Goal: Task Accomplishment & Management: Manage account settings

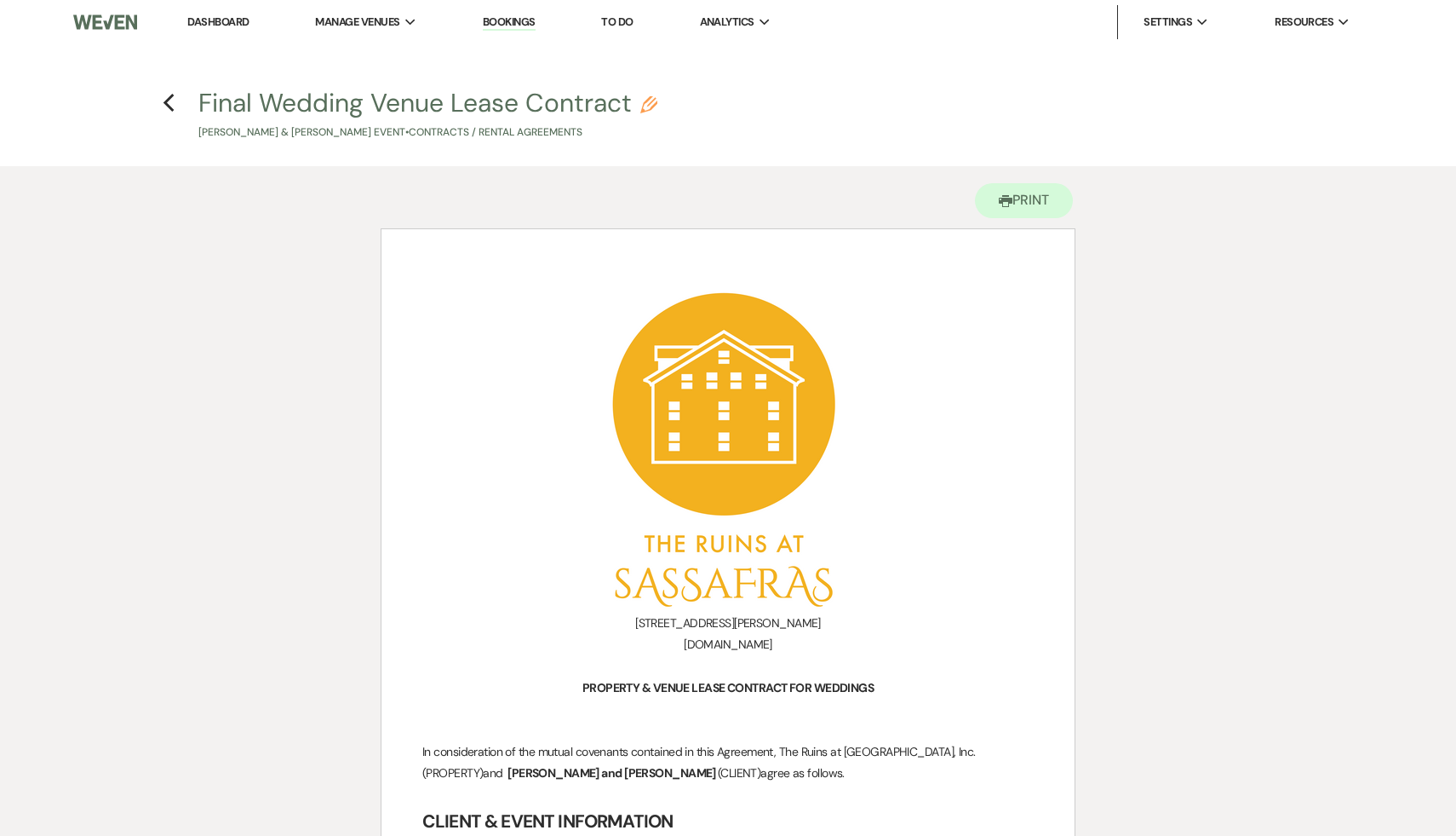
click at [232, 19] on link "Dashboard" at bounding box center [217, 21] width 61 height 15
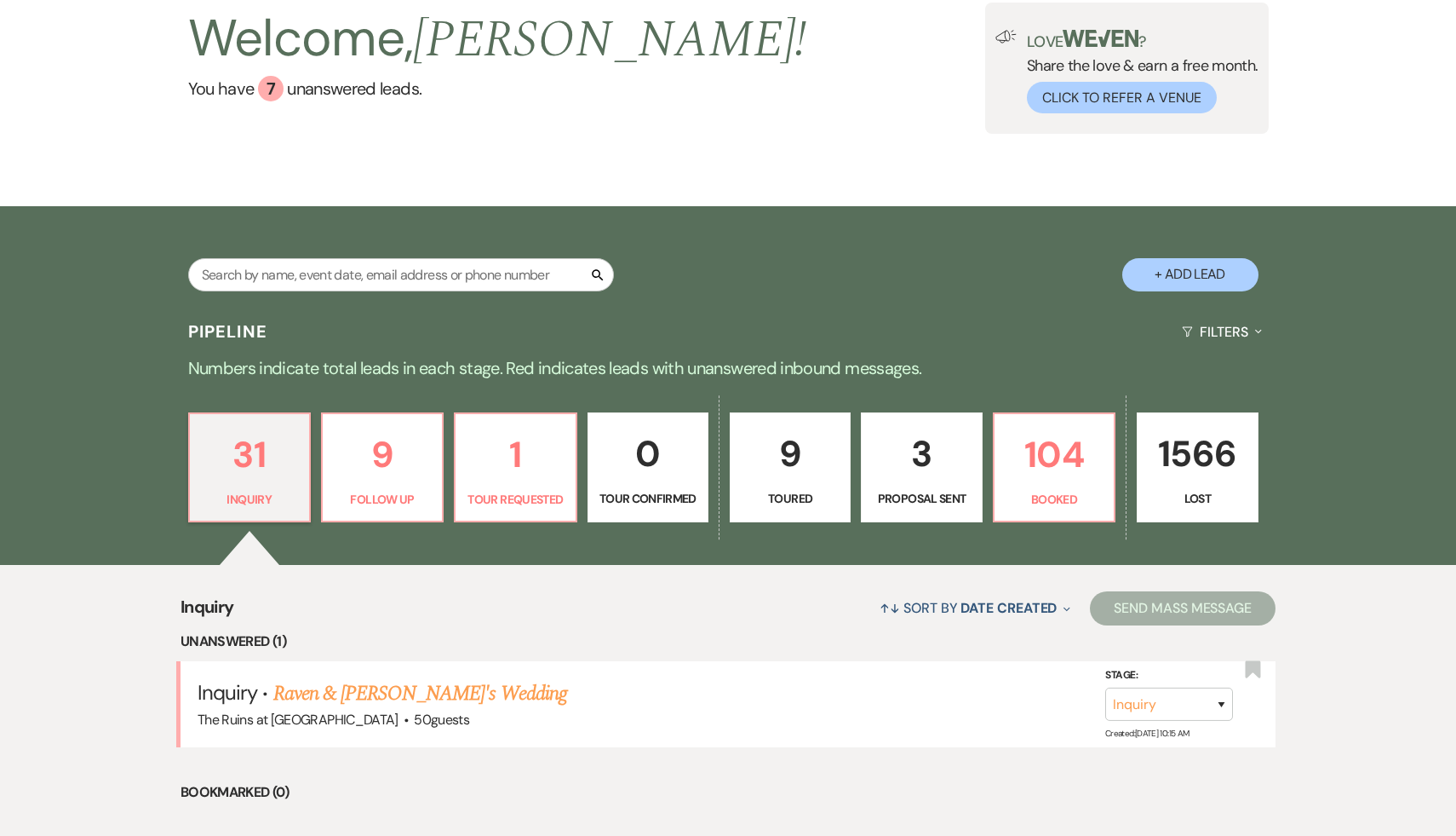
scroll to position [151, 0]
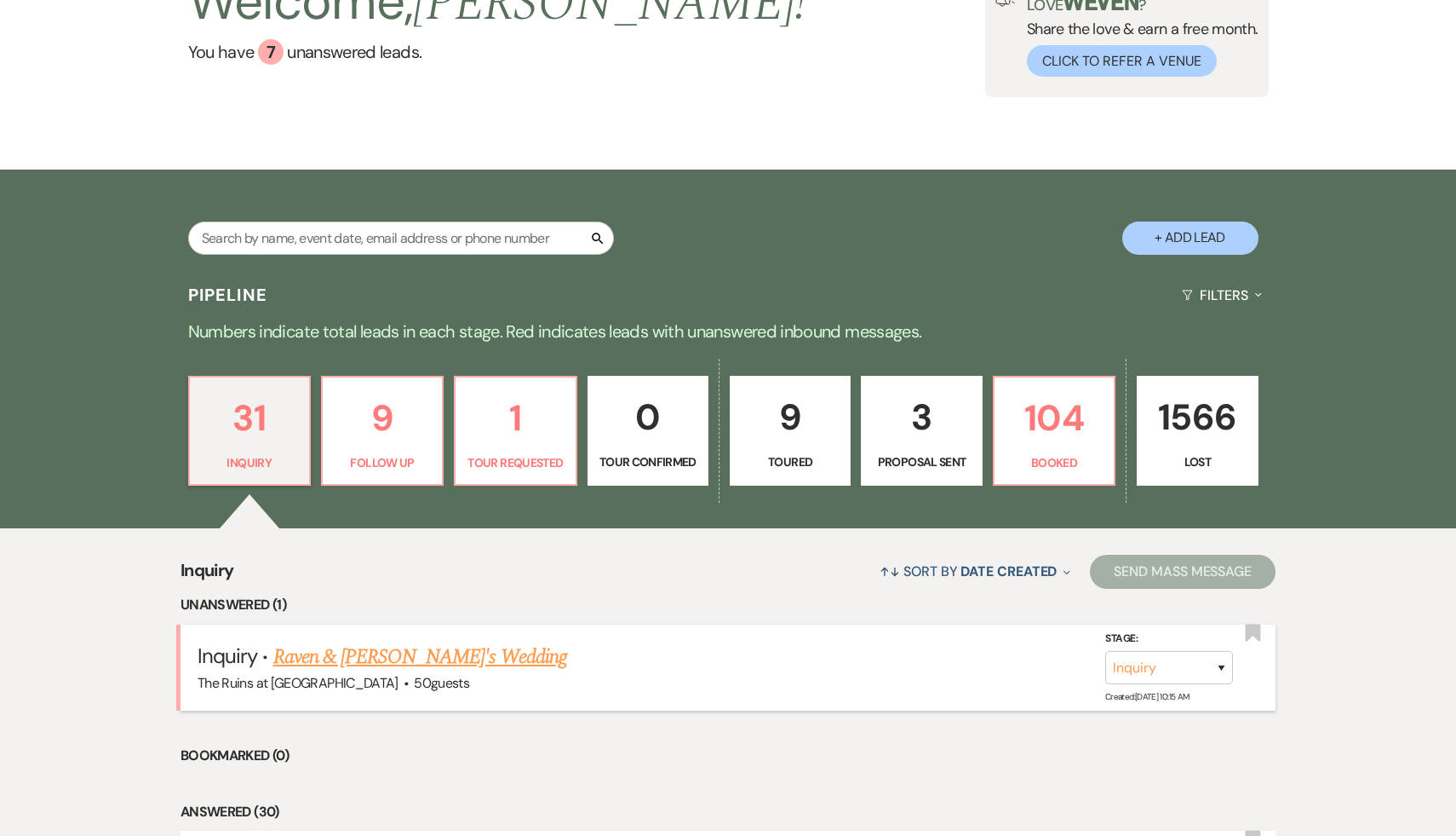
click at [395, 655] on link "Raven & Michaela's Wedding" at bounding box center [420, 657] width 294 height 31
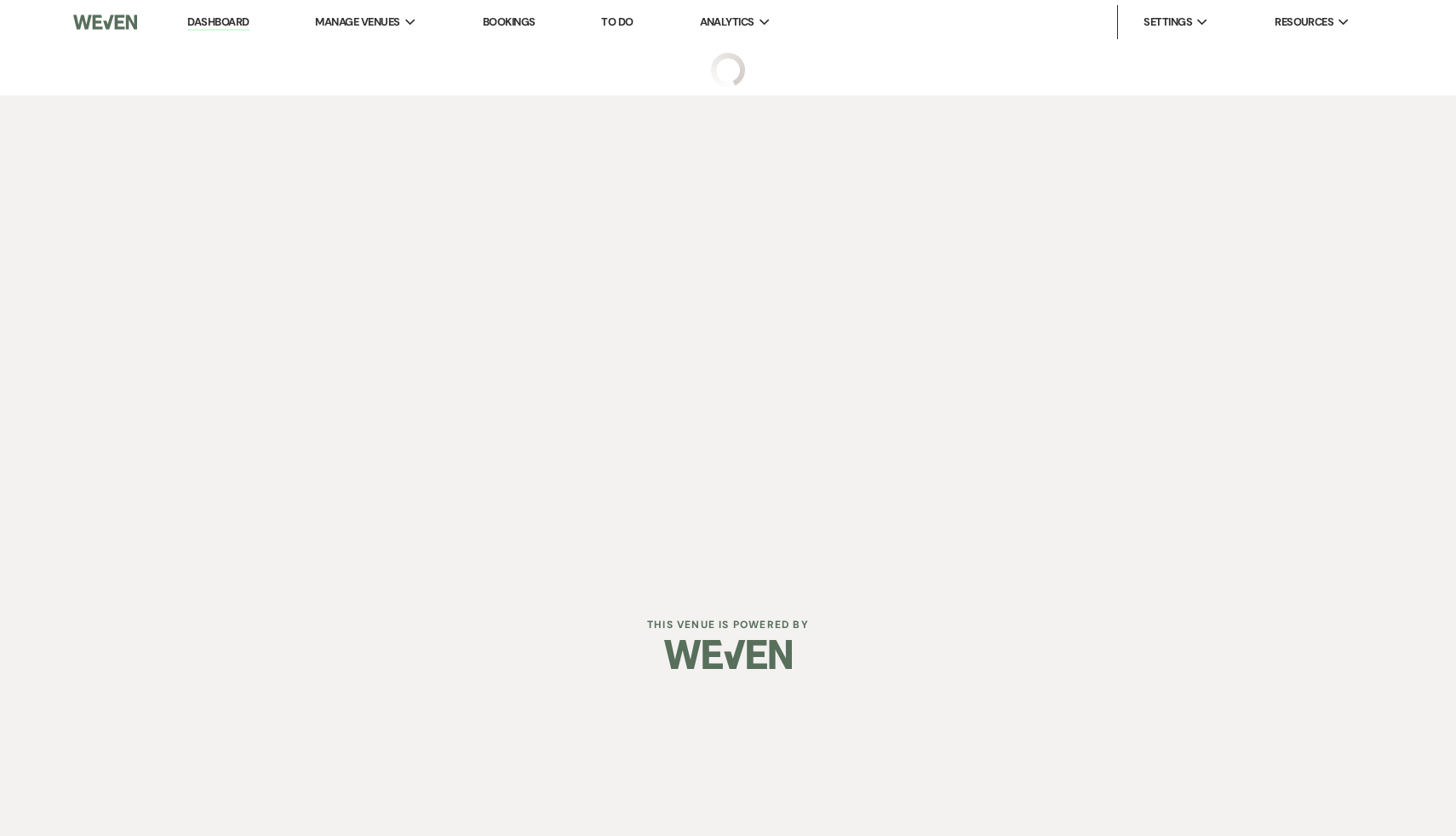
select select "6"
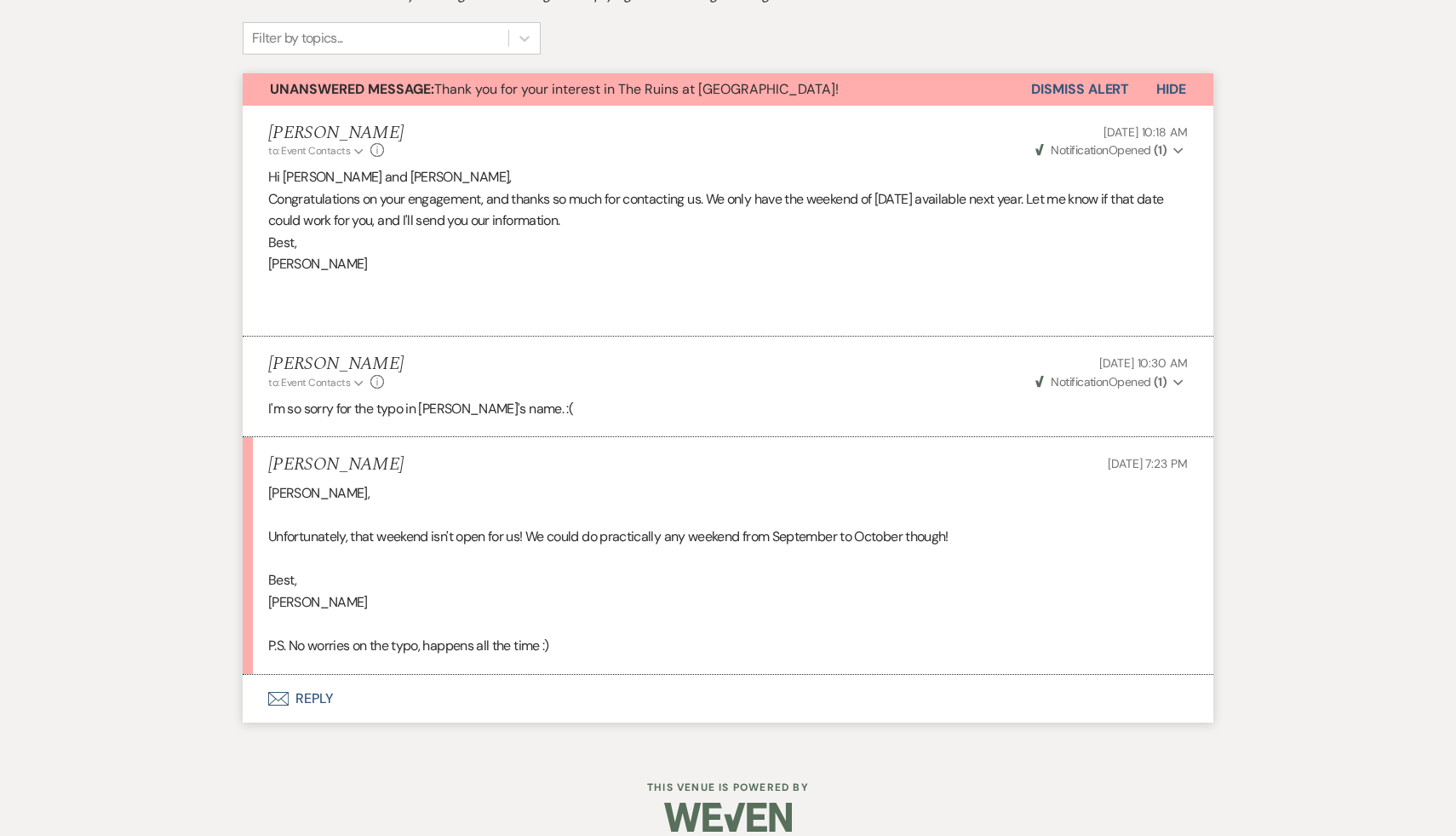
scroll to position [557, 0]
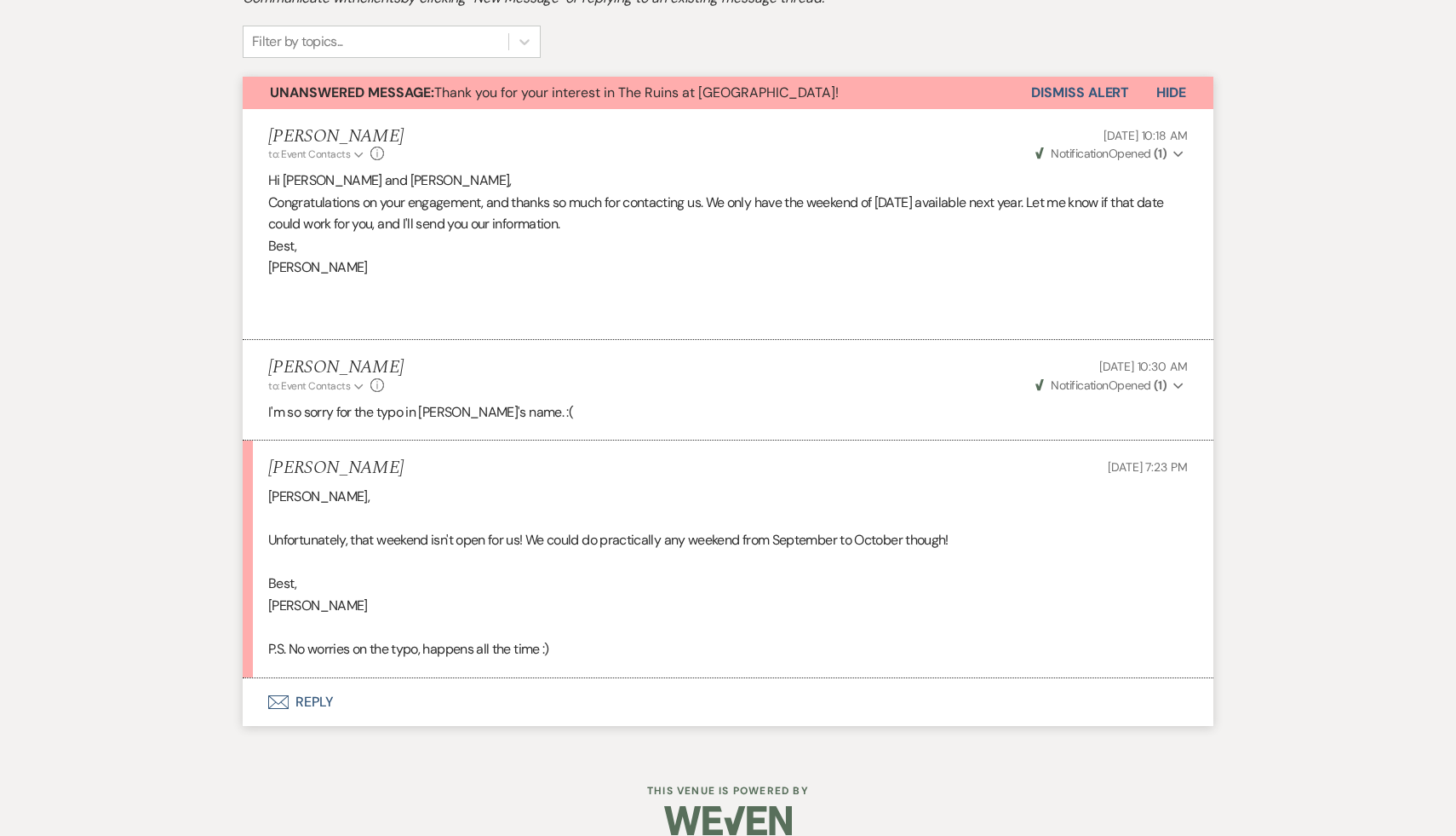
click at [309, 700] on button "Envelope Reply" at bounding box center [727, 701] width 970 height 48
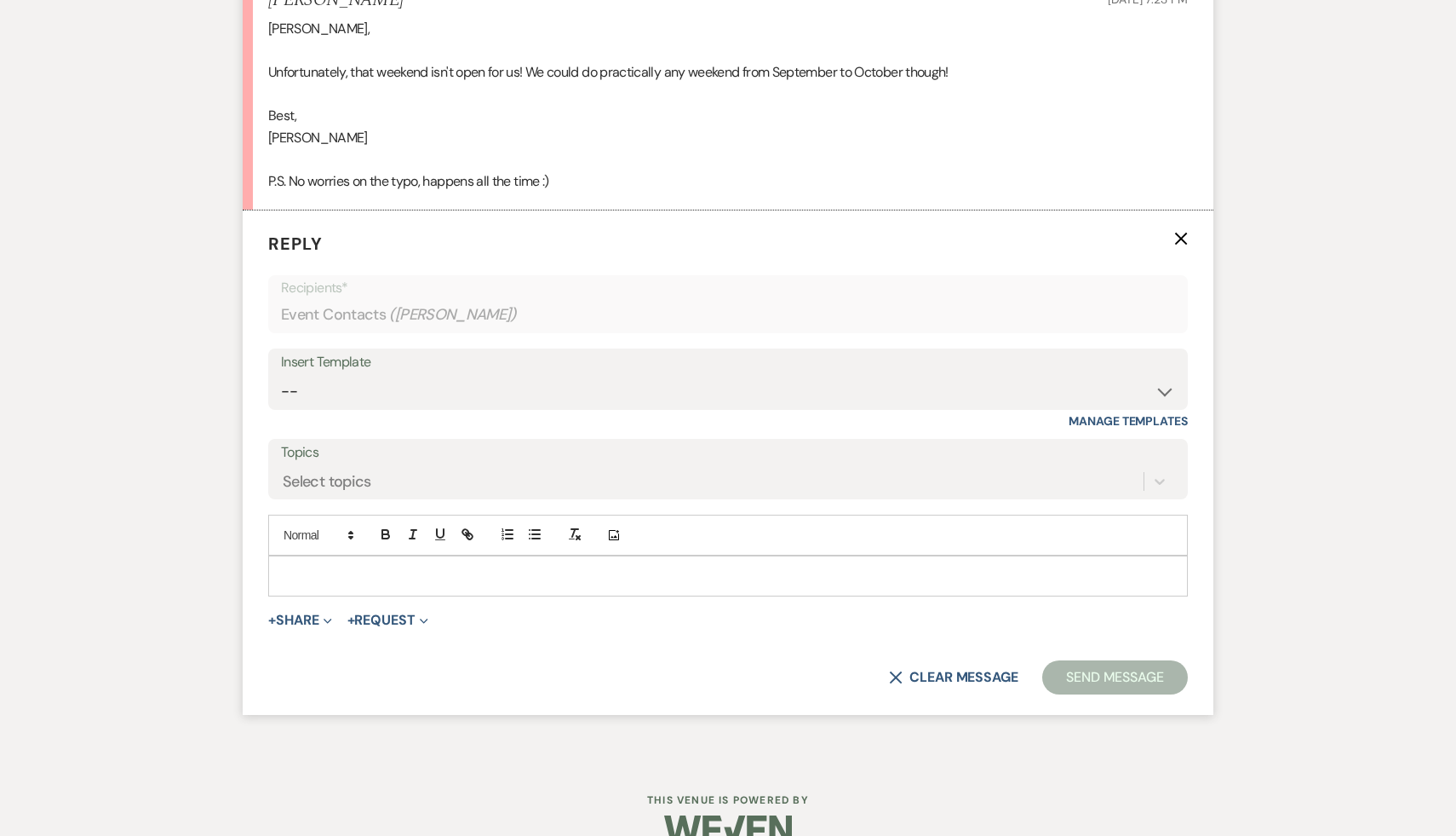
scroll to position [1059, 0]
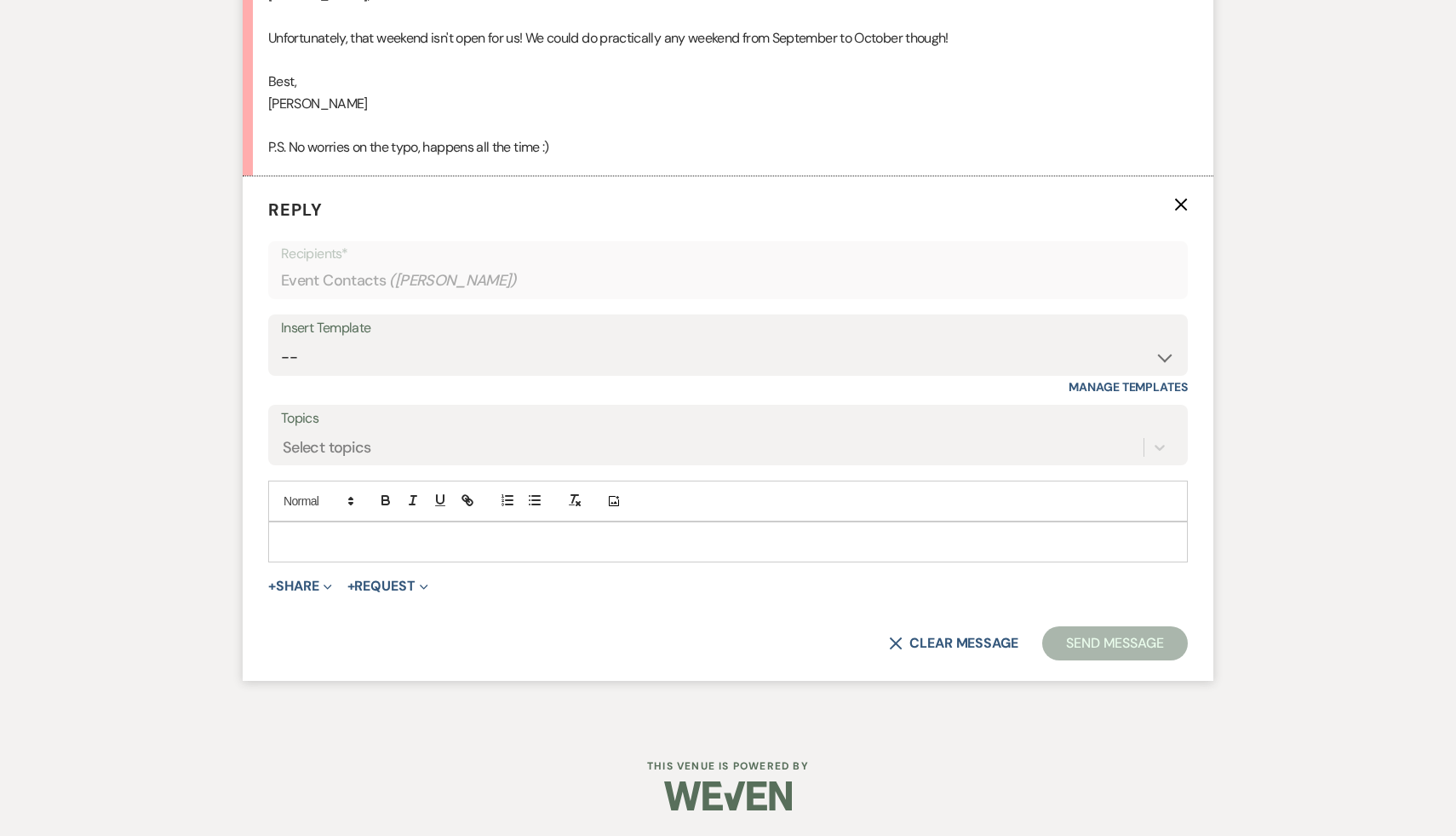
click at [452, 542] on p at bounding box center [728, 541] width 893 height 18
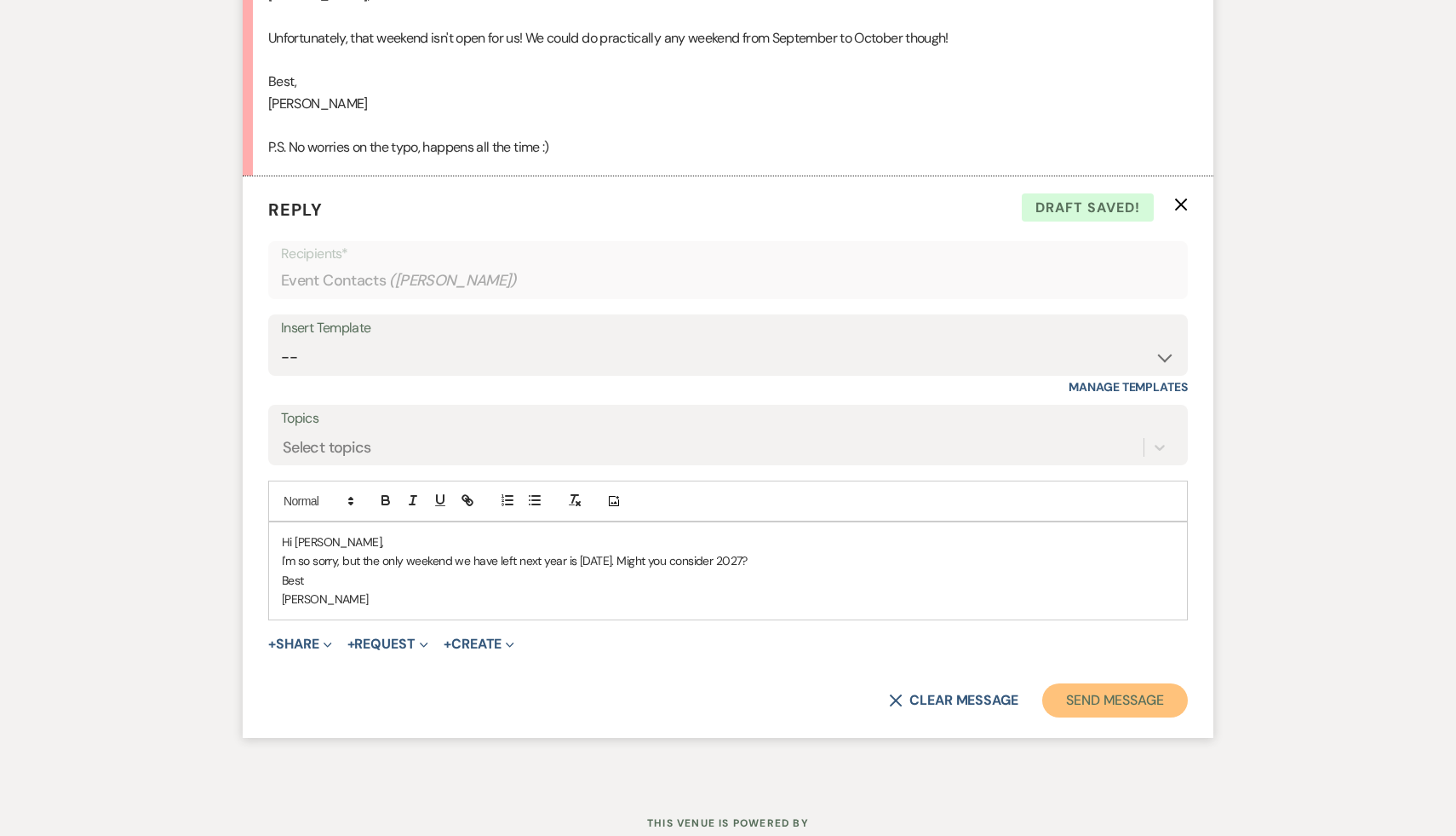
click at [1109, 706] on button "Send Message" at bounding box center [1115, 699] width 145 height 34
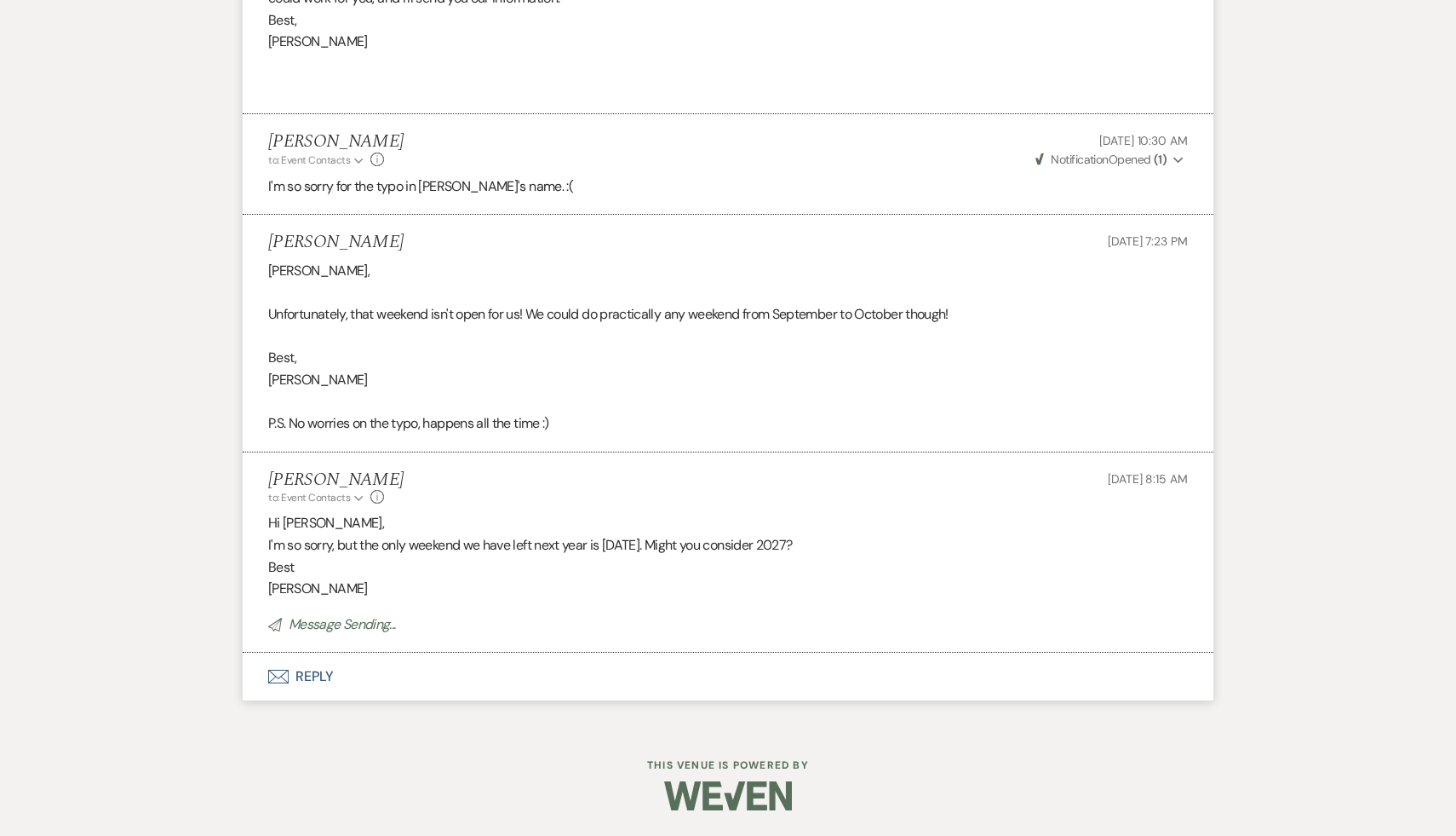
scroll to position [0, 0]
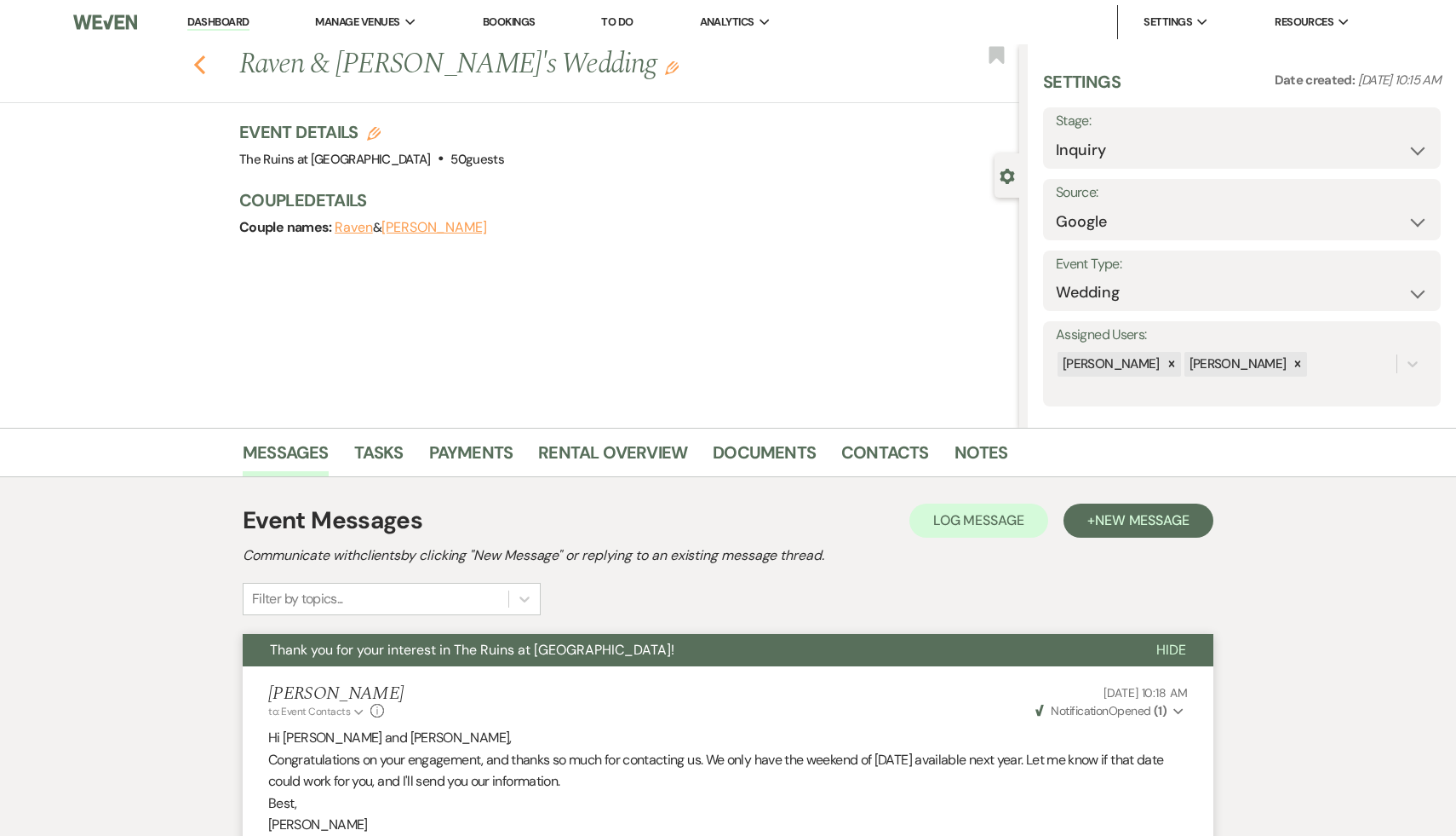
click at [195, 66] on use "button" at bounding box center [199, 64] width 11 height 18
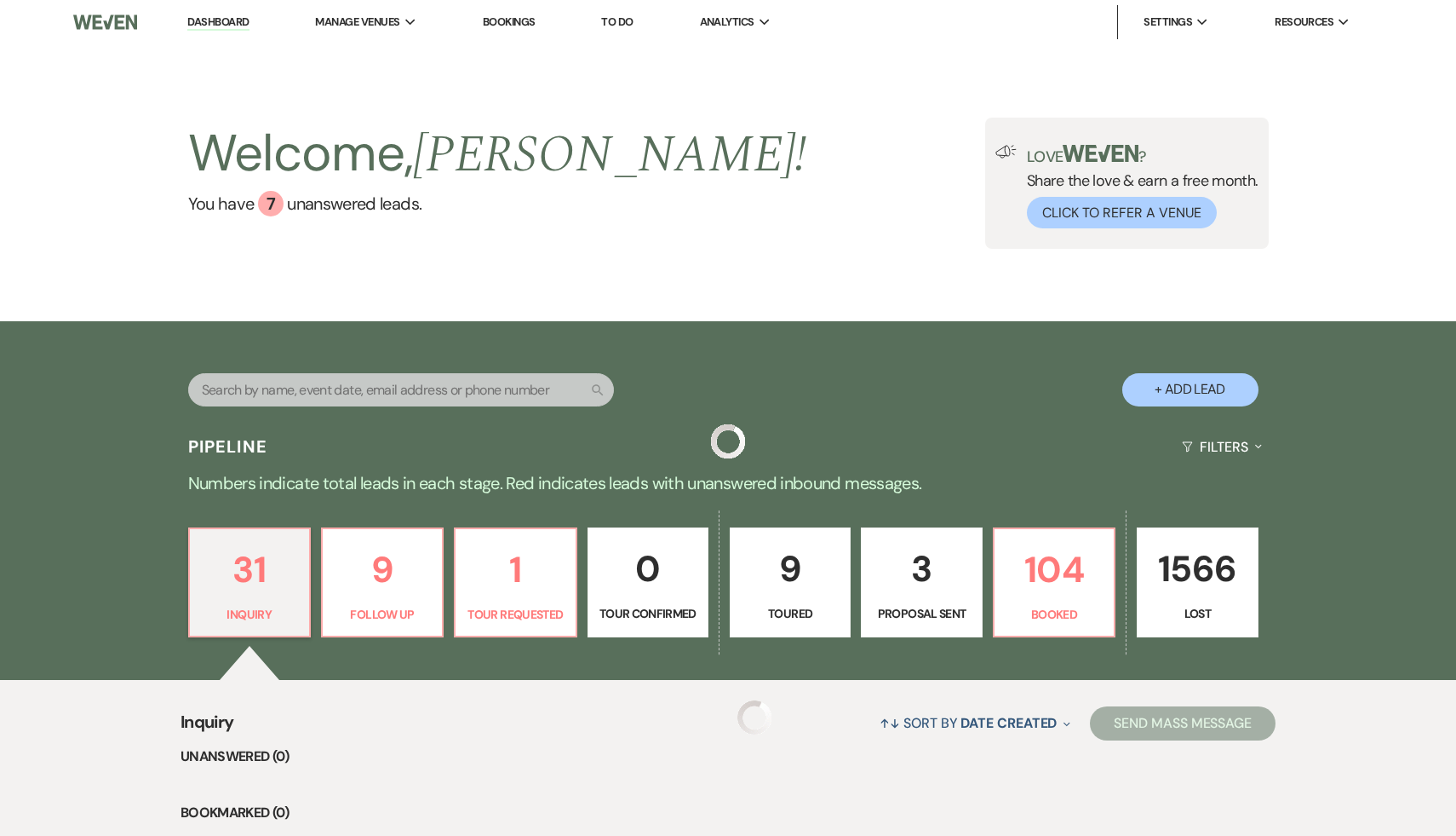
scroll to position [151, 0]
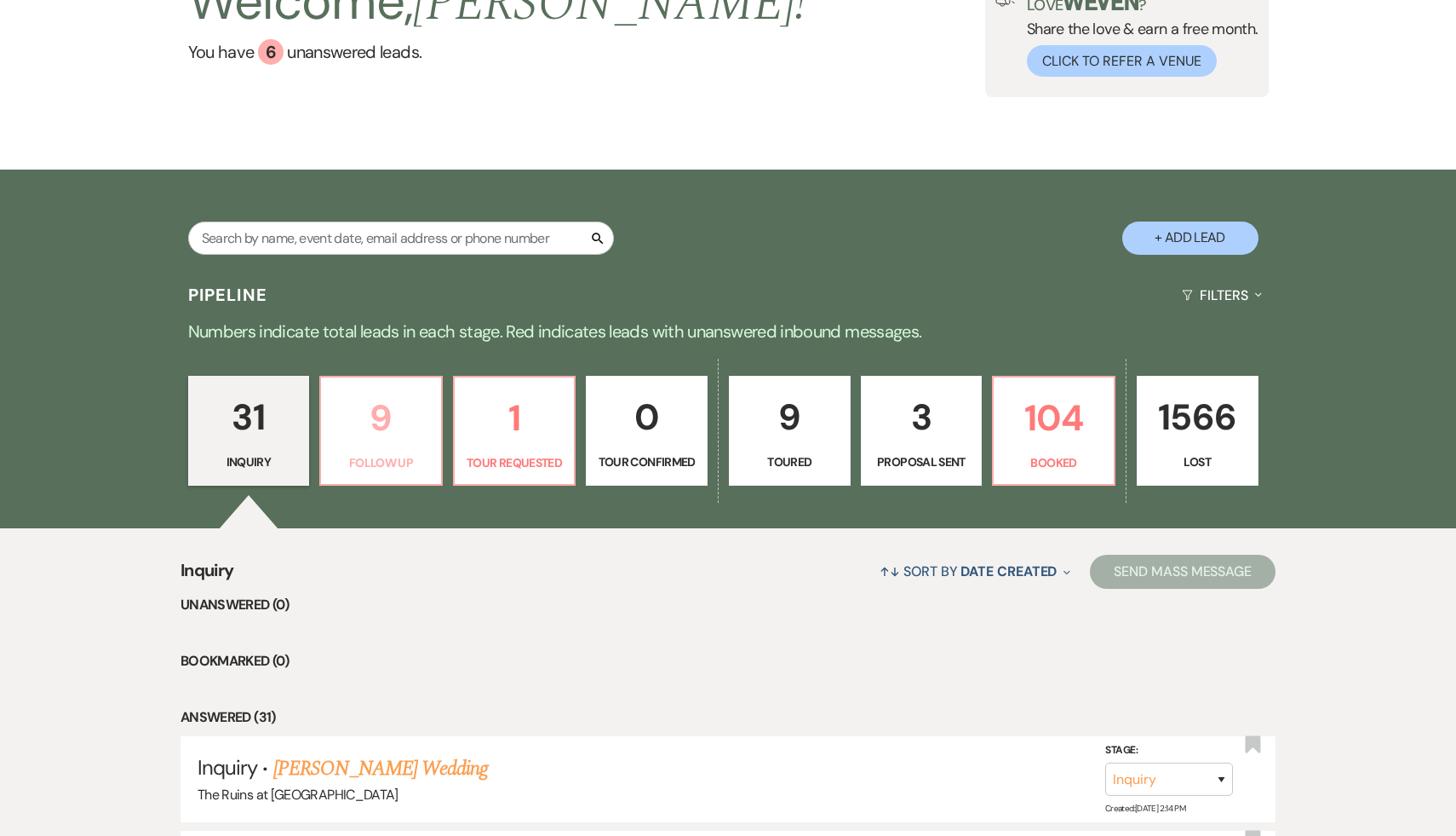
click at [384, 442] on p "9" at bounding box center [381, 417] width 100 height 57
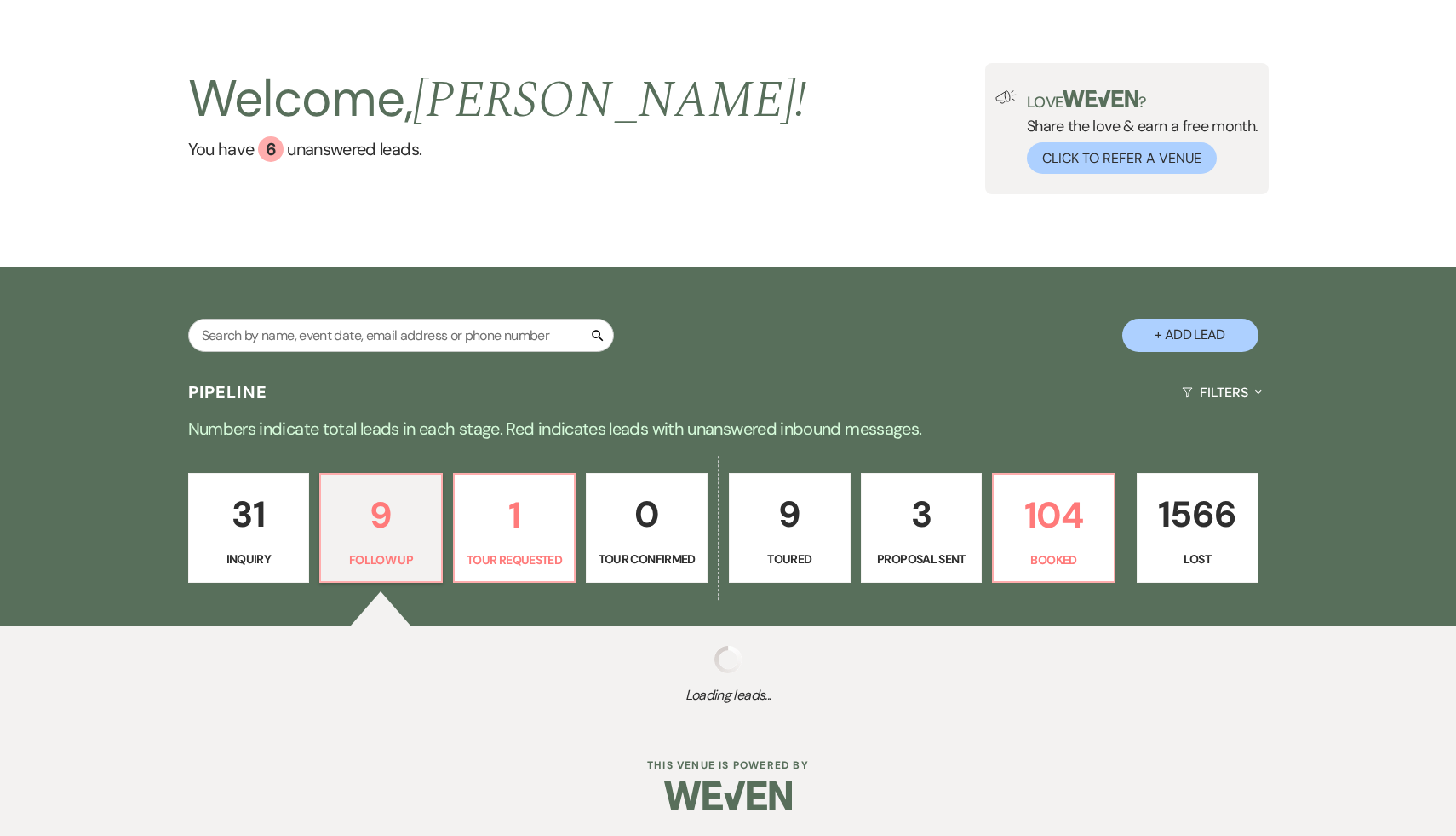
select select "9"
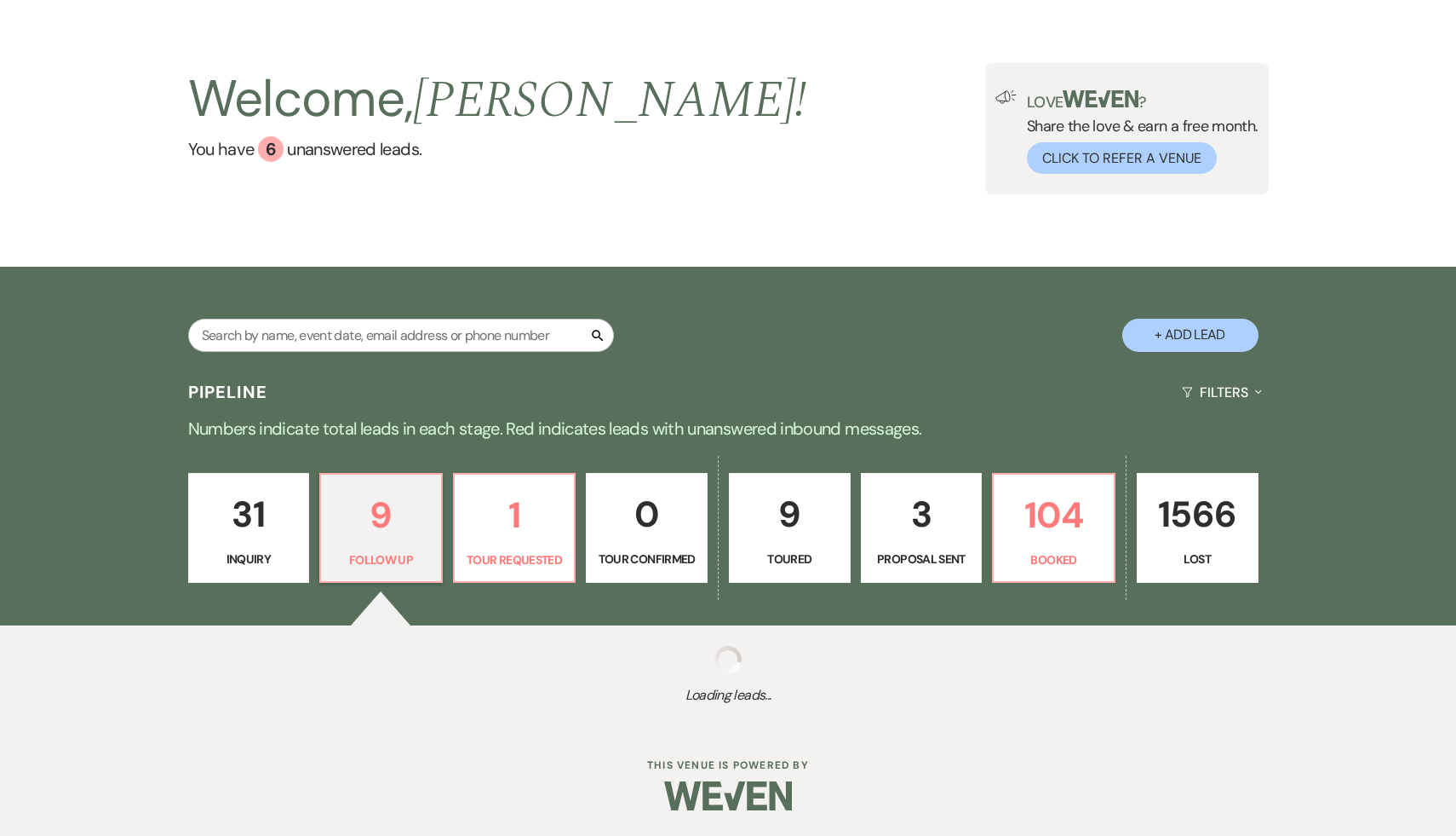
select select "9"
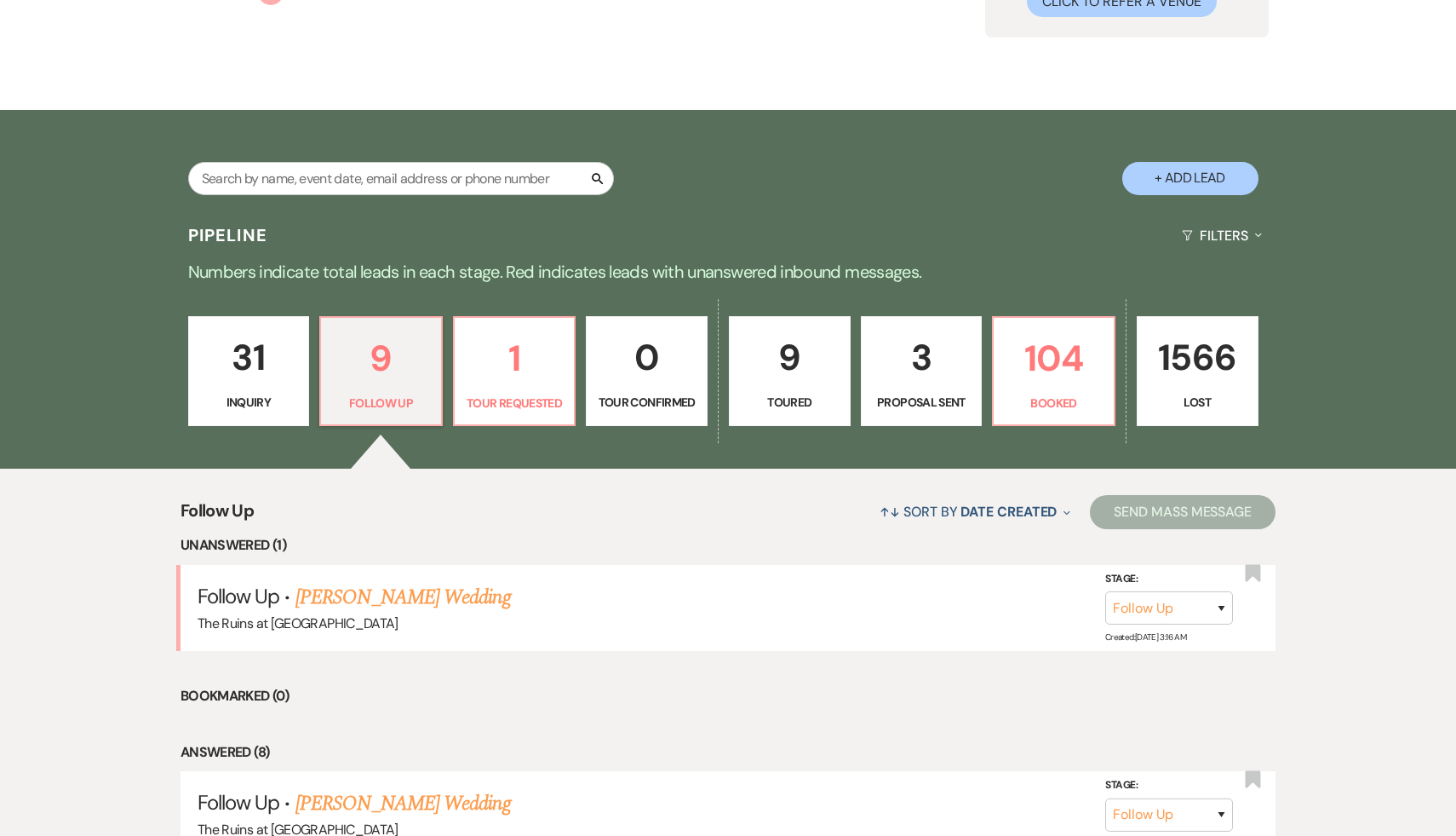
scroll to position [219, 0]
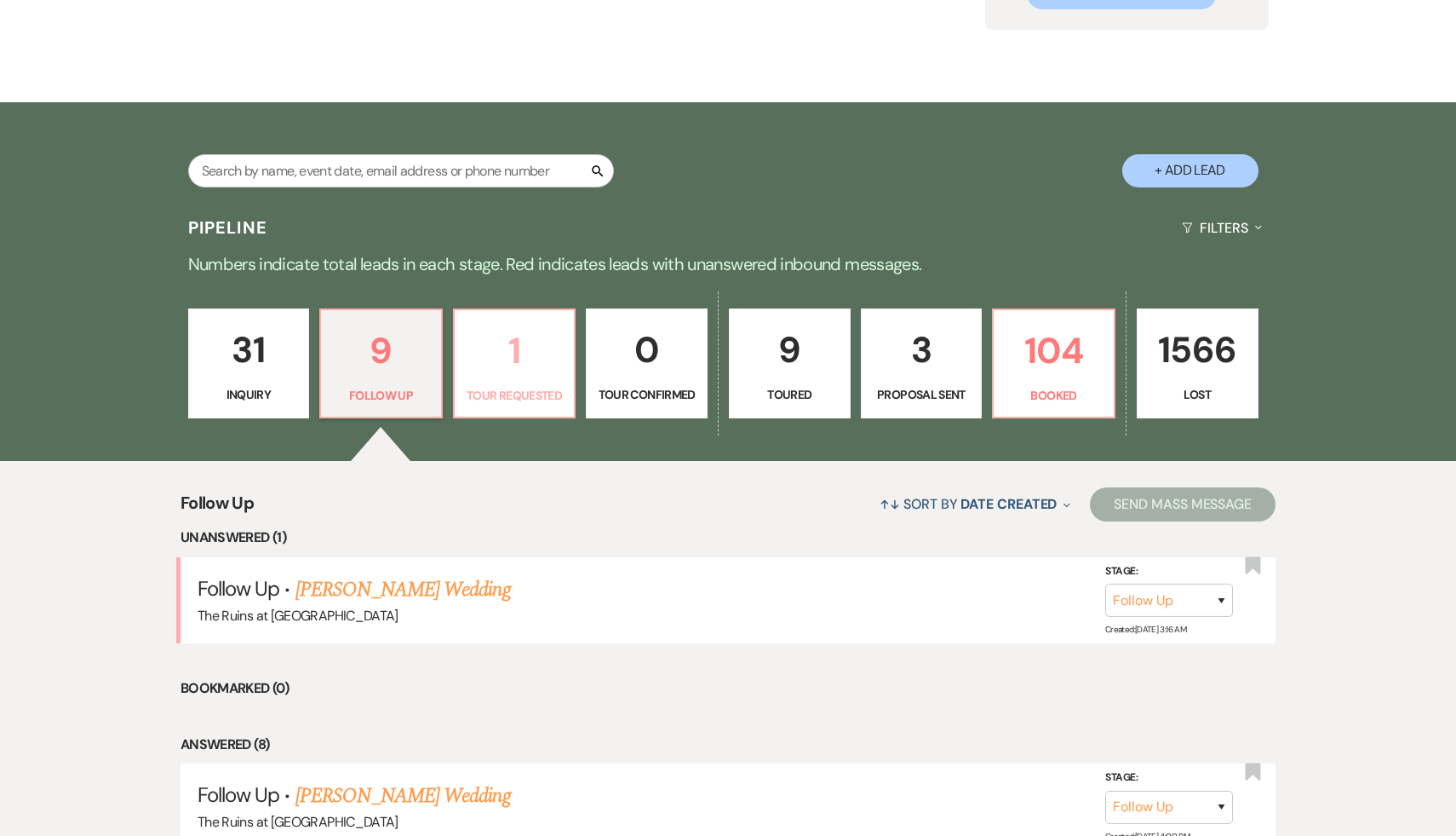
click at [519, 346] on p "1" at bounding box center [515, 350] width 100 height 57
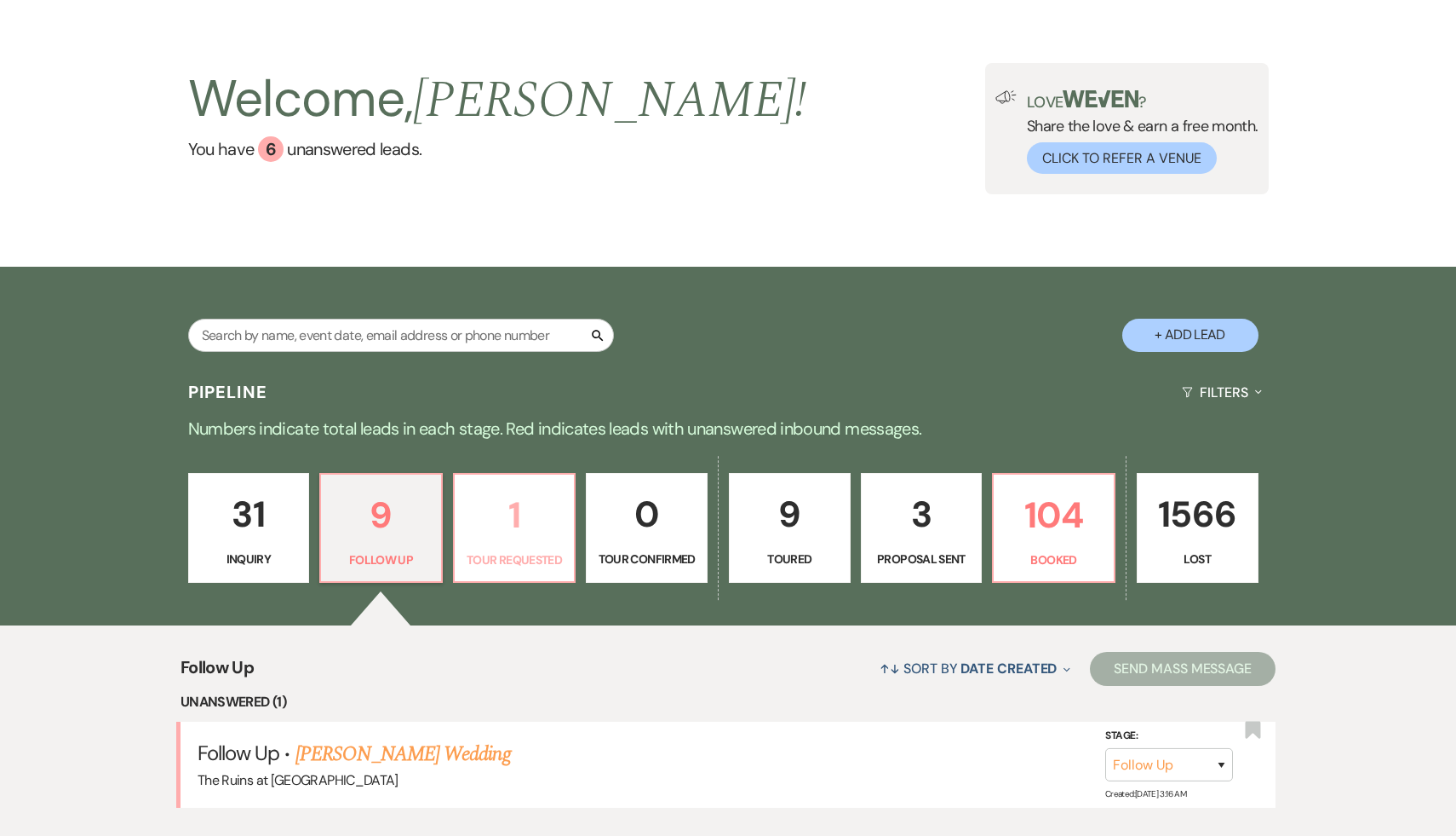
scroll to position [219, 0]
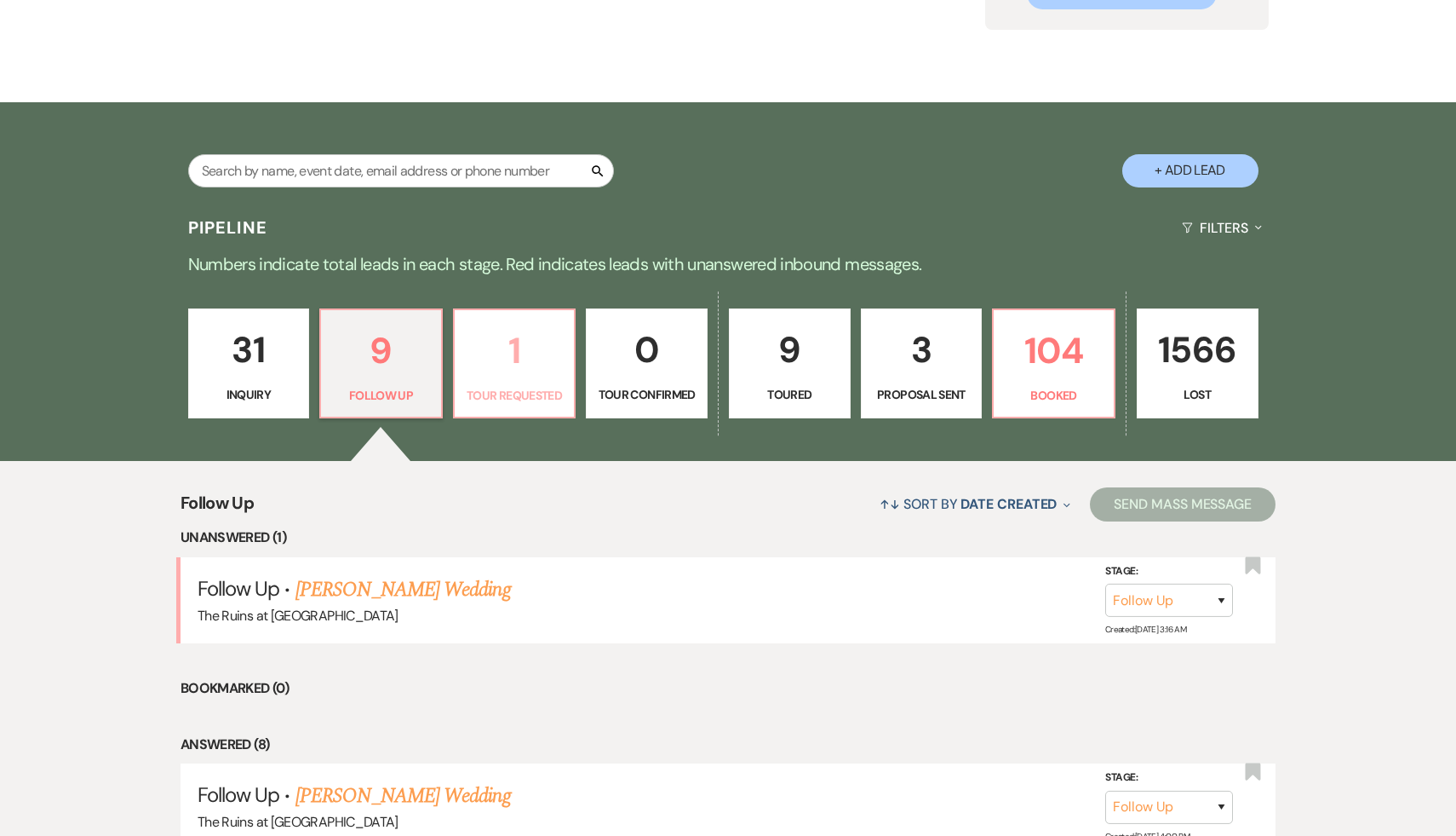
select select "2"
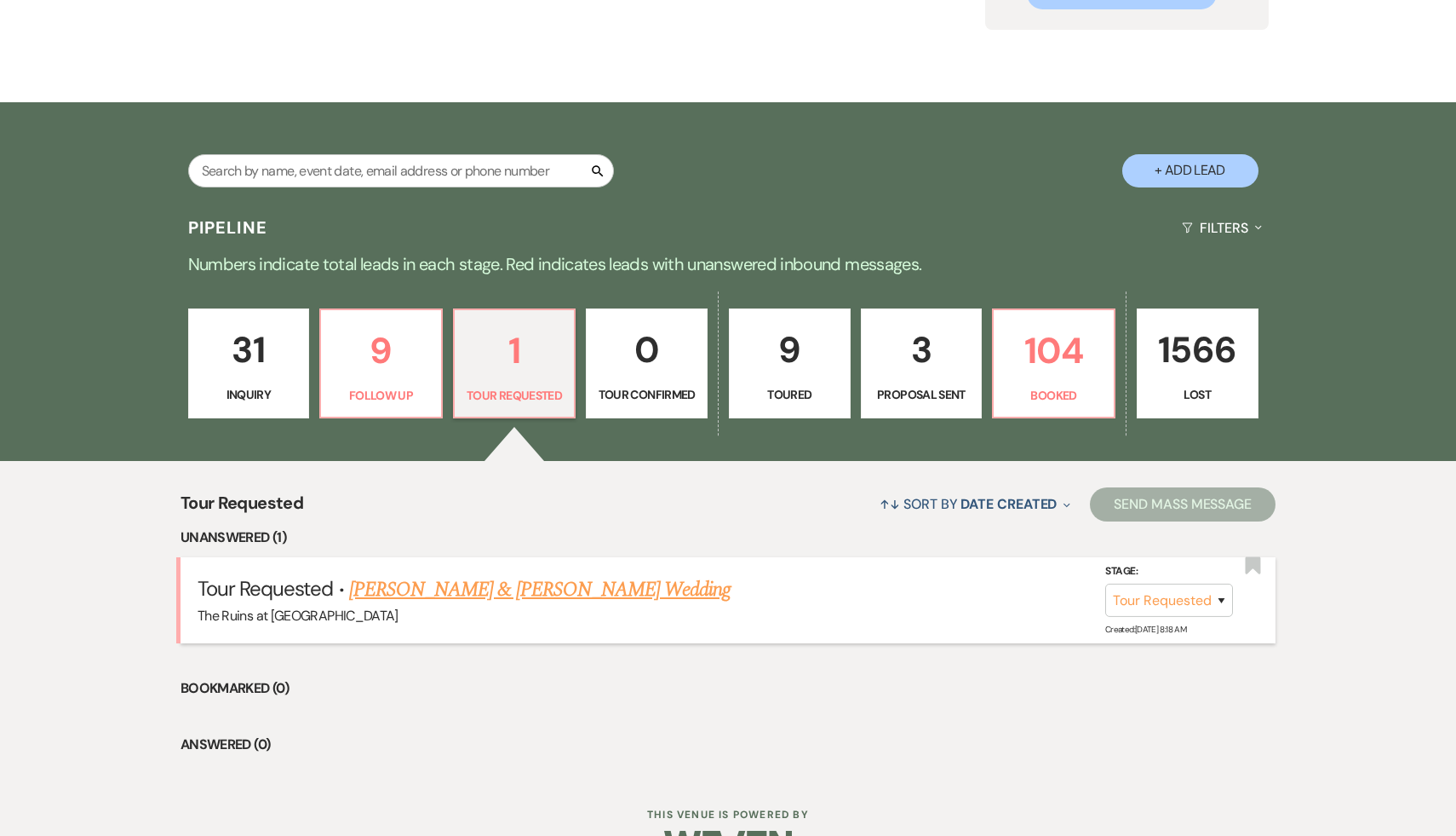
click at [508, 595] on link "Tal Sharon & Jeremy Lamstein's Wedding" at bounding box center [540, 590] width 382 height 31
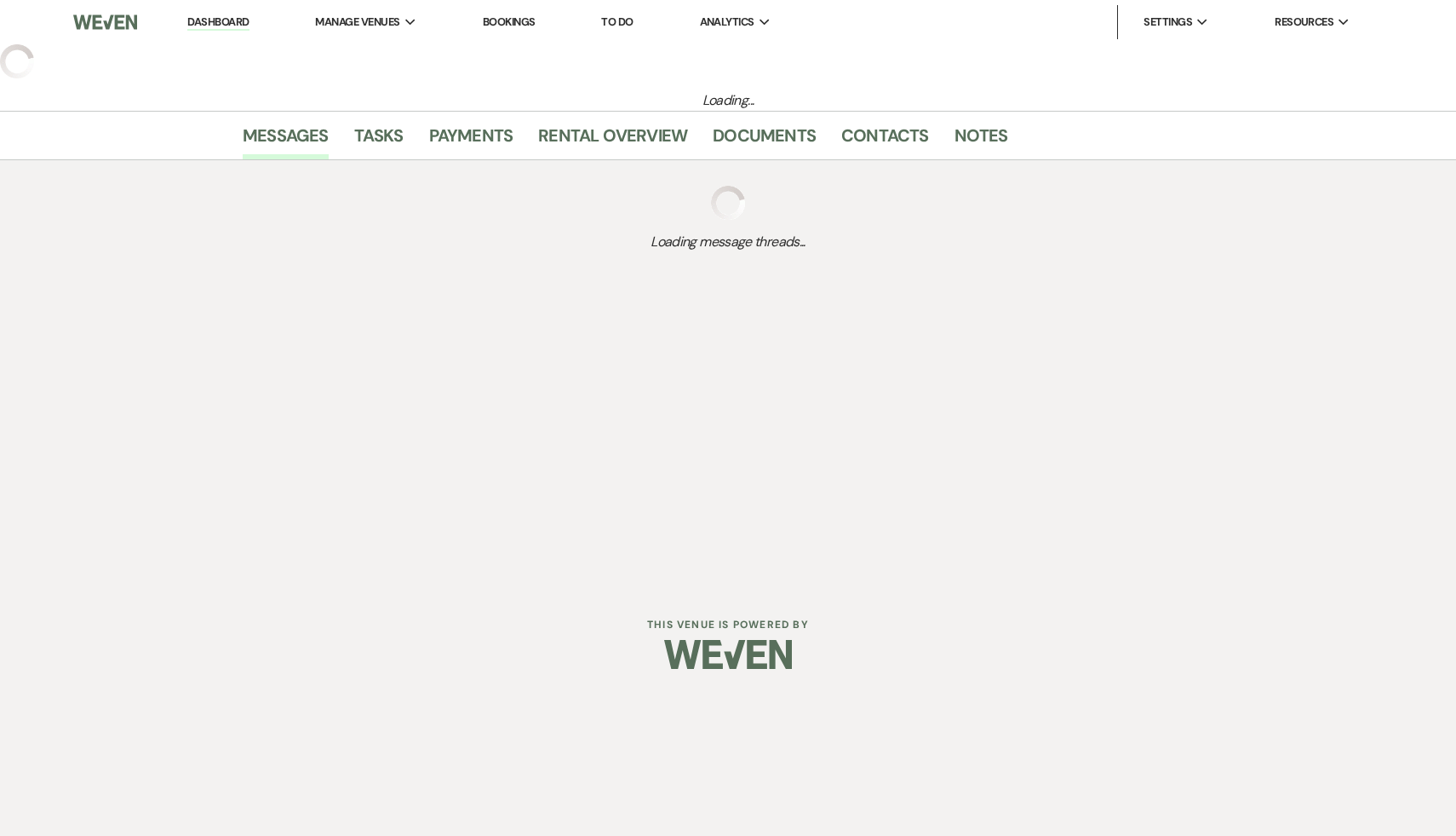
select select "2"
select select "12"
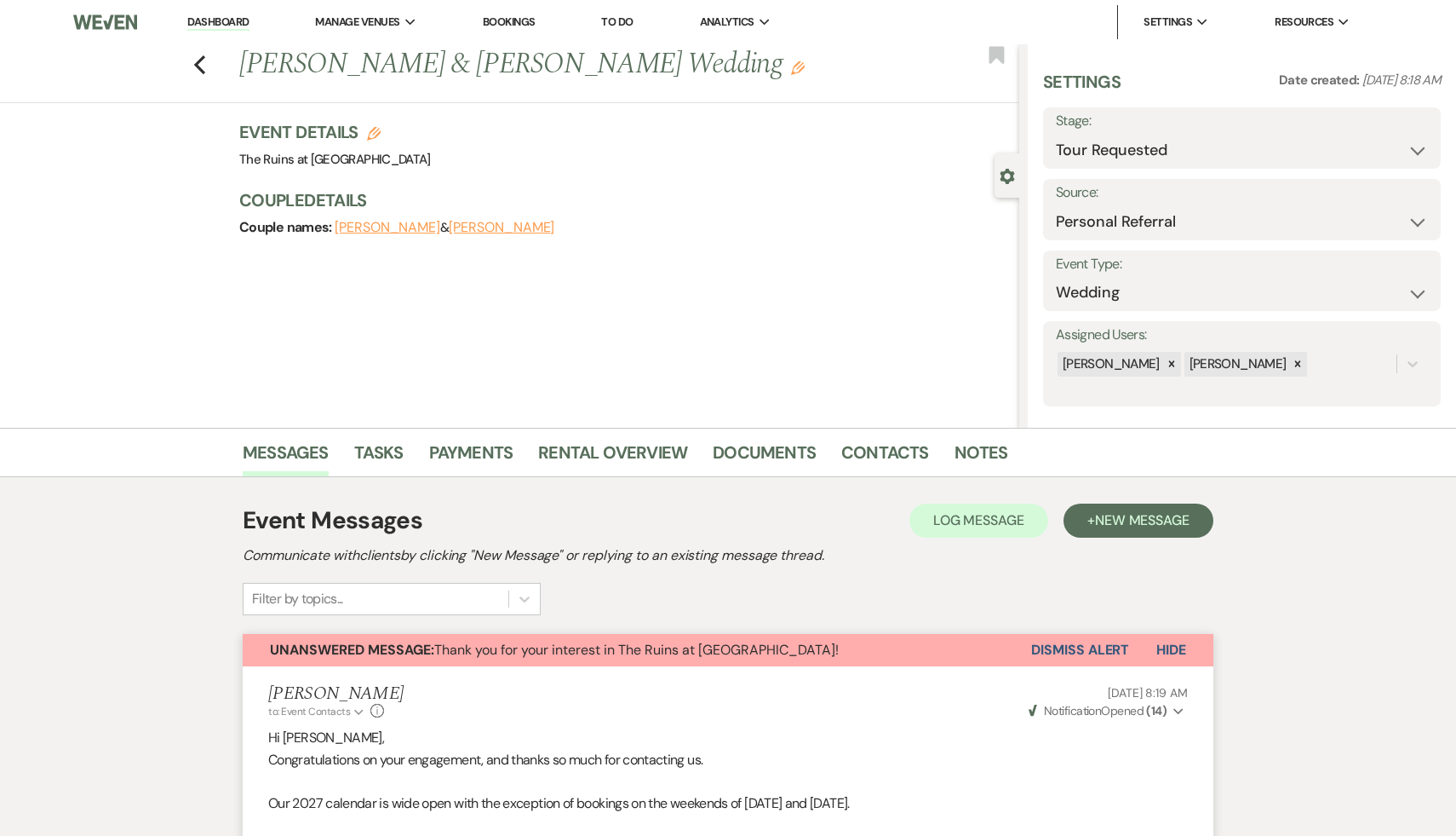
click at [1080, 652] on button "Dismiss Alert" at bounding box center [1080, 650] width 98 height 32
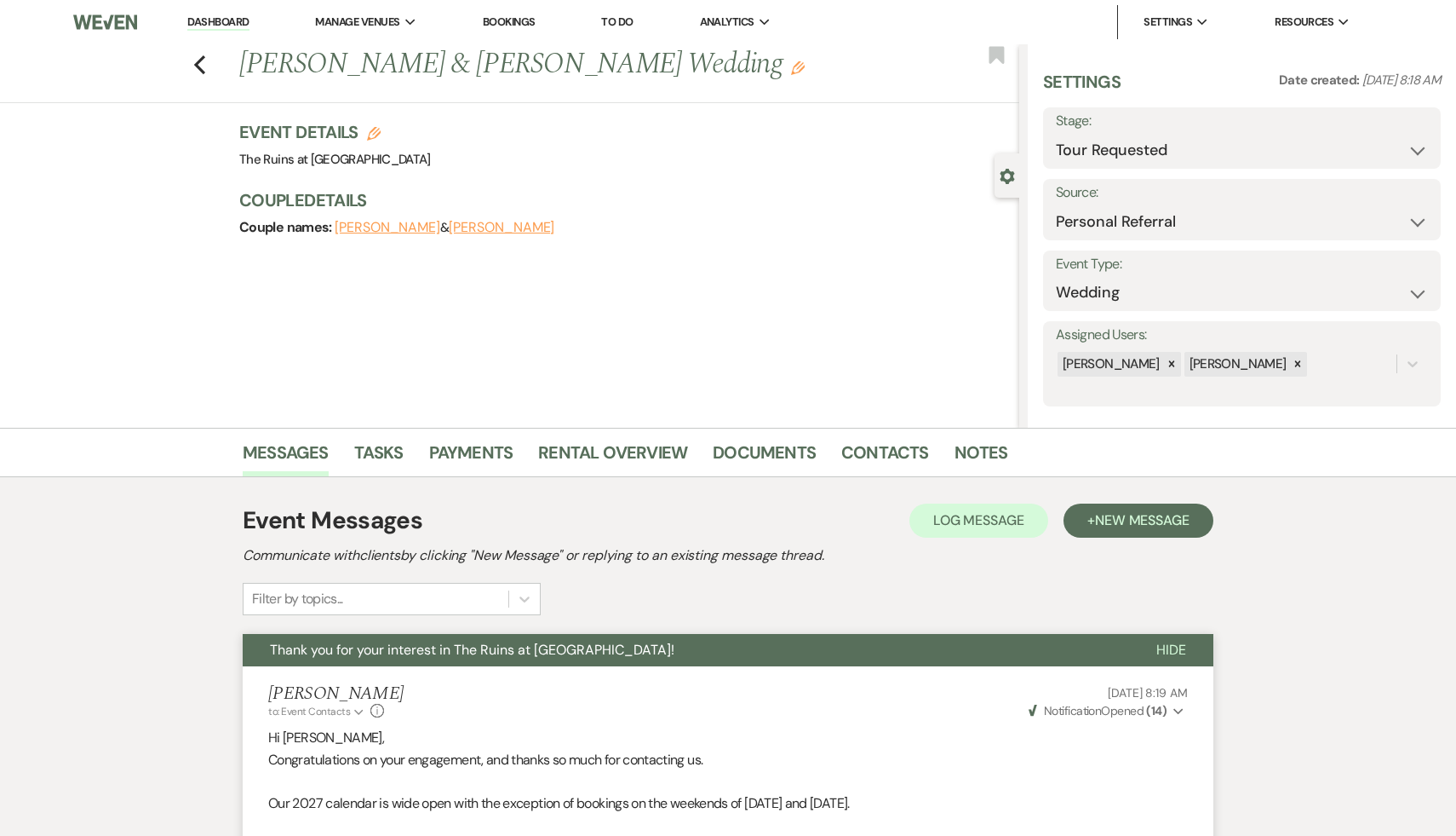
click at [221, 16] on link "Dashboard" at bounding box center [217, 22] width 61 height 16
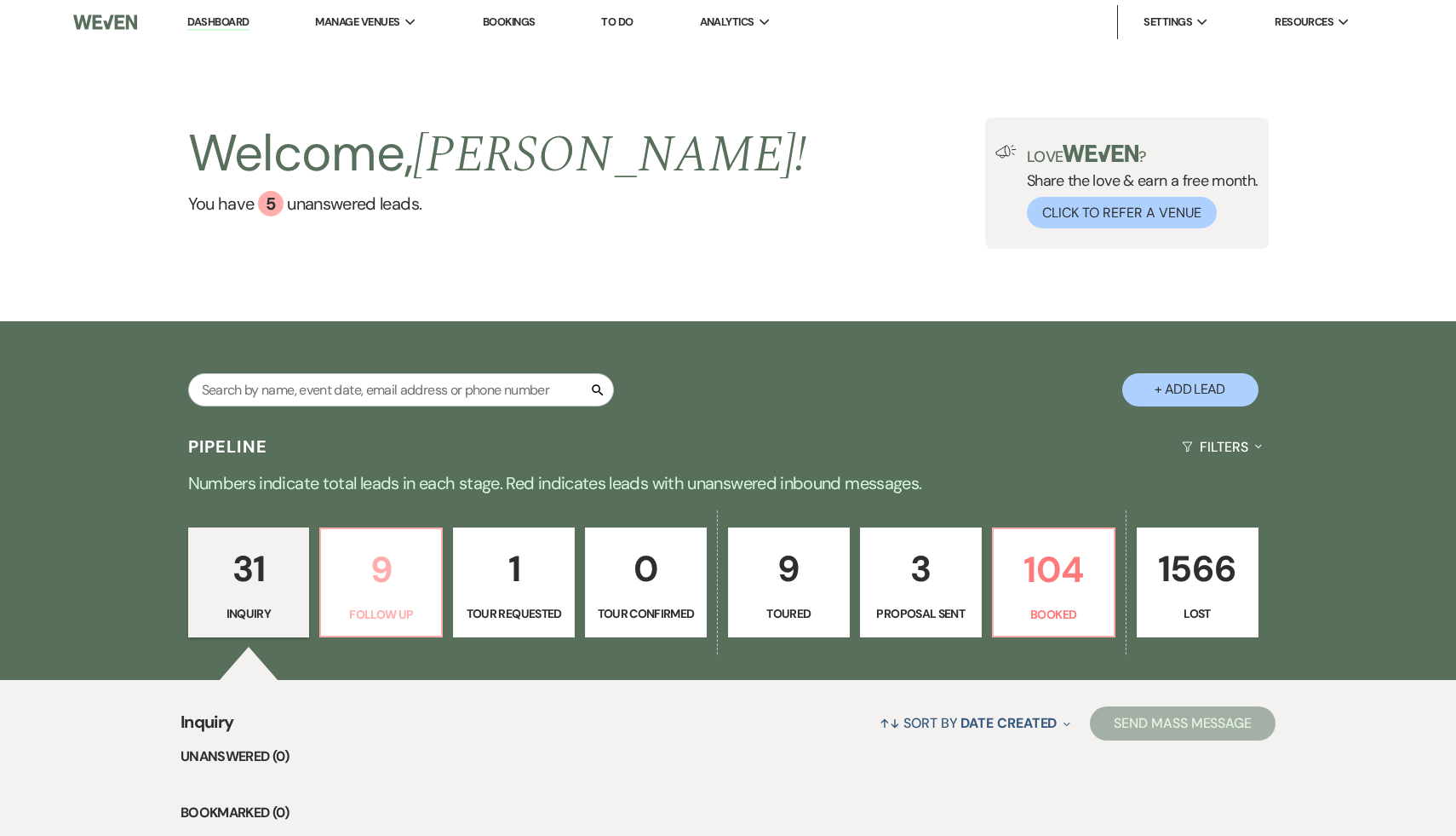
click at [359, 571] on p "9" at bounding box center [381, 569] width 100 height 57
select select "9"
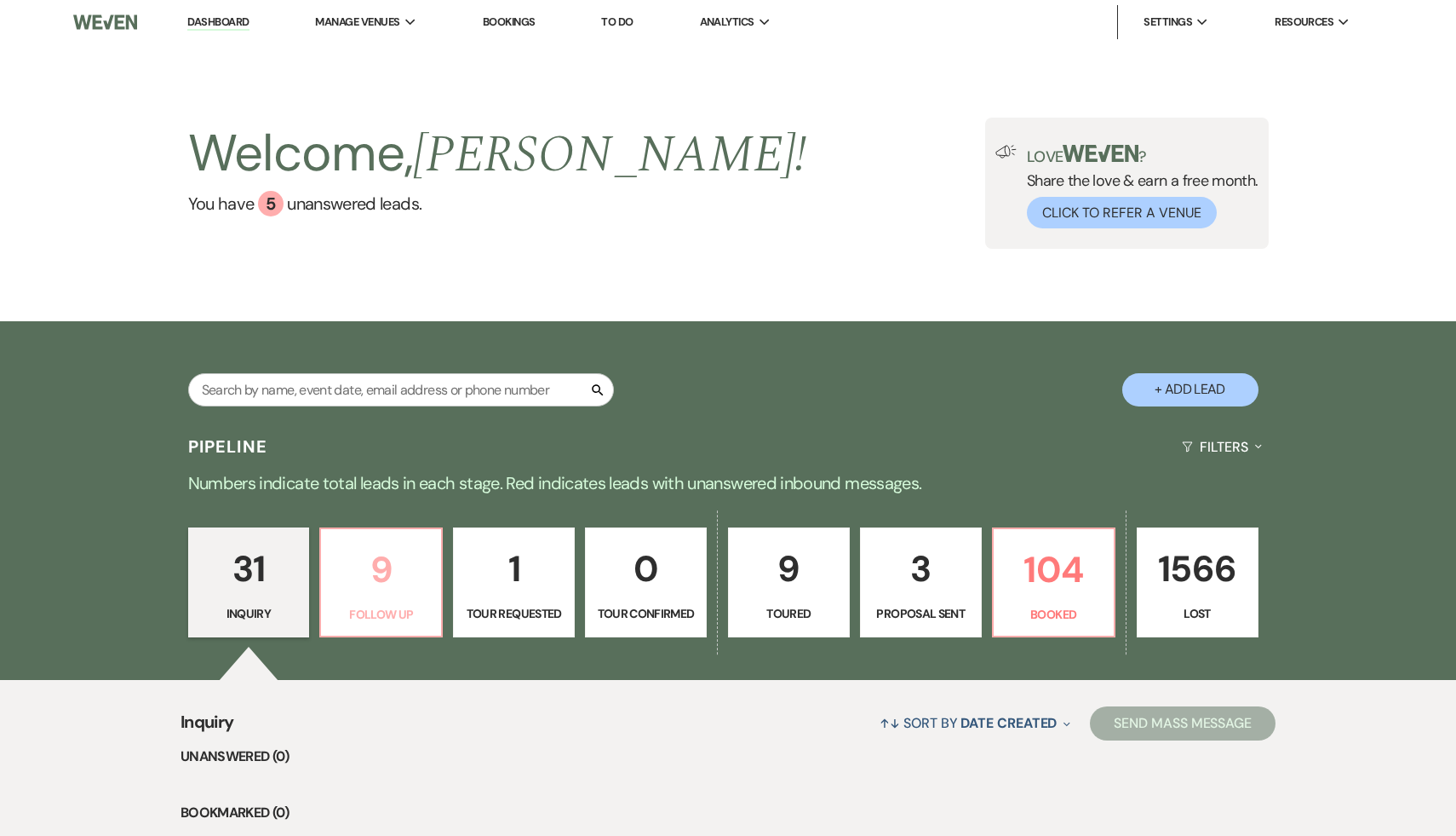
select select "9"
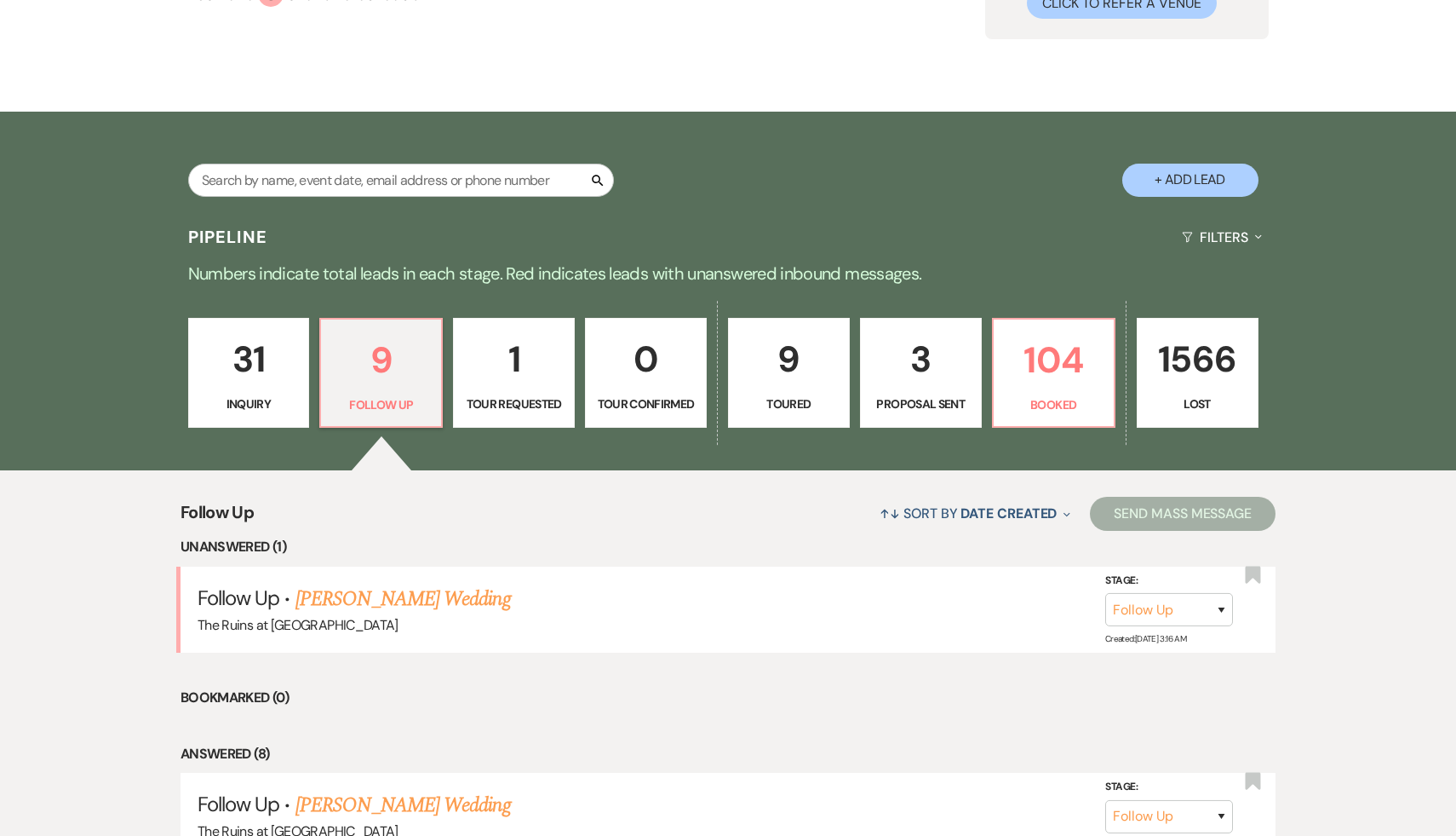
scroll to position [393, 0]
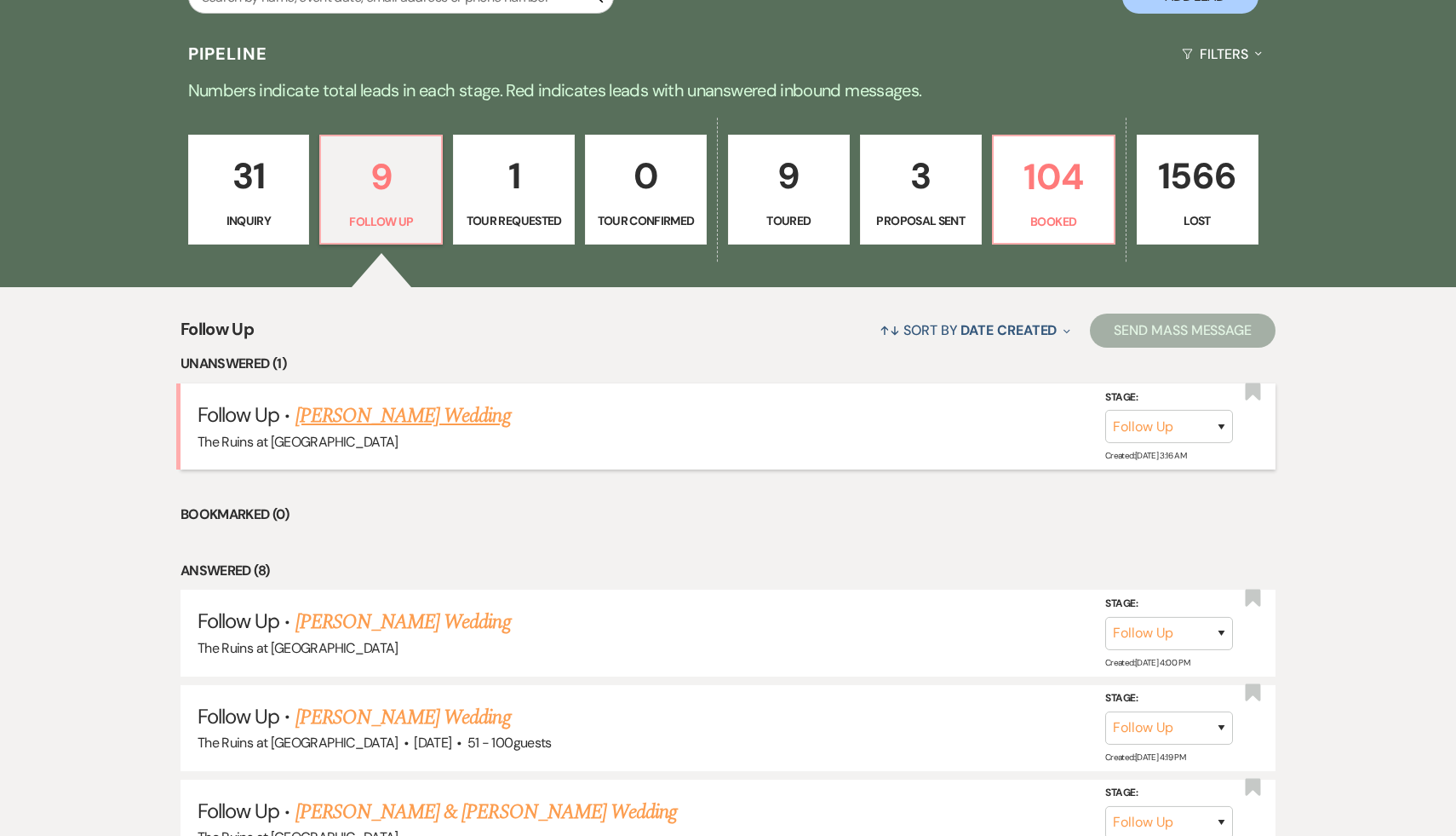
click at [405, 411] on link "Ava Romano's Wedding" at bounding box center [403, 416] width 215 height 31
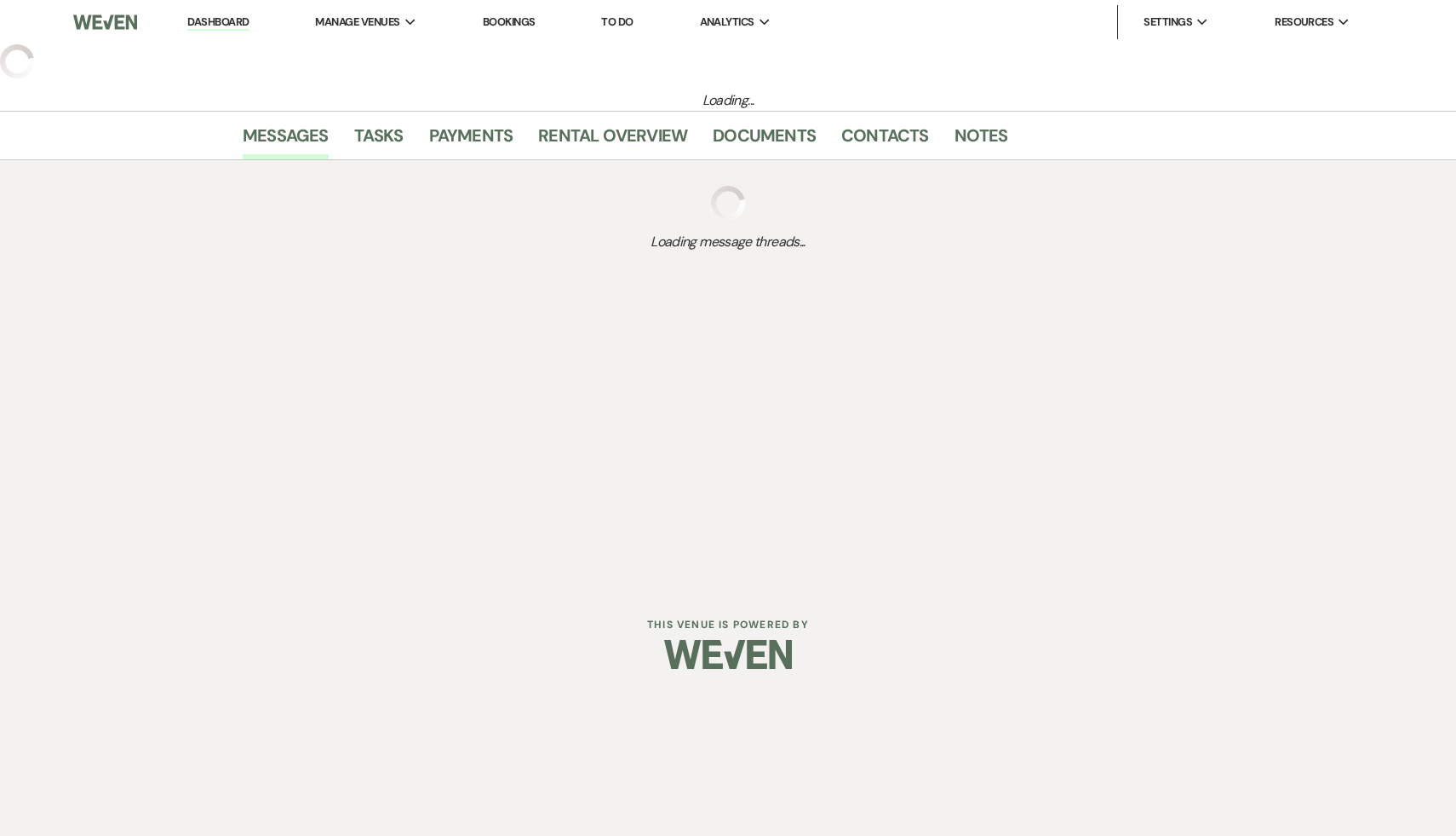
select select "9"
select select "4"
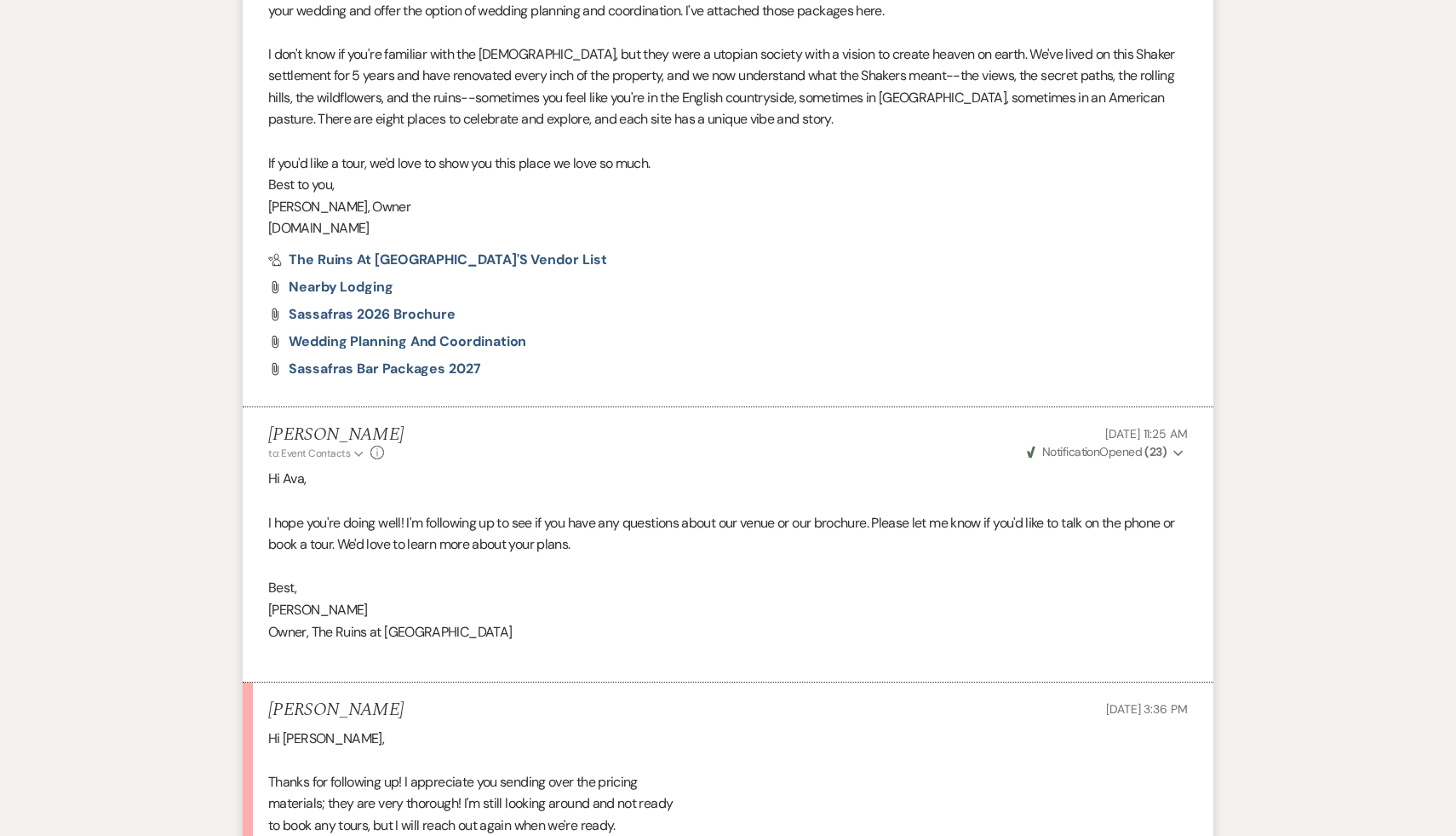
scroll to position [1819, 0]
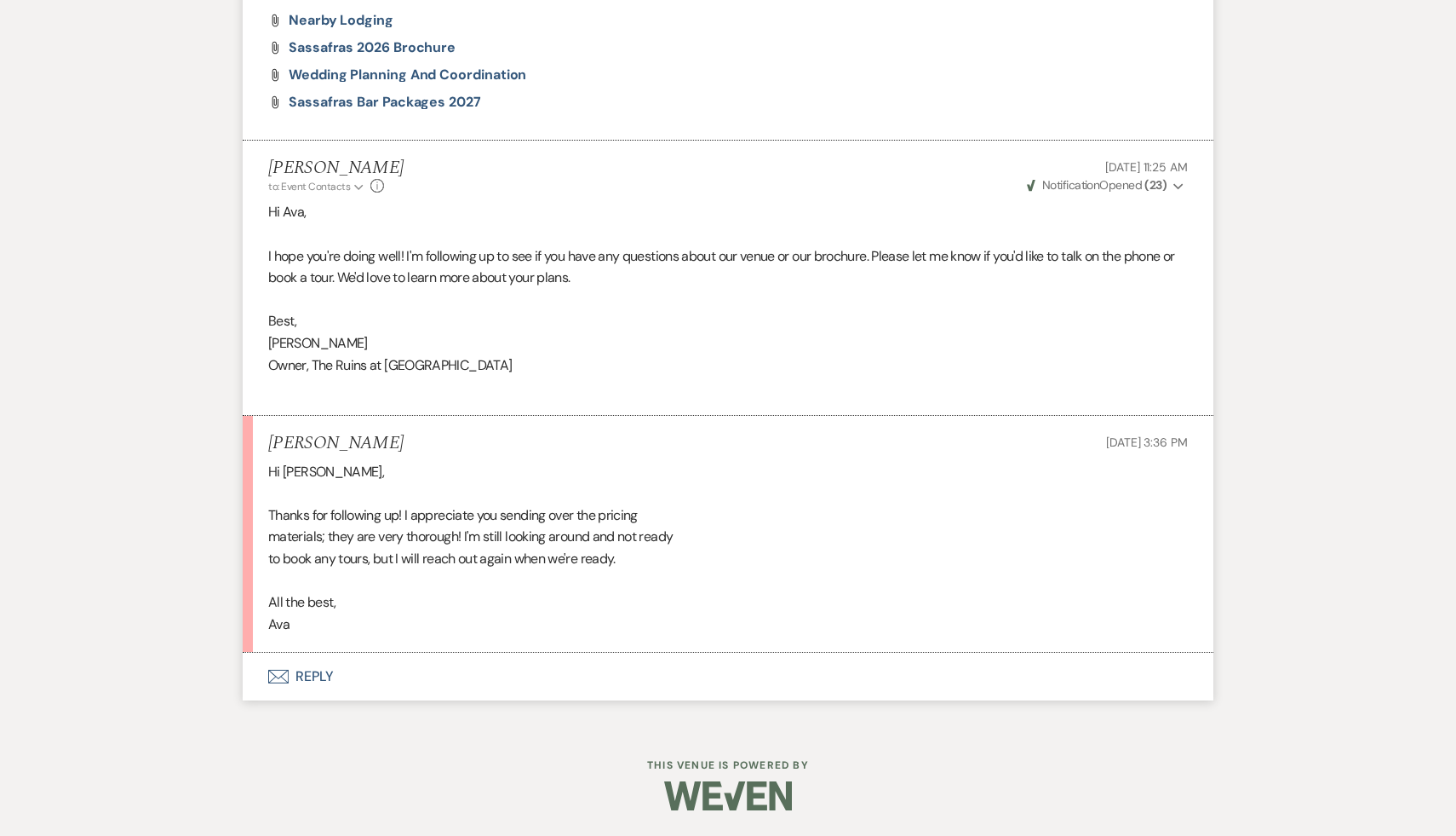
click at [320, 676] on button "Envelope Reply" at bounding box center [727, 676] width 970 height 48
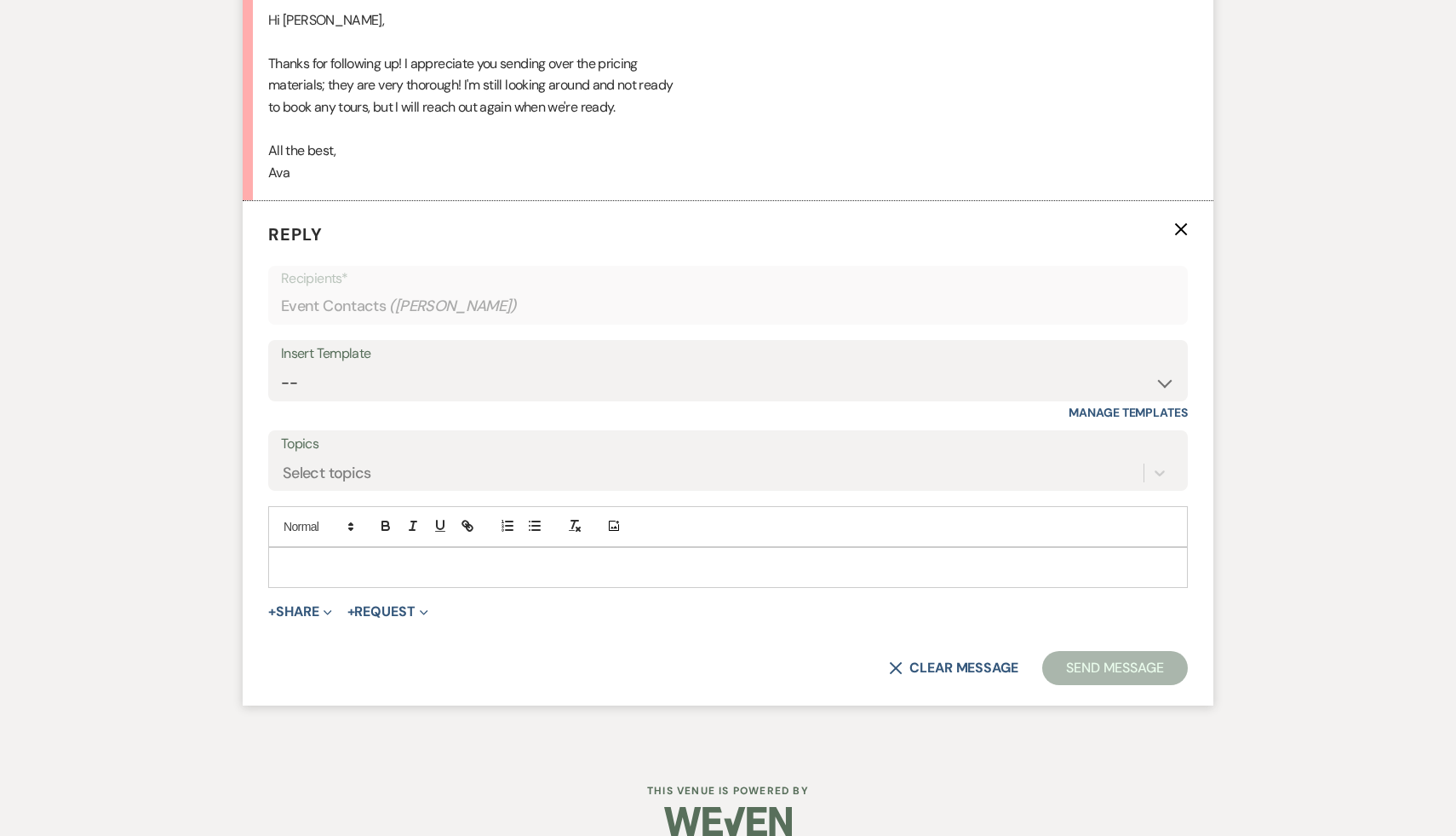
scroll to position [2296, 0]
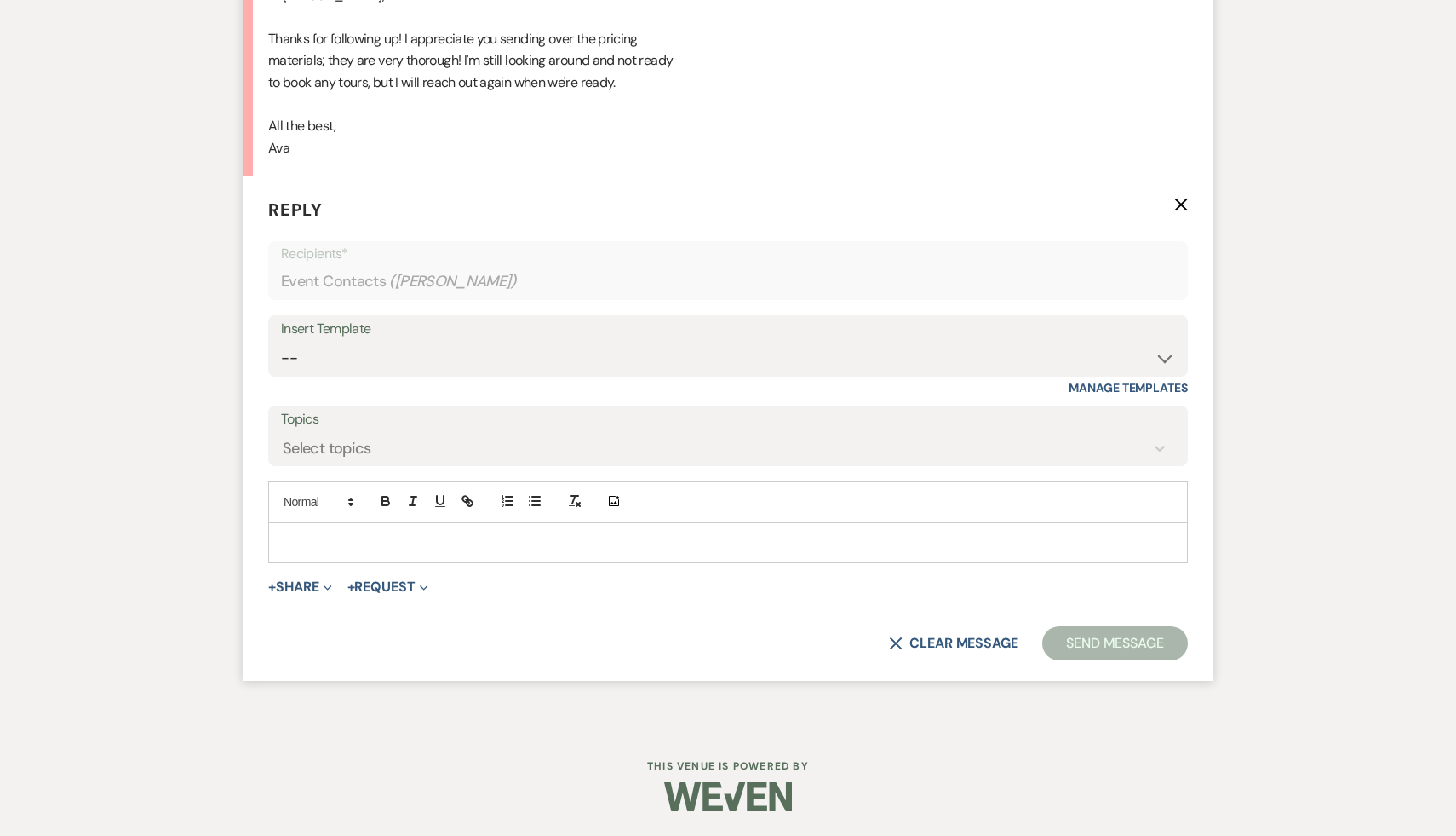
click at [419, 538] on p at bounding box center [728, 542] width 893 height 18
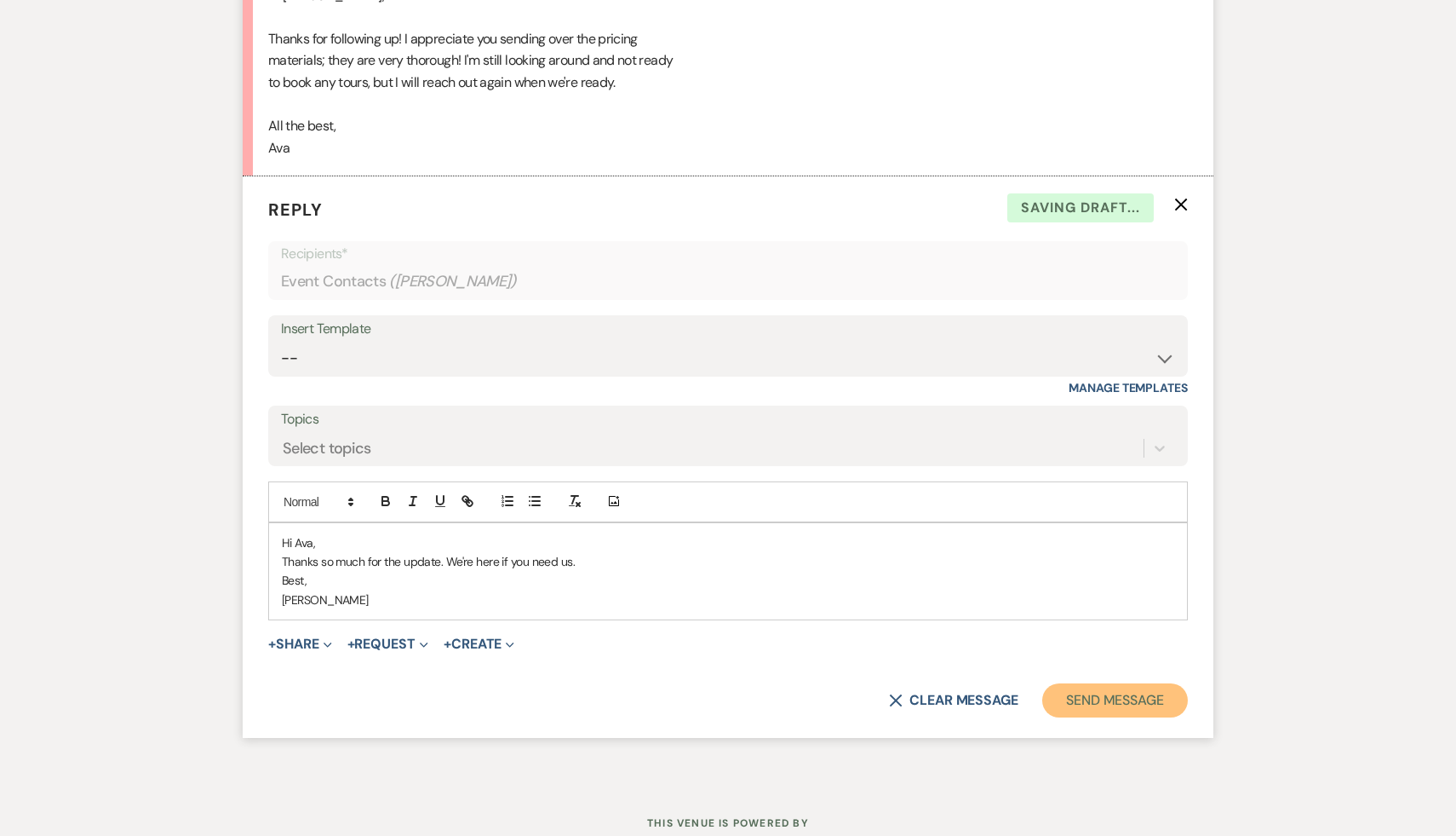
click at [1121, 702] on button "Send Message" at bounding box center [1115, 699] width 145 height 34
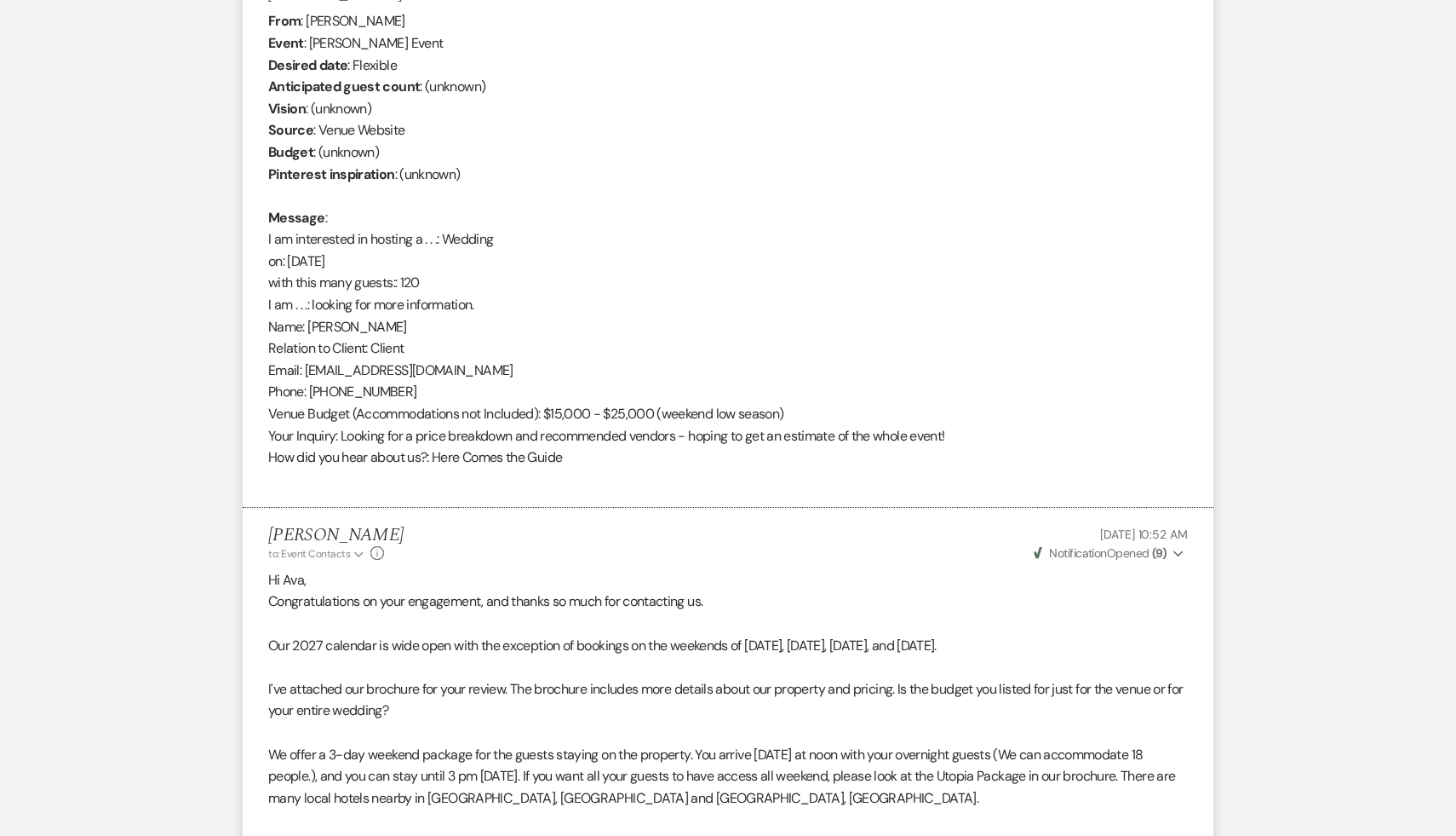
scroll to position [0, 0]
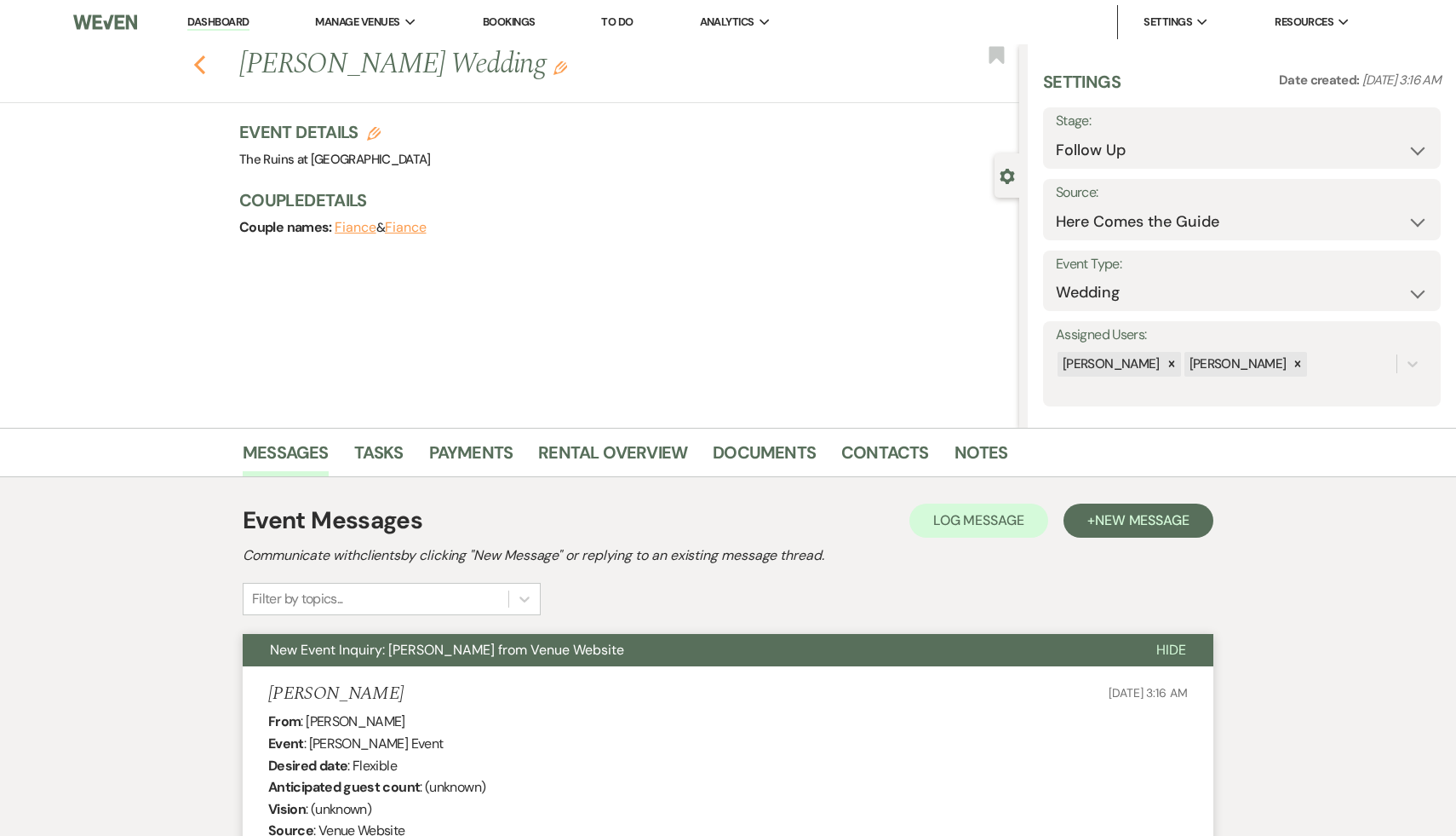
click at [197, 60] on icon "Previous" at bounding box center [199, 64] width 13 height 20
select select "9"
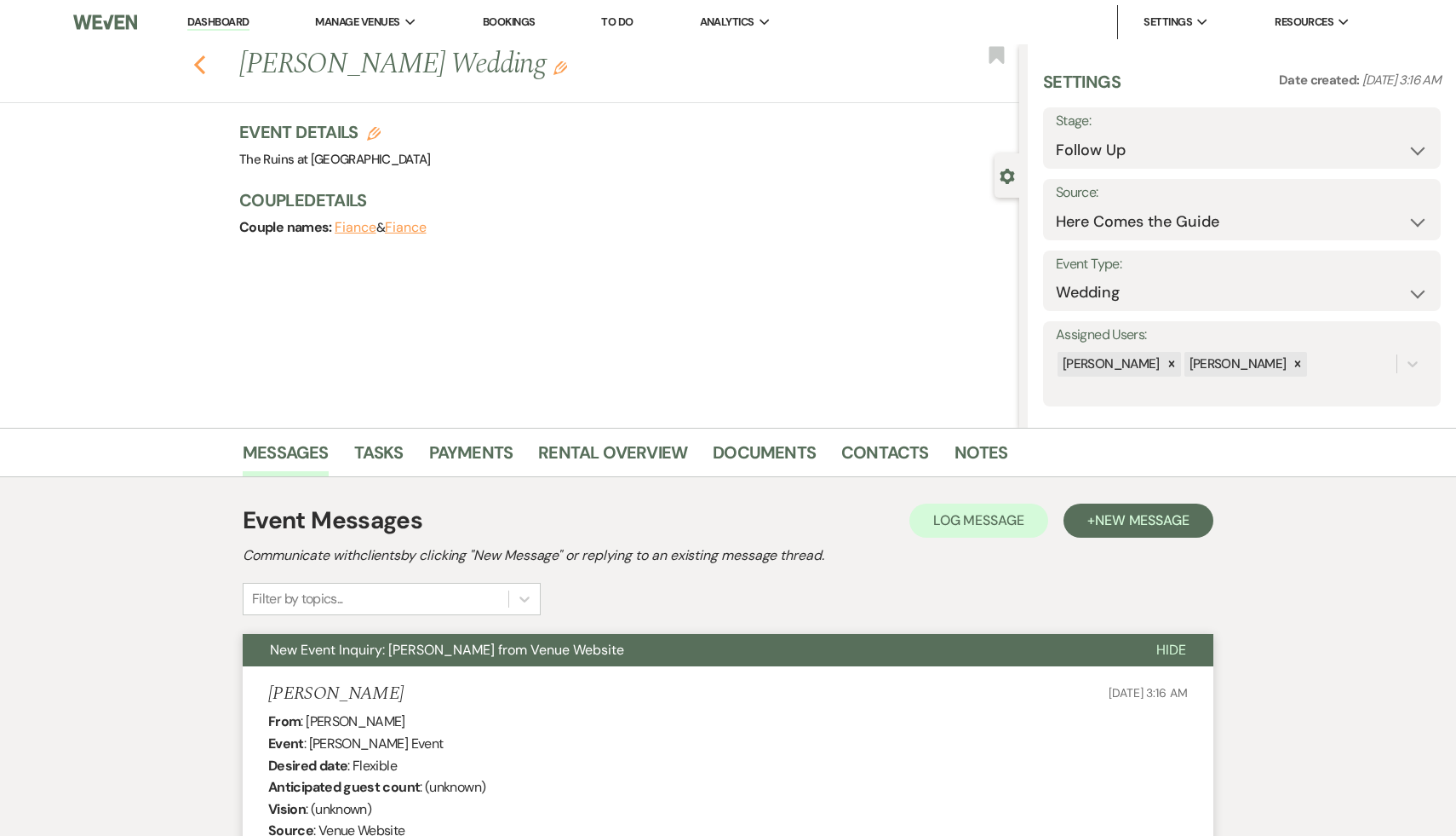
select select "9"
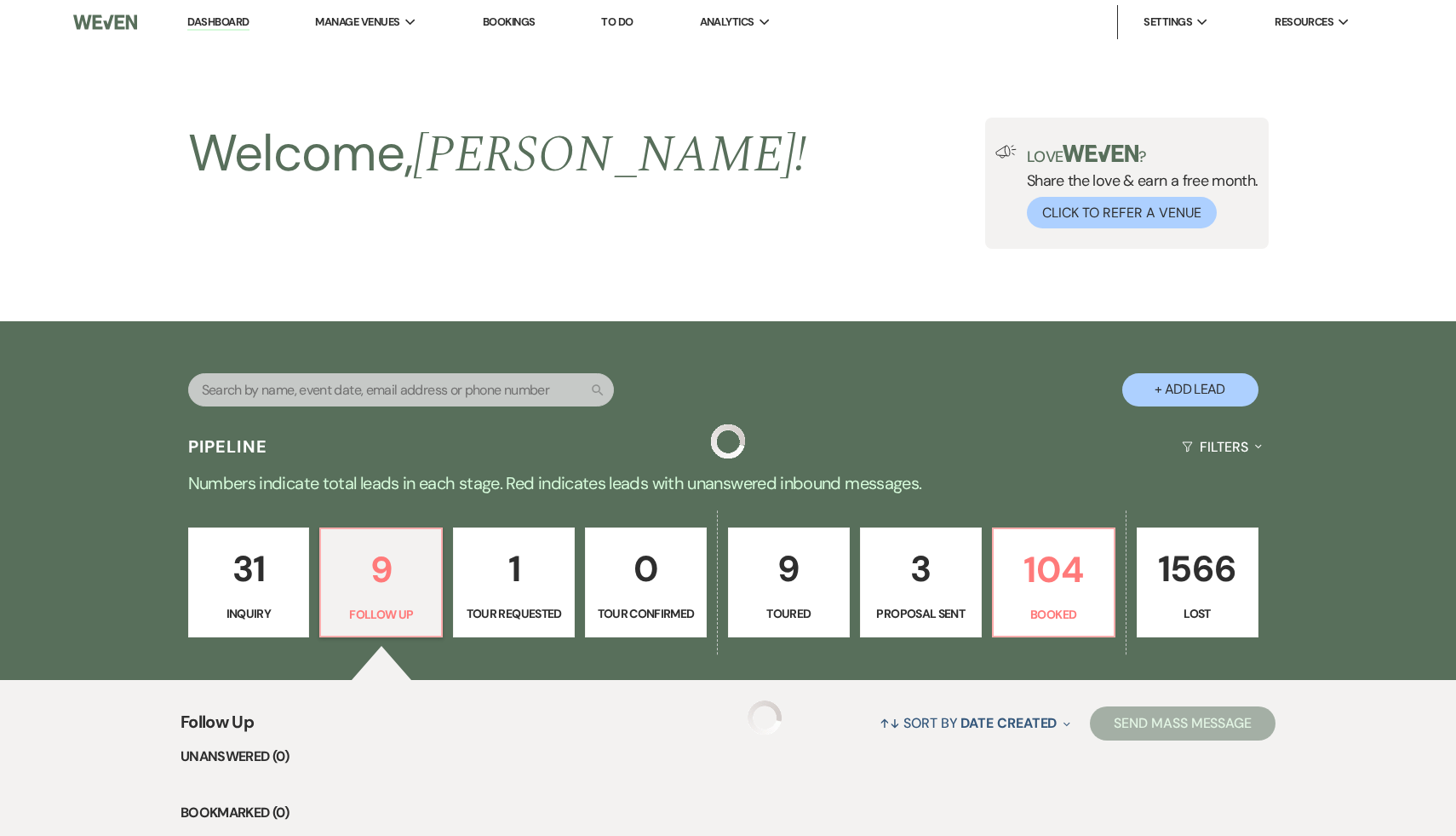
scroll to position [393, 0]
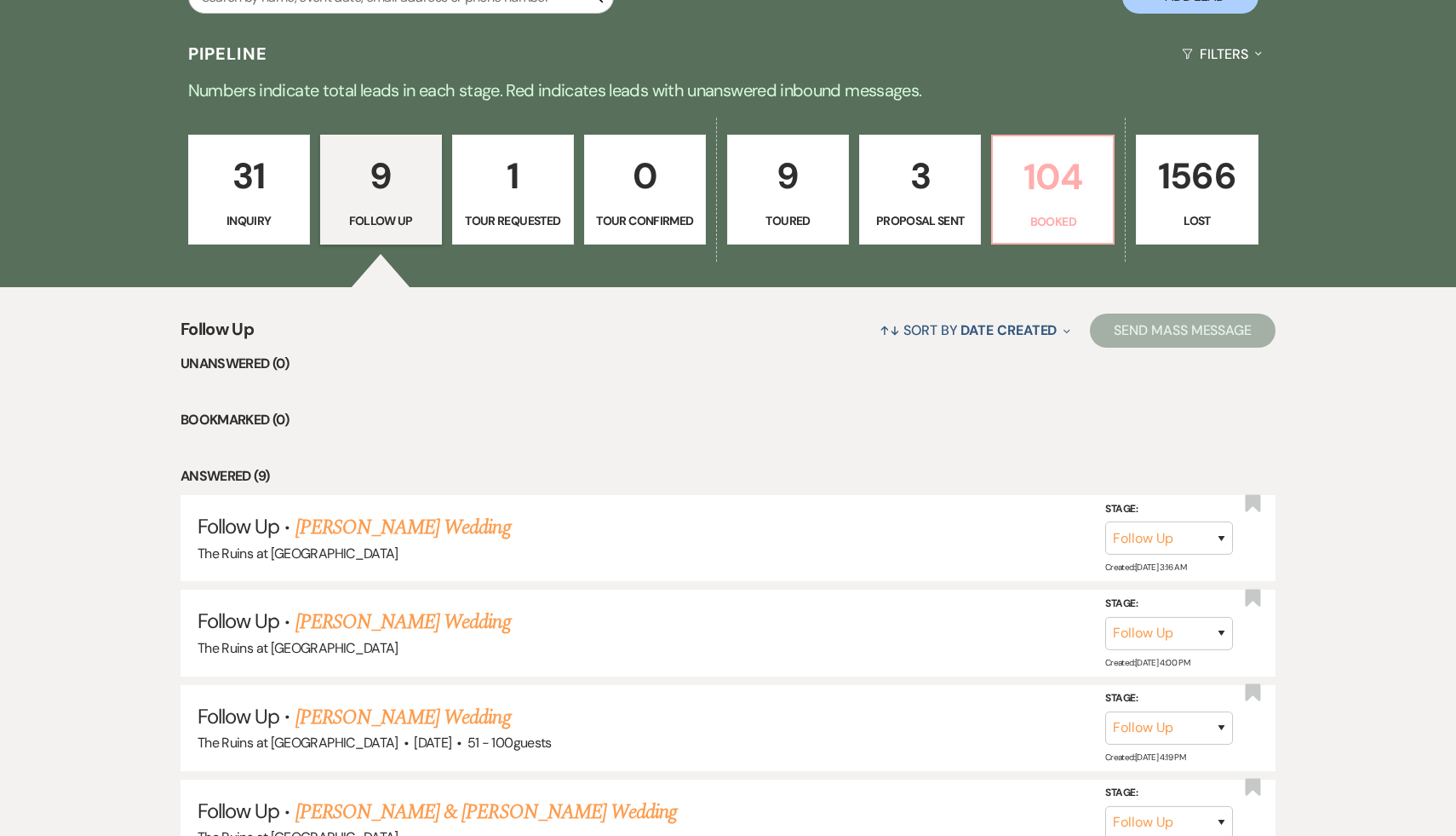
click at [1052, 168] on p "104" at bounding box center [1053, 177] width 100 height 57
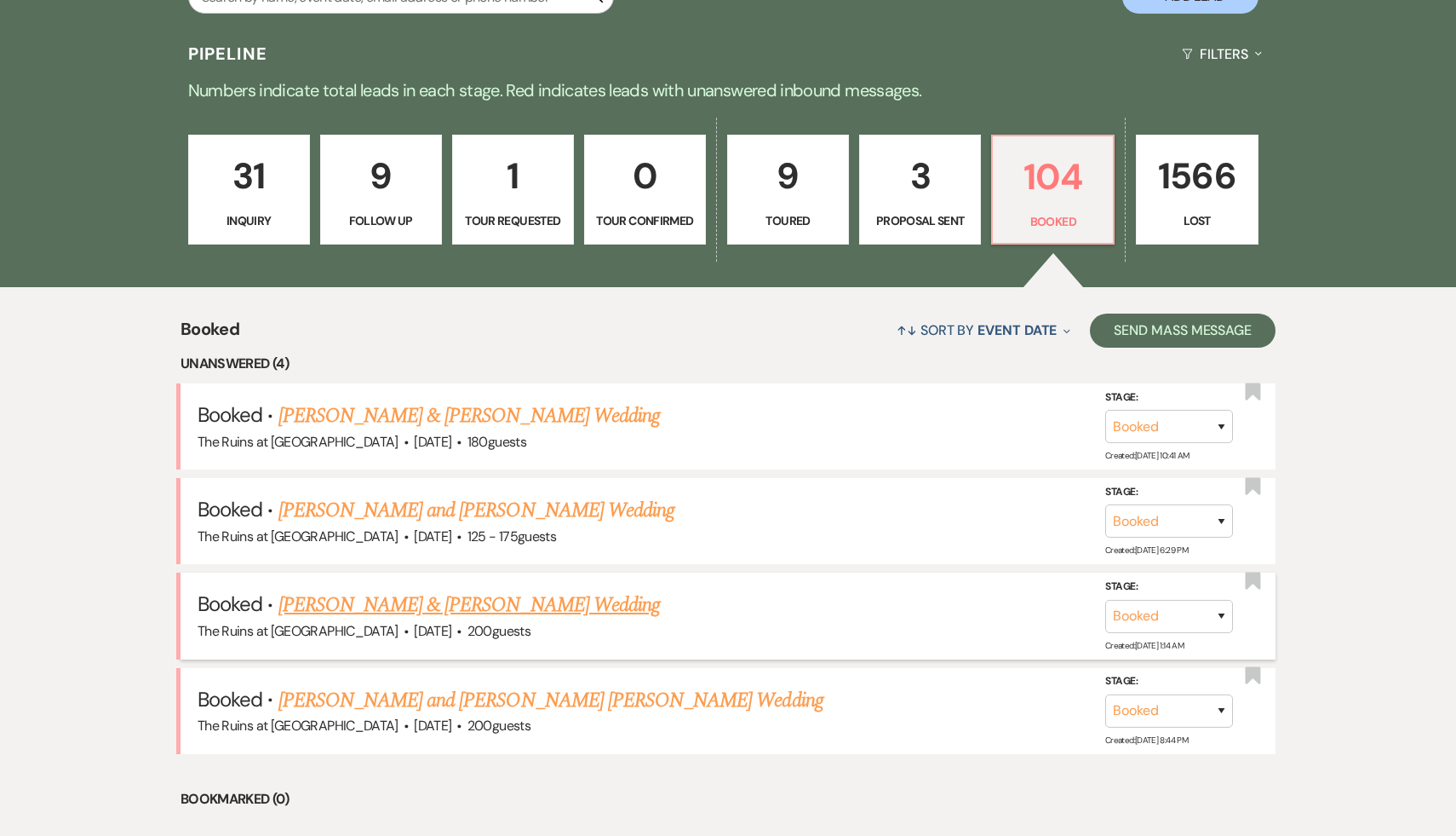
click at [478, 608] on link "[PERSON_NAME] & [PERSON_NAME] Wedding" at bounding box center [469, 605] width 382 height 31
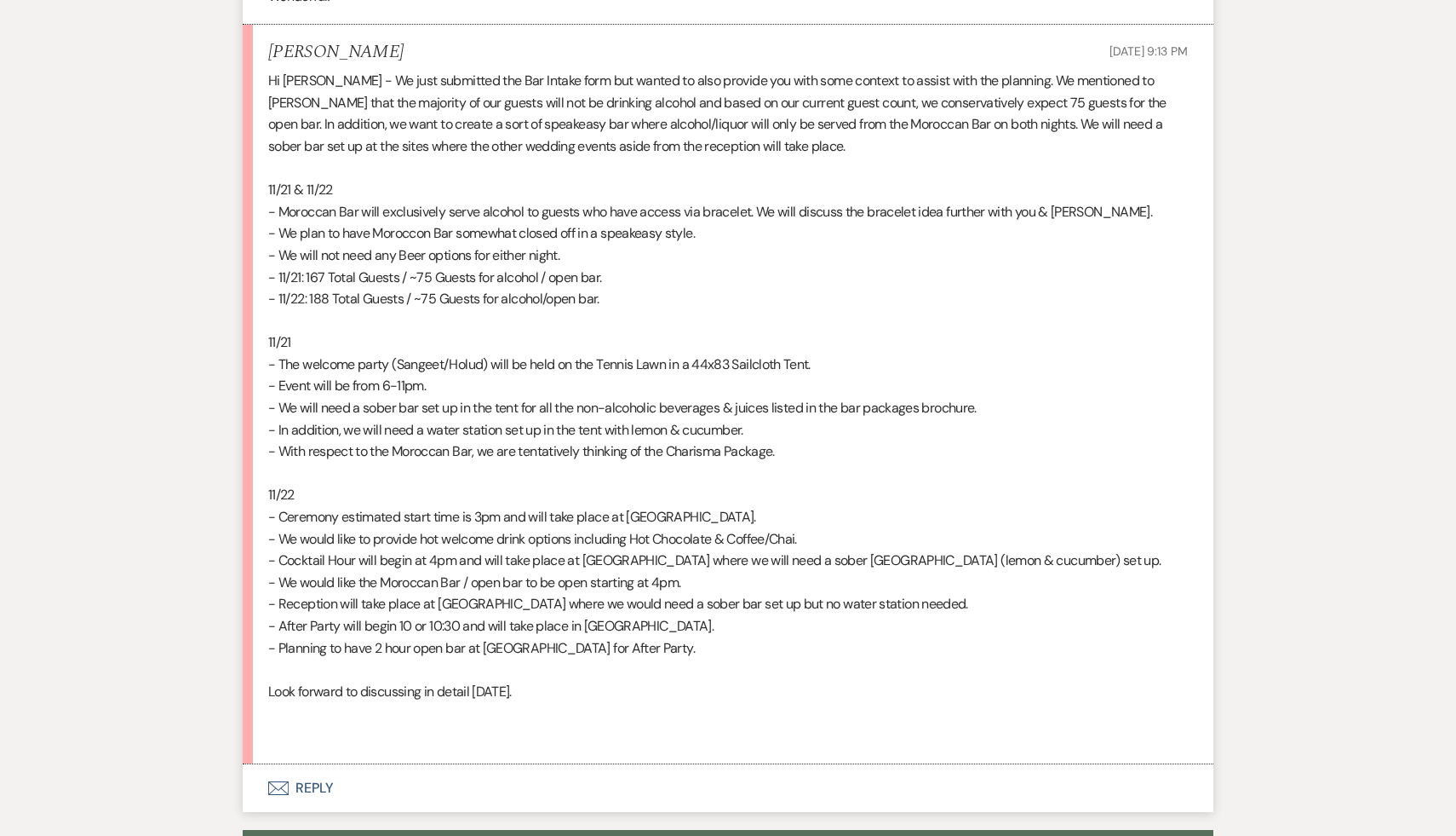
scroll to position [2249, 0]
click at [592, 703] on p at bounding box center [728, 714] width 920 height 22
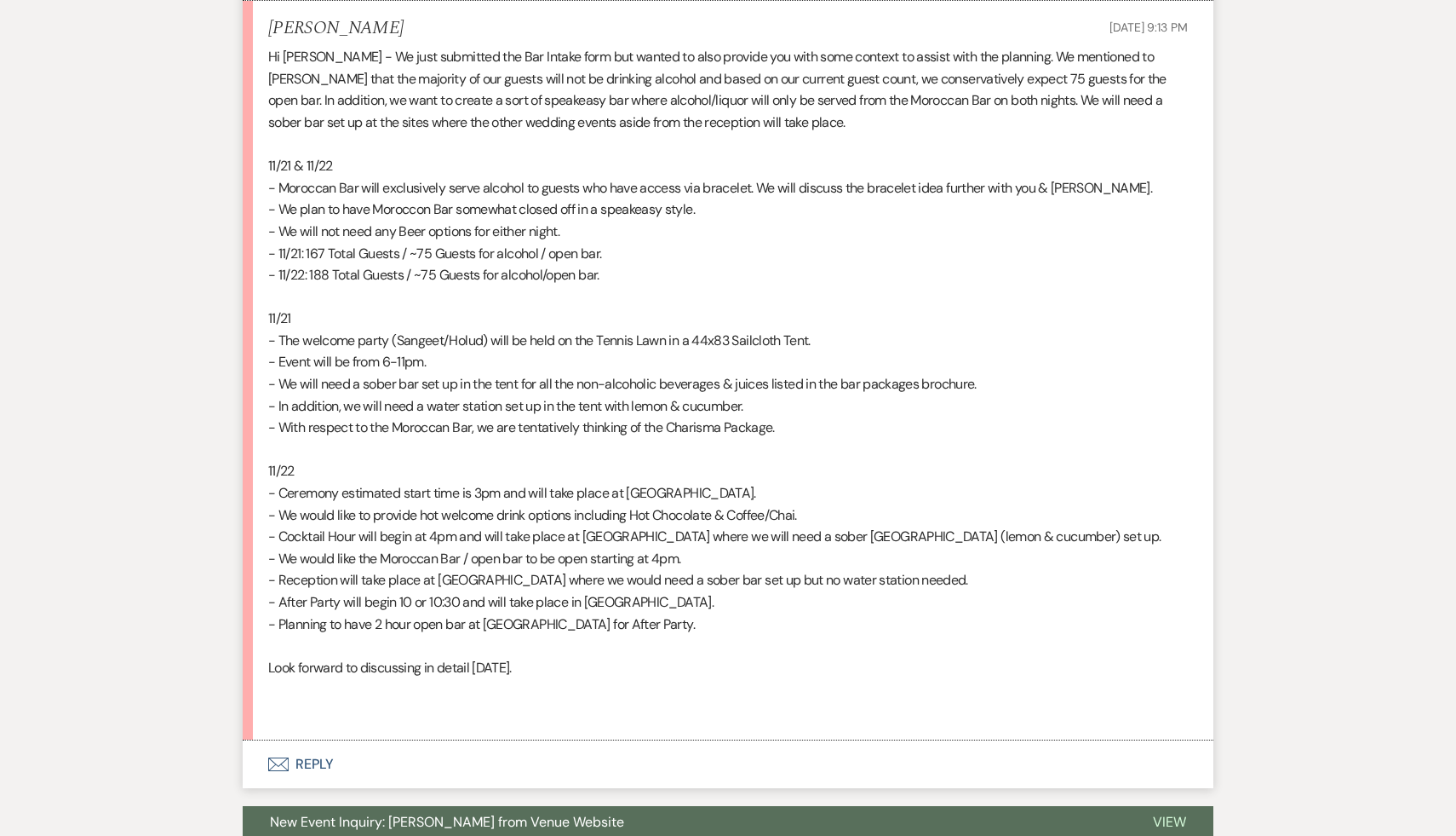
scroll to position [2279, 0]
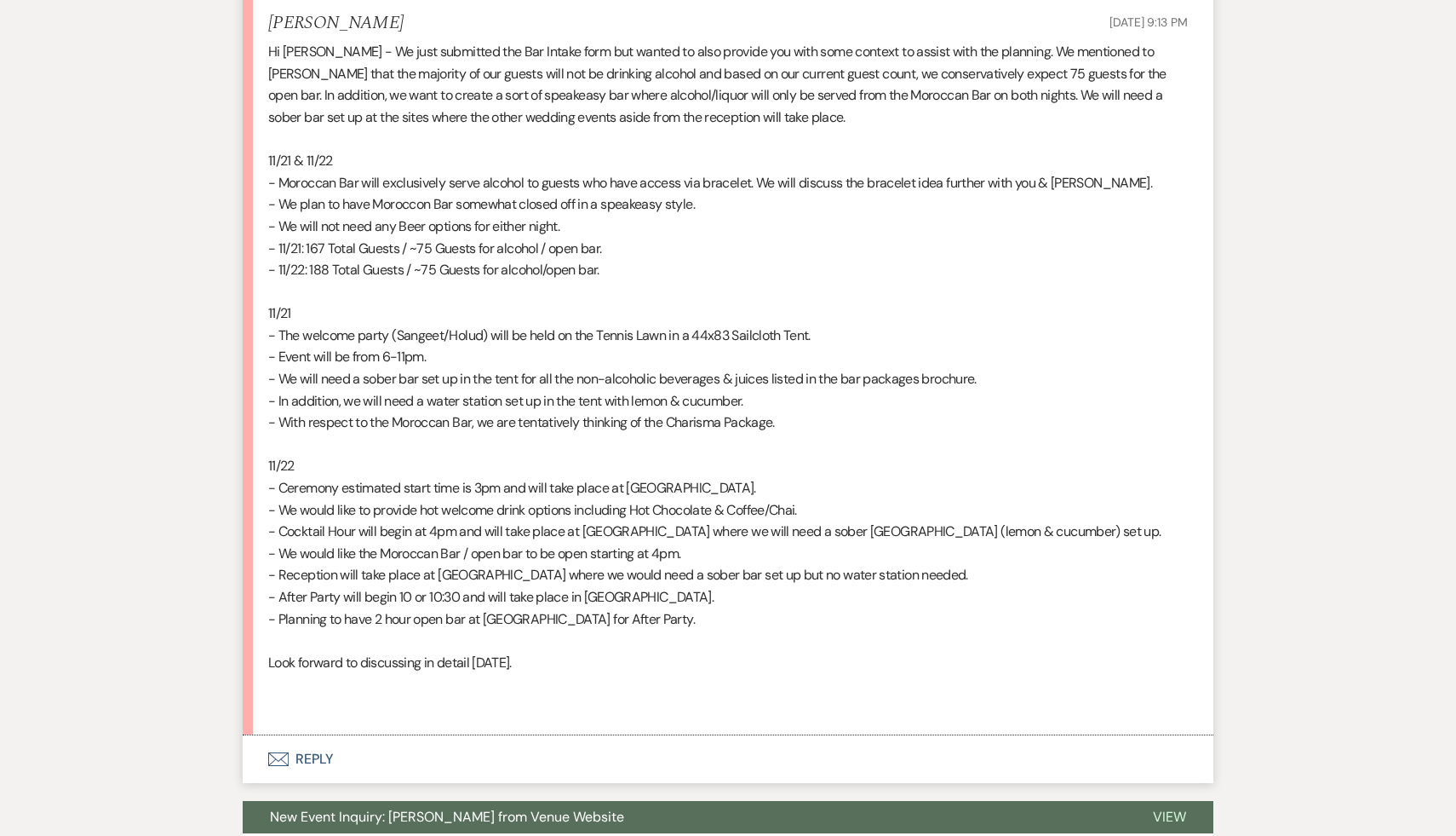
click at [571, 679] on p at bounding box center [728, 684] width 920 height 22
click at [571, 678] on p at bounding box center [728, 684] width 920 height 22
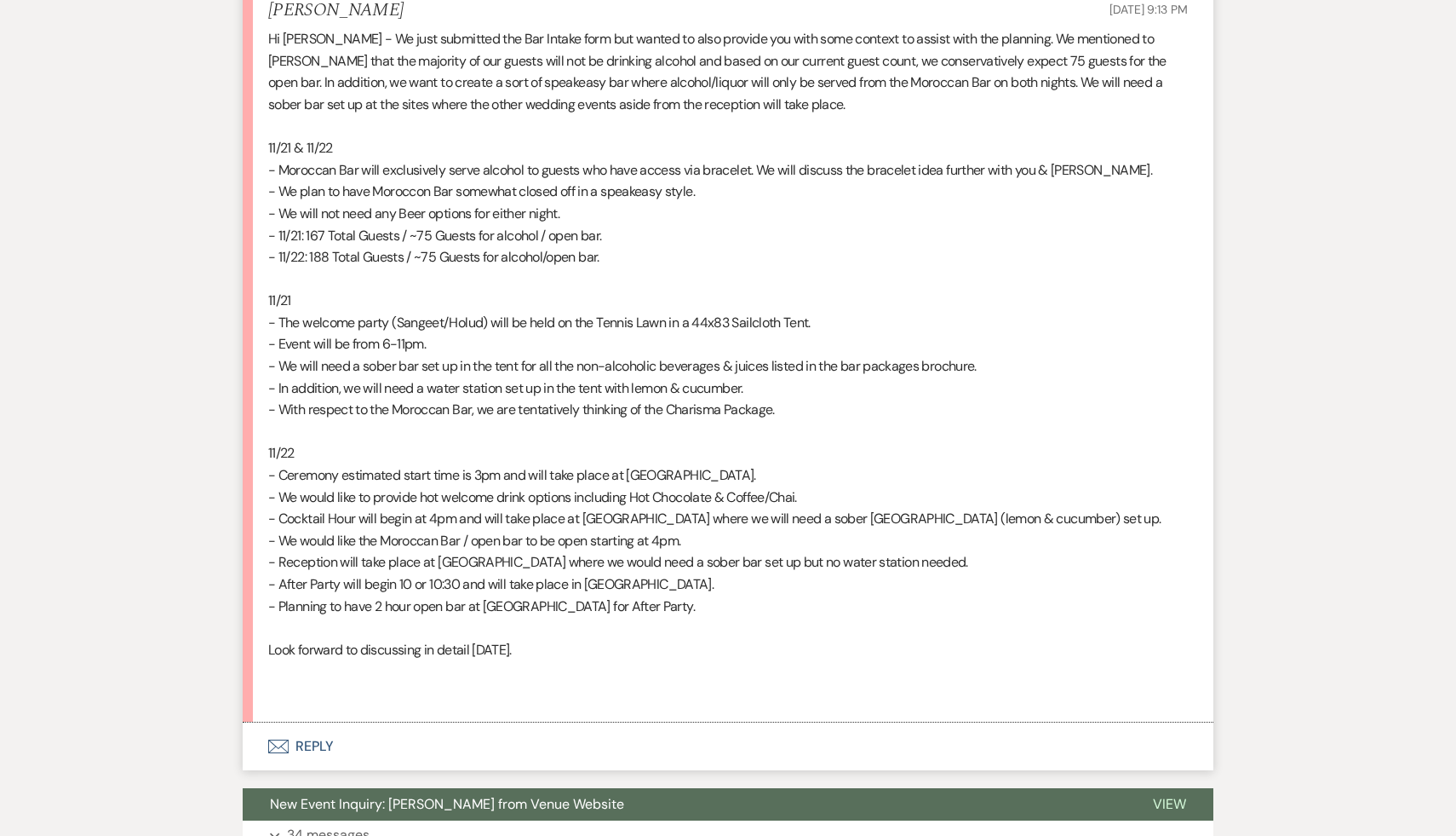
scroll to position [2297, 0]
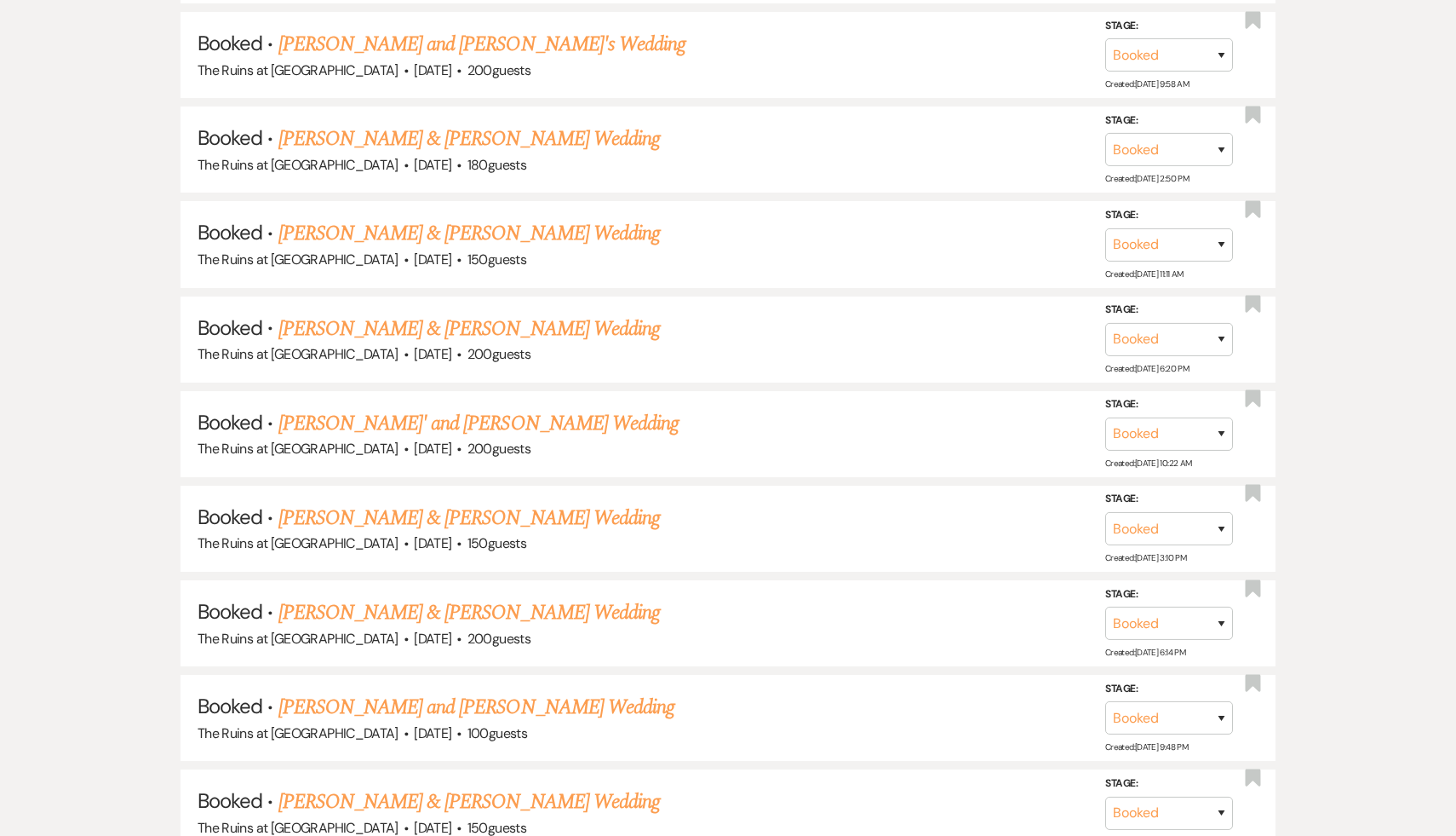
scroll to position [393, 0]
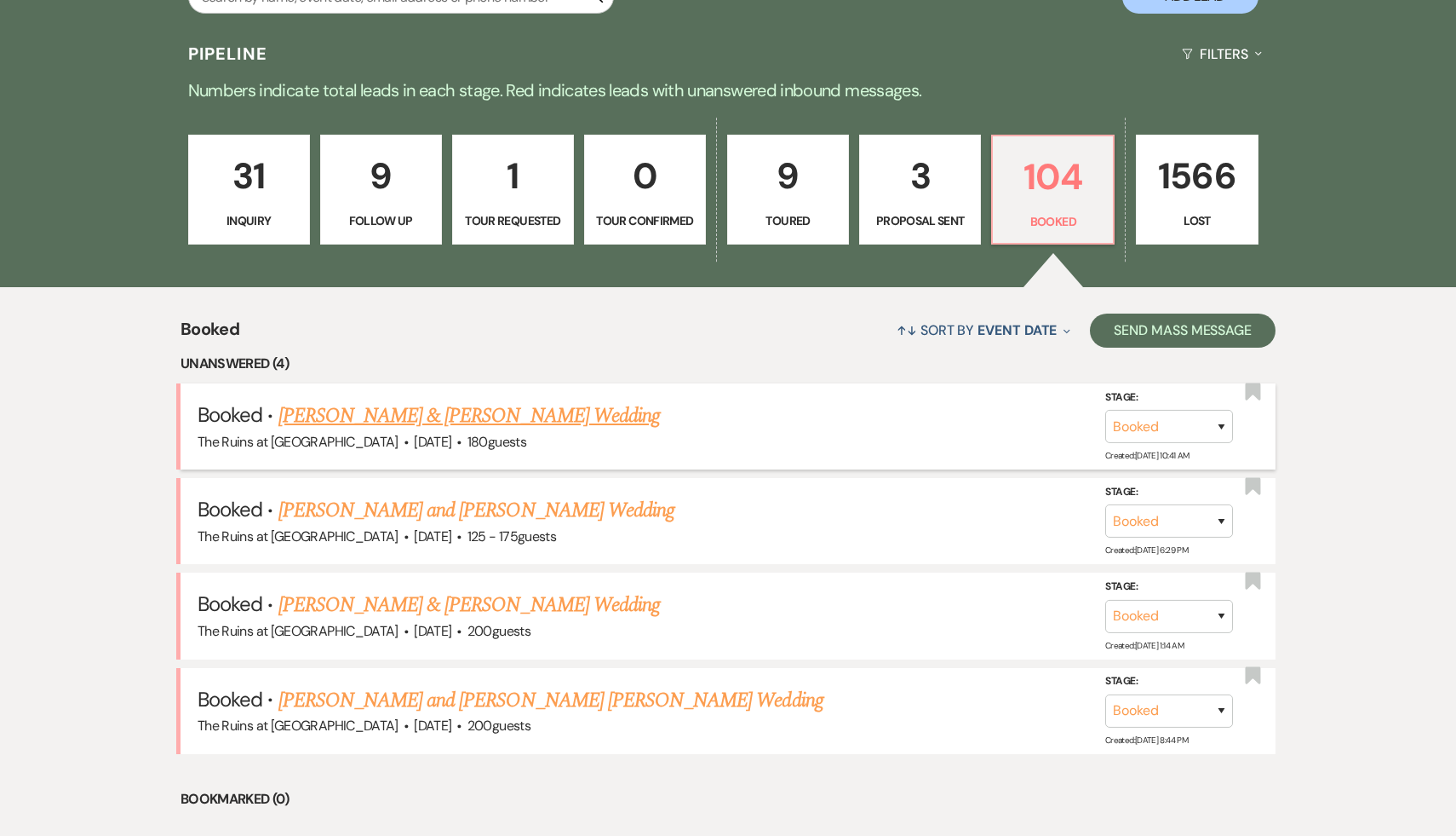
click at [524, 406] on link "[PERSON_NAME] & [PERSON_NAME] Wedding" at bounding box center [469, 416] width 382 height 31
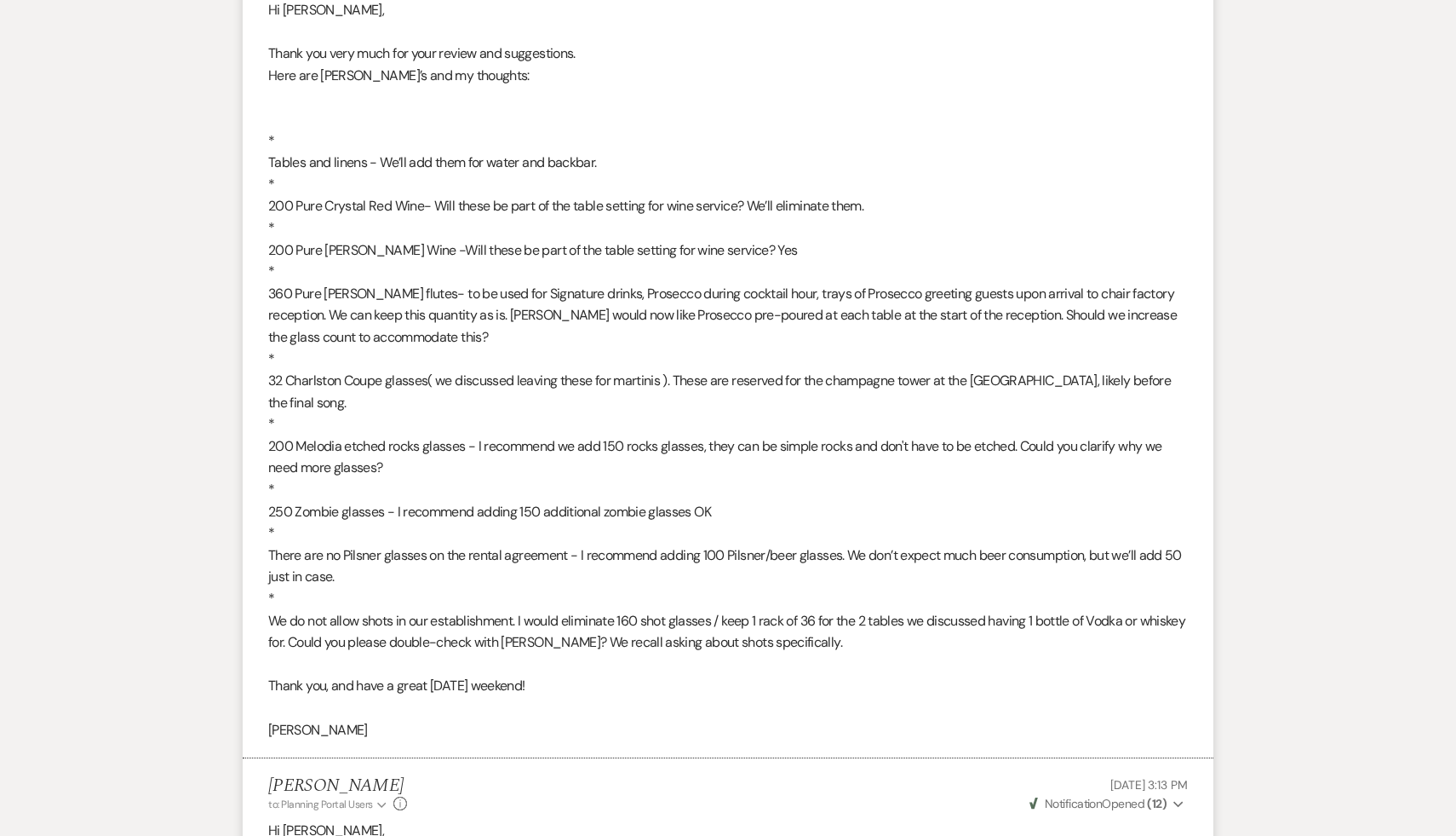
scroll to position [3221, 0]
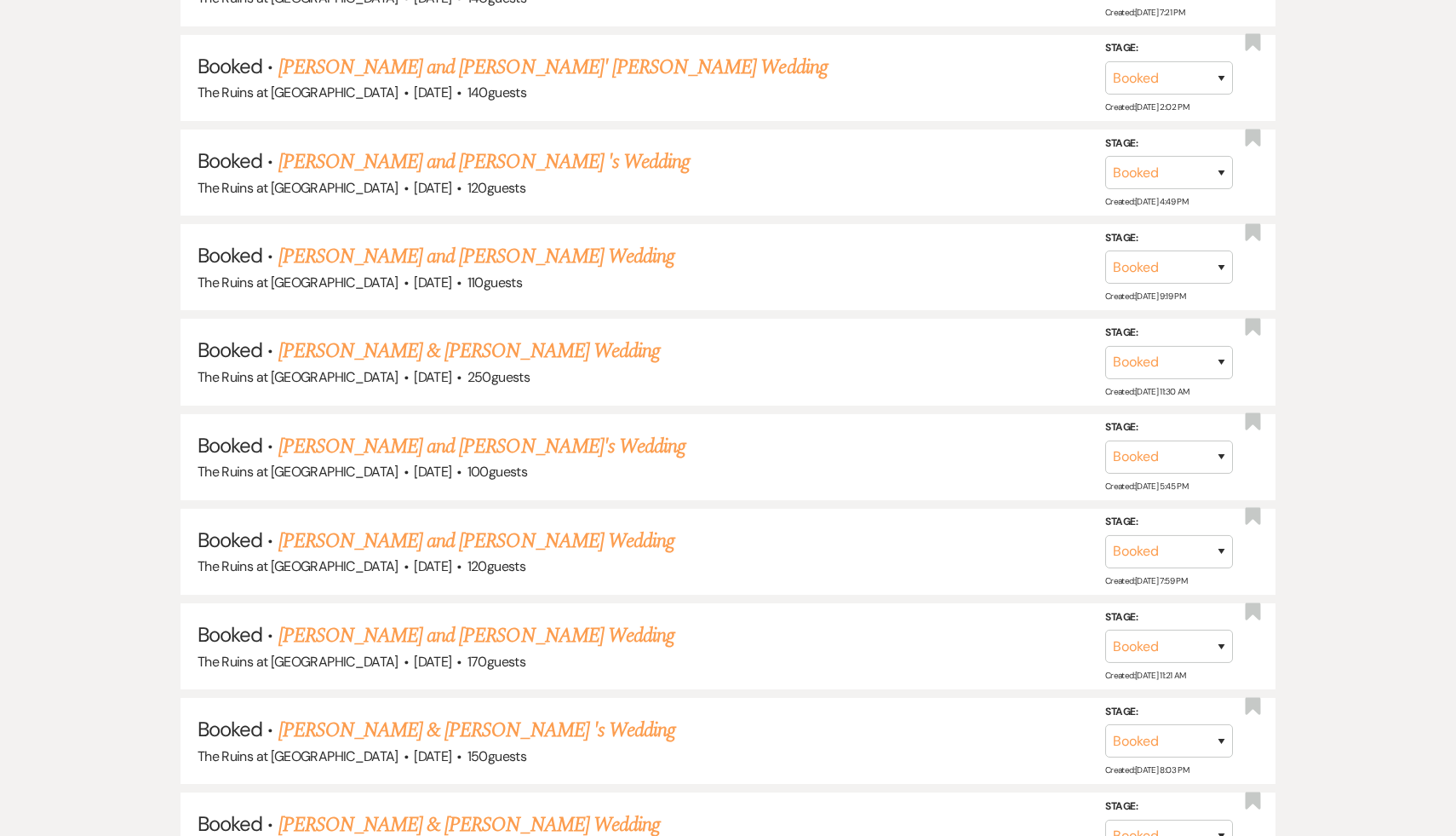
scroll to position [393, 0]
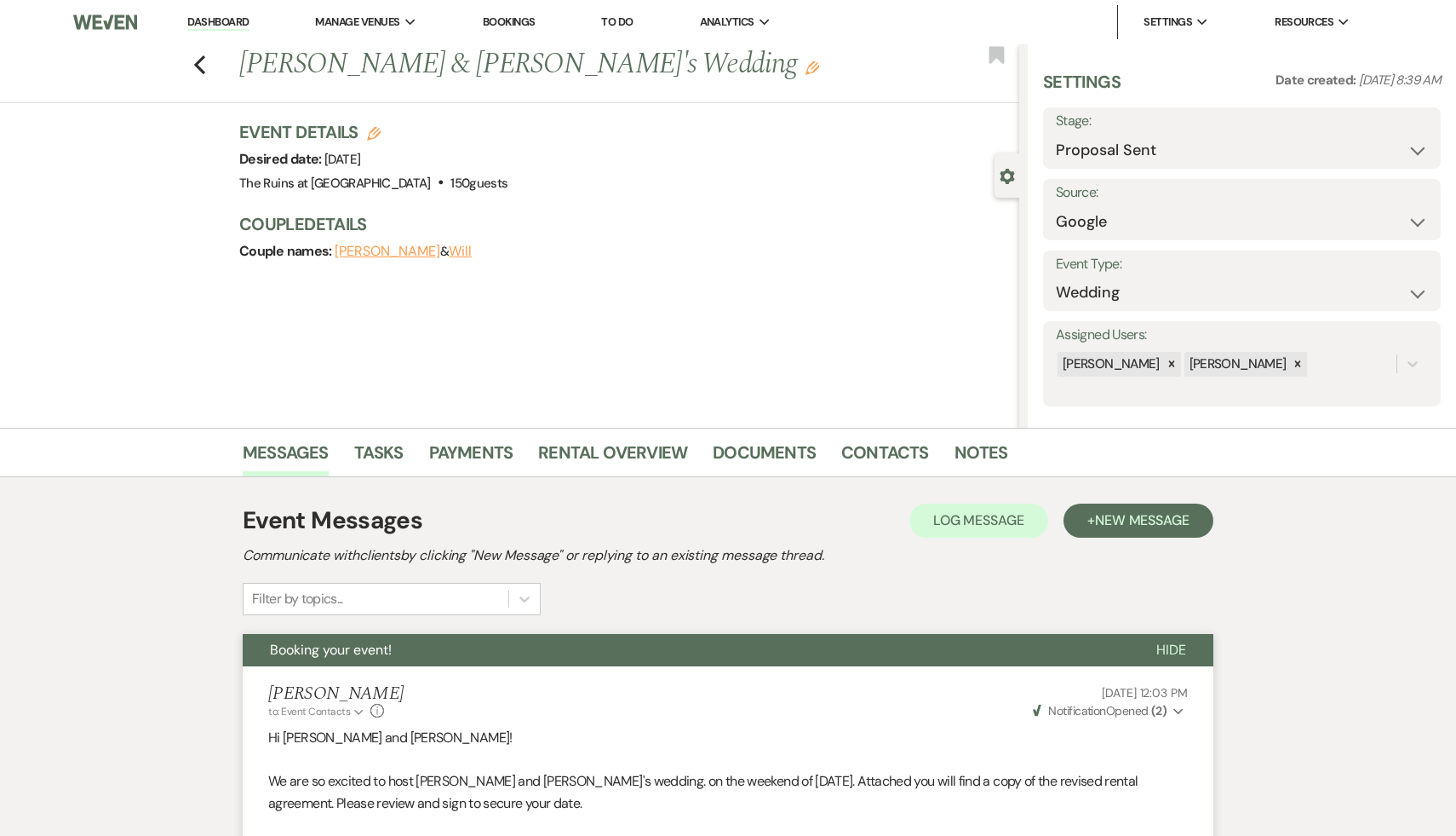
select select "6"
click at [222, 24] on link "Dashboard" at bounding box center [217, 22] width 61 height 16
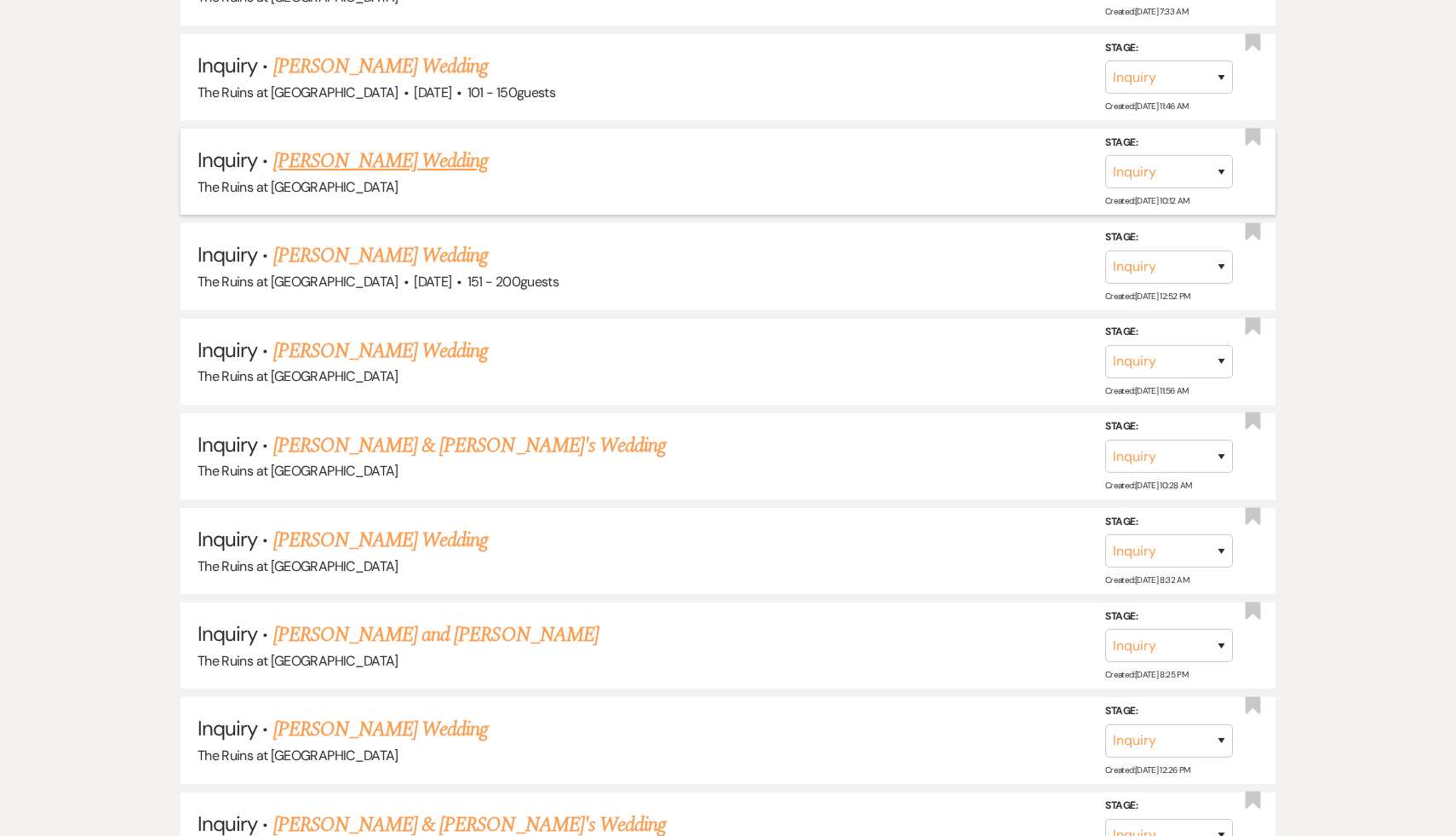
scroll to position [3092, 0]
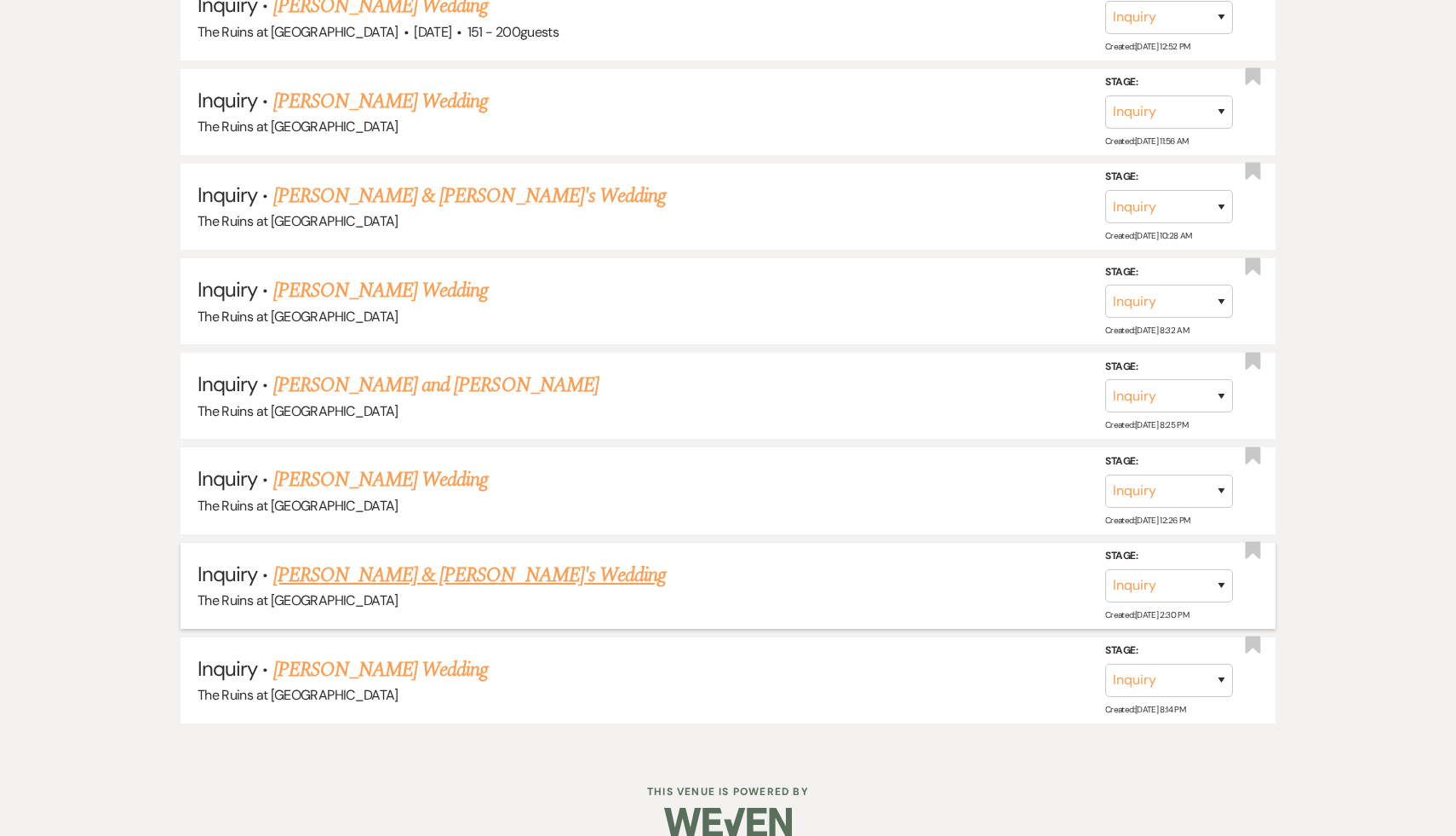
click at [403, 560] on link "Jared & Diaman's Wedding" at bounding box center [470, 575] width 394 height 31
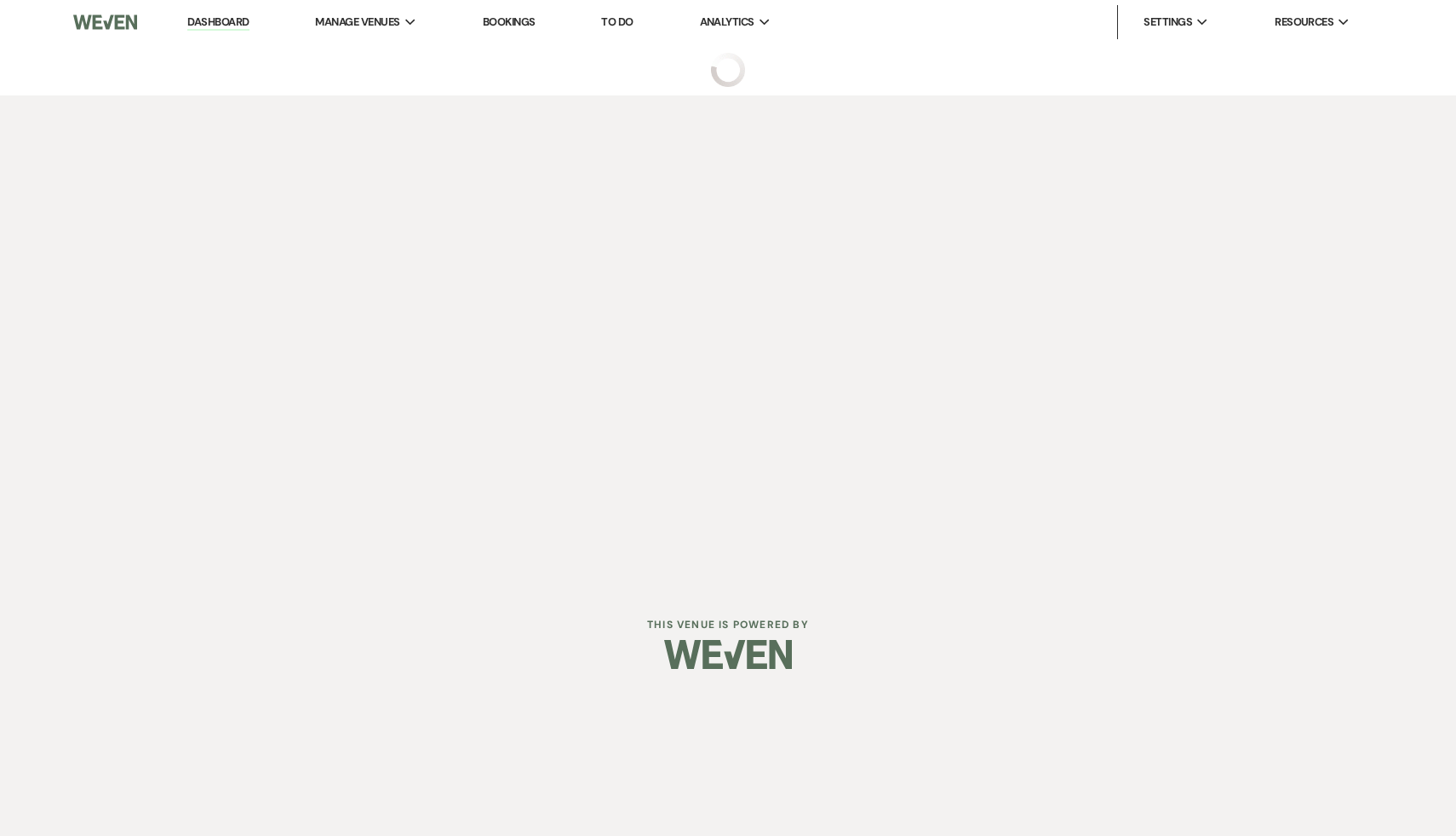
select select "4"
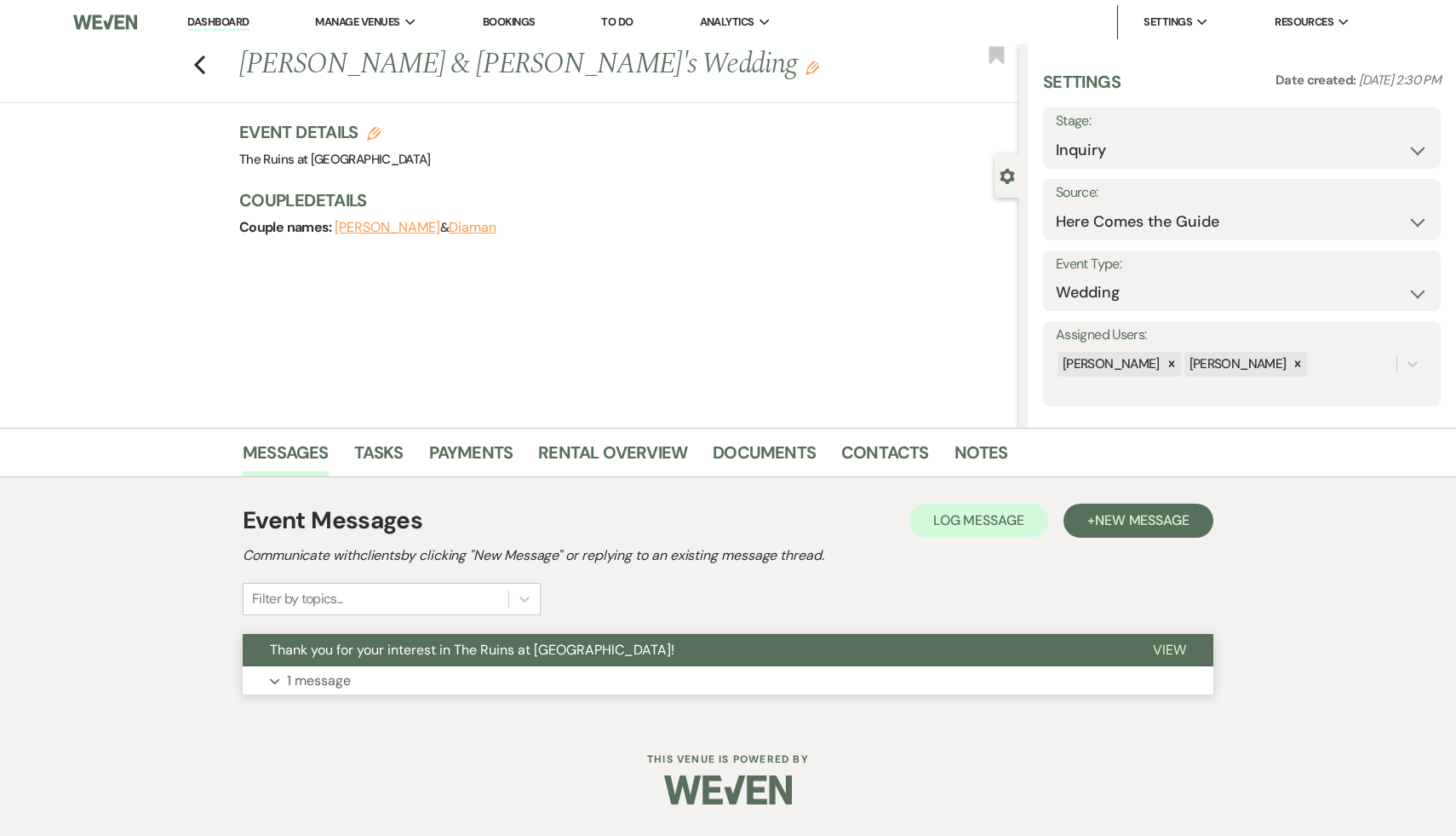
click at [405, 655] on span "Thank you for your interest in The Ruins at Sassafras!" at bounding box center [471, 650] width 404 height 17
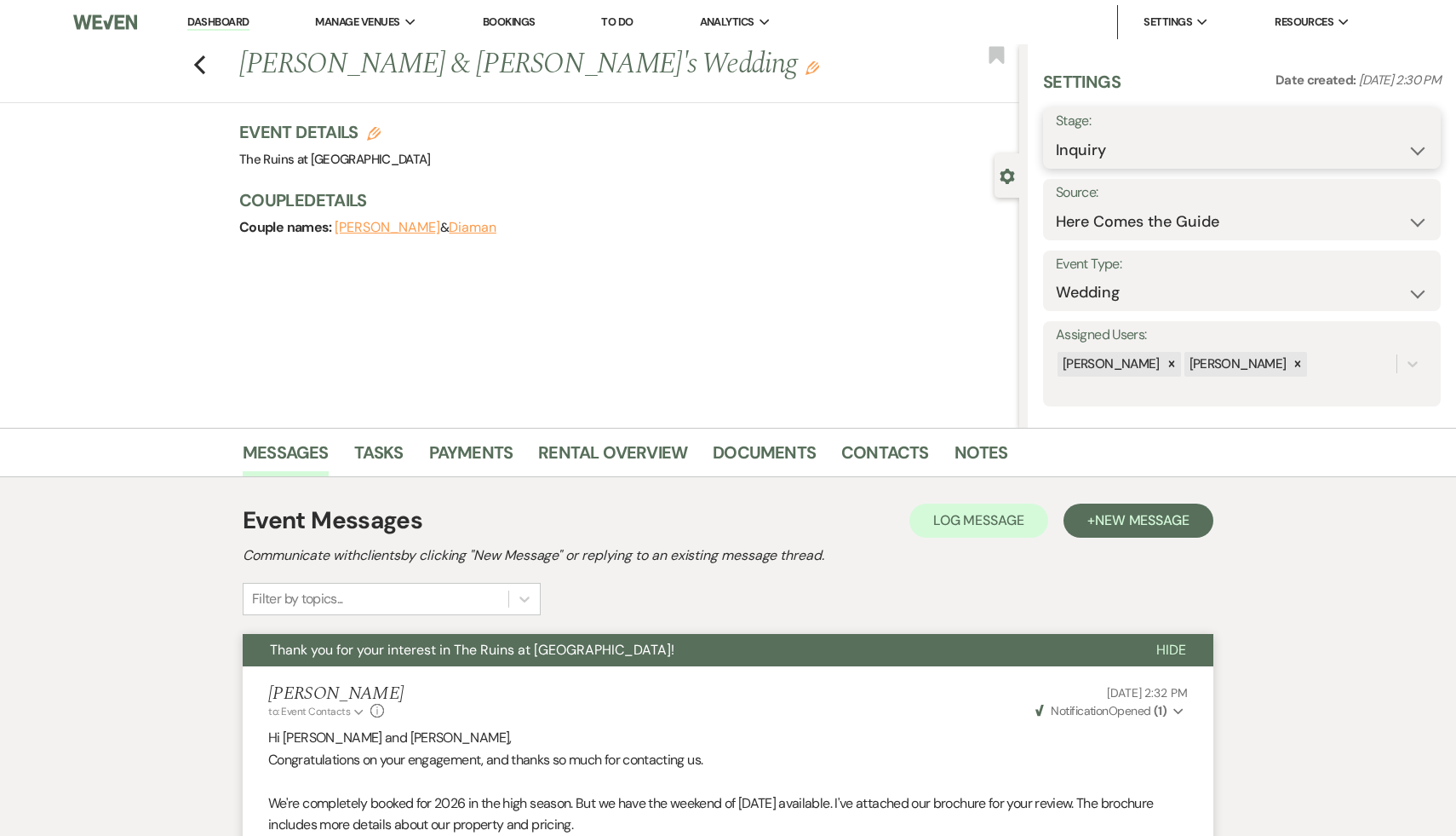
click at [1415, 150] on select "Inquiry Follow Up Tour Requested Tour Confirmed Toured Proposal Sent Booked Lost" at bounding box center [1242, 150] width 372 height 33
select select "8"
click at [1056, 134] on select "Inquiry Follow Up Tour Requested Tour Confirmed Toured Proposal Sent Booked Lost" at bounding box center [1242, 150] width 372 height 33
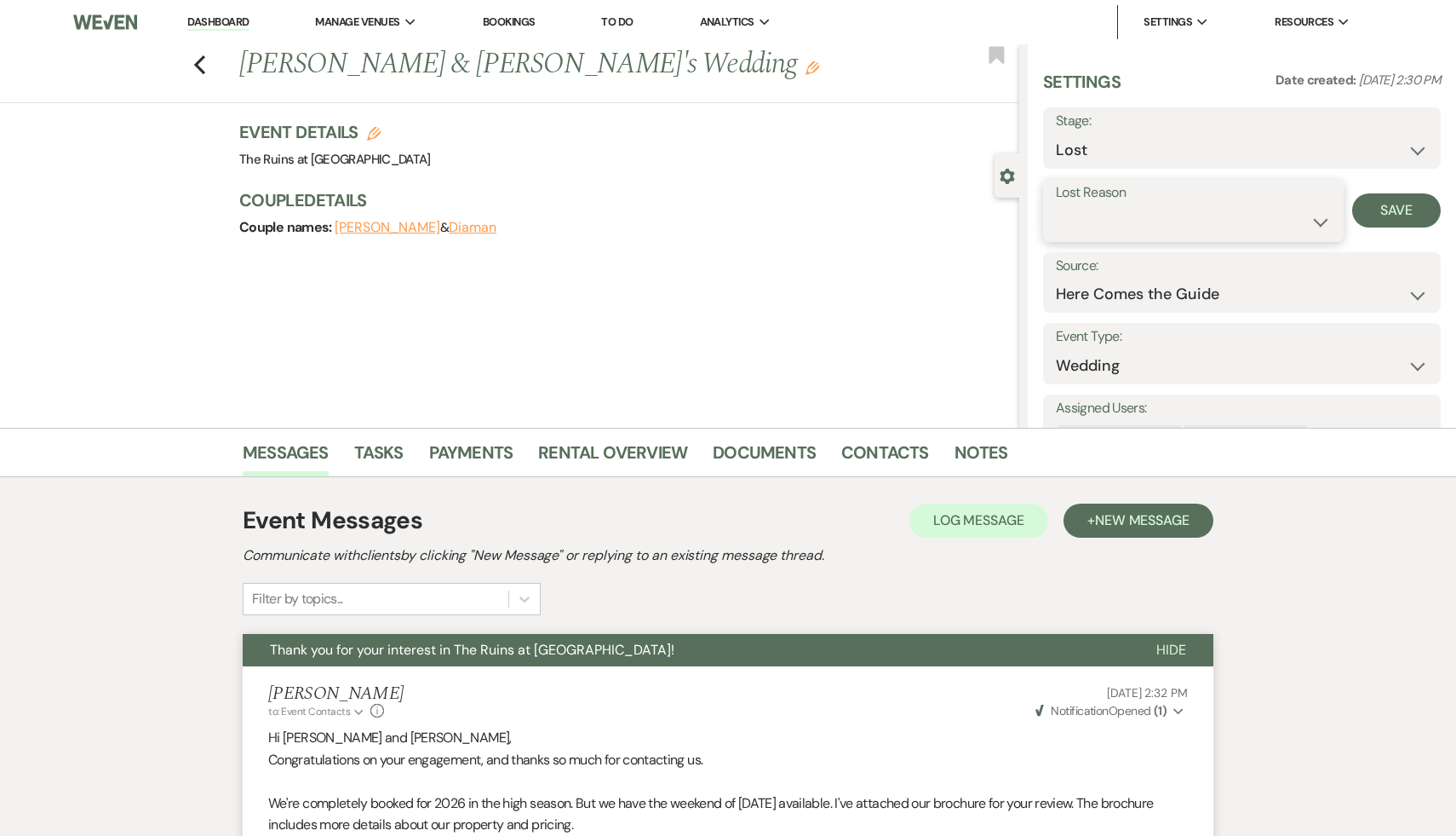
click at [1318, 222] on select "Booked Elsewhere Budget Date Unavailable No Response Not a Good Match Capacity …" at bounding box center [1193, 222] width 275 height 33
select select "8"
click at [1056, 206] on select "Booked Elsewhere Budget Date Unavailable No Response Not a Good Match Capacity …" at bounding box center [1193, 222] width 275 height 33
click at [1392, 215] on button "Save" at bounding box center [1396, 209] width 88 height 34
click at [201, 65] on icon "Previous" at bounding box center [199, 64] width 13 height 20
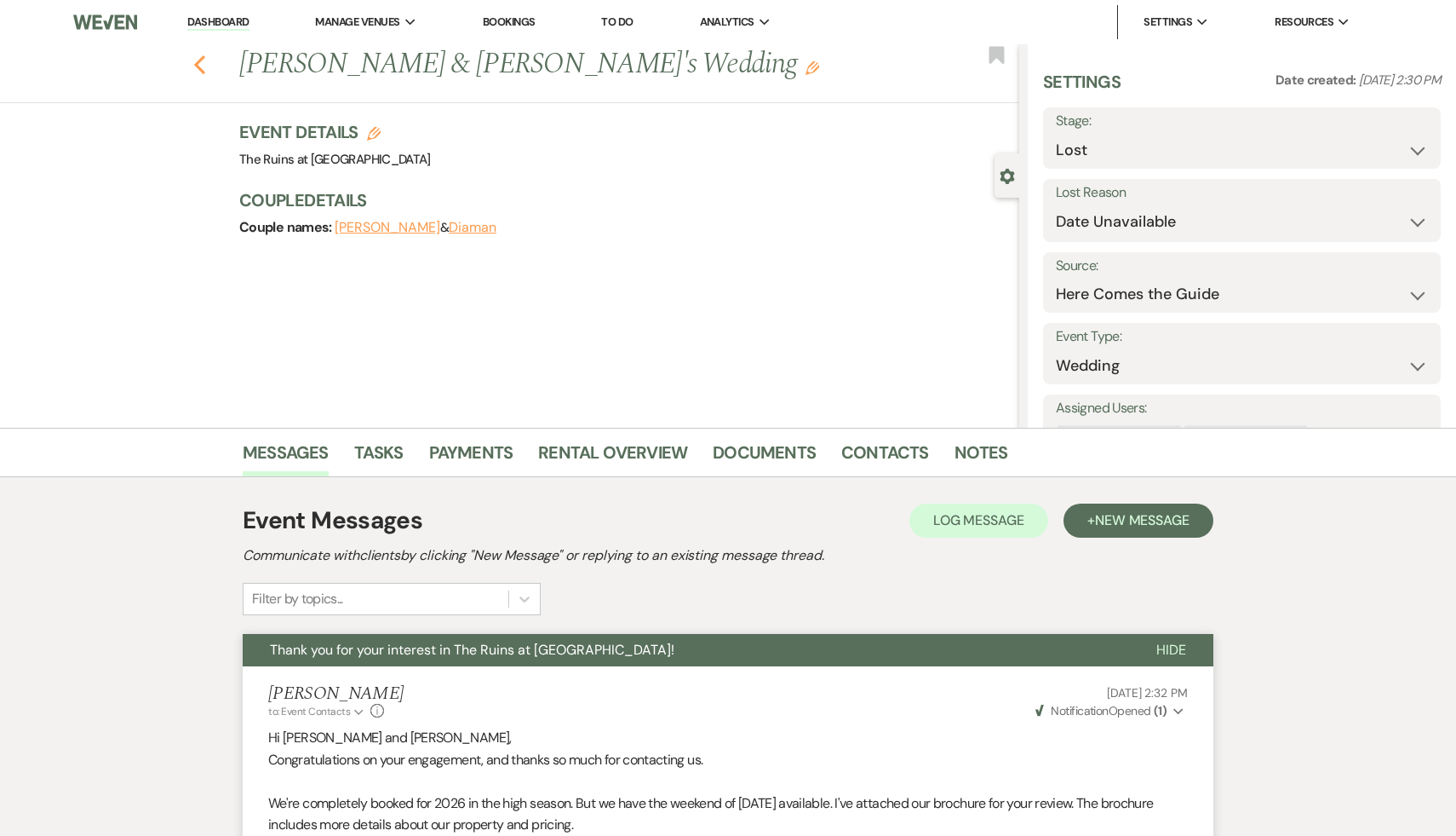
select select "8"
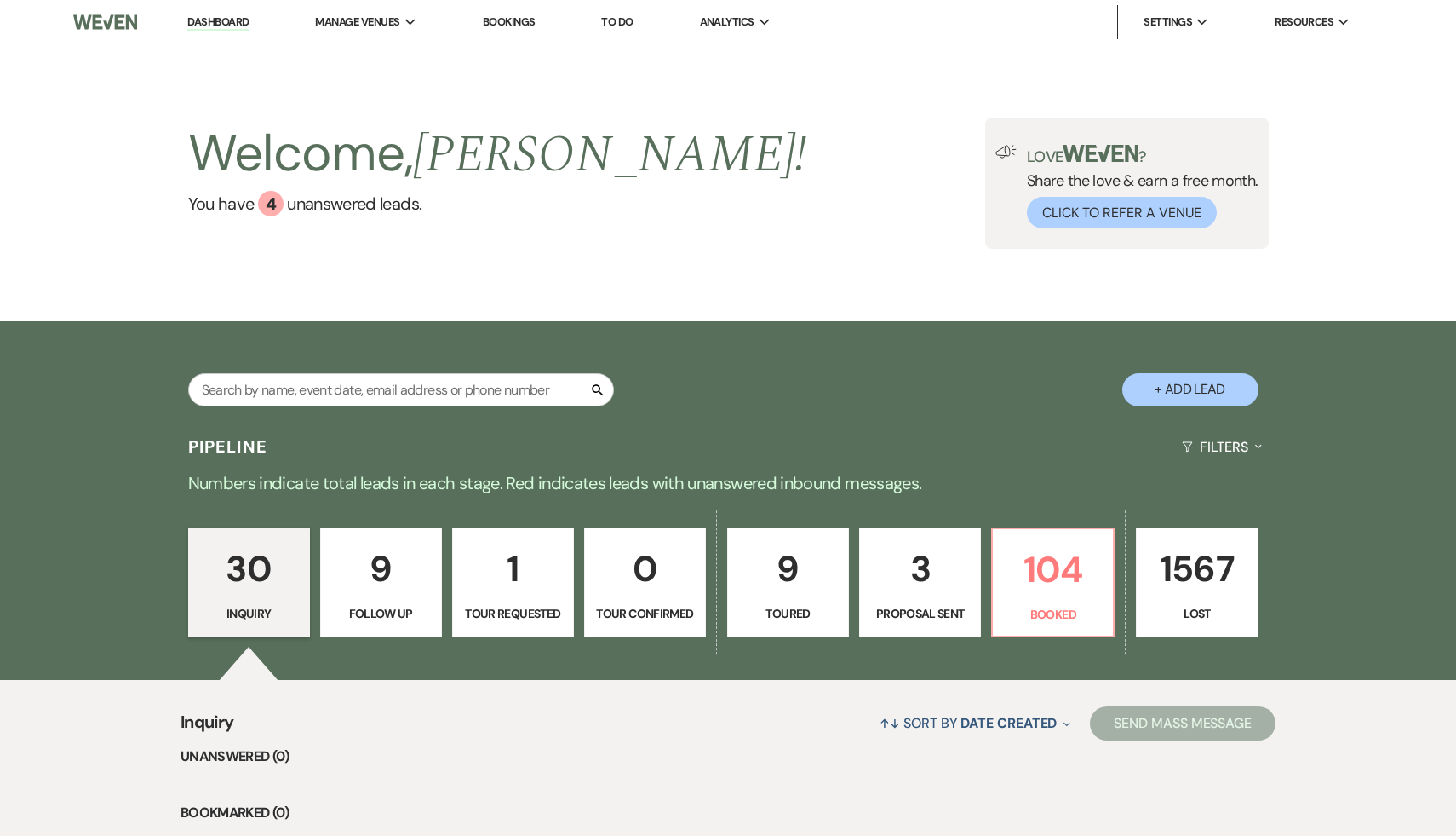
click at [1214, 394] on button "+ Add Lead" at bounding box center [1190, 390] width 137 height 33
select select "534"
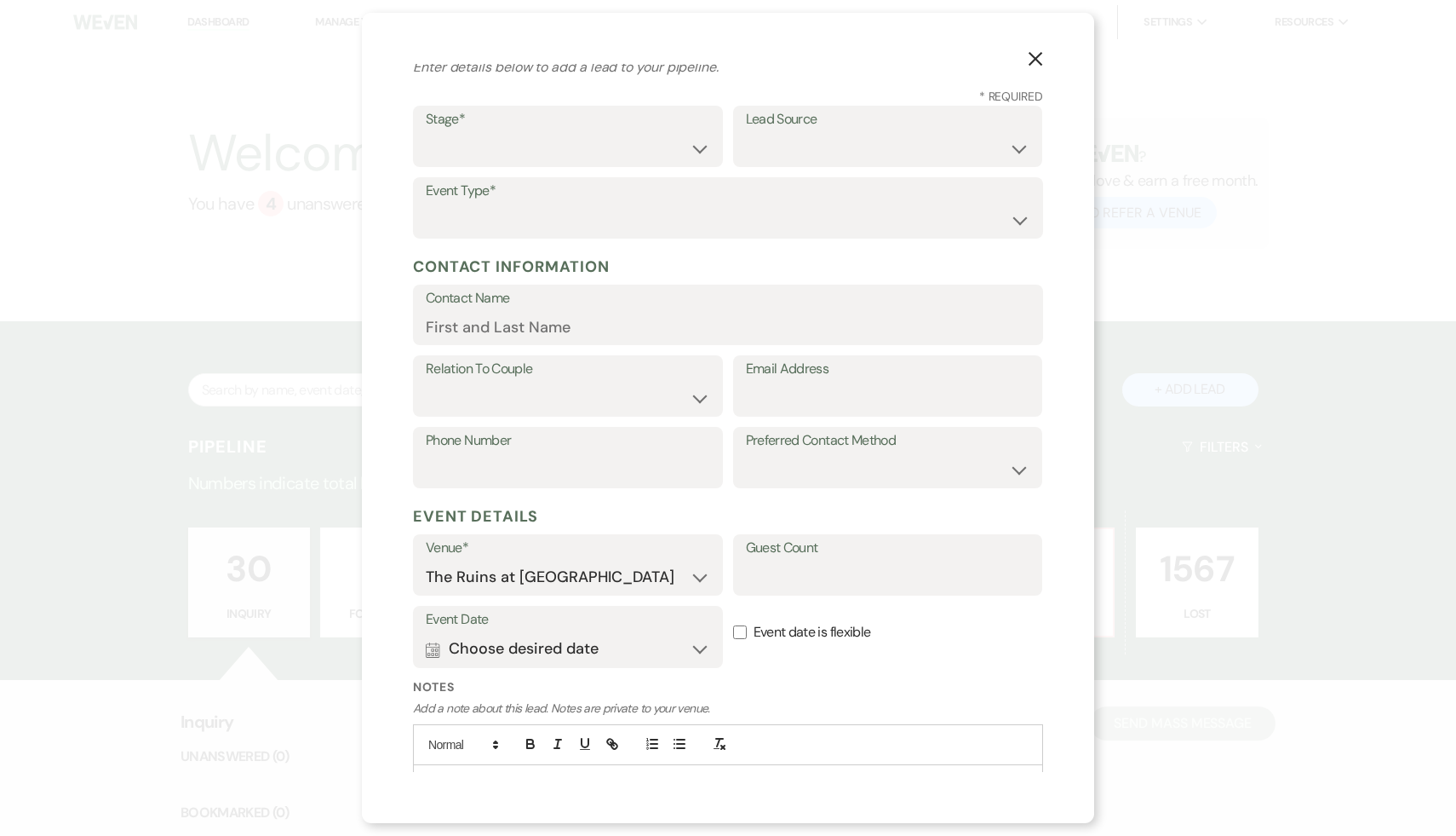
scroll to position [128, 0]
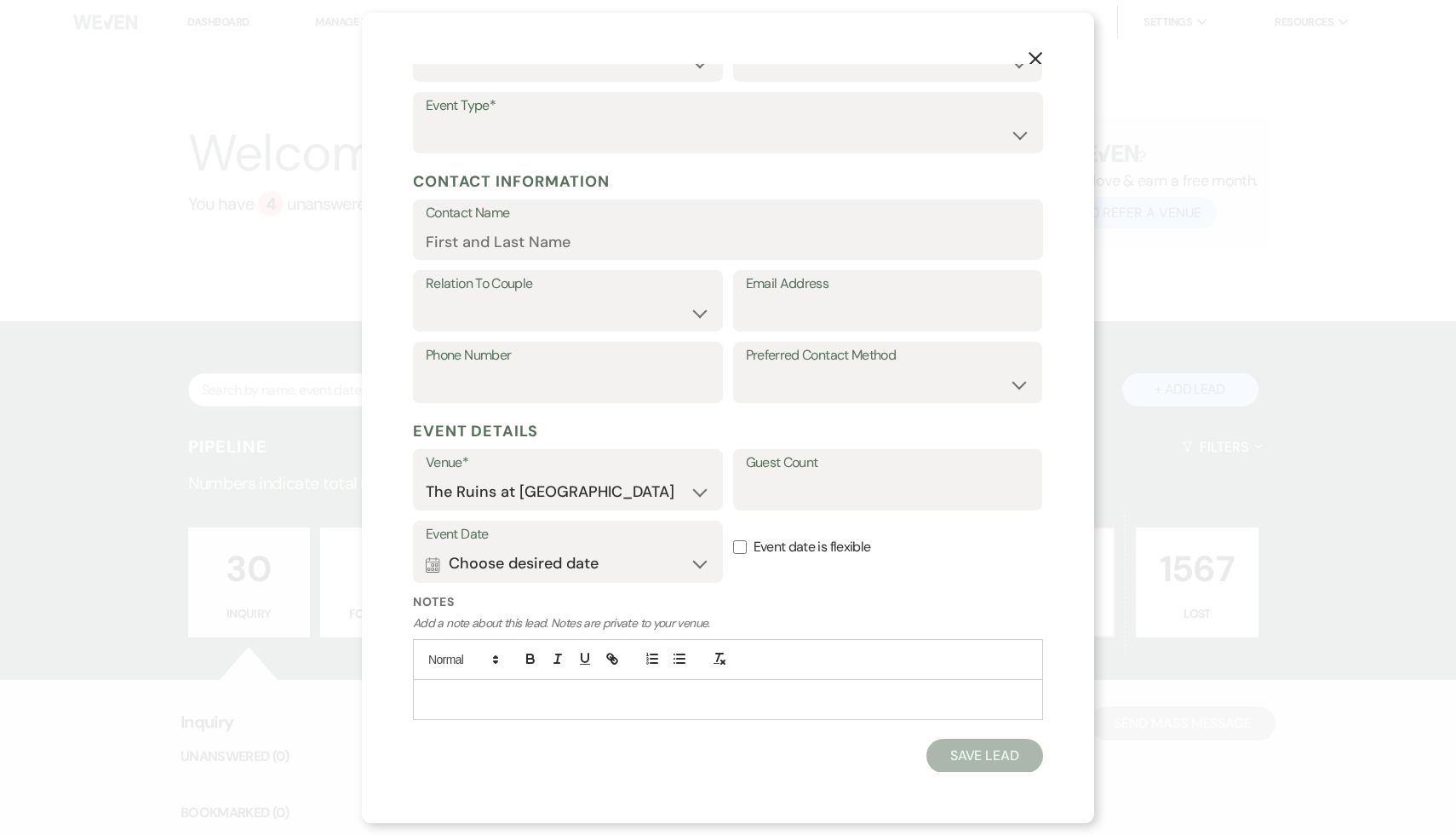
click at [449, 698] on p at bounding box center [728, 698] width 603 height 18
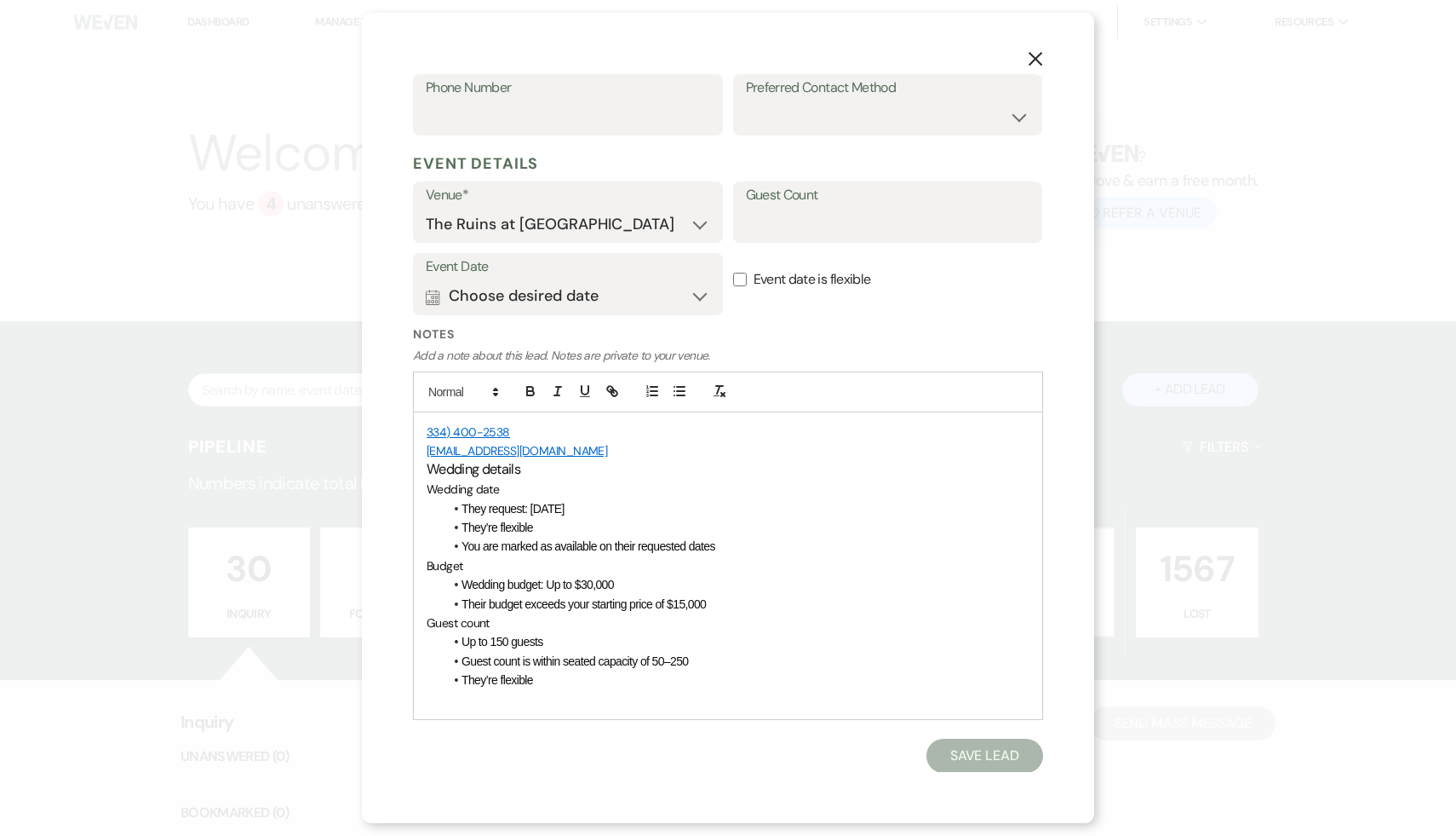
scroll to position [394, 0]
drag, startPoint x: 587, startPoint y: 455, endPoint x: 412, endPoint y: 445, distance: 175.3
click at [412, 445] on div "X Add Lead Enter details below to add a lead to your pipeline. * Required Stage…" at bounding box center [727, 417] width 732 height 810
copy link "morgansyoung3@gmail.com"
click at [452, 125] on input "Phone Number" at bounding box center [567, 118] width 284 height 33
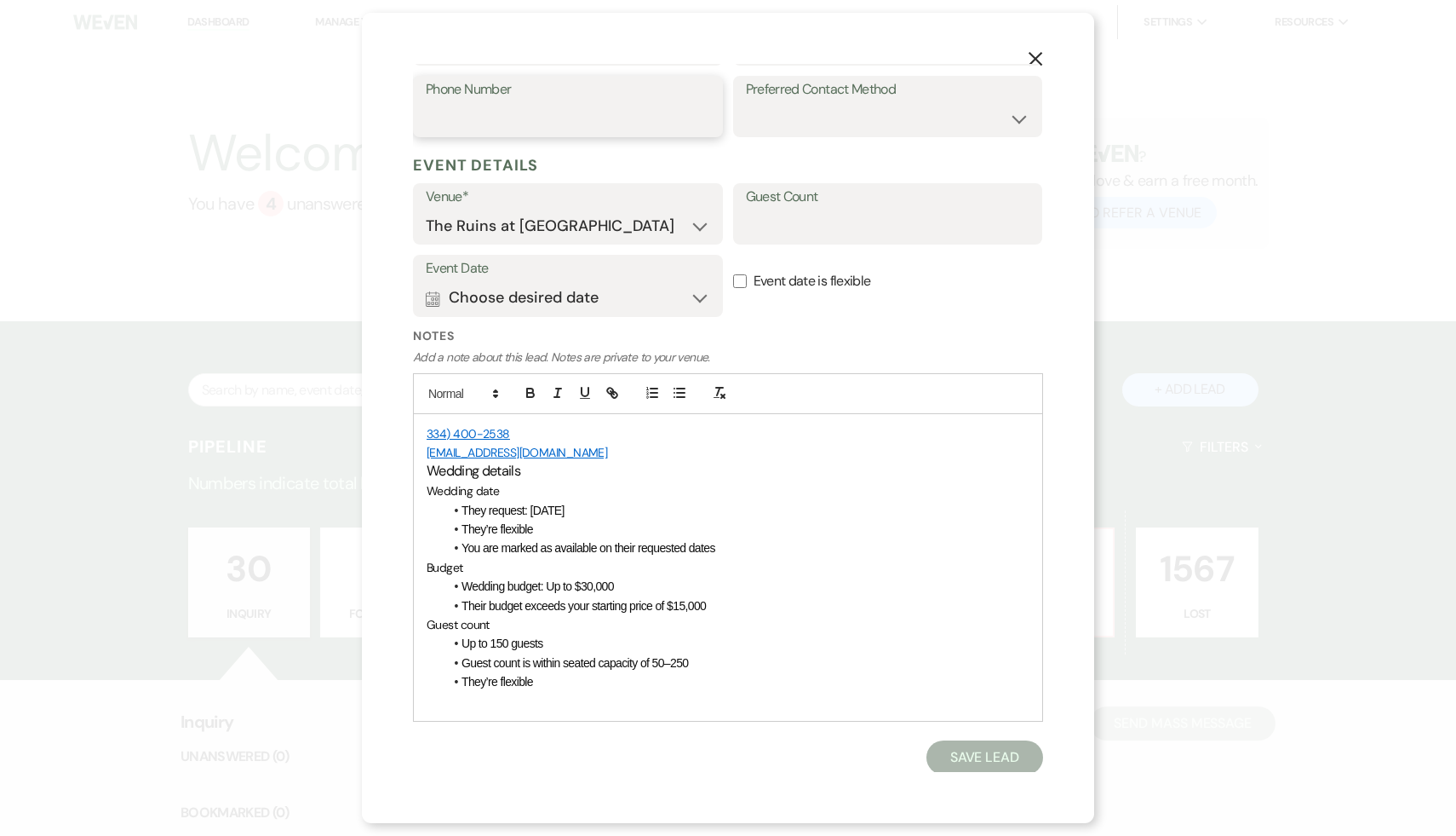
paste input "morgansyoung3@gmail.com"
type input "morgansyoung3@gmail.com"
click at [784, 231] on input "Guest Count" at bounding box center [887, 226] width 284 height 33
type input "150"
click at [1015, 116] on select "Email Phone Text" at bounding box center [887, 118] width 284 height 33
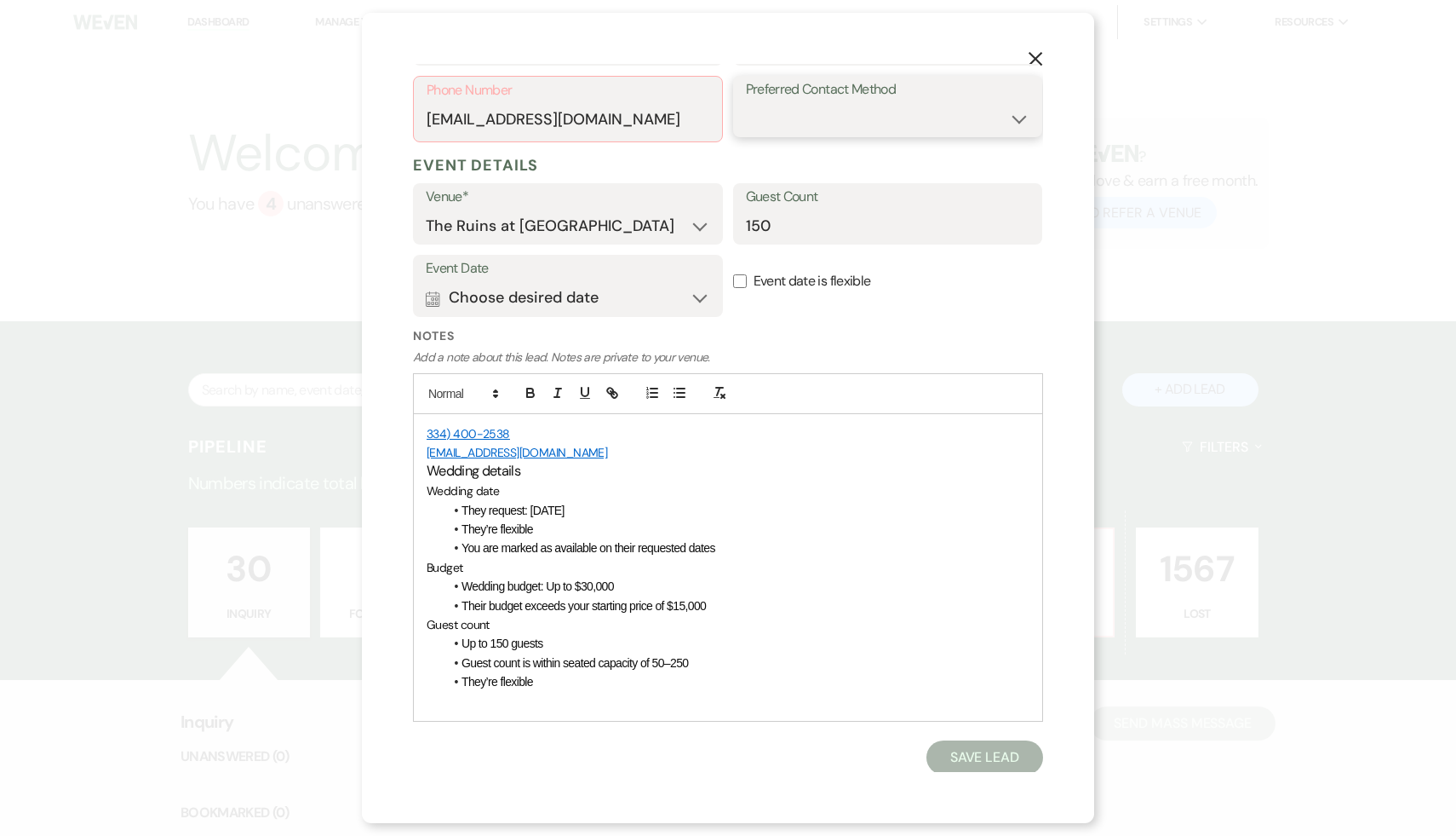
select select "email"
click at [745, 102] on select "Email Phone Text" at bounding box center [887, 118] width 284 height 33
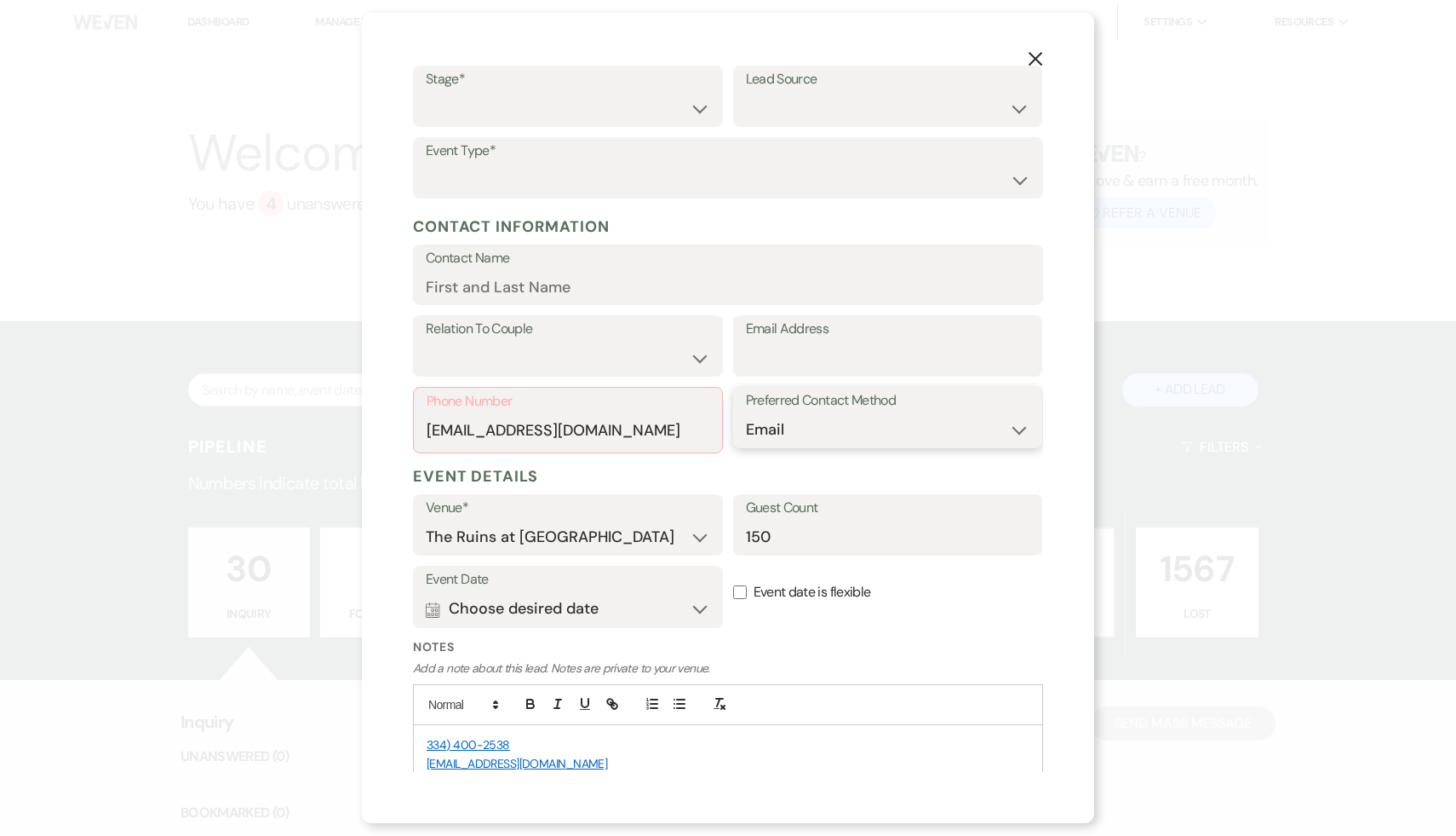
scroll to position [0, 0]
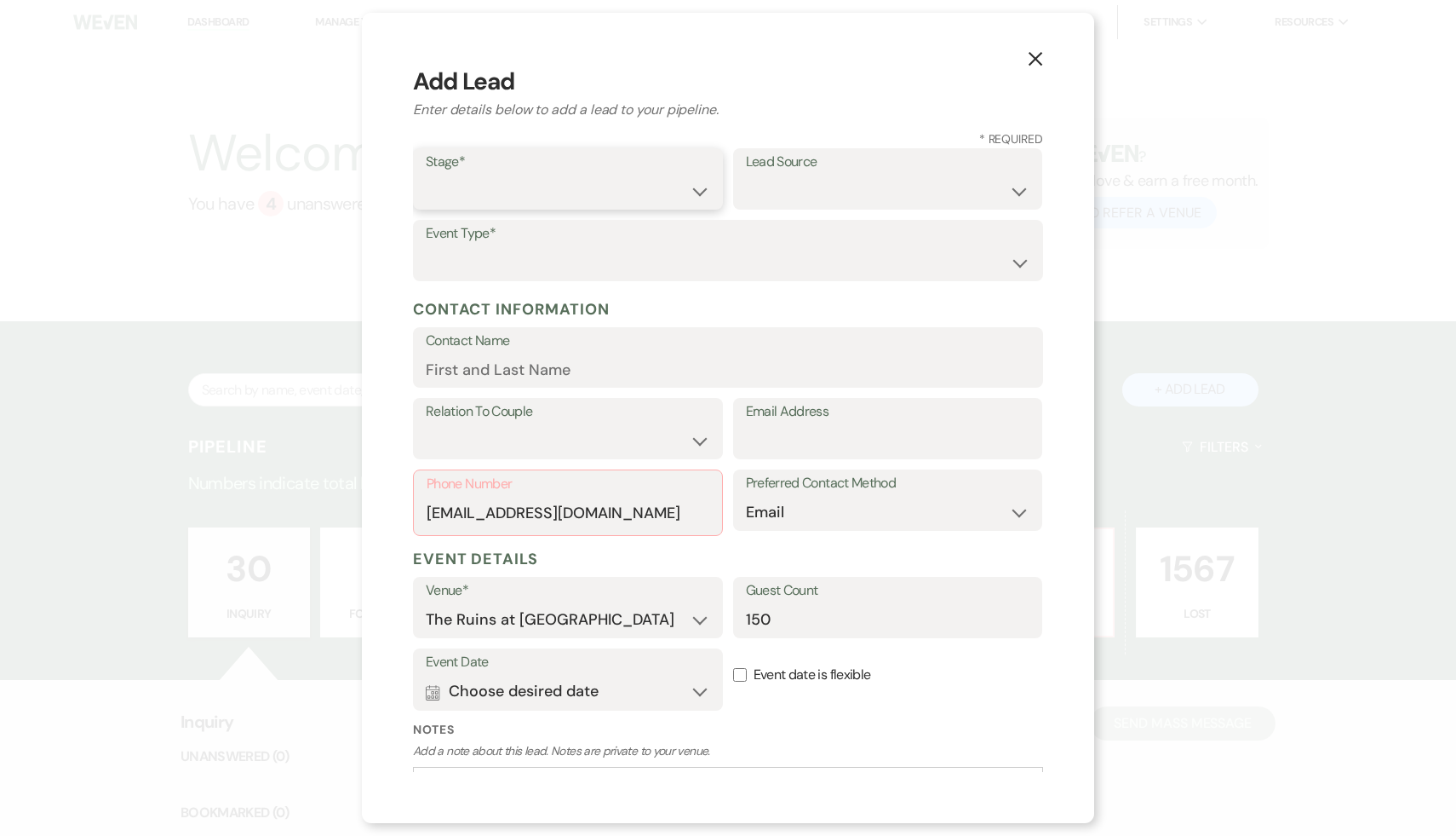
click at [701, 186] on select "Inquiry Follow Up Tour Requested Tour Confirmed Toured Proposal Sent Booked Lost" at bounding box center [567, 191] width 284 height 33
select select "1"
click at [426, 175] on select "Inquiry Follow Up Tour Requested Tour Confirmed Toured Proposal Sent Booked Lost" at bounding box center [567, 191] width 284 height 33
click at [1019, 190] on select "Weven Venue Website Instagram Facebook Pinterest Google The Knot Wedding Wire H…" at bounding box center [887, 191] width 284 height 33
select select "17"
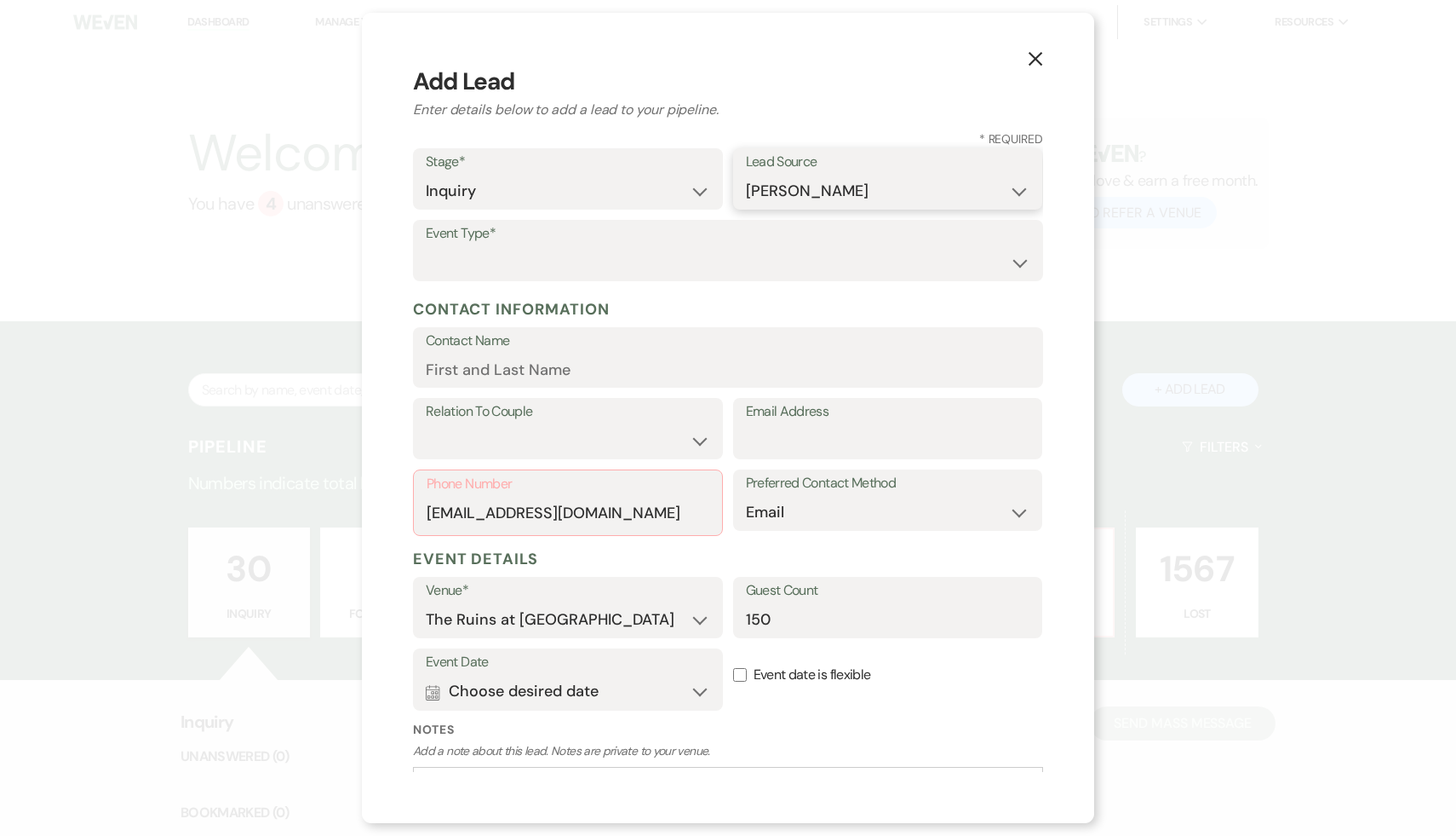
click at [745, 175] on select "Weven Venue Website Instagram Facebook Pinterest Google The Knot Wedding Wire H…" at bounding box center [887, 191] width 284 height 33
click at [1019, 261] on select "Wedding Anniversary Party Baby Shower Bachelorette / Bachelor Party Birthday Pa…" at bounding box center [728, 263] width 605 height 33
select select "1"
click at [426, 246] on select "Wedding Anniversary Party Baby Shower Bachelorette / Bachelor Party Birthday Pa…" at bounding box center [728, 263] width 605 height 33
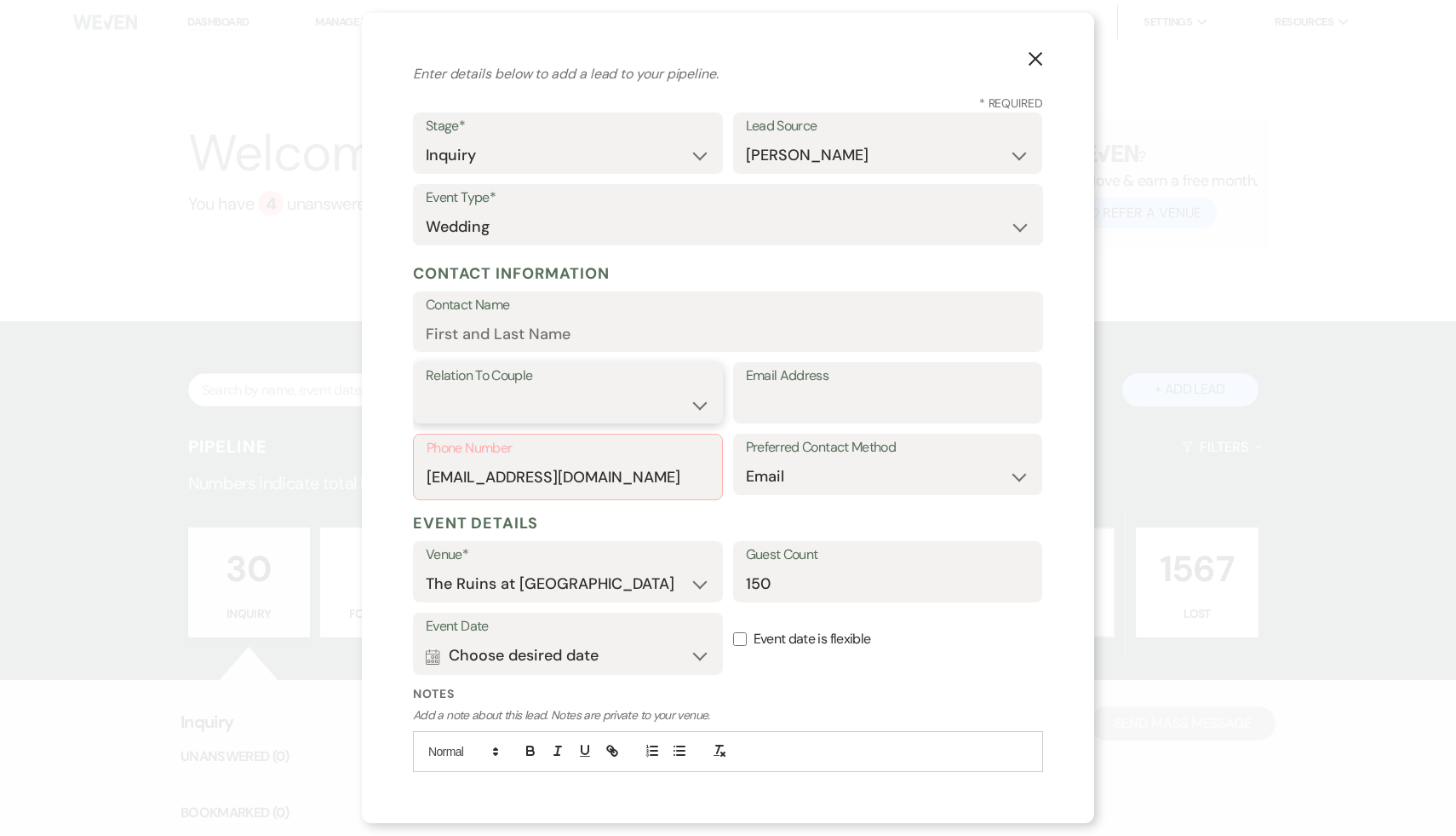
click at [704, 410] on select "Couple Planner Parent of Couple Family Member Friend Other" at bounding box center [567, 405] width 284 height 33
select select "1"
click at [426, 389] on select "Couple Planner Parent of Couple Family Member Friend Other" at bounding box center [567, 405] width 284 height 33
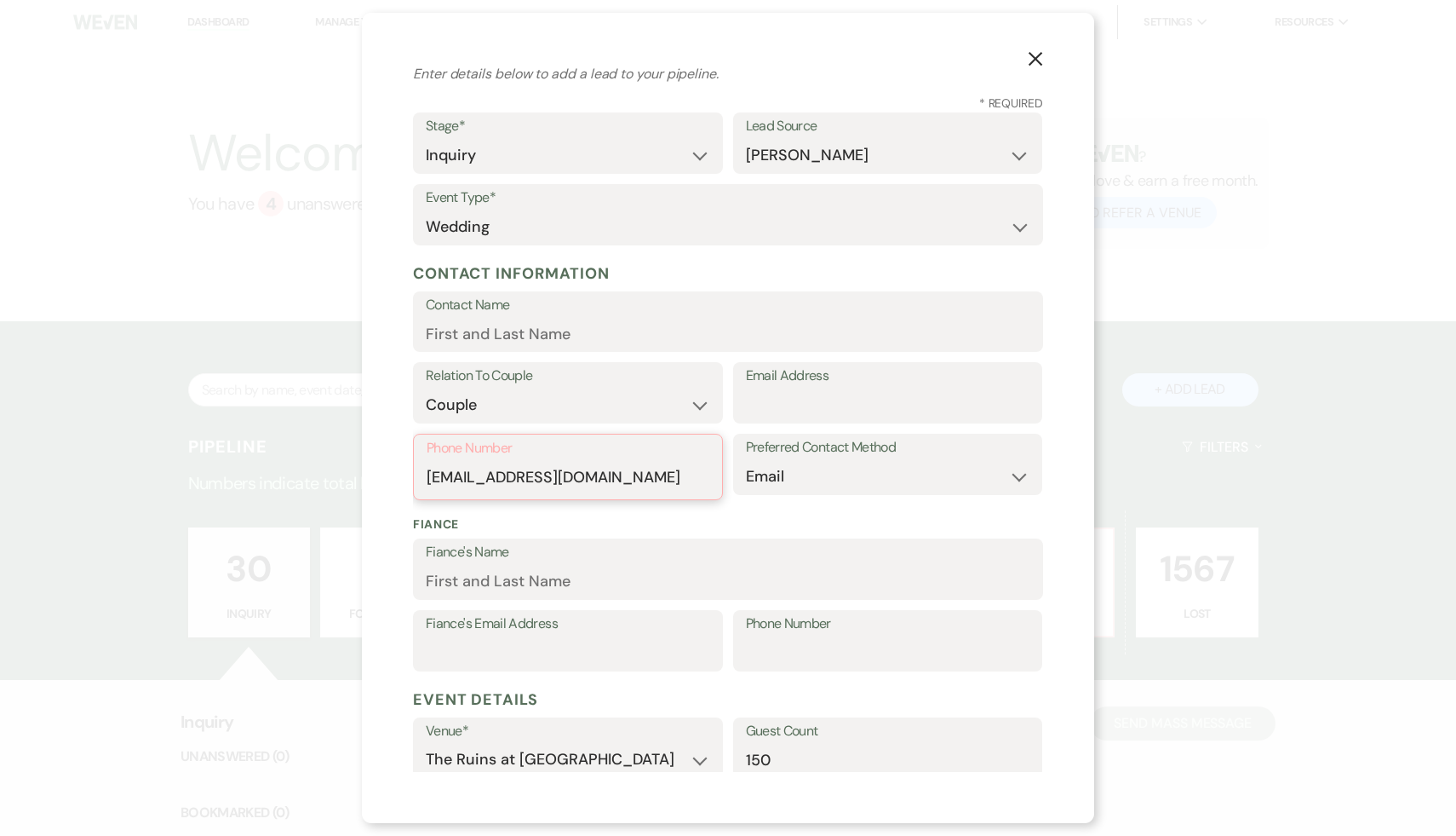
drag, startPoint x: 646, startPoint y: 480, endPoint x: 400, endPoint y: 476, distance: 246.0
click at [400, 476] on div "X Add Lead Enter details below to add a lead to your pipeline. * Required Stage…" at bounding box center [727, 417] width 732 height 810
click at [768, 413] on input "Email Address" at bounding box center [887, 405] width 284 height 33
paste input "morgansyoung3@gmail.com"
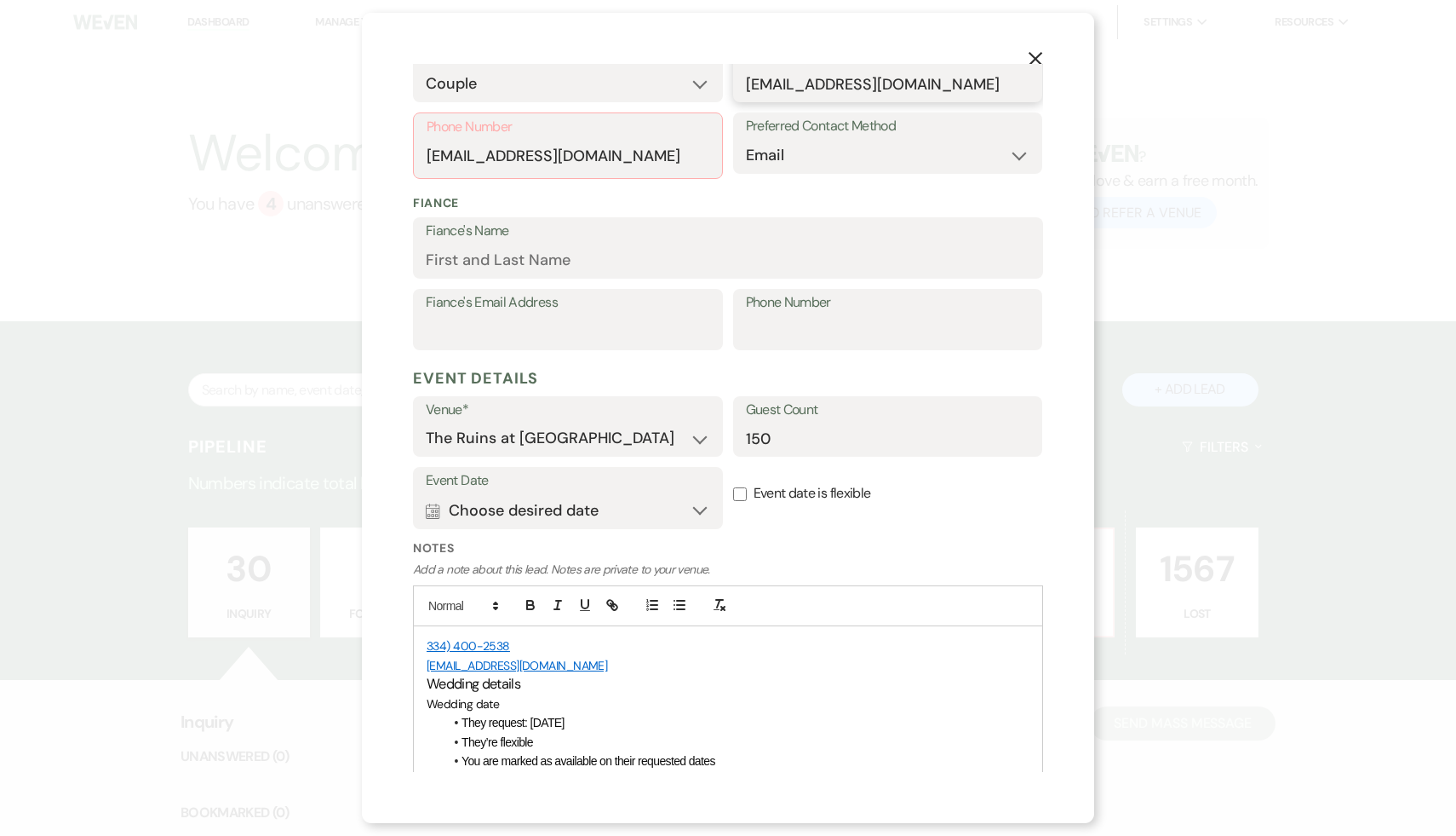
scroll to position [532, 0]
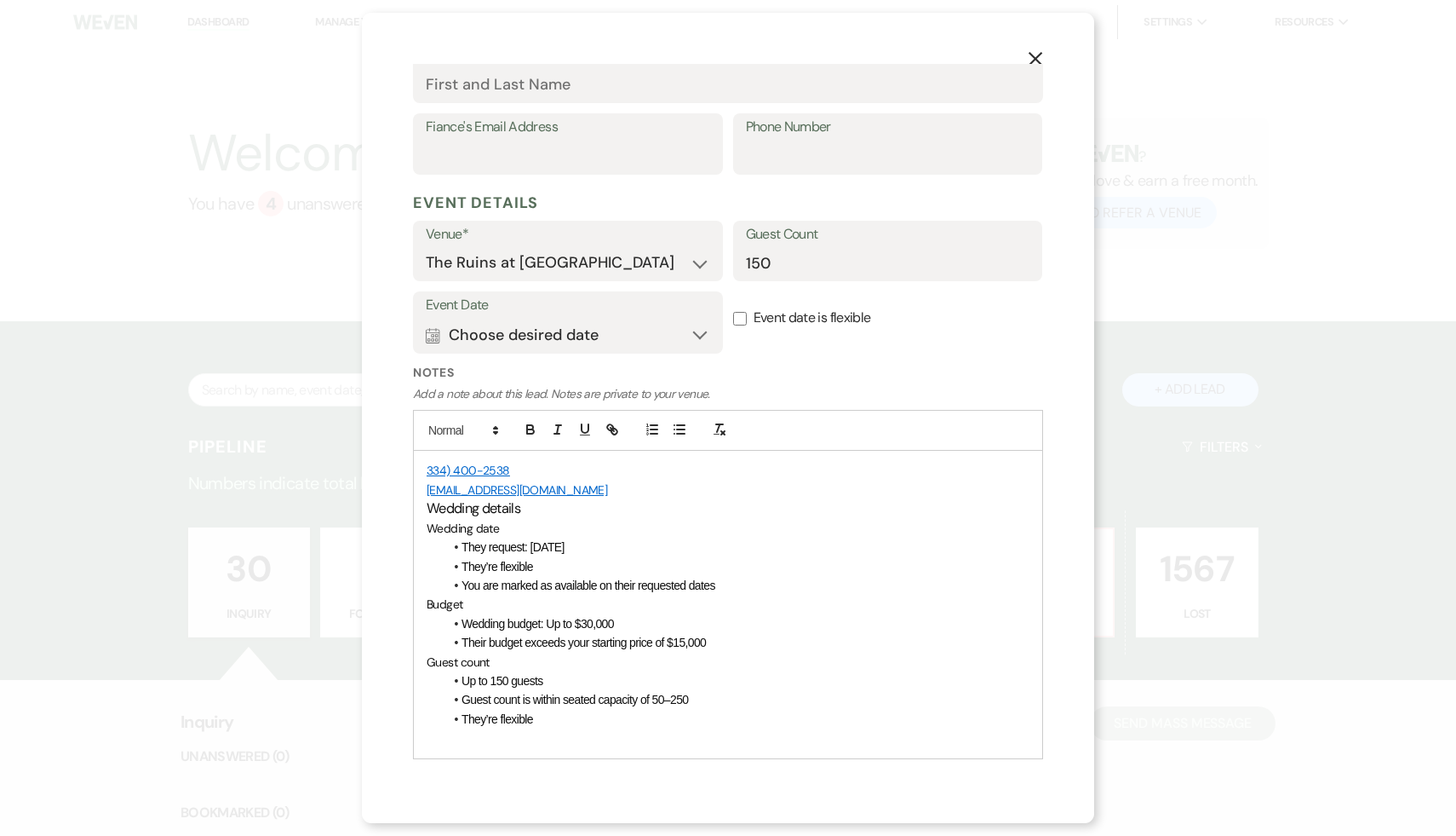
type input "morgansyoung3@gmail.com"
drag, startPoint x: 525, startPoint y: 465, endPoint x: 389, endPoint y: 464, distance: 136.0
click at [389, 464] on div "X Add Lead Enter details below to add a lead to your pipeline. * Required Stage…" at bounding box center [727, 417] width 732 height 810
copy link "334) 400-2538"
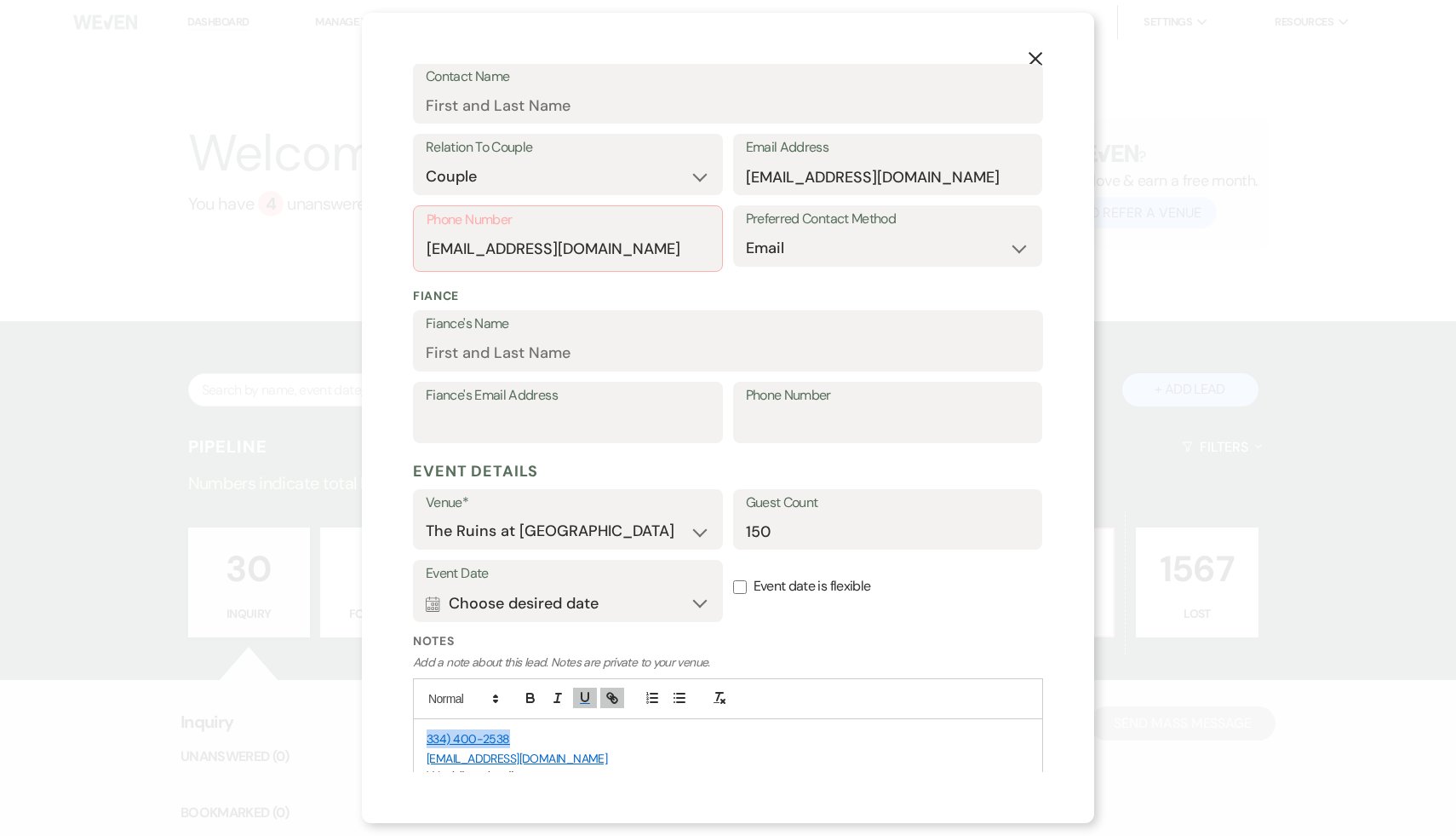
scroll to position [241, 0]
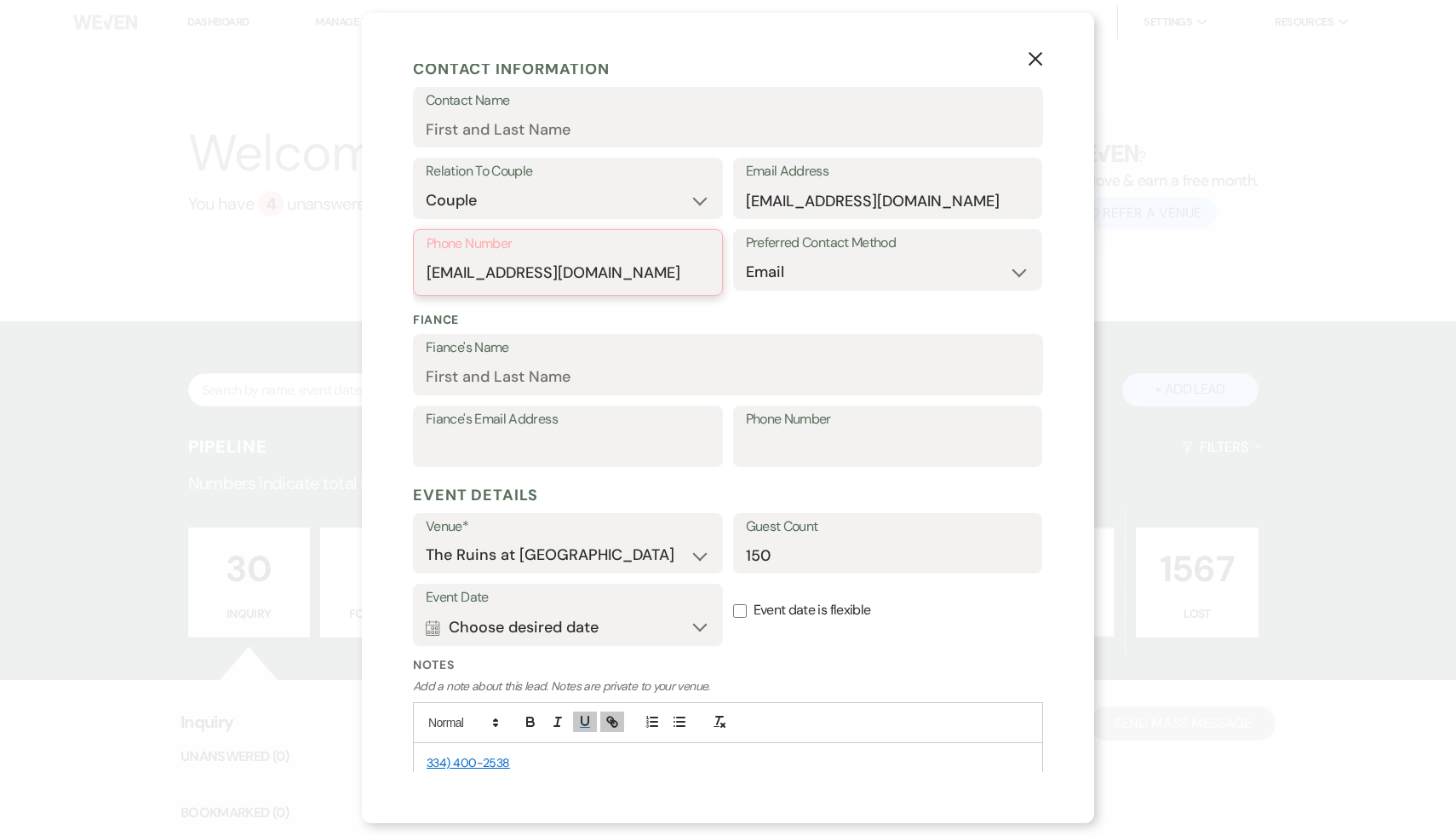
drag, startPoint x: 639, startPoint y: 281, endPoint x: 396, endPoint y: 275, distance: 243.1
click at [396, 275] on div "X Add Lead Enter details below to add a lead to your pipeline. * Required Stage…" at bounding box center [727, 417] width 732 height 810
paste input "334) 400-2538"
click at [456, 273] on input "334) 400-2538" at bounding box center [567, 273] width 284 height 33
click at [461, 273] on input "334) 400-2538" at bounding box center [567, 273] width 284 height 33
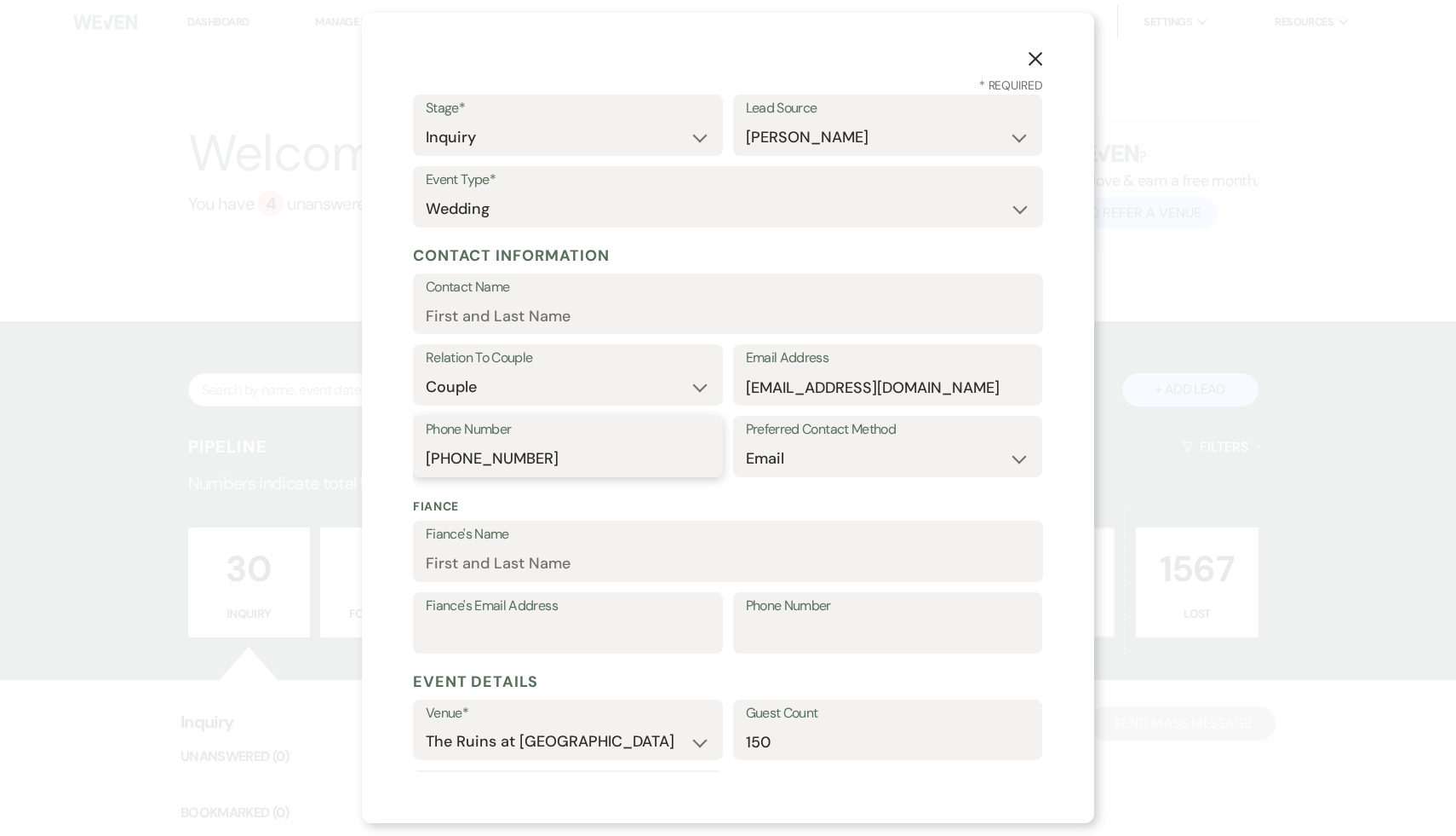
scroll to position [32, 0]
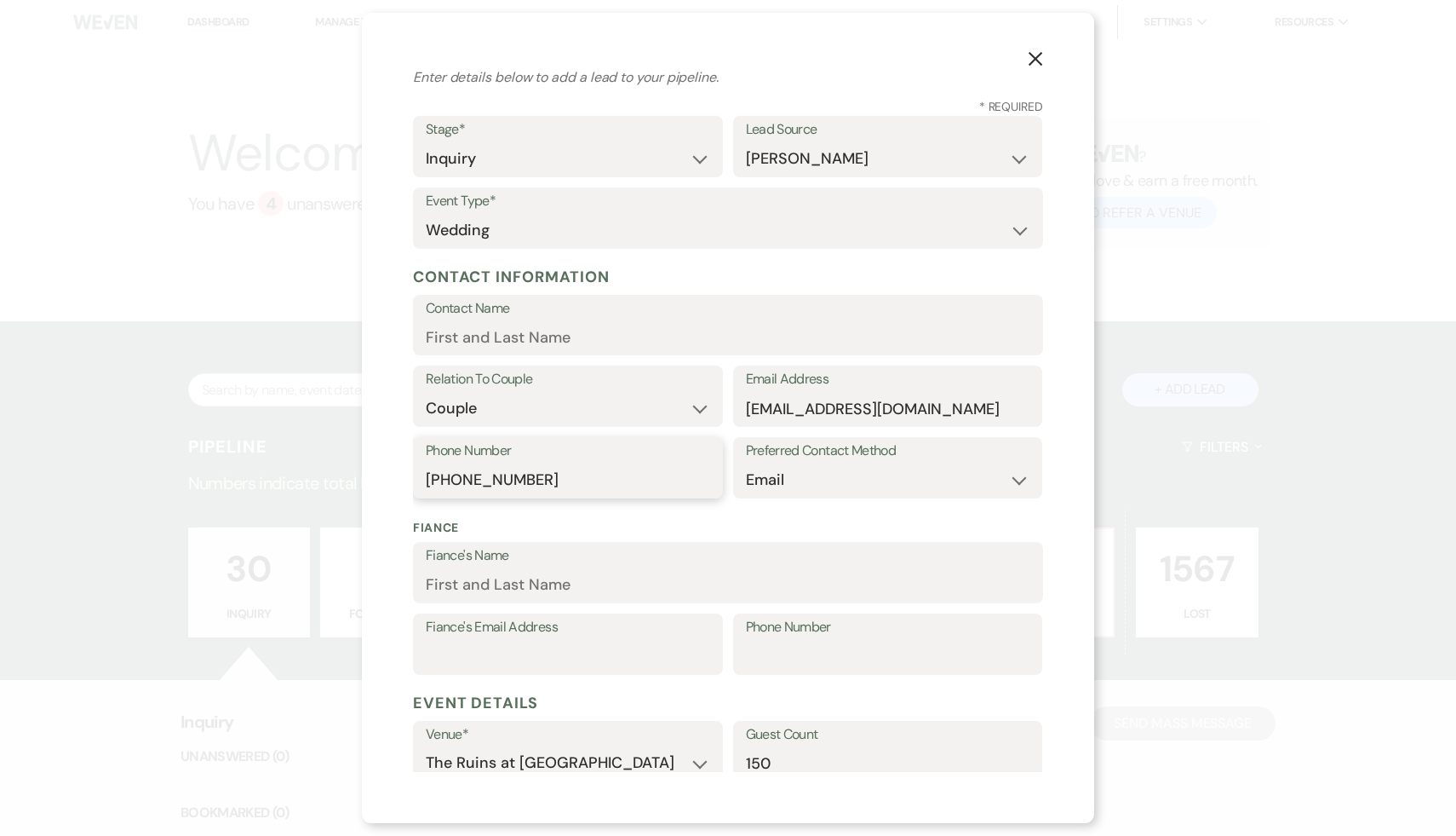
type input "334-400-2538"
click at [512, 346] on input "Contact Name" at bounding box center [728, 337] width 605 height 33
type input "Morgan"
click at [264, 515] on div "X Add Lead Enter details below to add a lead to your pipeline. * Required Stage…" at bounding box center [728, 418] width 1456 height 836
click at [528, 588] on input "Fiance's Name" at bounding box center [728, 585] width 605 height 33
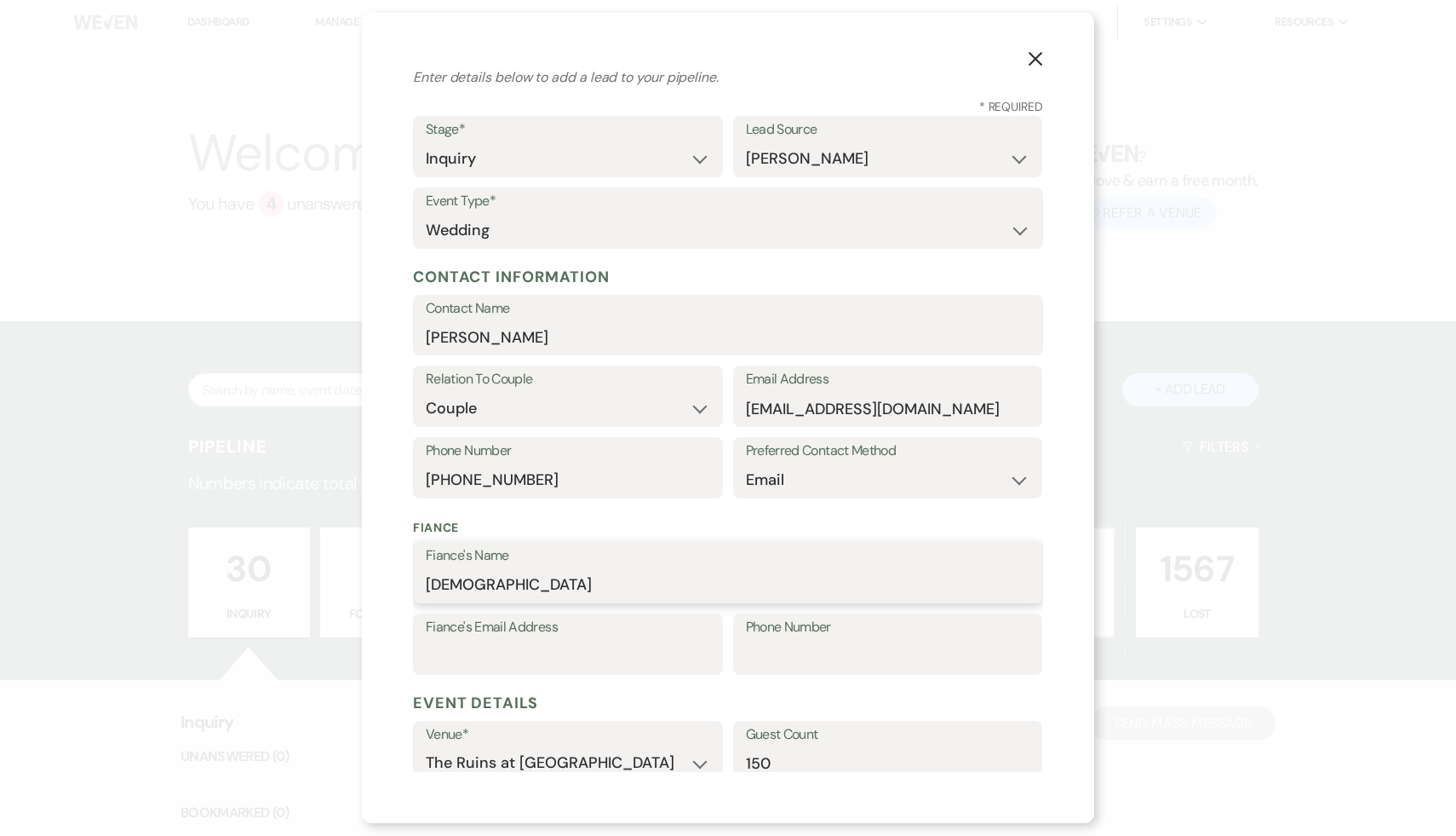
type input "Christian"
click at [209, 609] on div "X Add Lead Enter details below to add a lead to your pipeline. * Required Stage…" at bounding box center [728, 418] width 1456 height 836
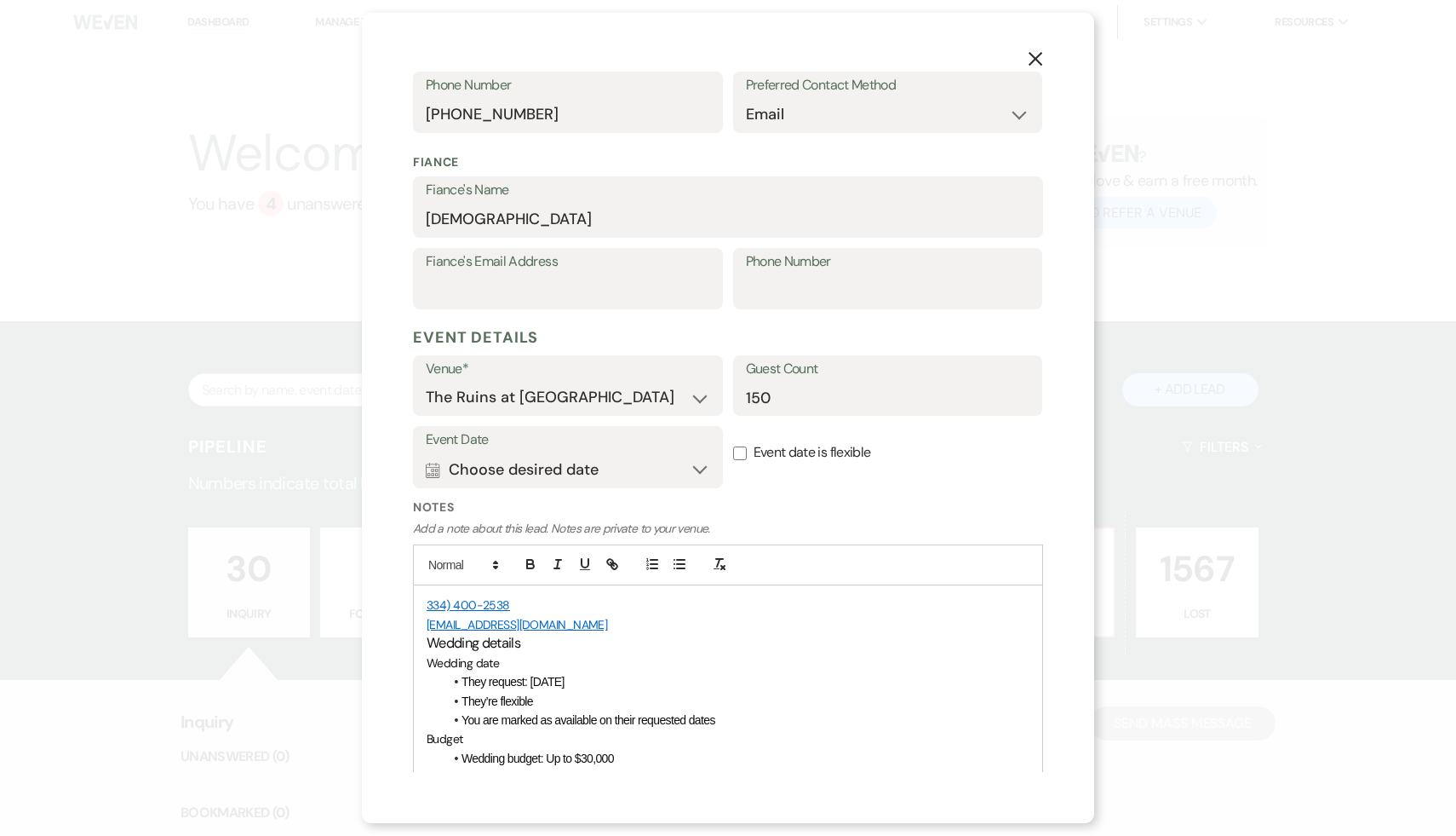
scroll to position [571, 0]
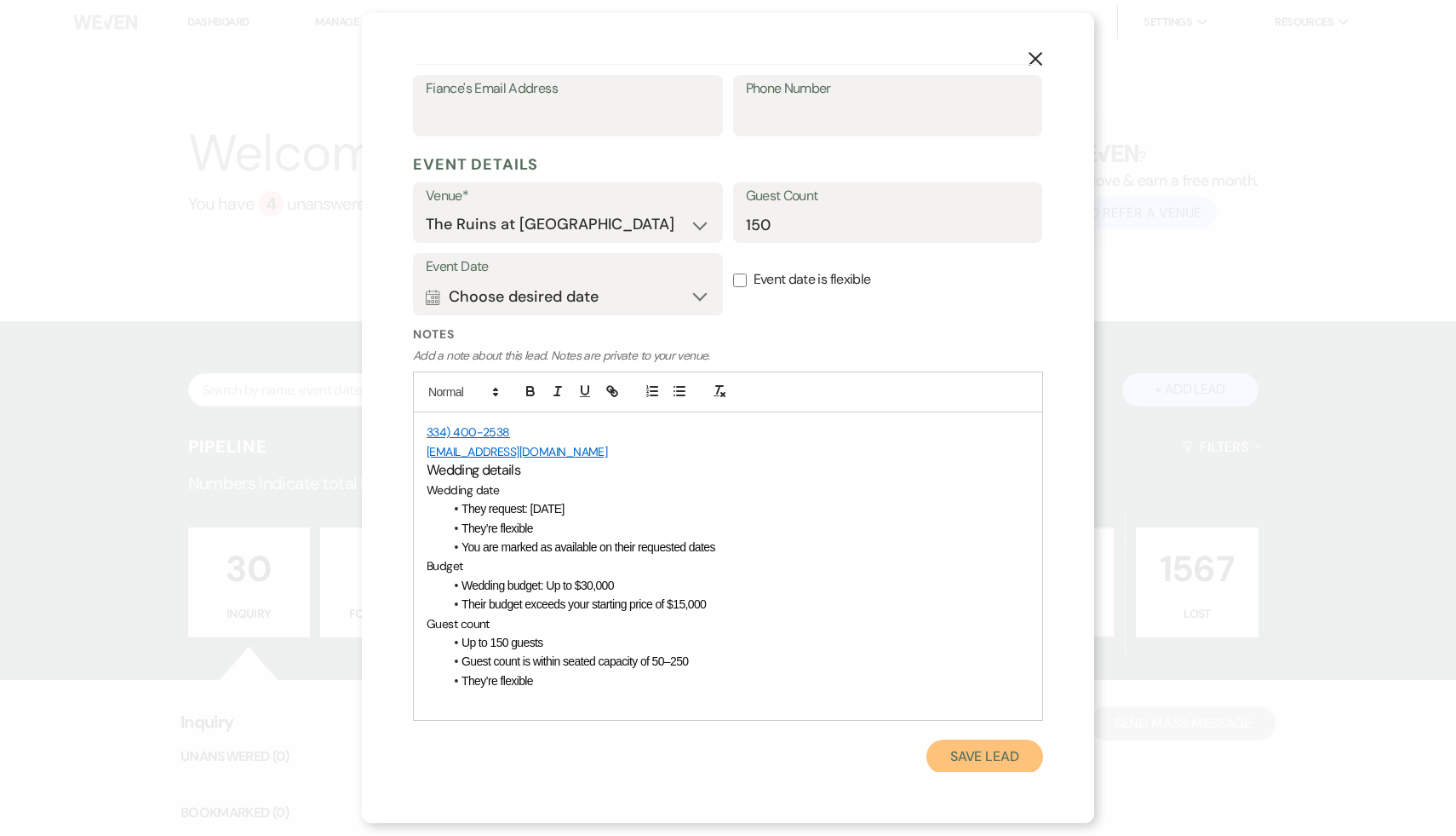
click at [981, 748] on button "Save Lead" at bounding box center [985, 756] width 116 height 34
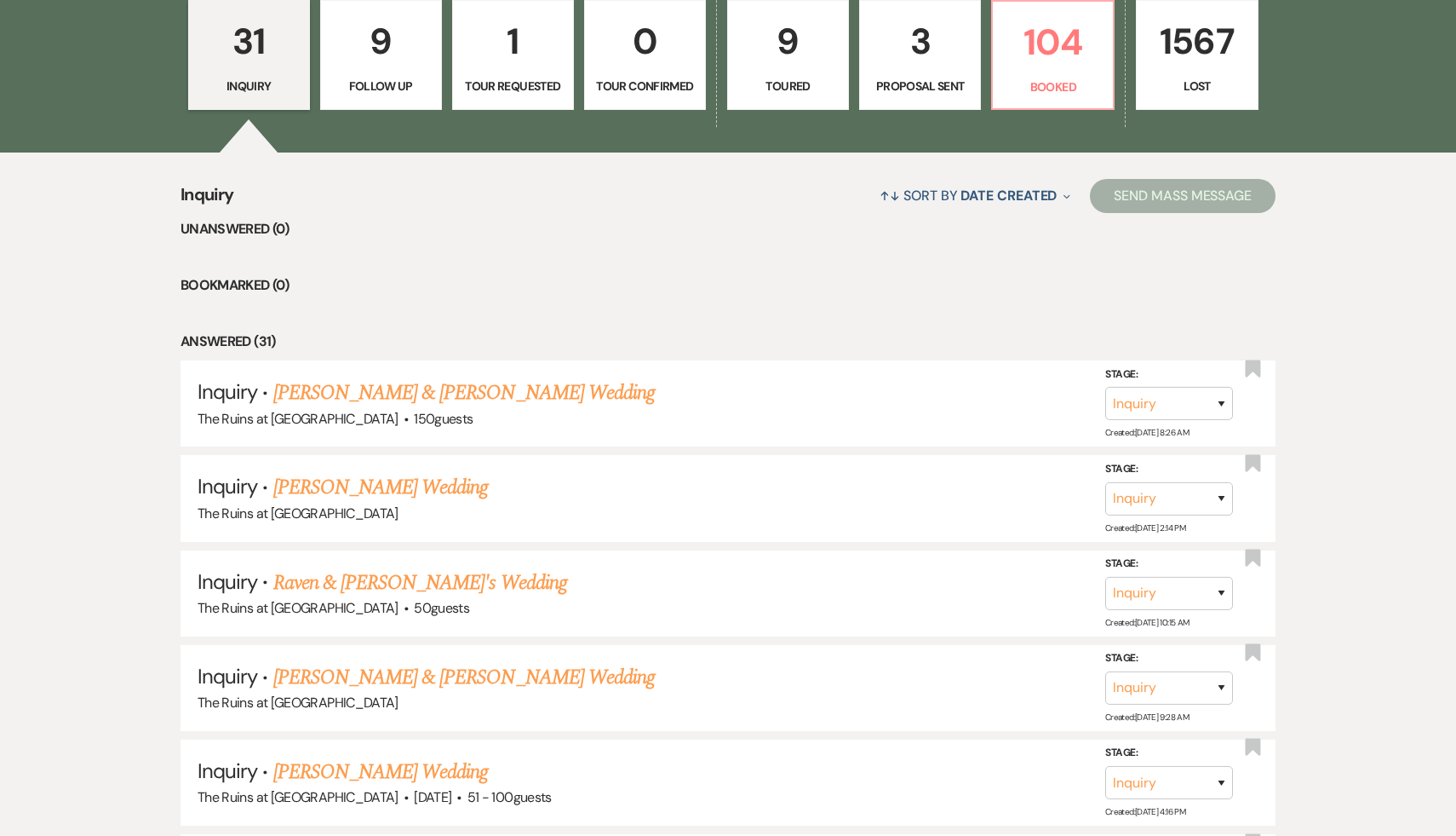
scroll to position [535, 0]
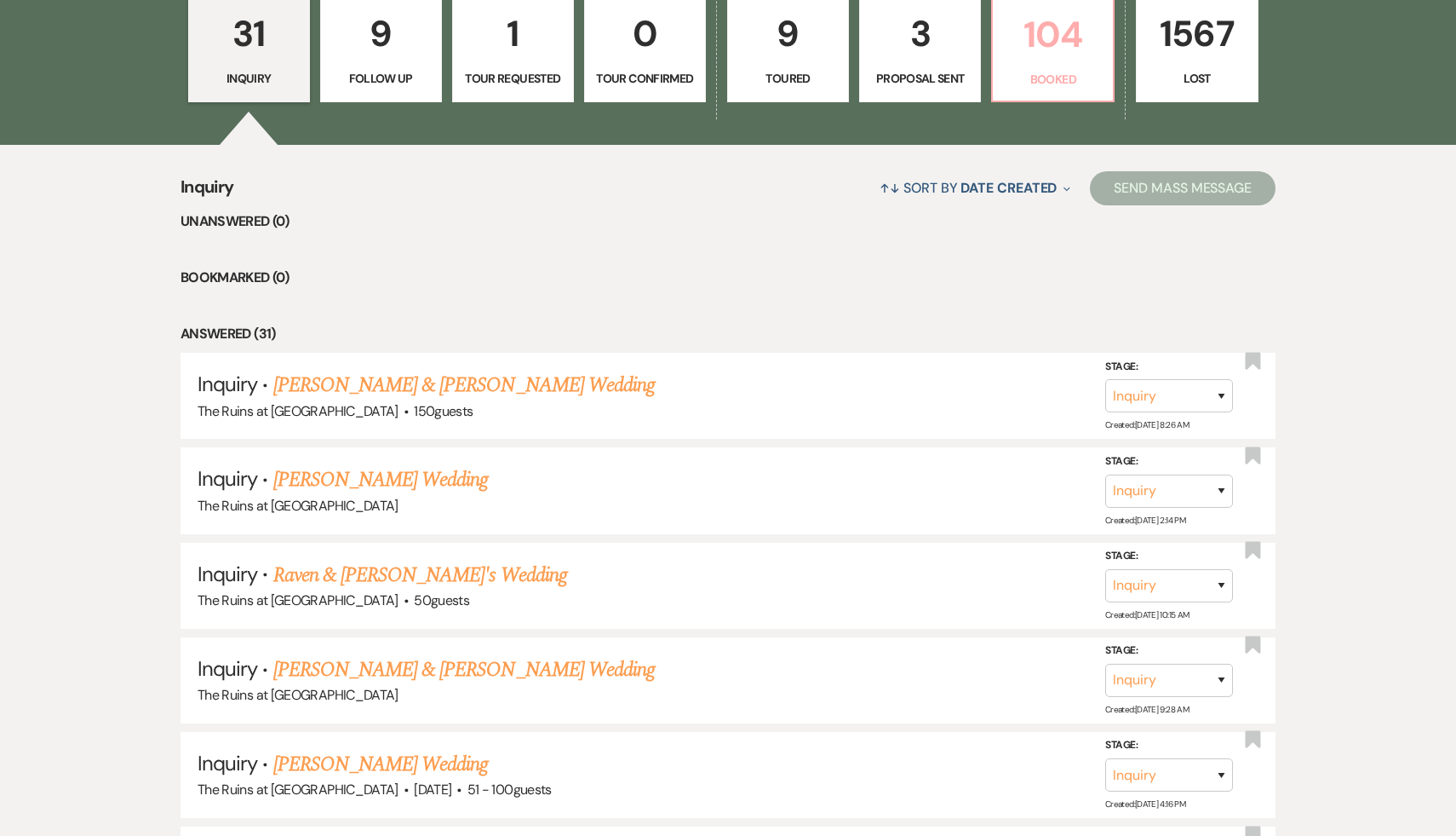
click at [1050, 31] on p "104" at bounding box center [1053, 34] width 100 height 57
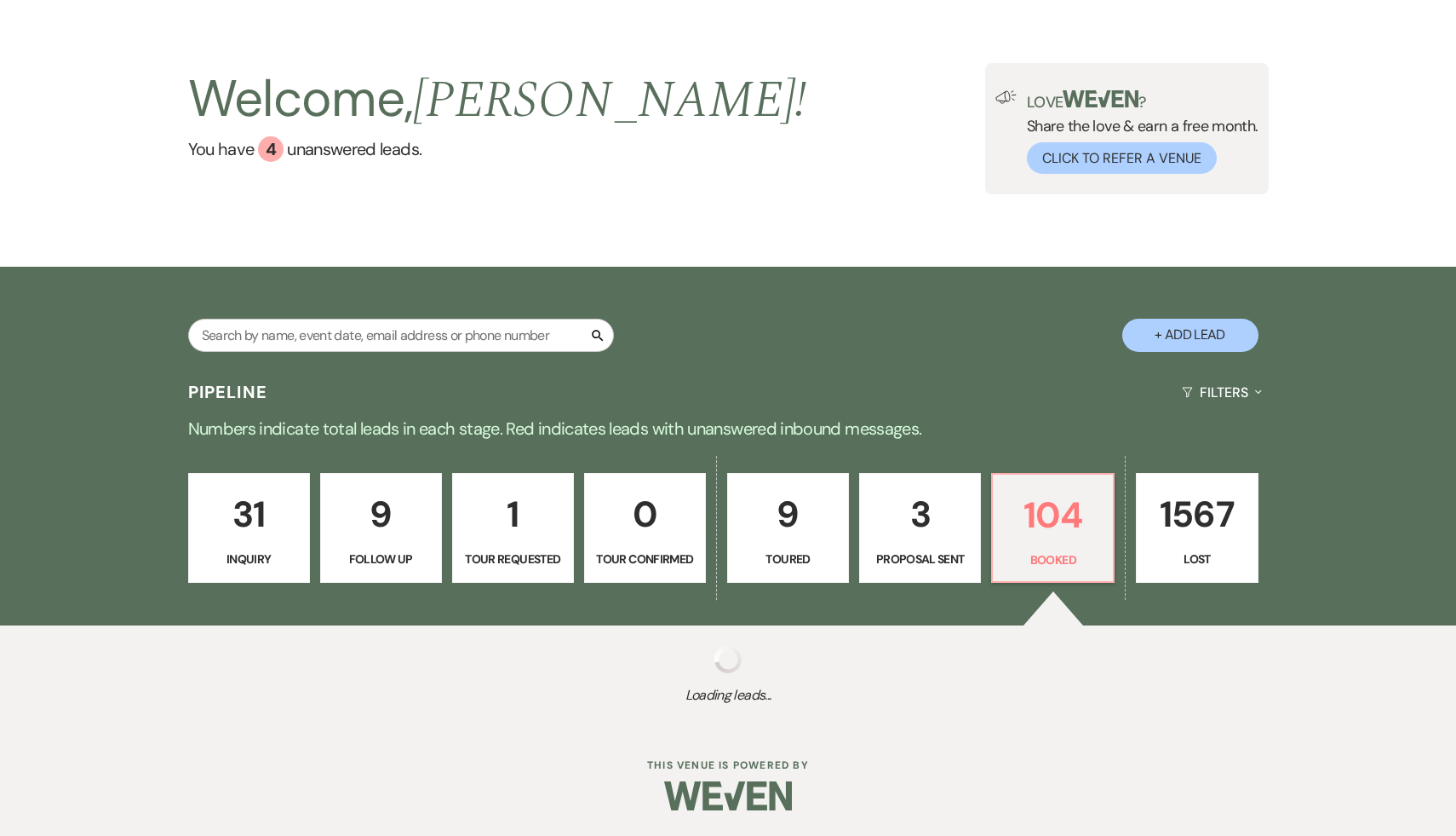
scroll to position [54, 0]
click at [1040, 512] on p "104" at bounding box center [1053, 515] width 100 height 57
click at [236, 522] on p "31" at bounding box center [249, 514] width 100 height 57
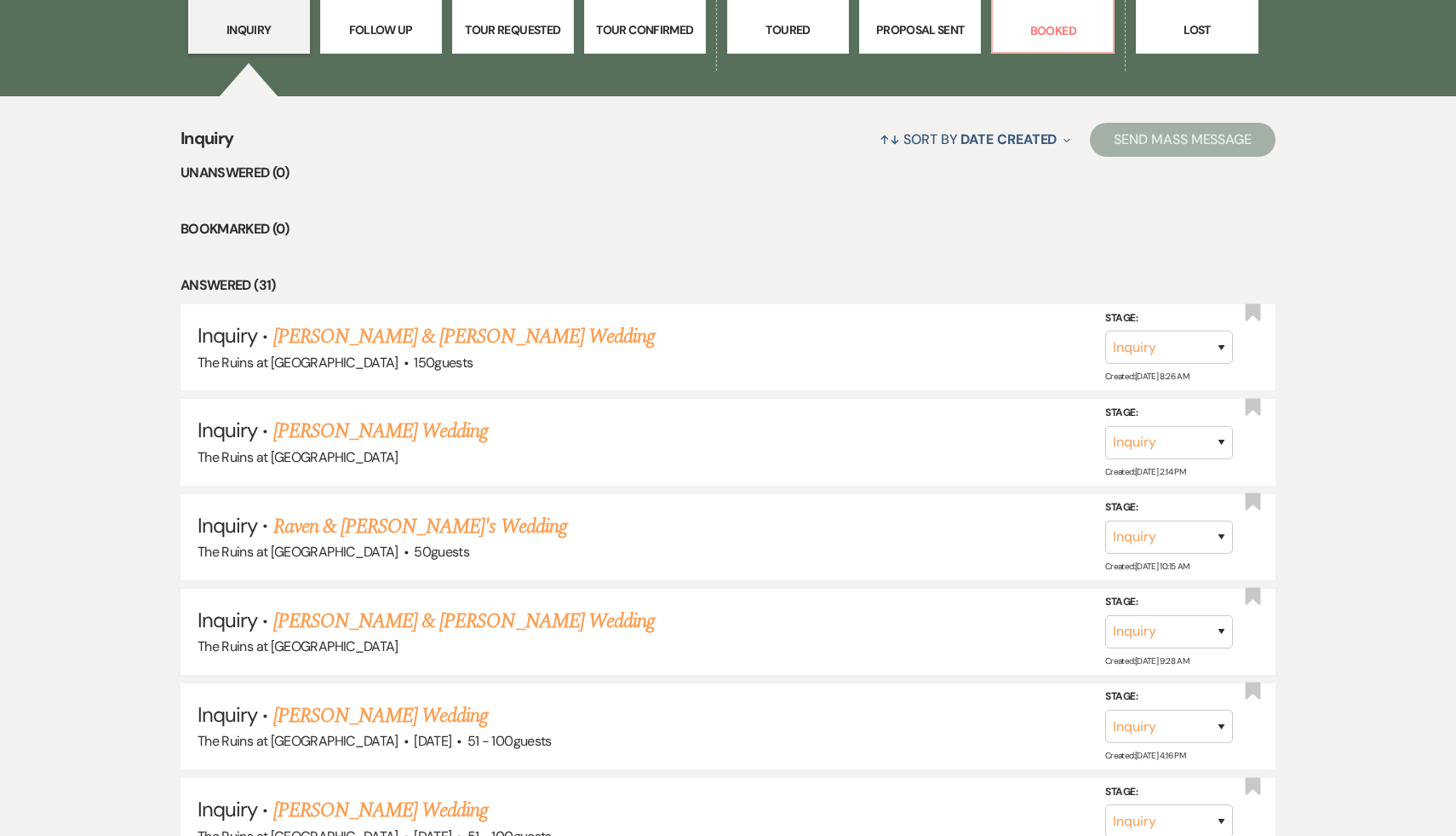
scroll to position [648, 0]
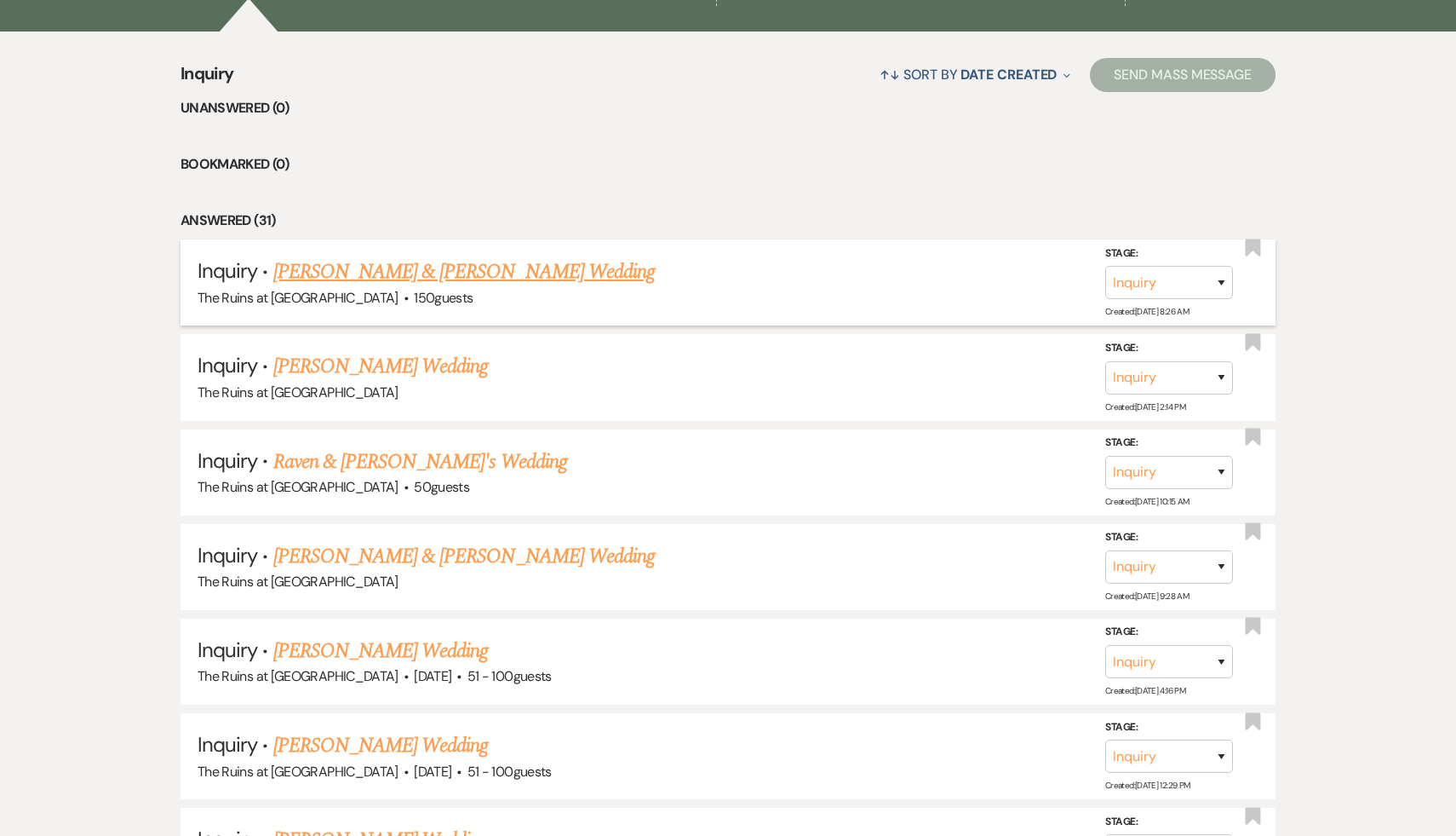
click at [406, 266] on link "Christian & Morgan's Wedding" at bounding box center [464, 272] width 382 height 31
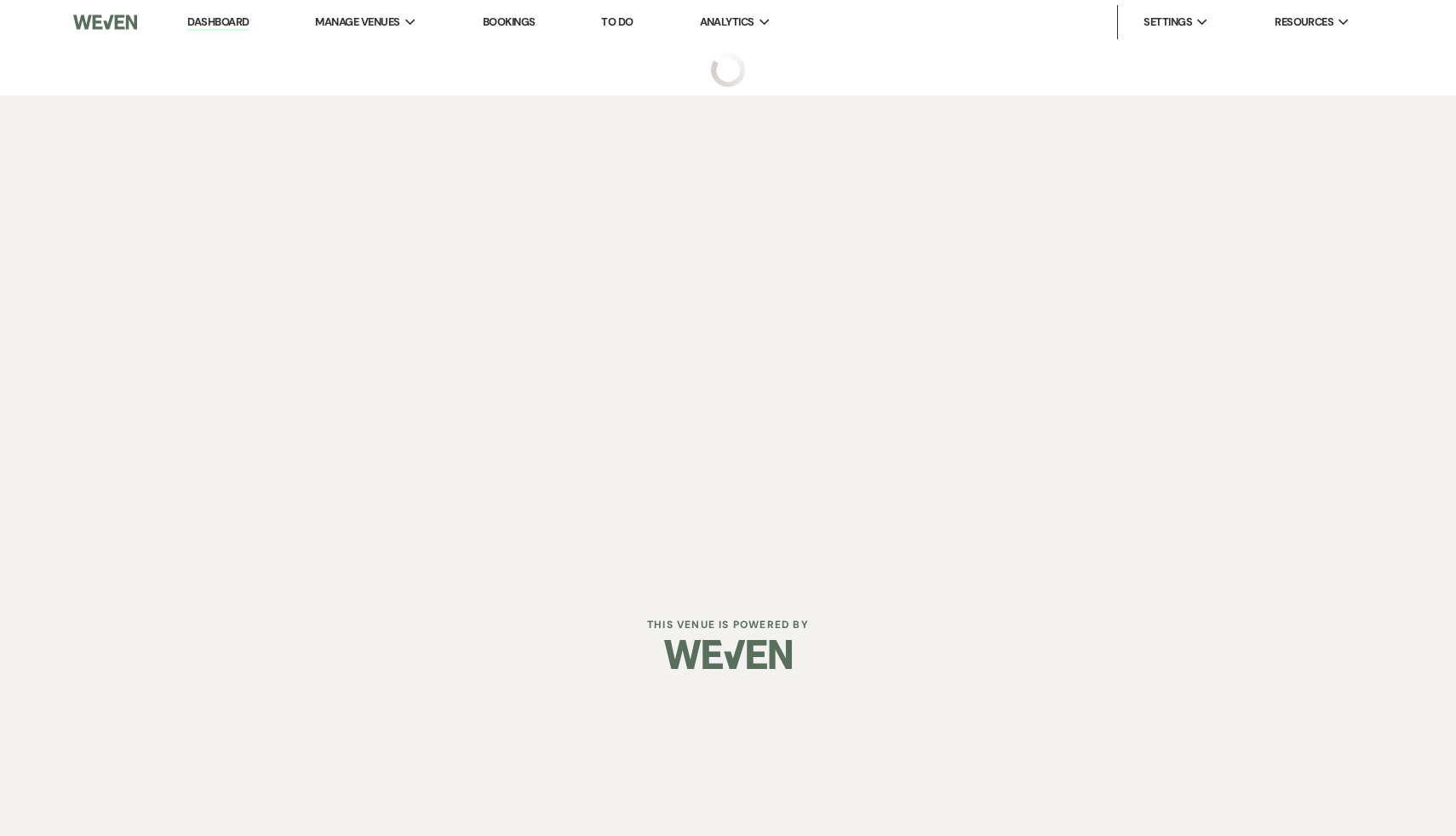
select select "17"
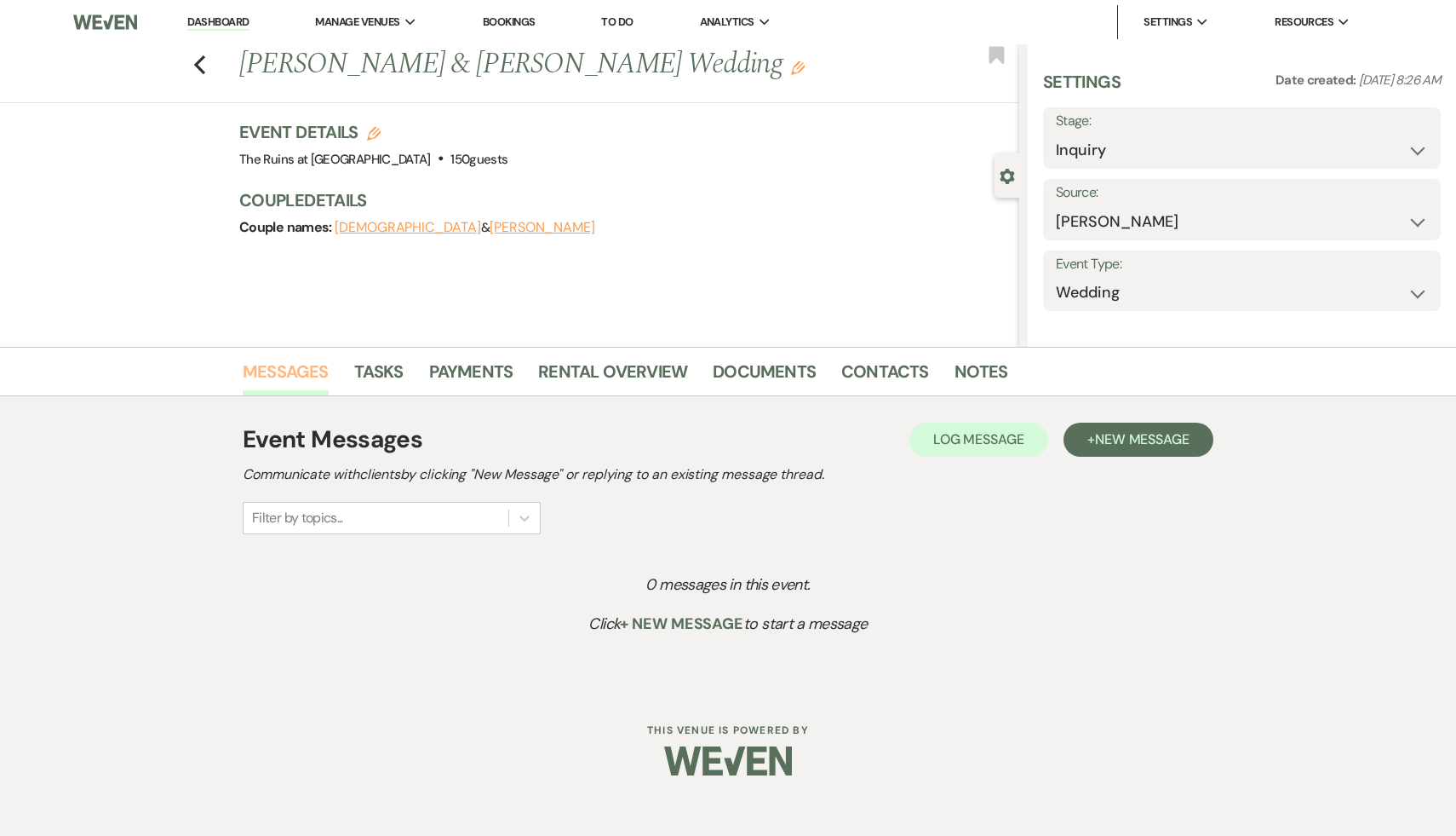
click at [293, 373] on link "Messages" at bounding box center [285, 376] width 86 height 38
click at [1124, 437] on span "New Message" at bounding box center [1142, 439] width 94 height 17
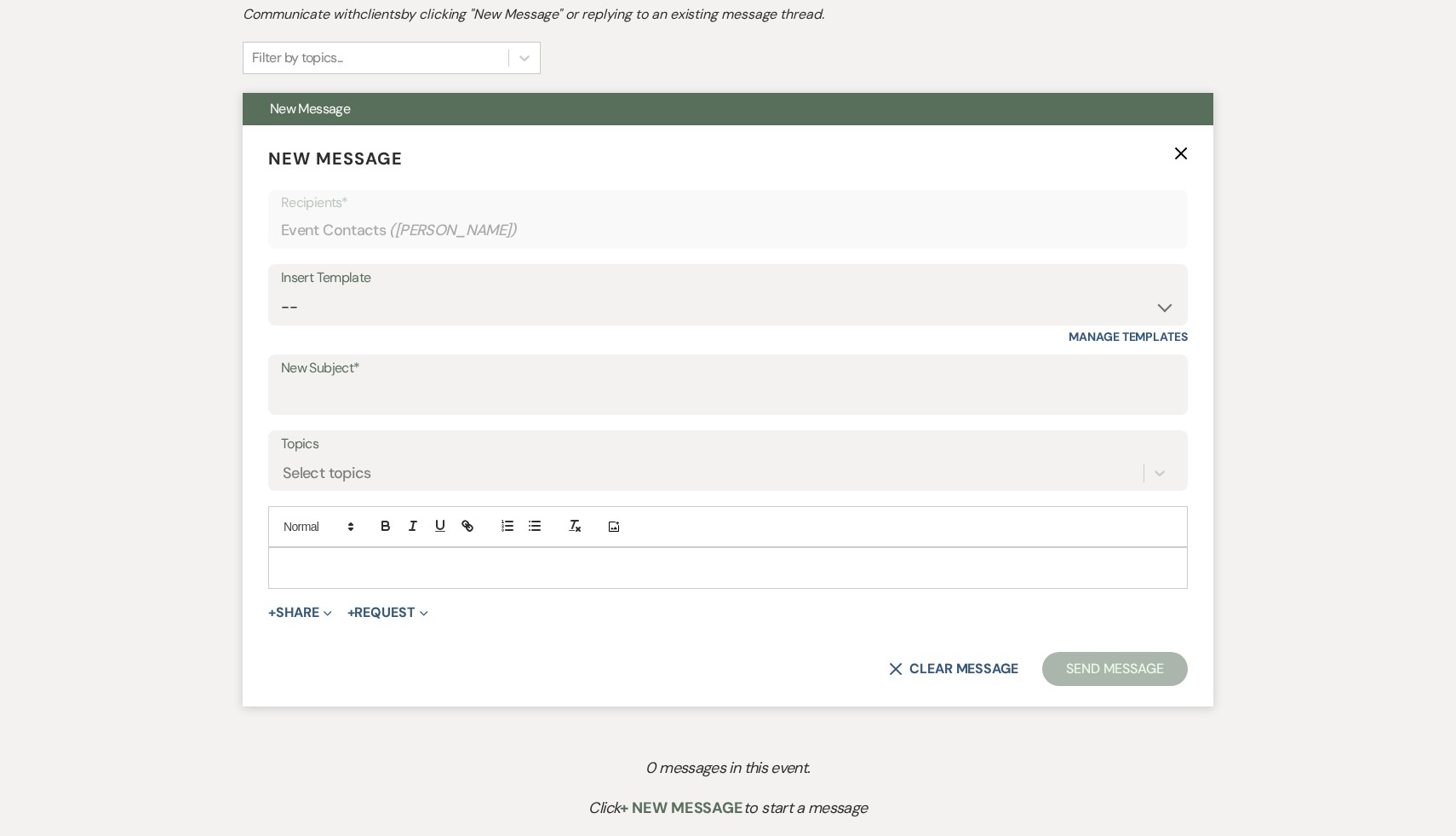
scroll to position [540, 0]
click at [1160, 308] on select "-- Weven Planning Portal Introduction (Booked Events) Initial Inquiry Response …" at bounding box center [728, 307] width 894 height 33
select select "566"
click at [281, 291] on select "-- Weven Planning Portal Introduction (Booked Events) Initial Inquiry Response …" at bounding box center [728, 307] width 894 height 33
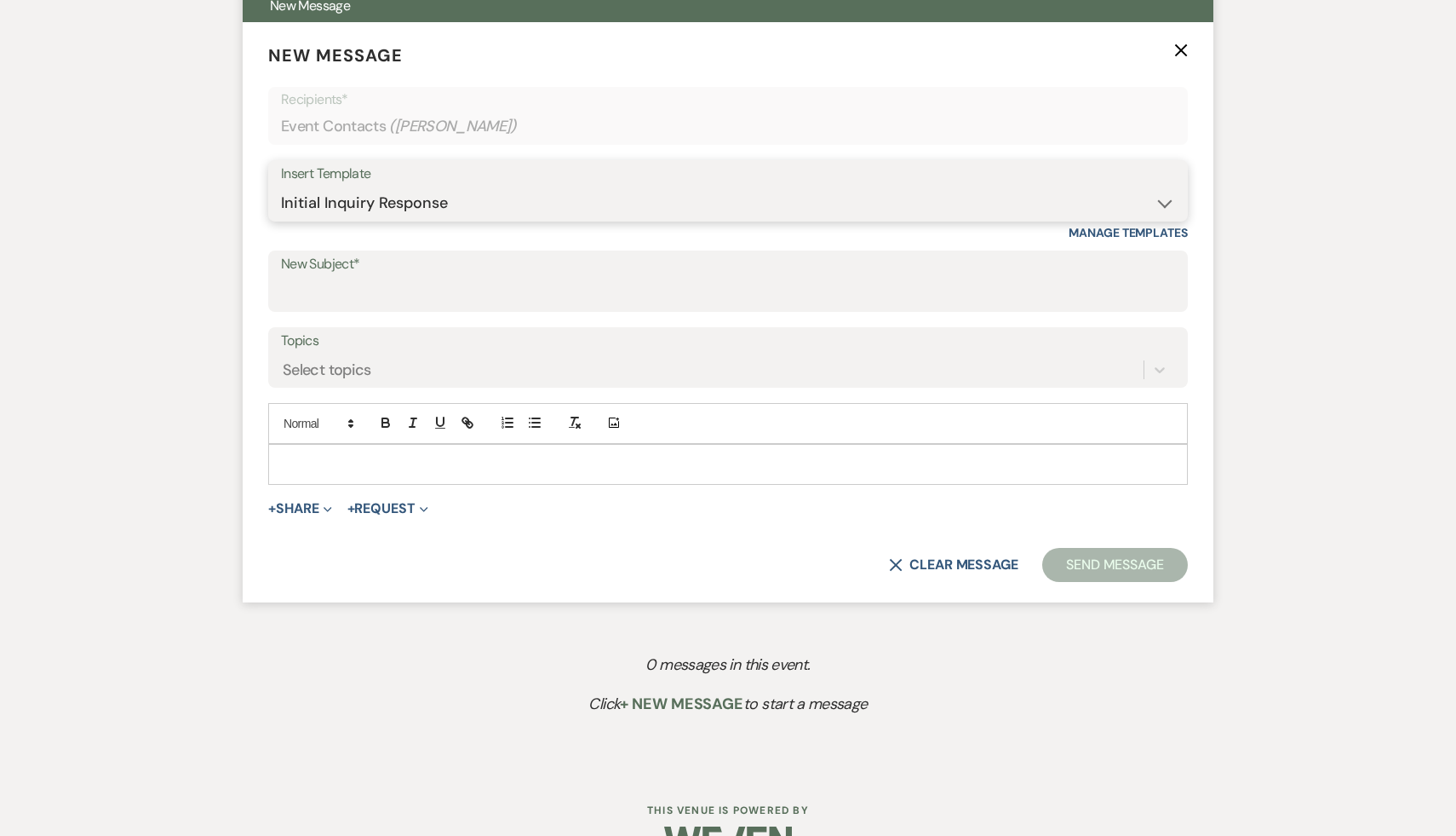
scroll to position [689, 0]
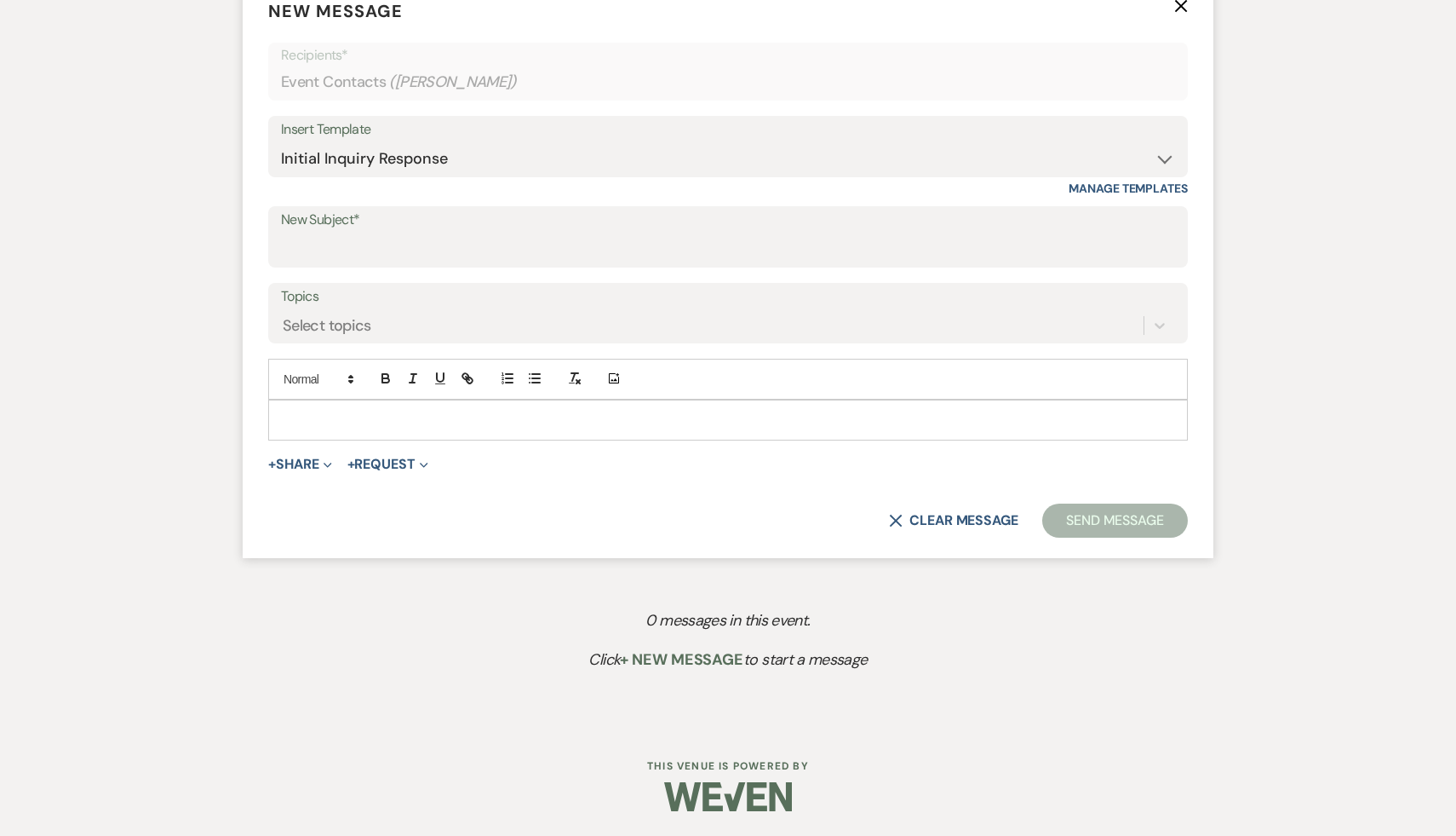
click at [739, 424] on p at bounding box center [728, 419] width 893 height 18
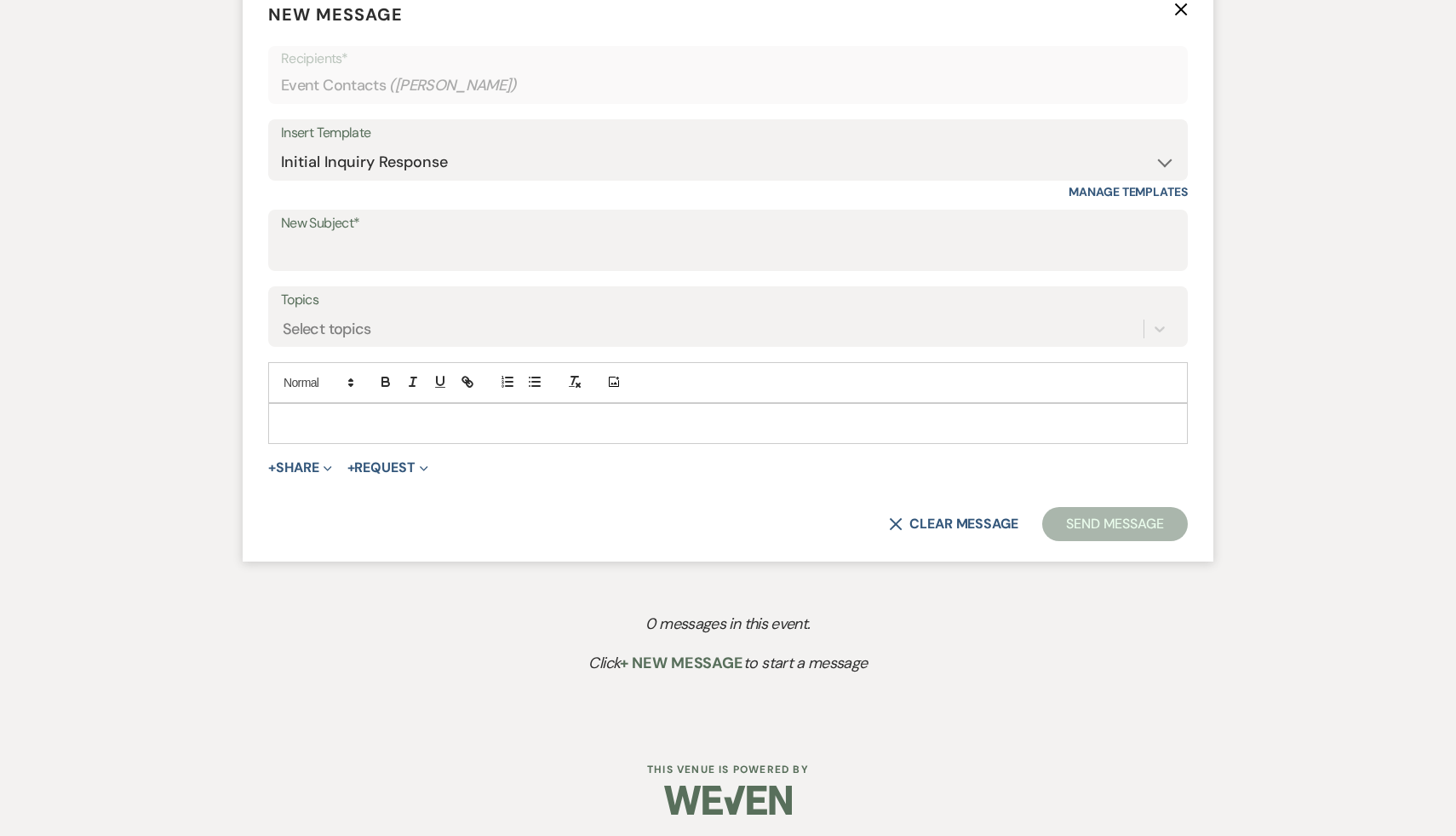
type input "Thank you for your interest in The Ruins at Sassafras!"
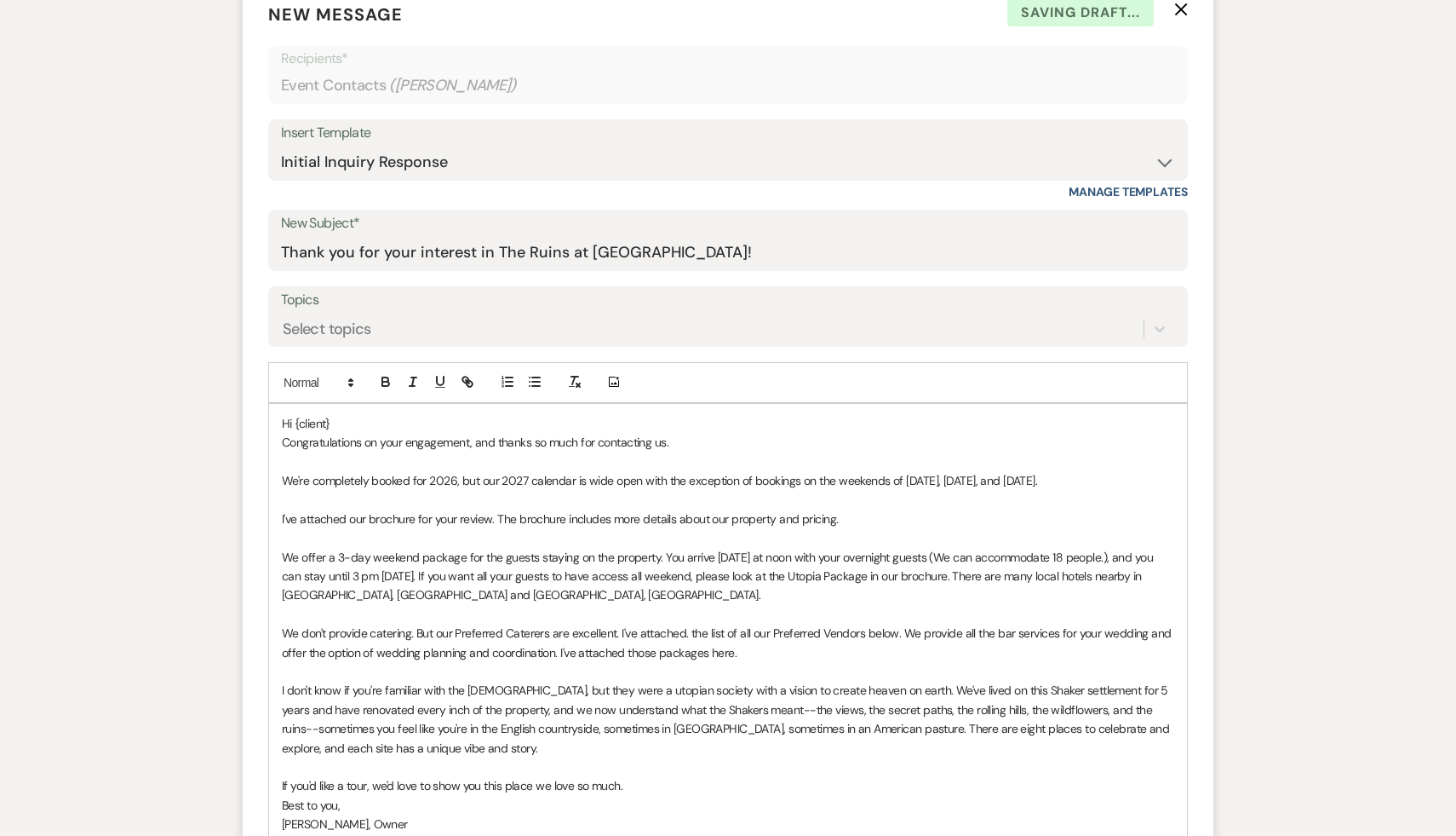
click at [374, 420] on p "Hi {client}" at bounding box center [728, 423] width 893 height 18
drag, startPoint x: 1073, startPoint y: 480, endPoint x: 274, endPoint y: 477, distance: 799.0
click at [274, 477] on div "Hi Morgan and Christian, Congratulations on your engagement, and thanks so much…" at bounding box center [728, 632] width 918 height 459
drag, startPoint x: 398, startPoint y: 478, endPoint x: 377, endPoint y: 476, distance: 21.1
click at [377, 476] on p "We only have one date open next year: November 14." at bounding box center [728, 480] width 893 height 18
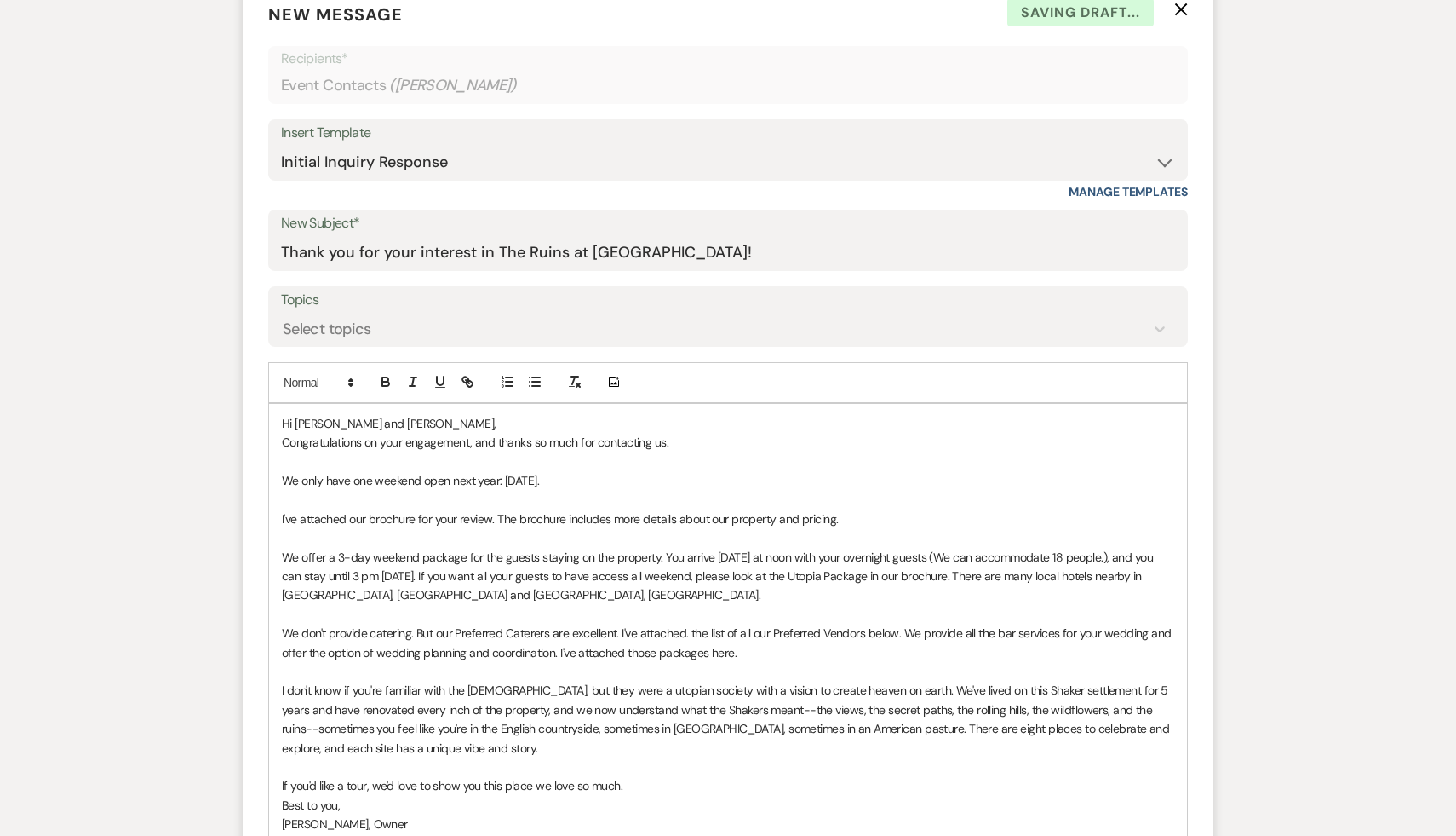
click at [452, 480] on p "We only have one weekend open next year: November 14." at bounding box center [728, 480] width 893 height 18
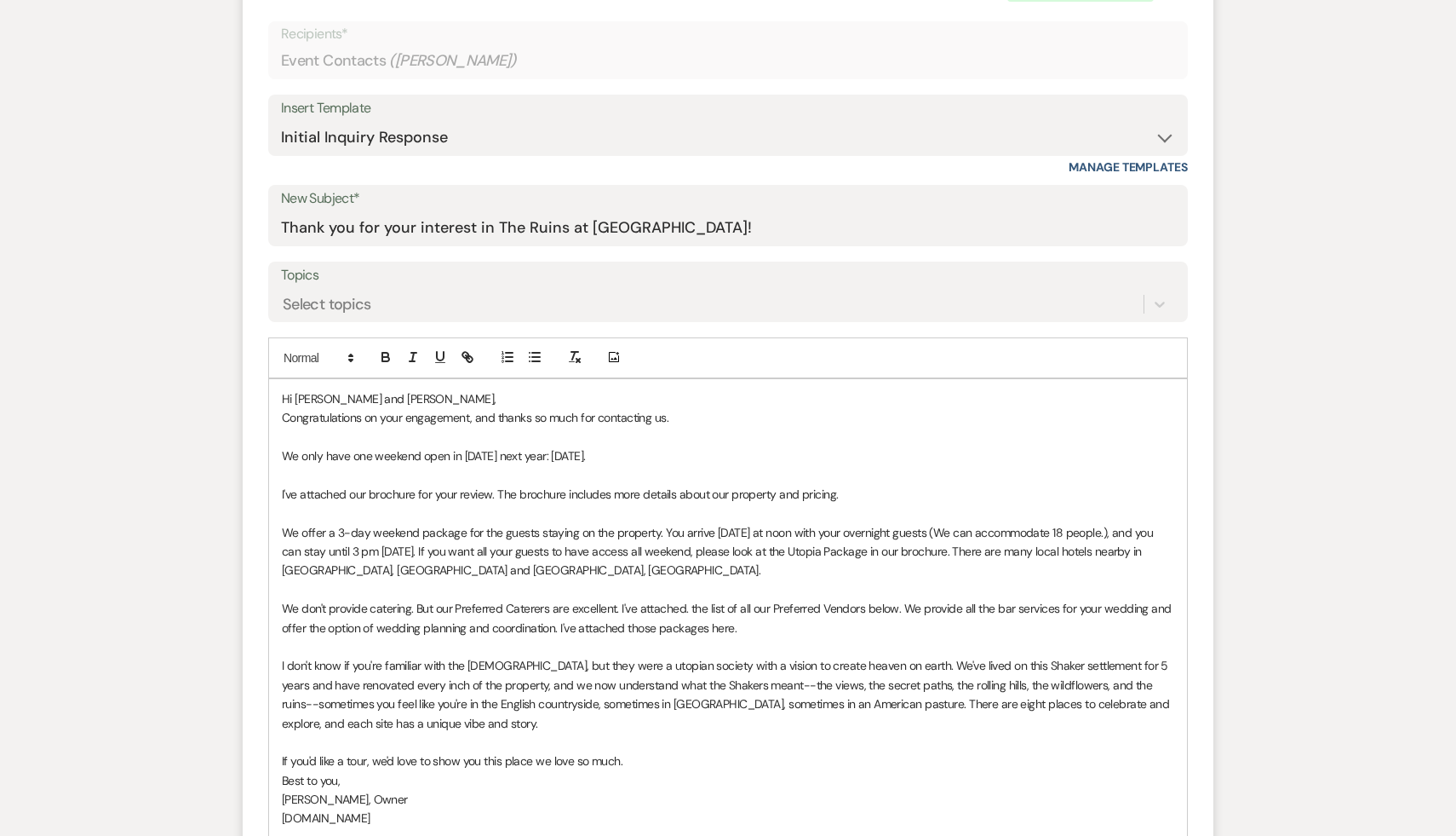
scroll to position [719, 0]
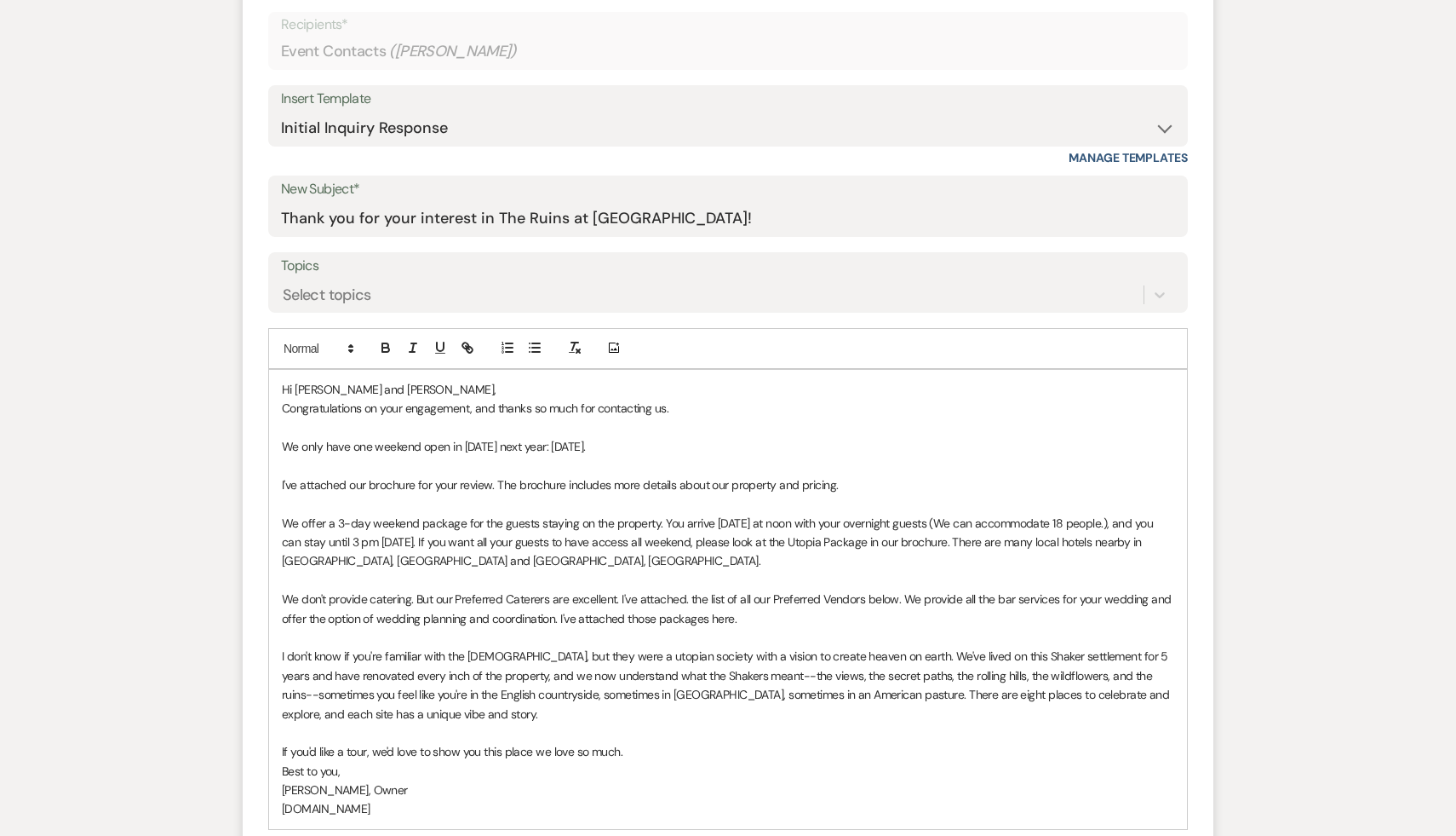
click at [538, 446] on p "We only have one weekend open in 2026 next year: November 14." at bounding box center [728, 446] width 893 height 18
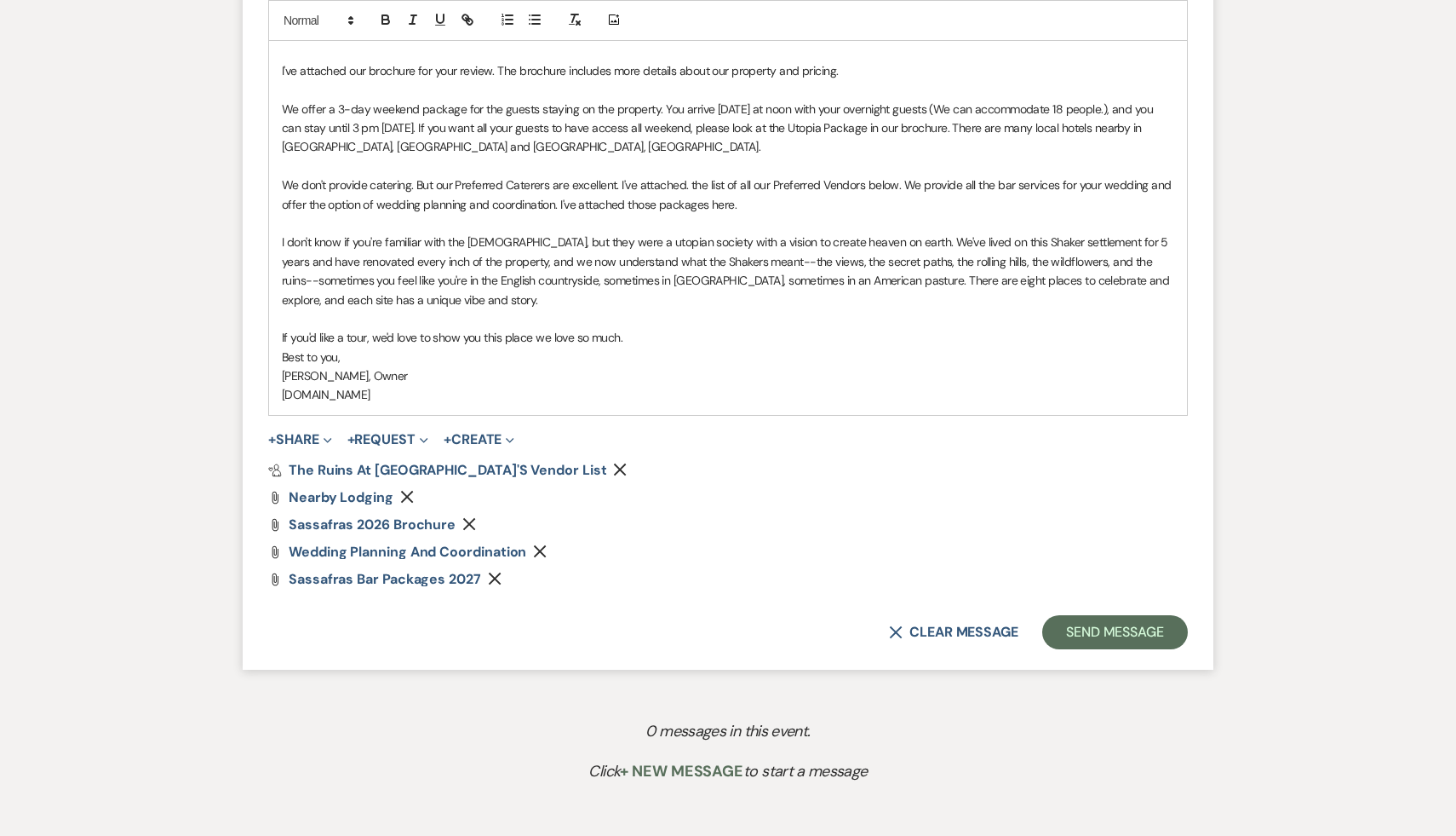
scroll to position [1244, 0]
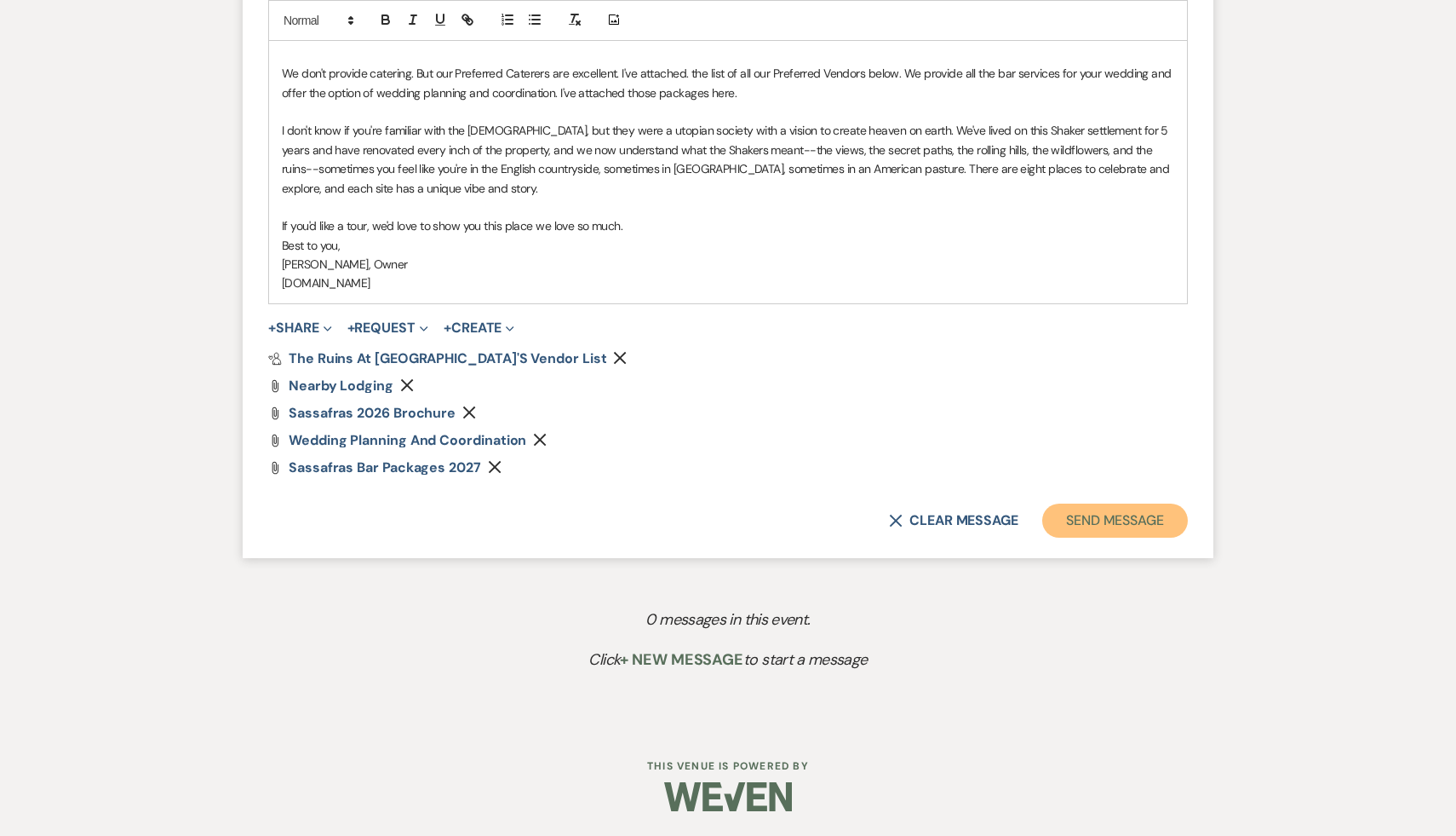
click at [1132, 518] on button "Send Message" at bounding box center [1115, 520] width 145 height 34
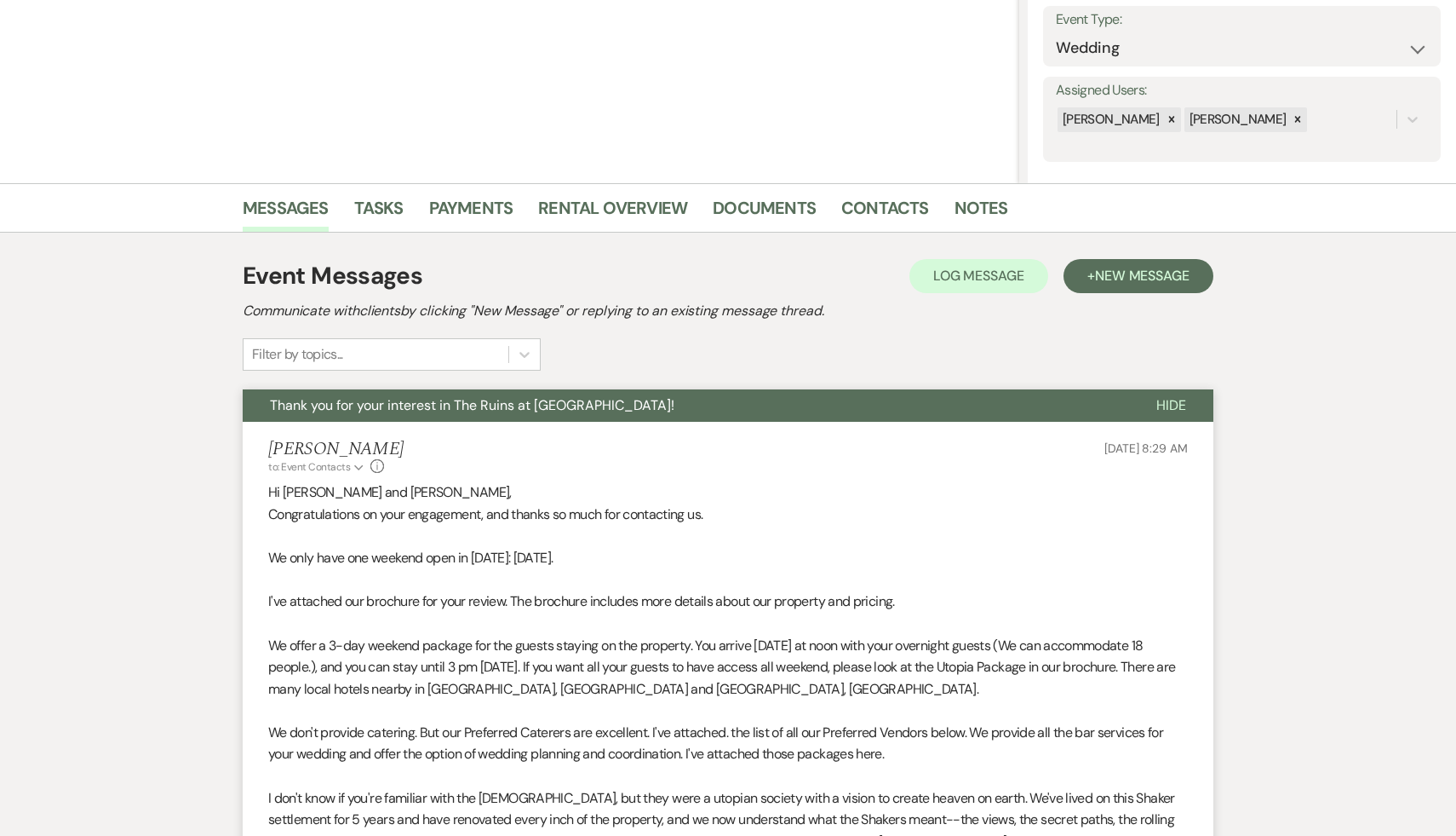
scroll to position [0, 0]
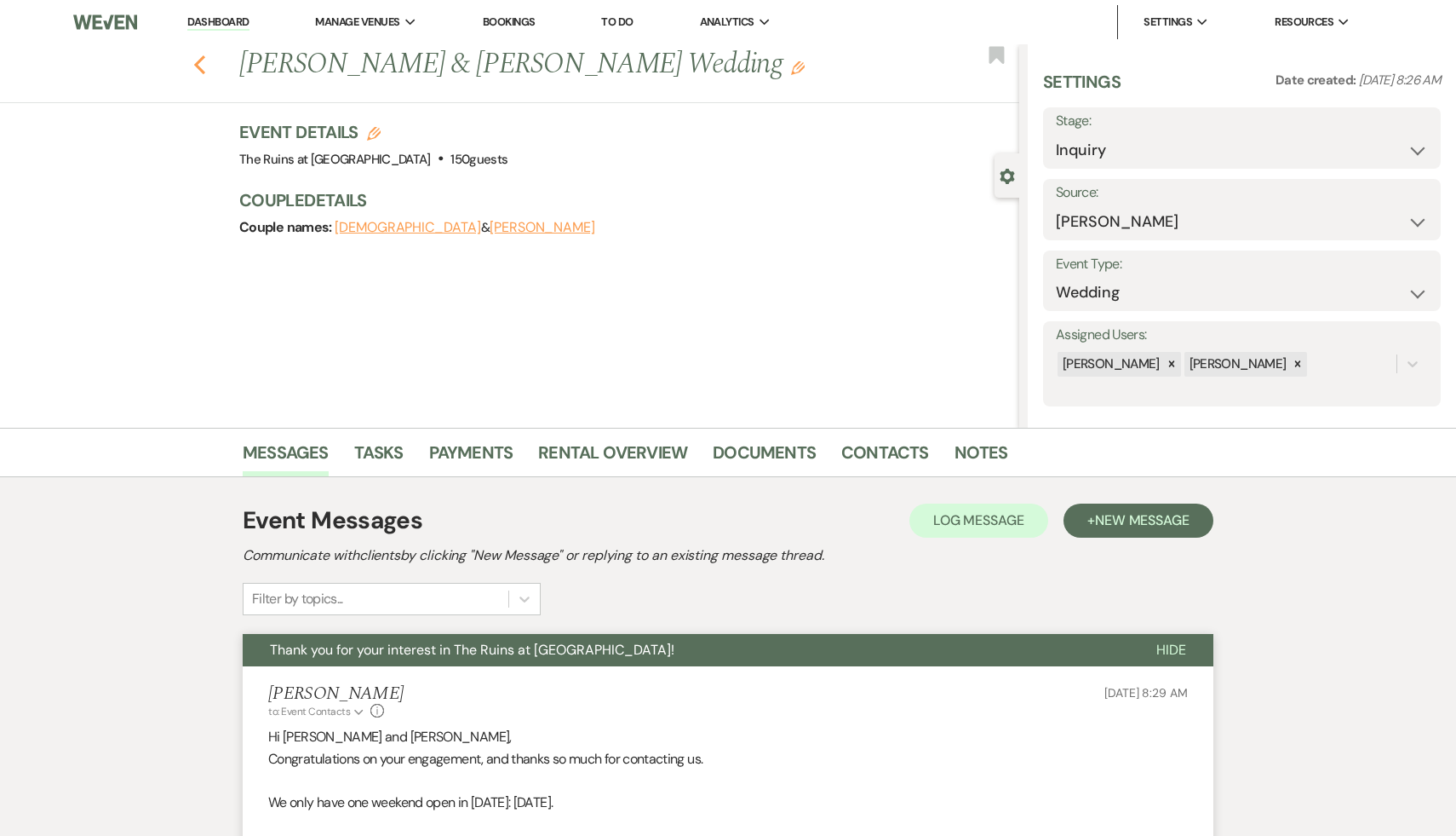
click at [201, 59] on use "button" at bounding box center [199, 64] width 11 height 18
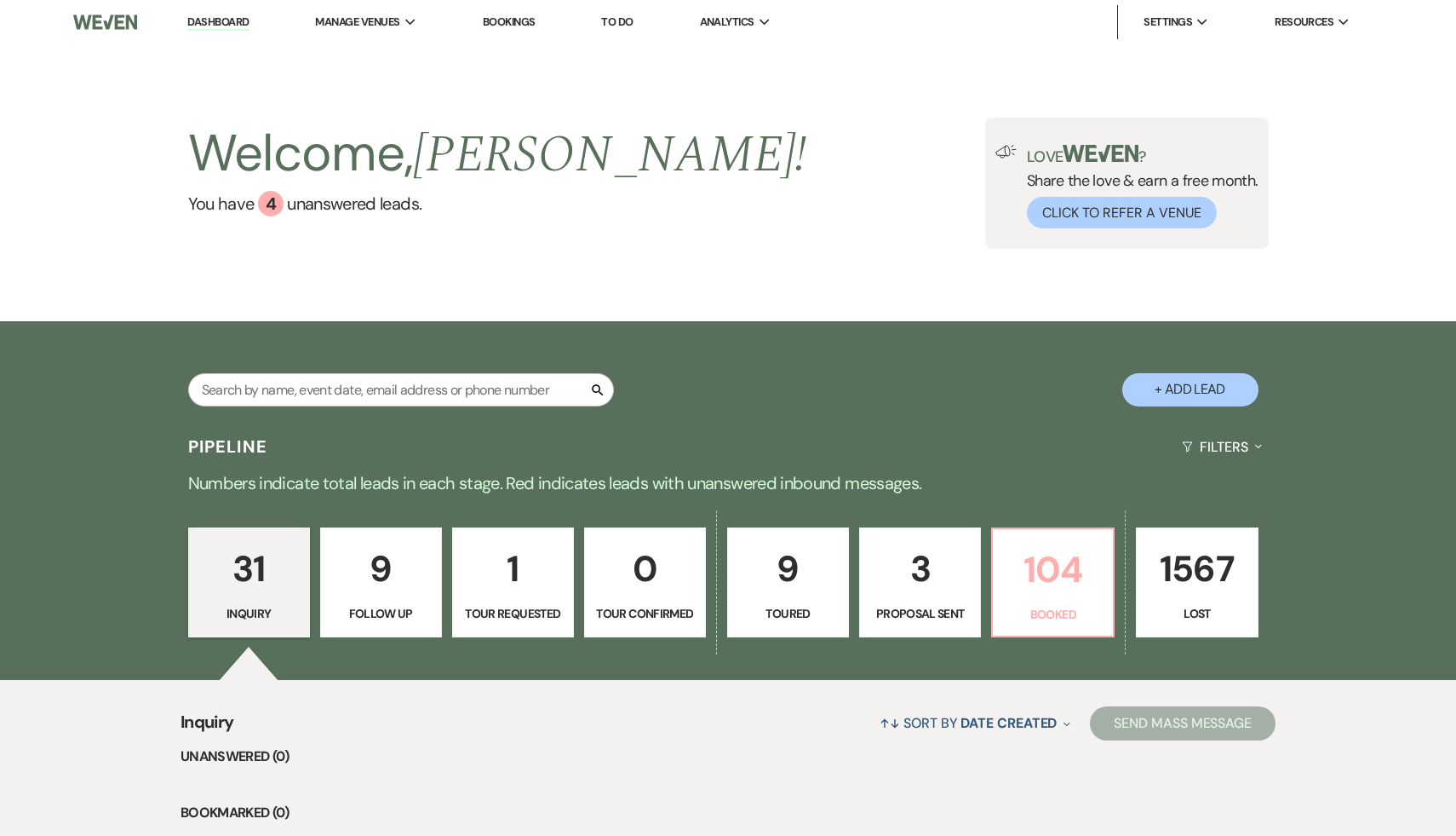
click at [1060, 565] on p "104" at bounding box center [1053, 569] width 100 height 57
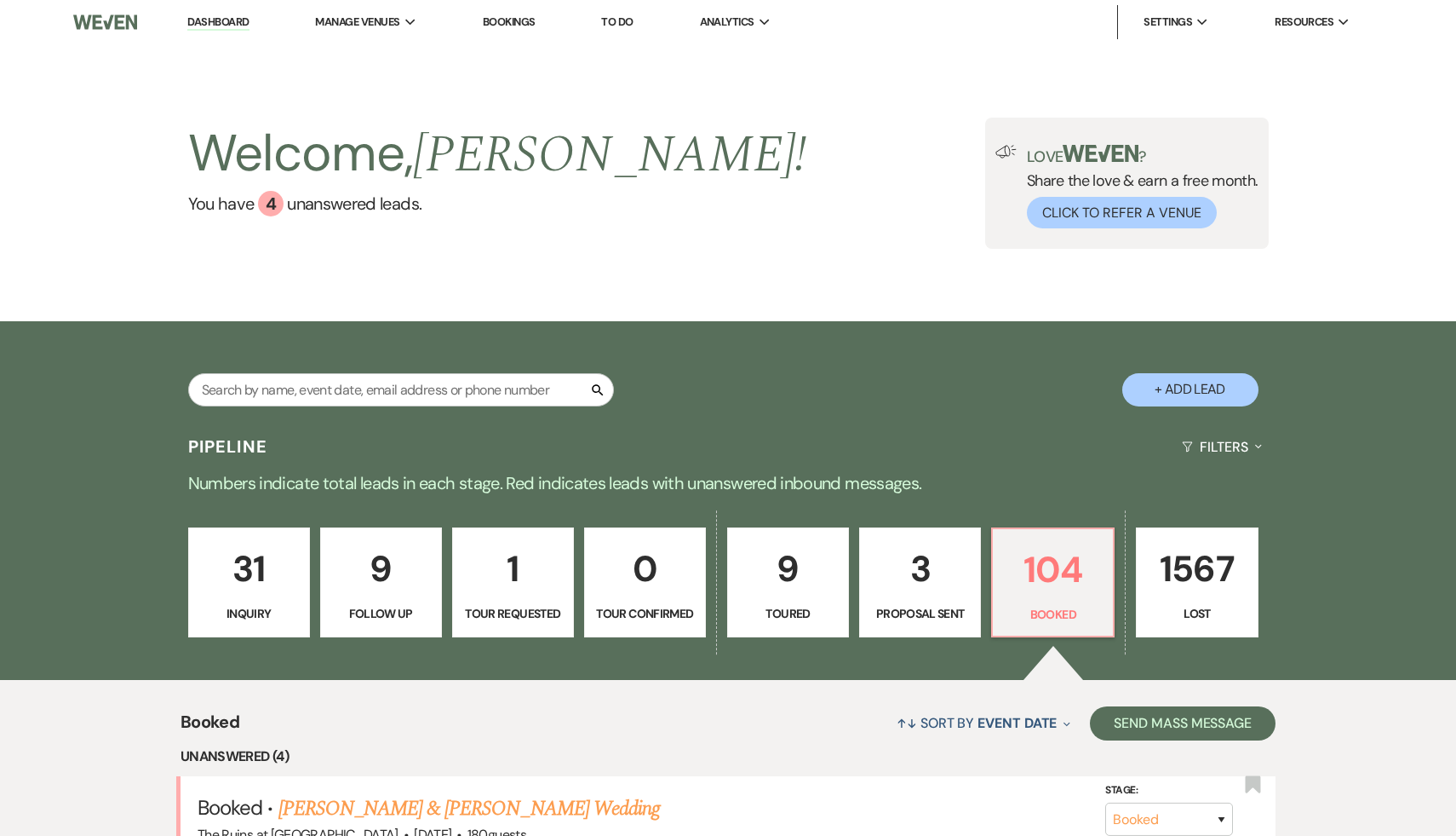
select select "6"
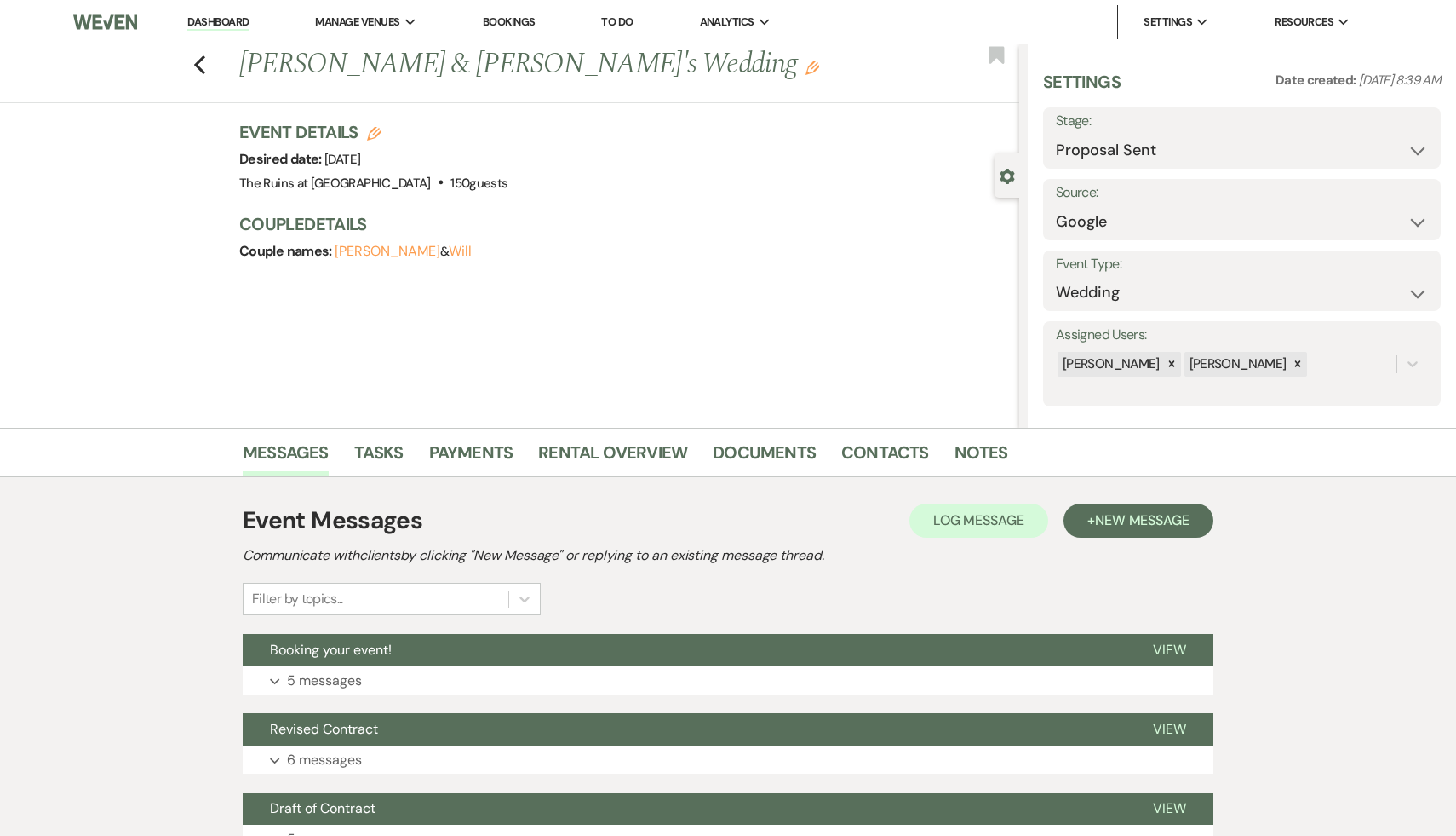
click at [214, 20] on link "Dashboard" at bounding box center [217, 22] width 61 height 16
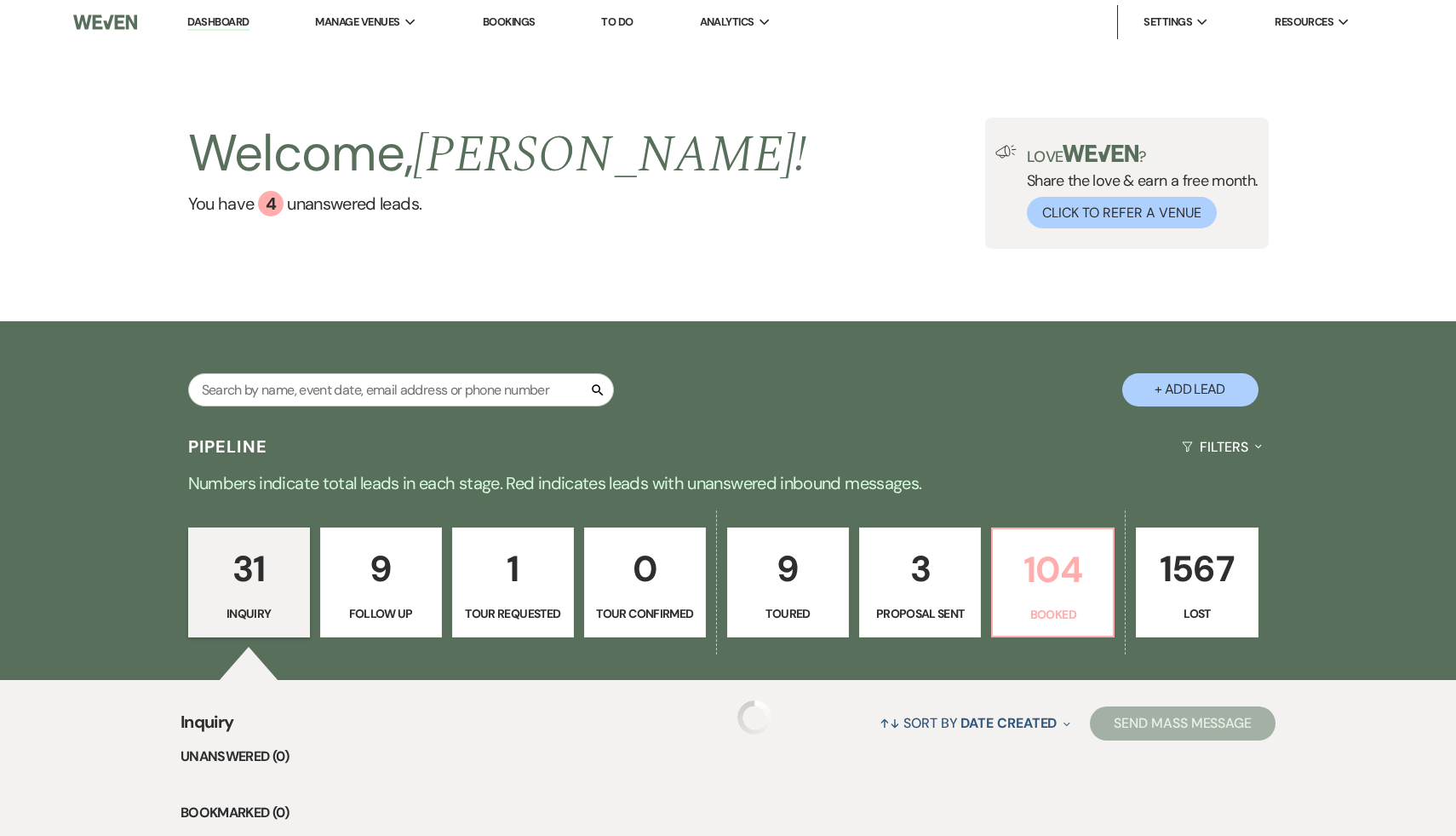
click at [1029, 577] on p "104" at bounding box center [1053, 569] width 100 height 57
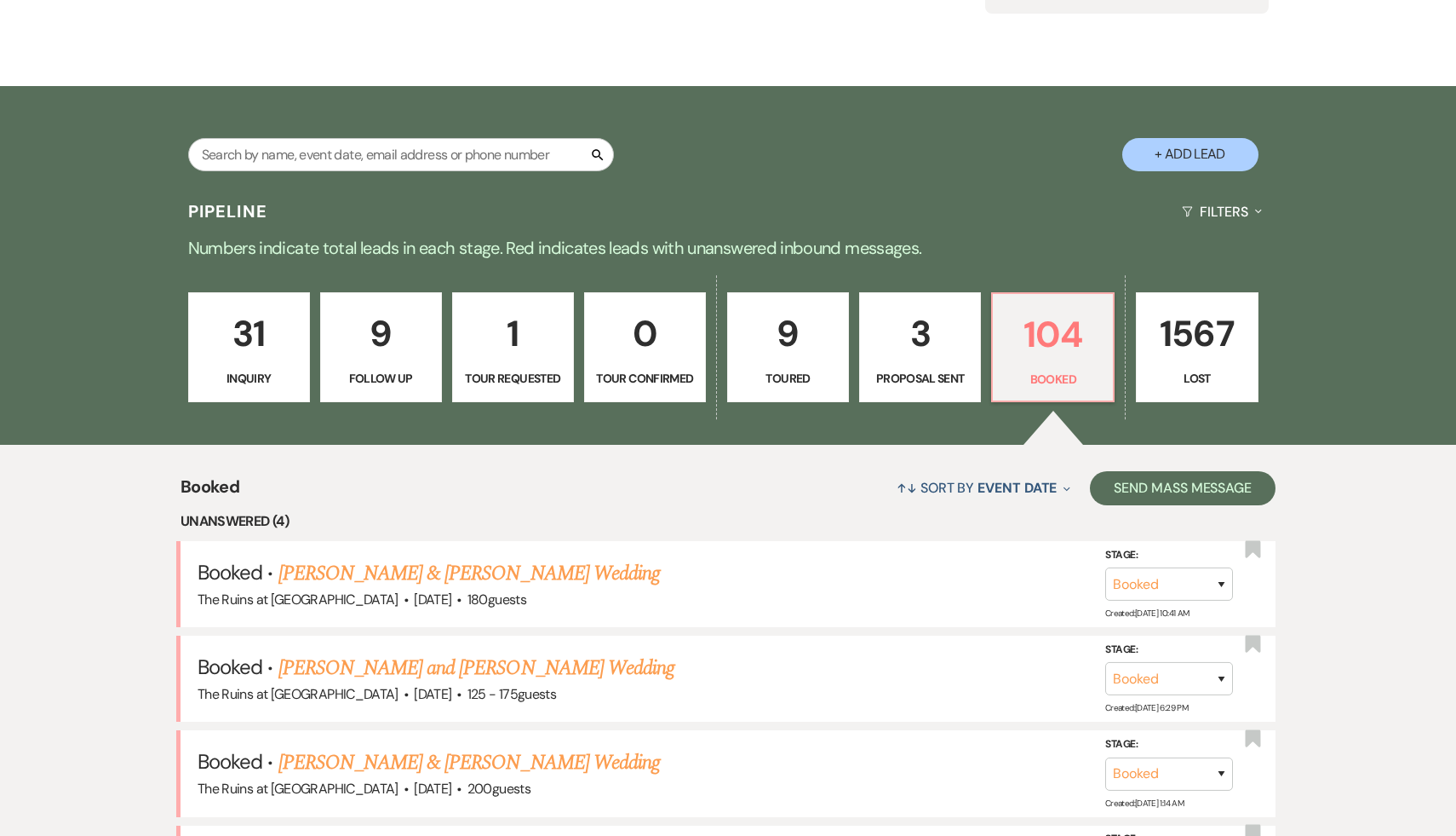
scroll to position [164, 0]
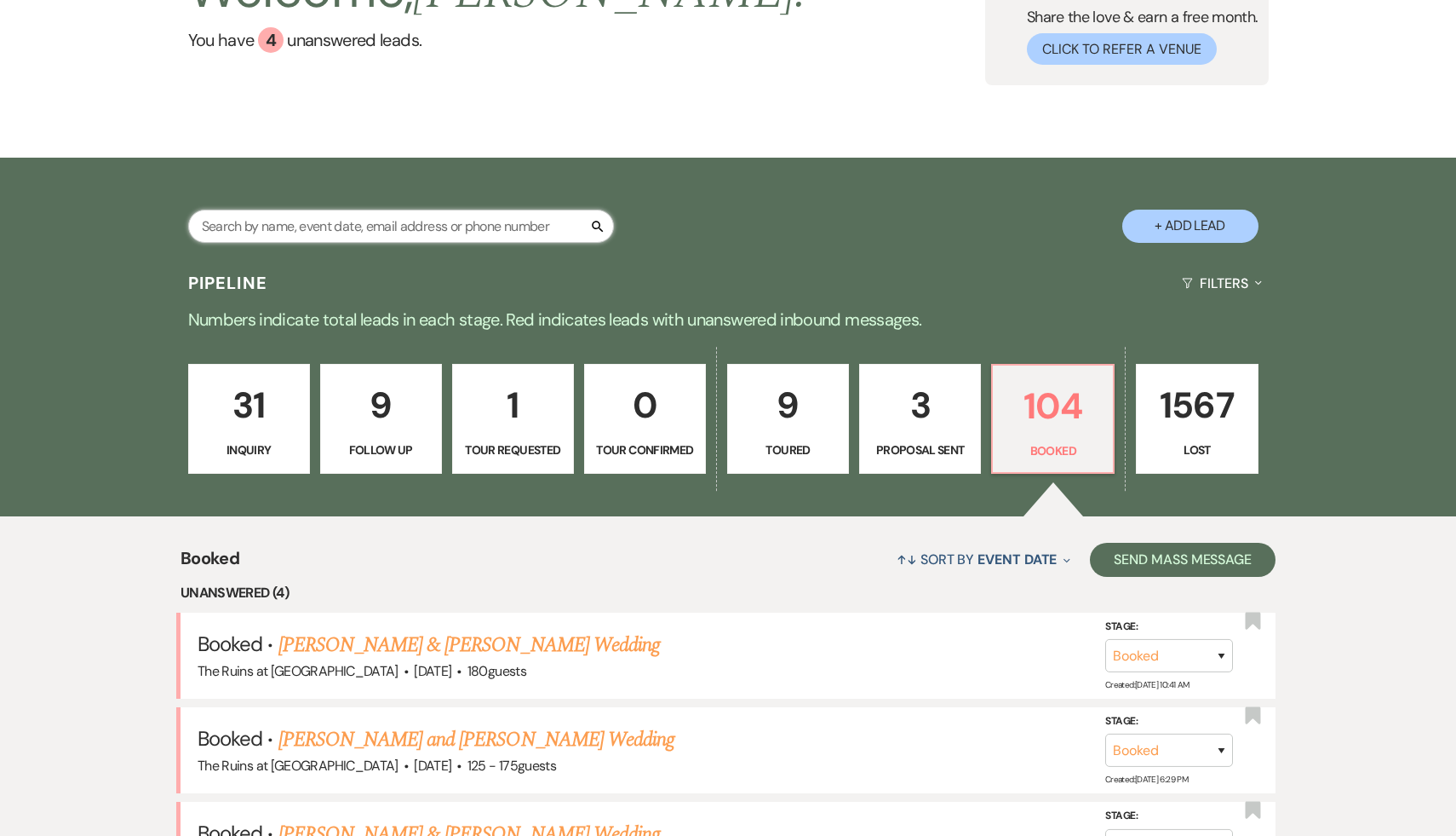
click at [534, 235] on input "text" at bounding box center [400, 226] width 426 height 33
click at [528, 216] on input "text" at bounding box center [400, 226] width 426 height 33
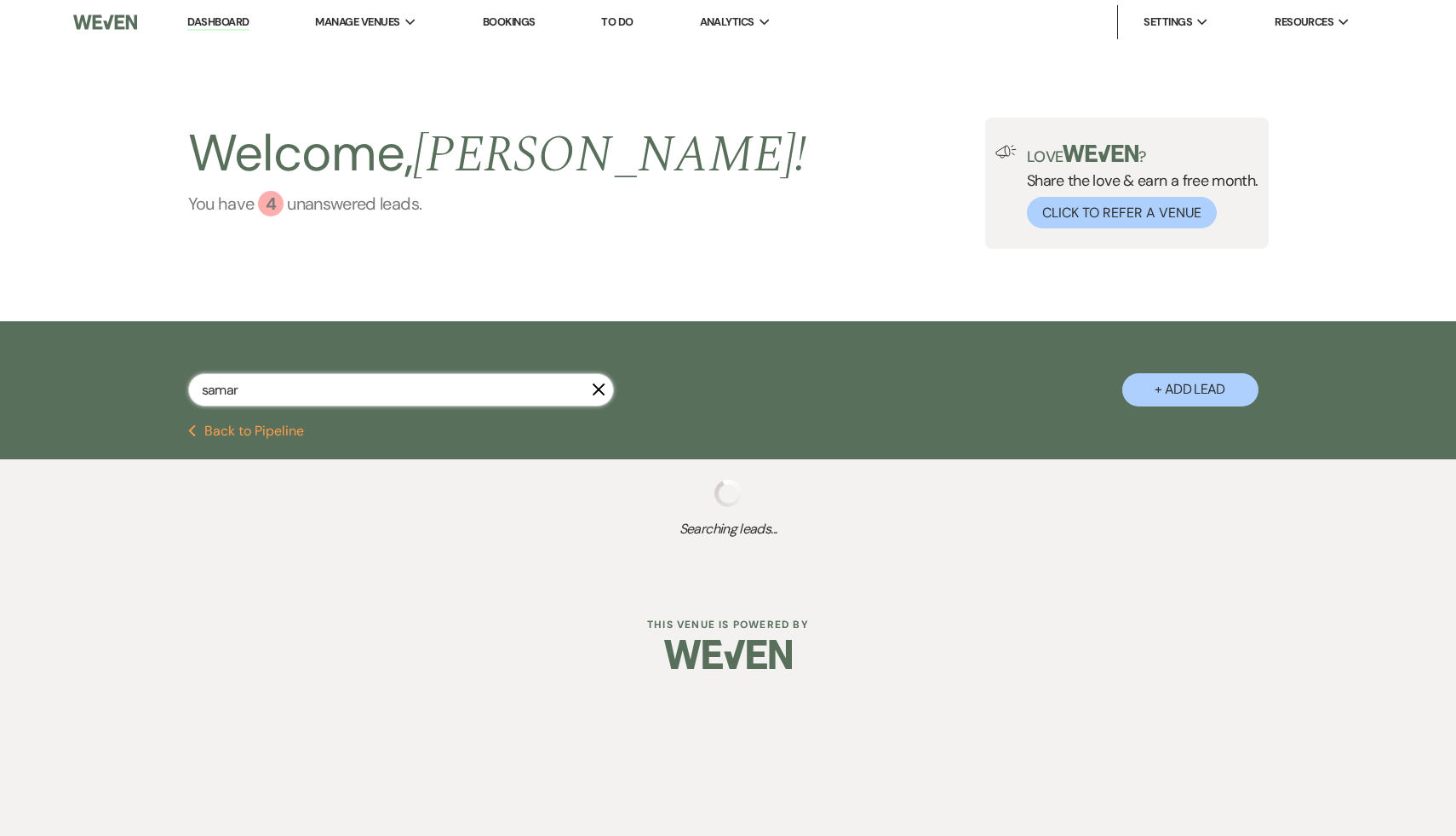
type input "samar"
click at [263, 201] on div "4" at bounding box center [270, 204] width 25 height 25
select select "8"
select select "5"
select select "8"
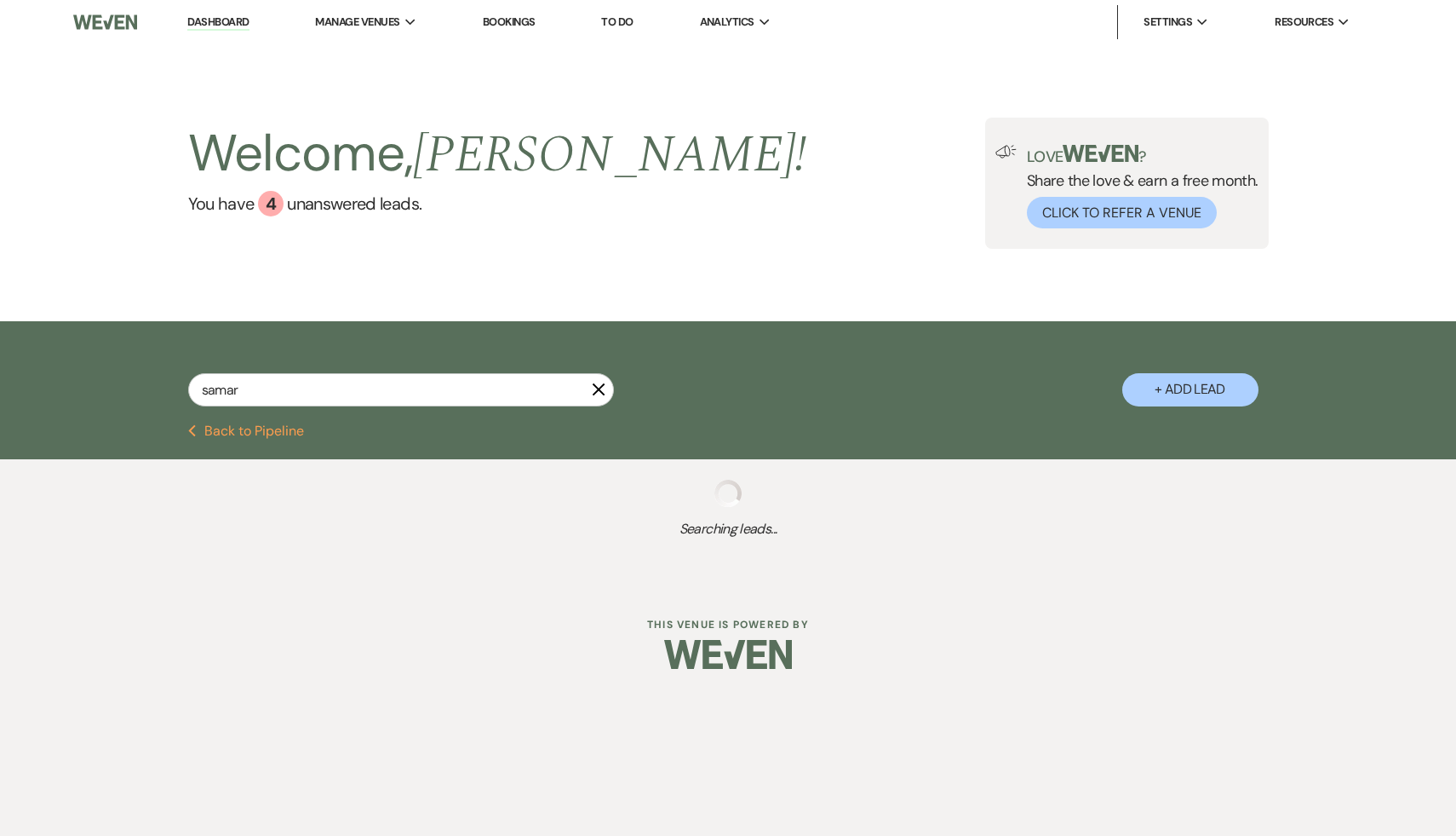
select select "4"
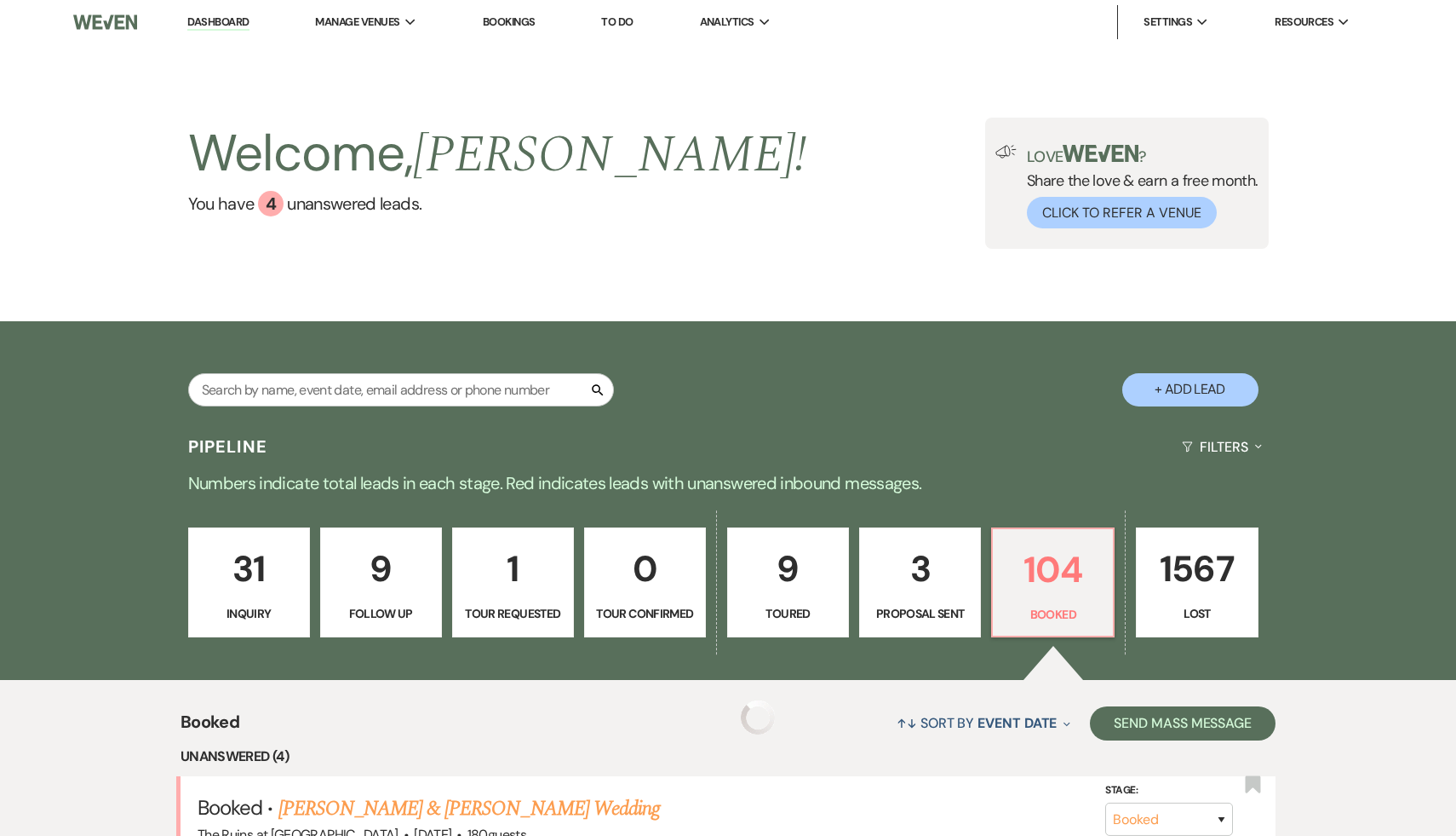
scroll to position [164, 0]
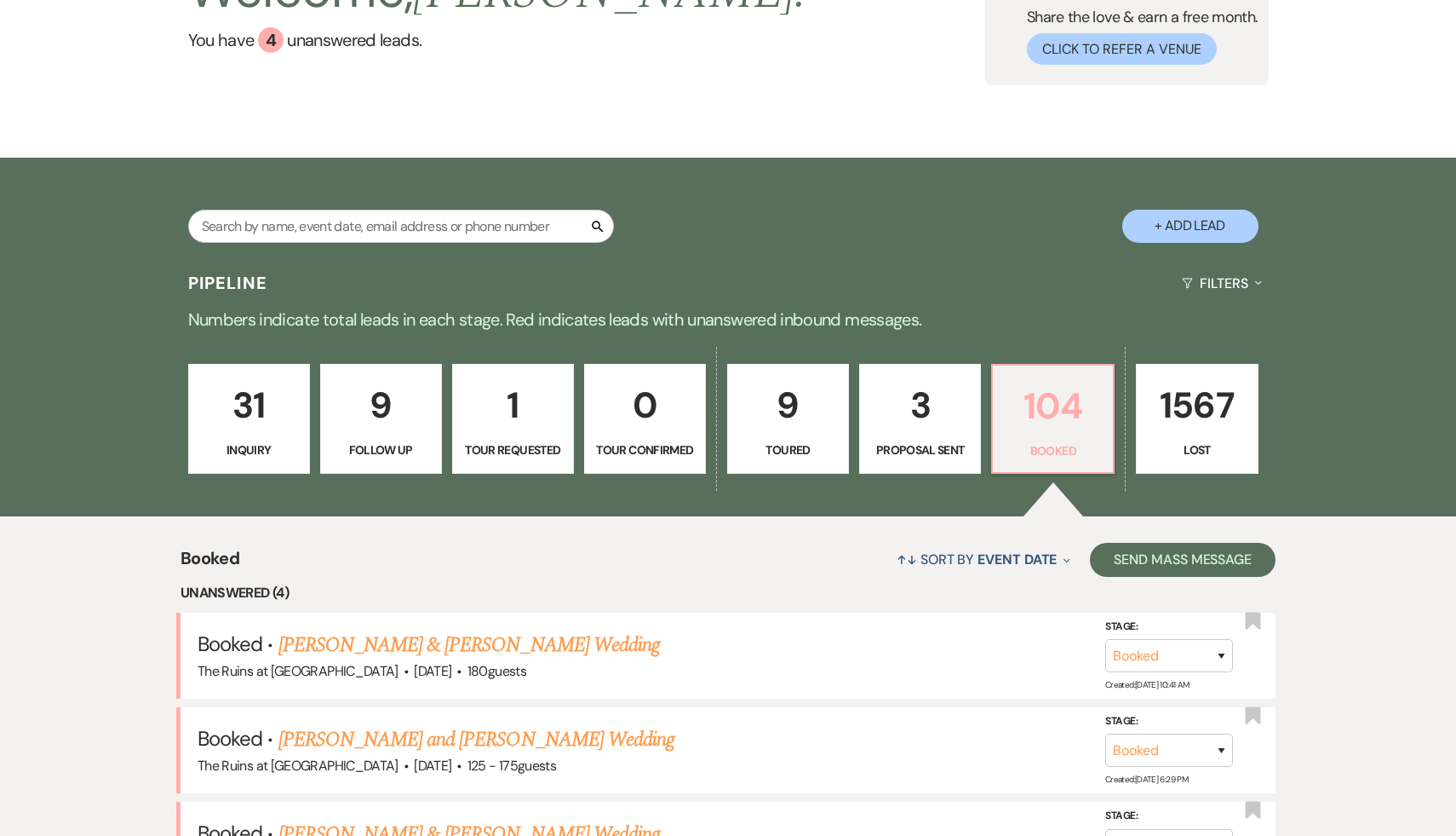
click at [1049, 409] on p "104" at bounding box center [1053, 405] width 100 height 57
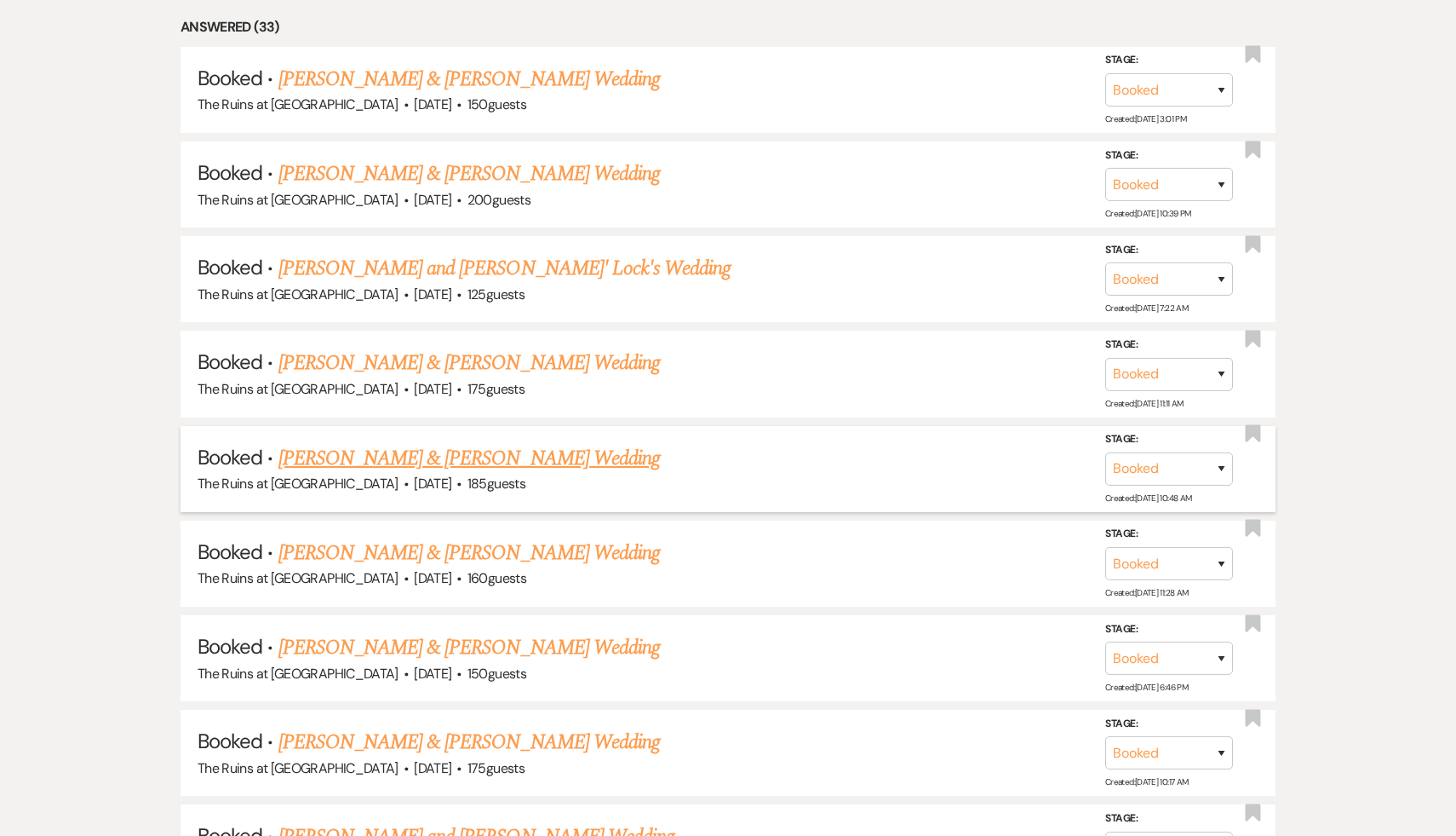
scroll to position [1317, 0]
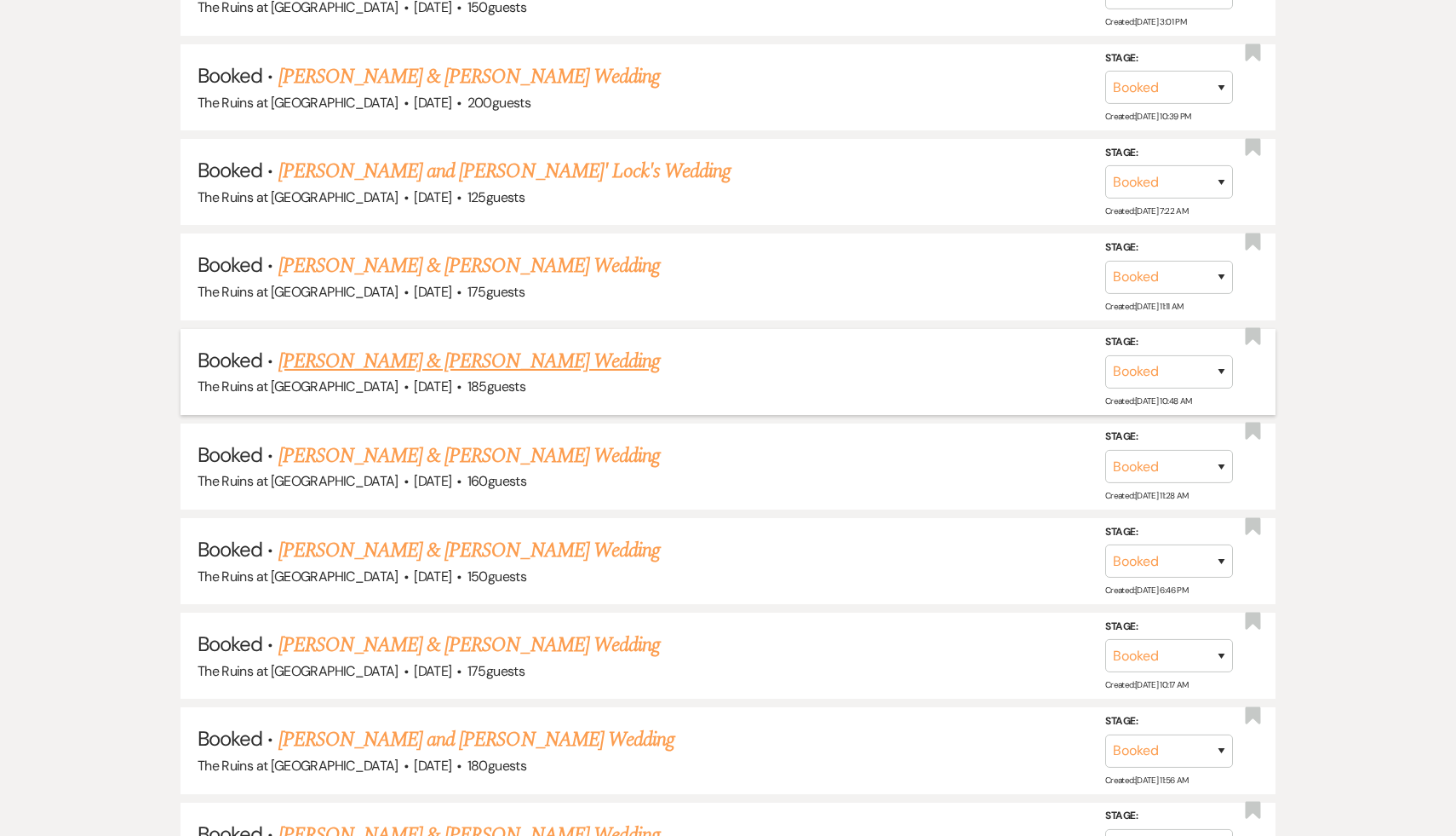
click at [489, 361] on link "[PERSON_NAME] & [PERSON_NAME] Wedding" at bounding box center [469, 362] width 382 height 31
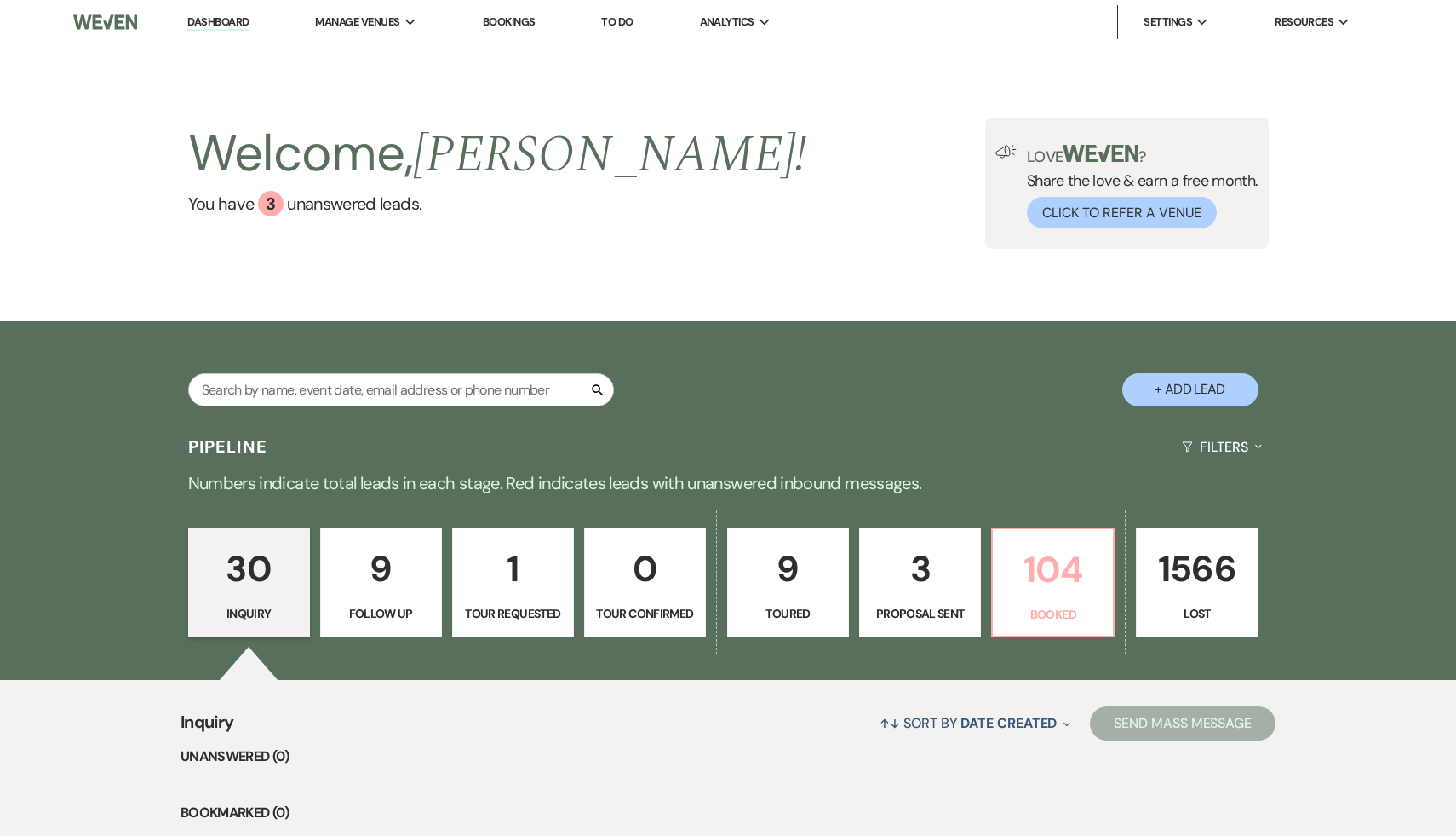
click at [1059, 560] on p "104" at bounding box center [1053, 569] width 100 height 57
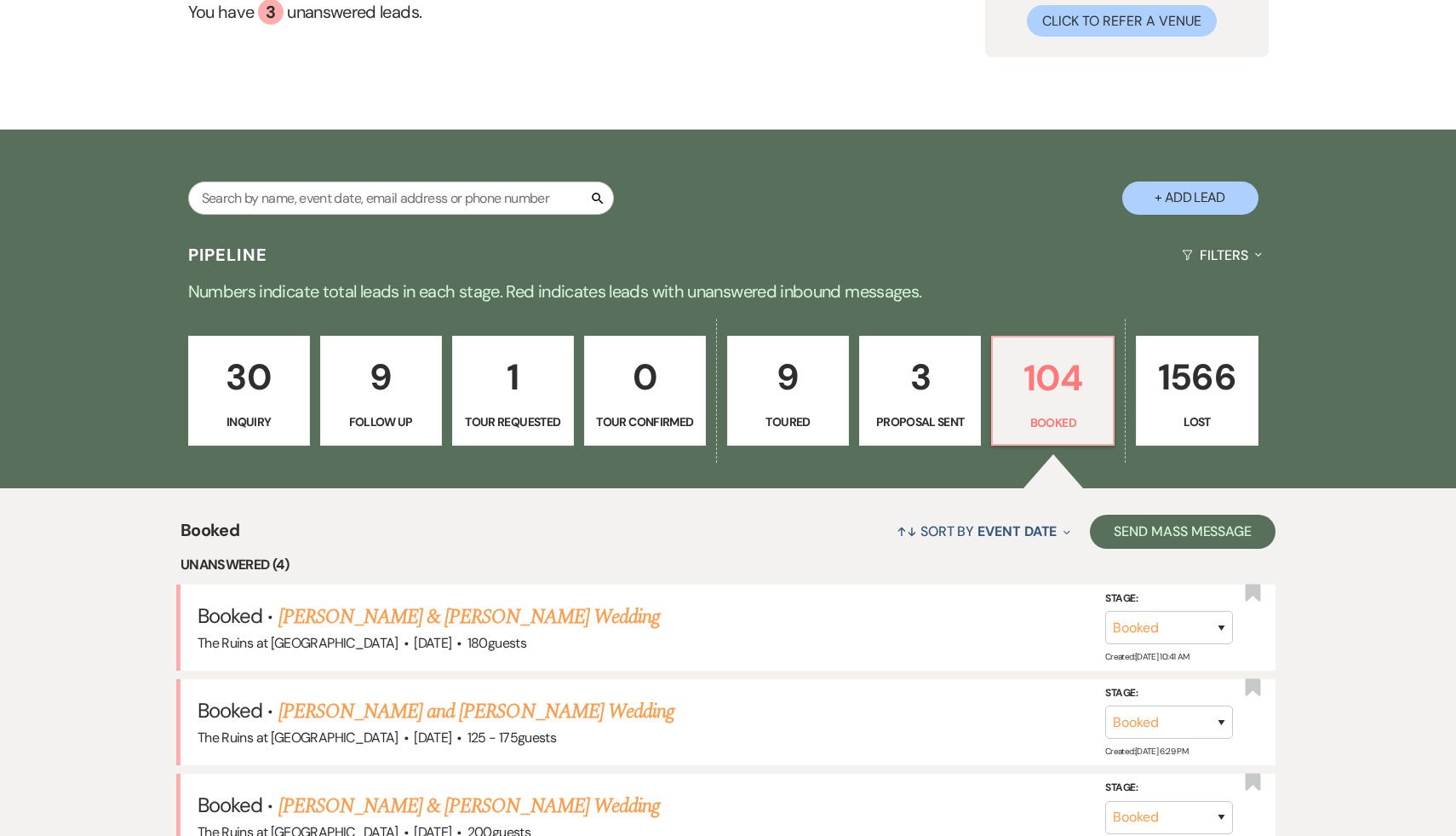
scroll to position [174, 0]
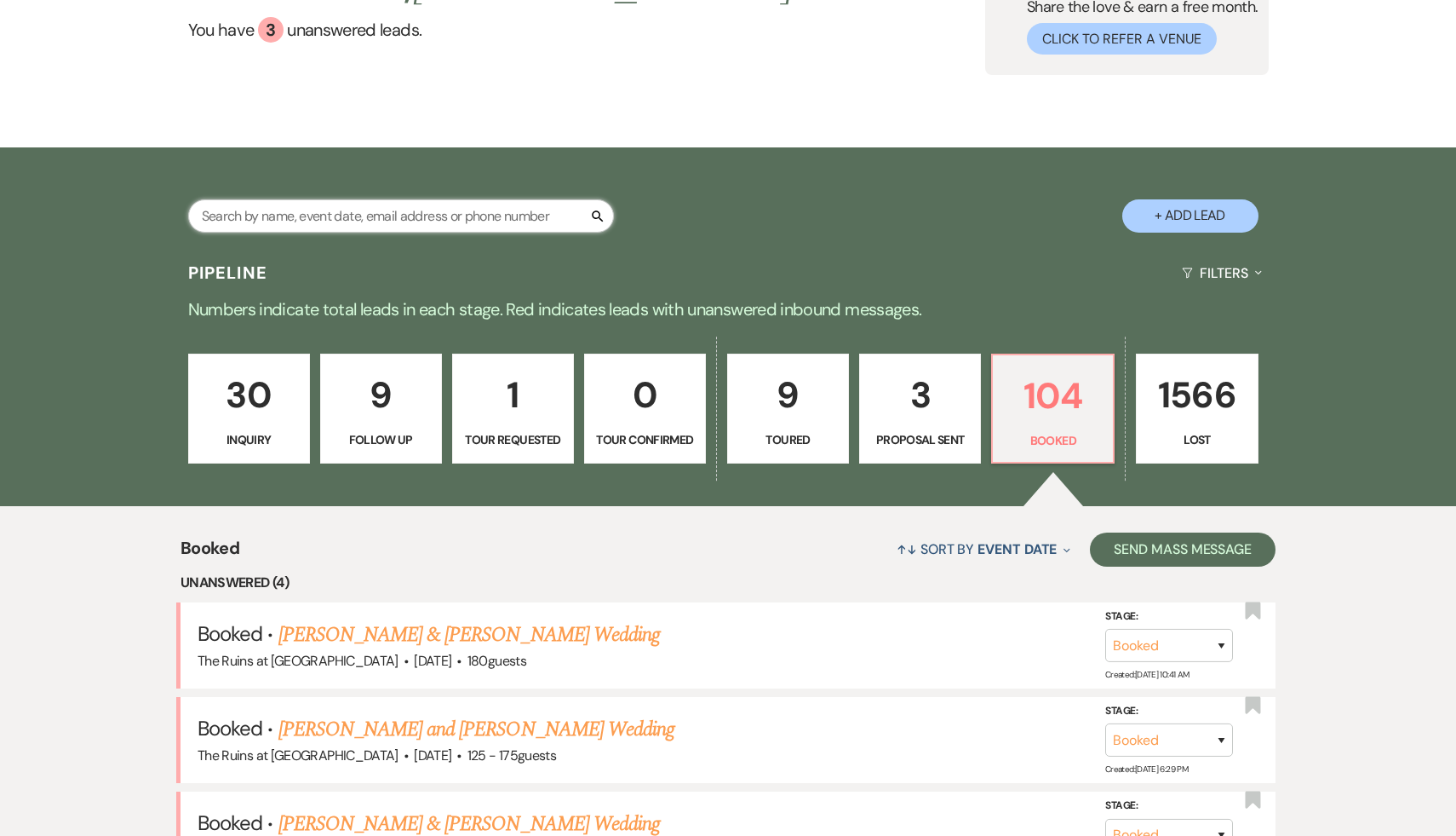
click at [475, 213] on input "text" at bounding box center [400, 216] width 426 height 33
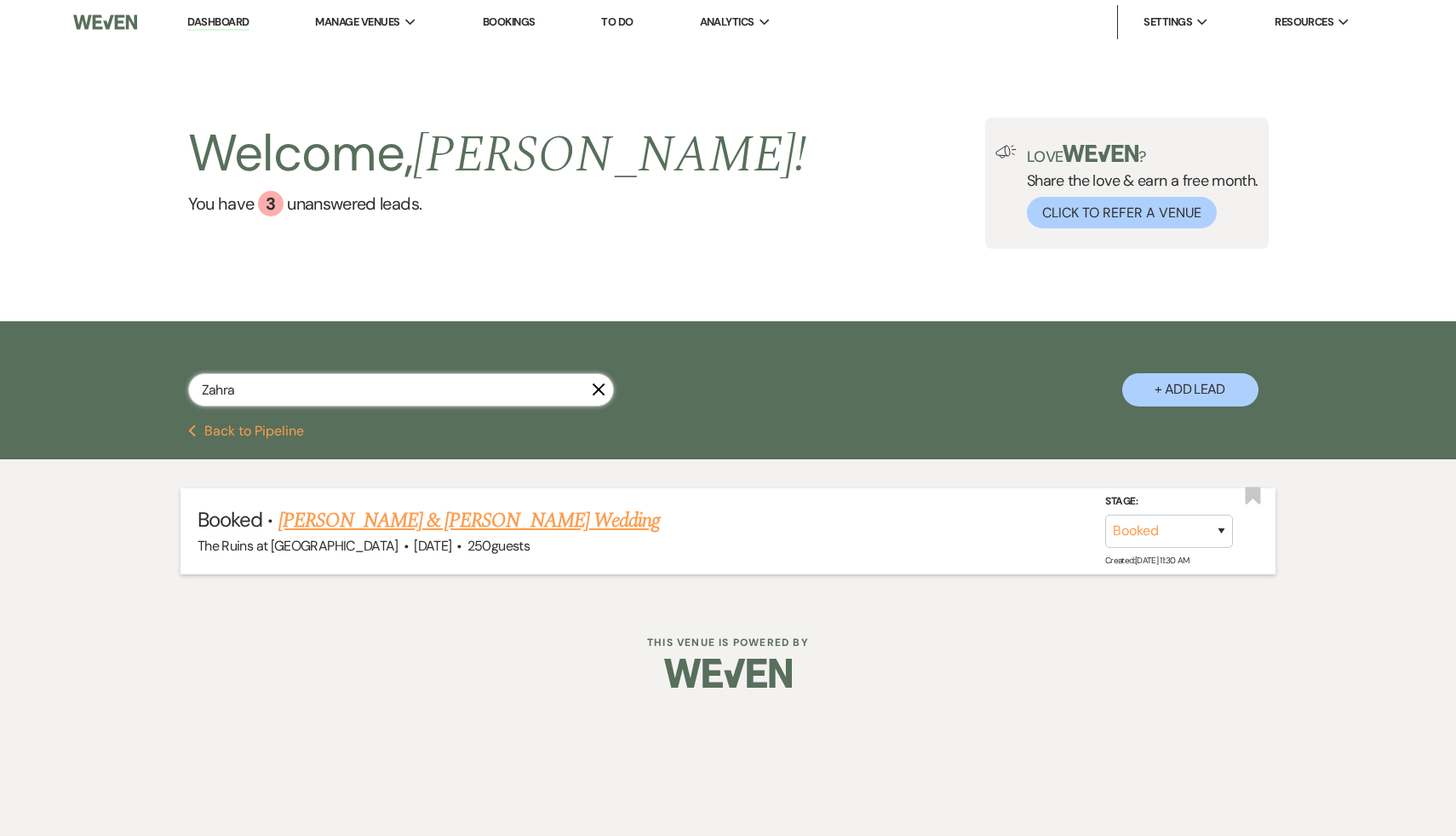
type input "Zahra"
click at [466, 521] on link "[PERSON_NAME] & [PERSON_NAME] Wedding" at bounding box center [469, 521] width 382 height 31
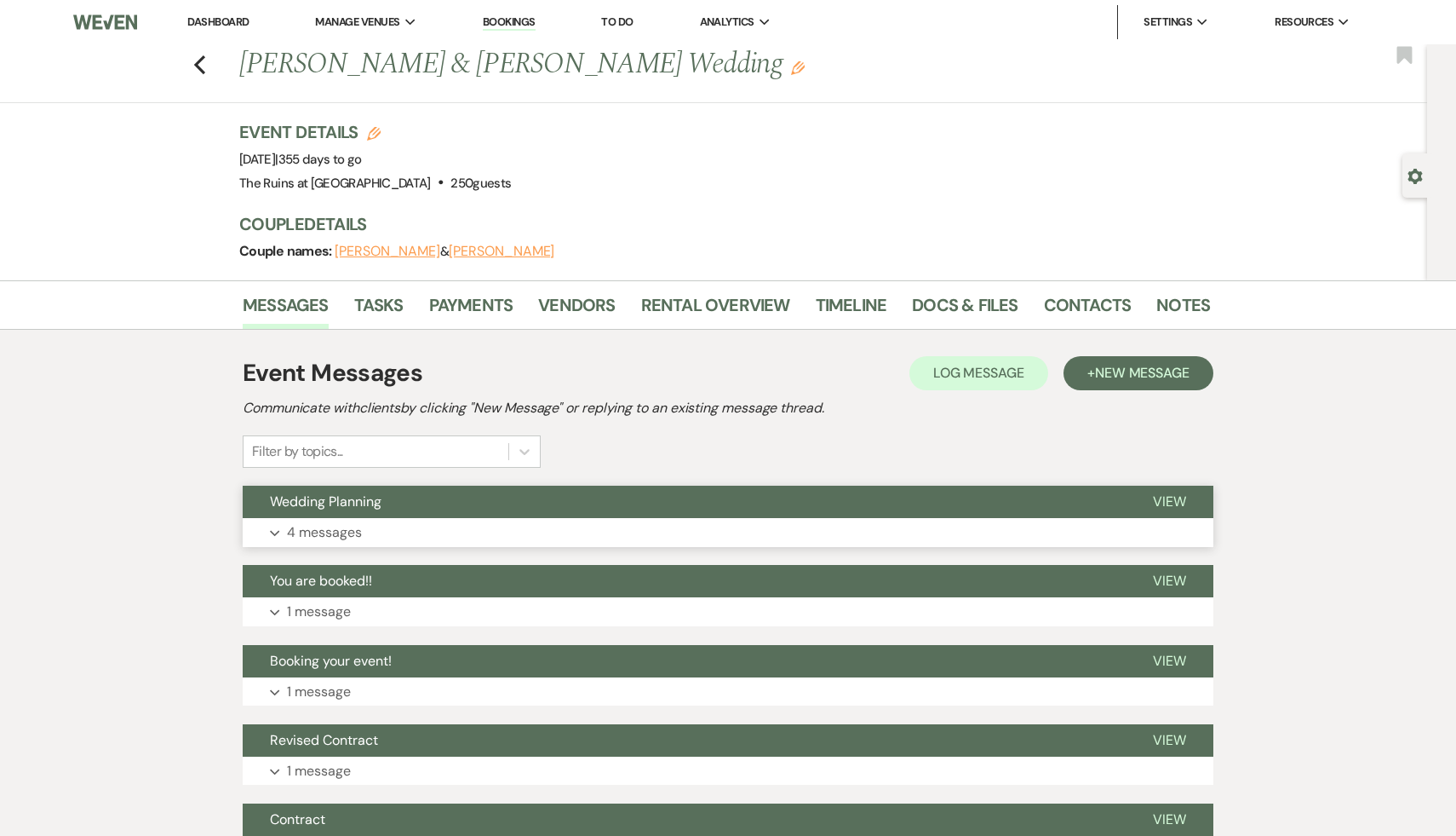
click at [330, 503] on span "Wedding Planning" at bounding box center [325, 501] width 111 height 17
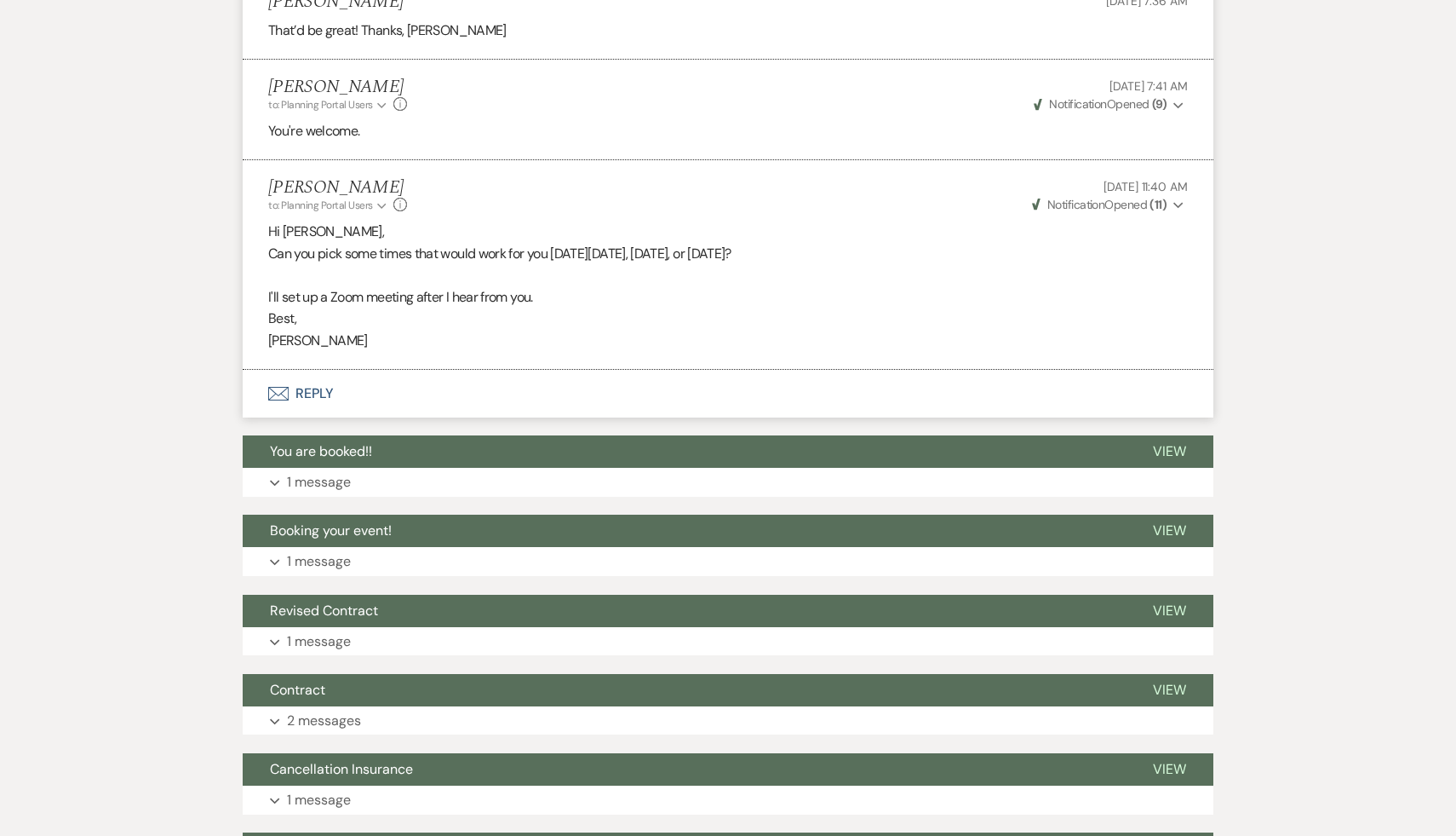
scroll to position [1431, 0]
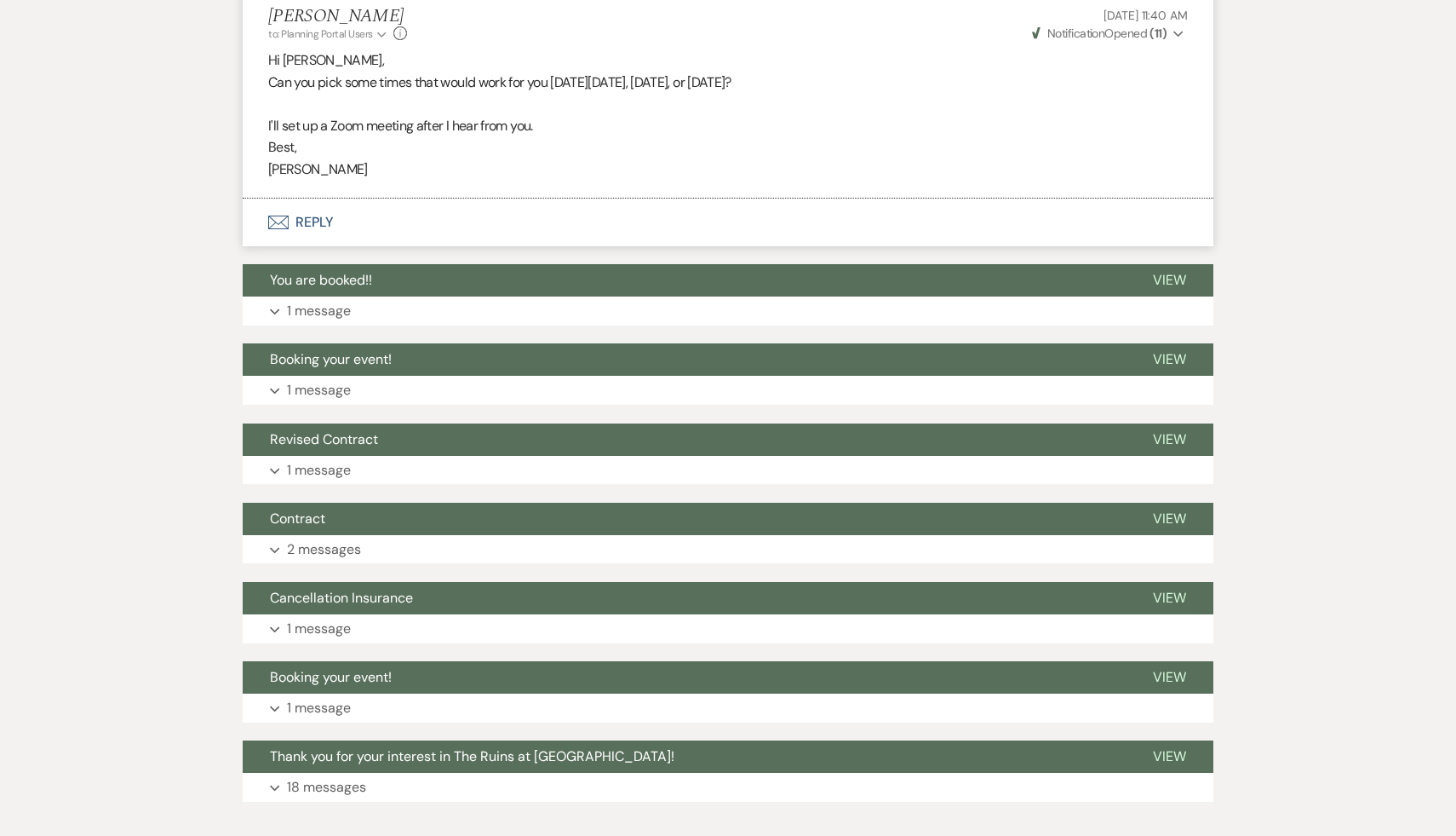
click at [310, 230] on button "Envelope Reply" at bounding box center [727, 222] width 970 height 48
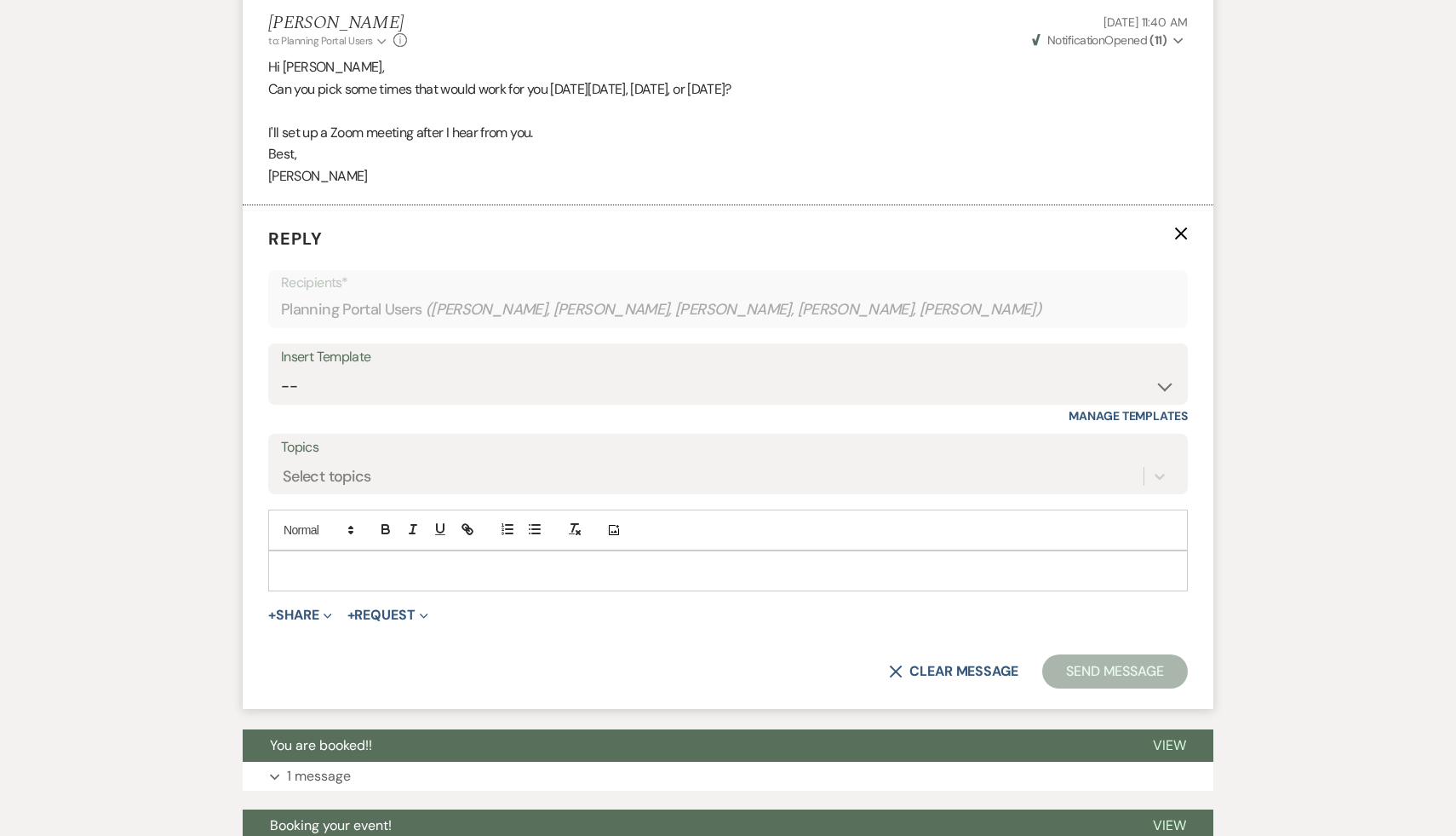
scroll to position [1426, 0]
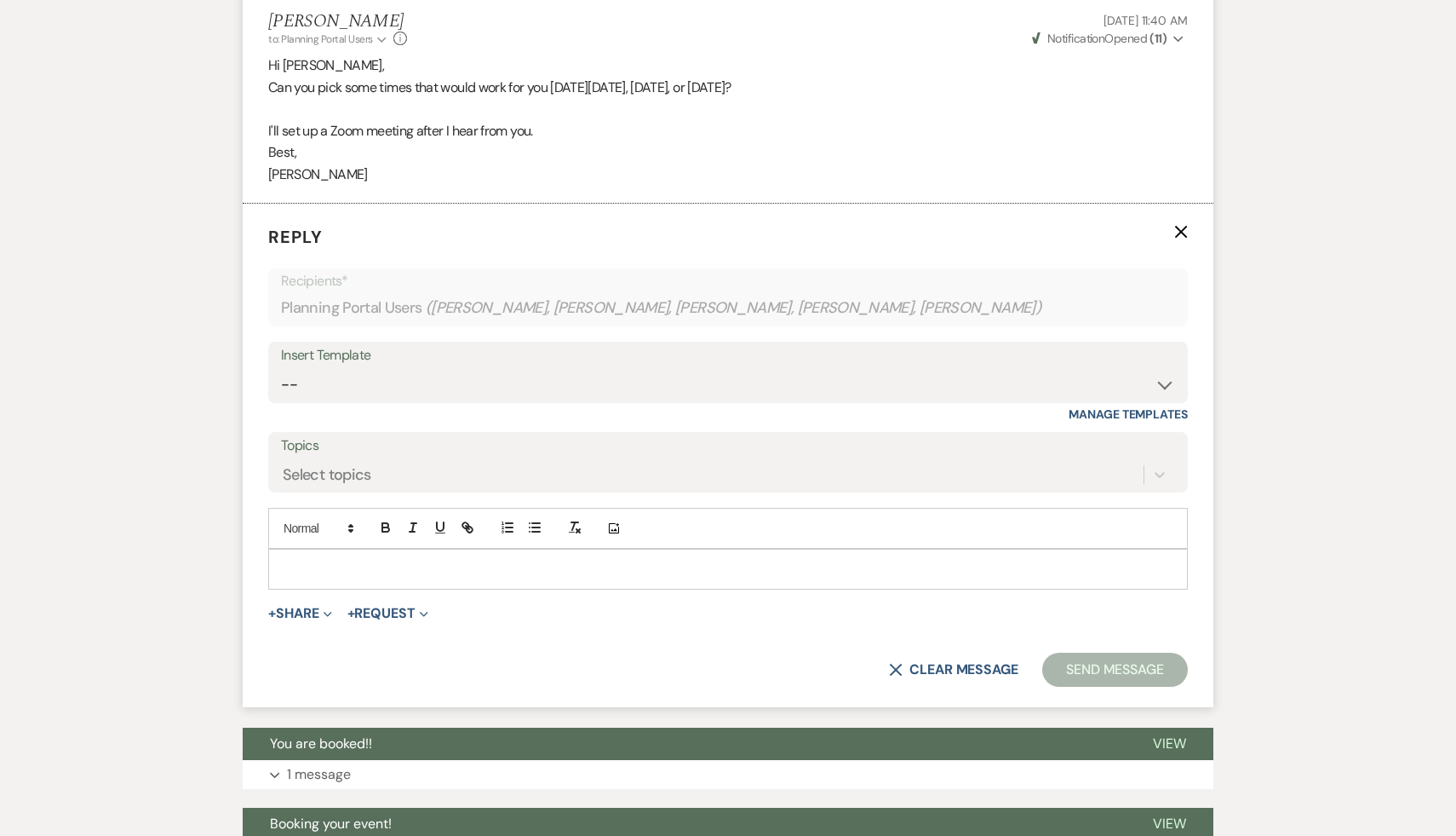
click at [344, 563] on p at bounding box center [728, 568] width 893 height 18
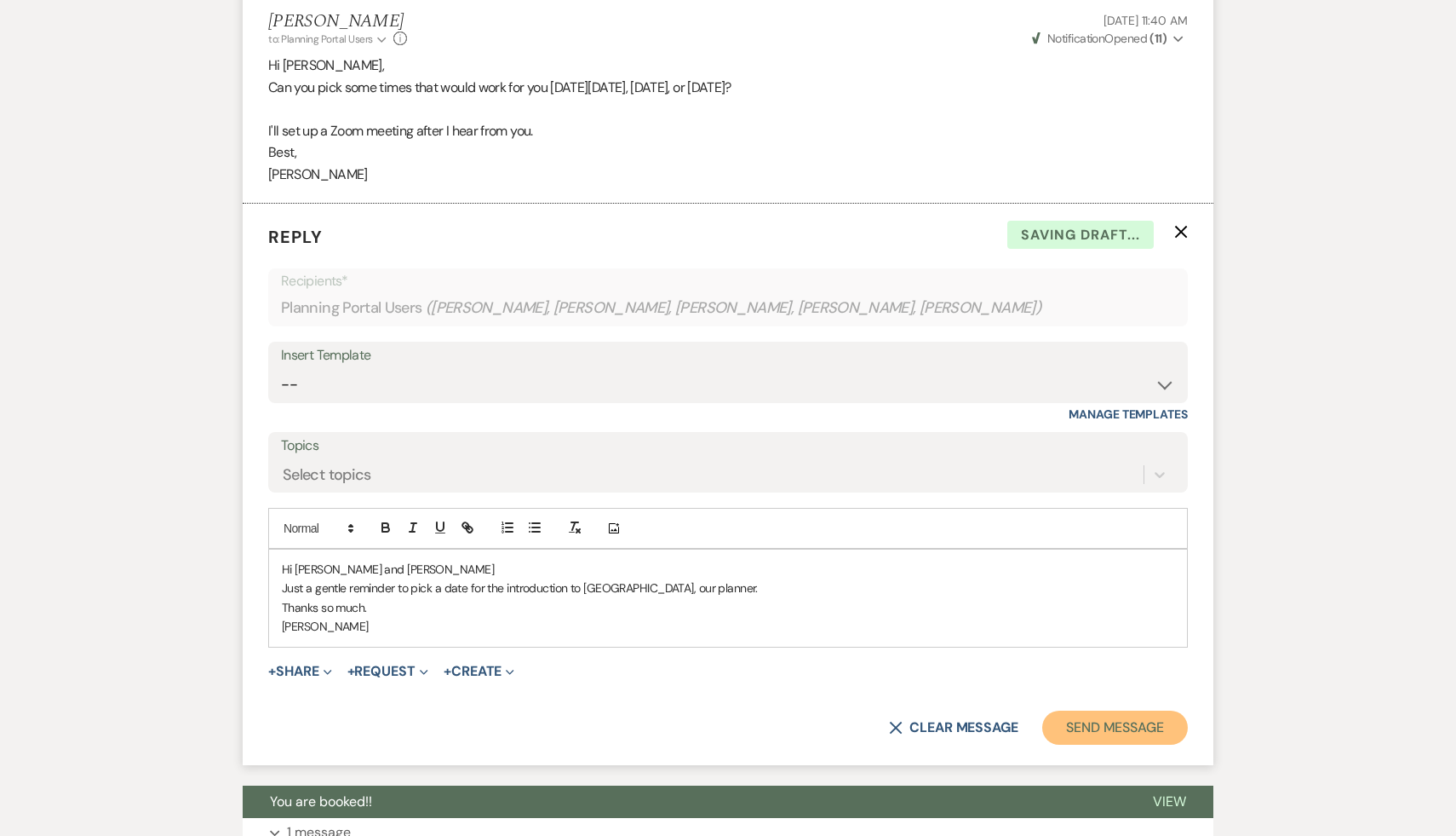
click at [1100, 731] on button "Send Message" at bounding box center [1115, 727] width 145 height 34
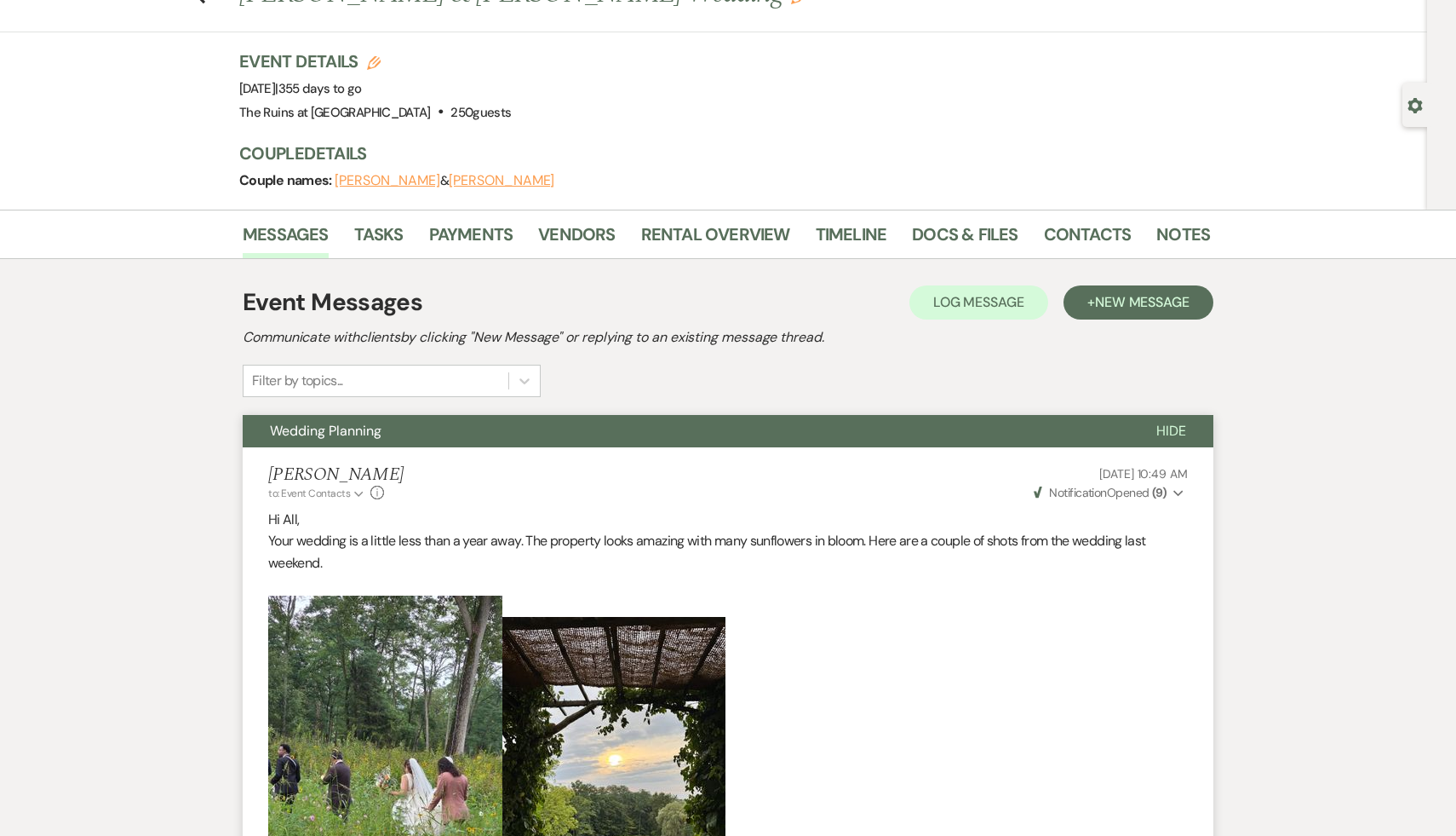
scroll to position [0, 0]
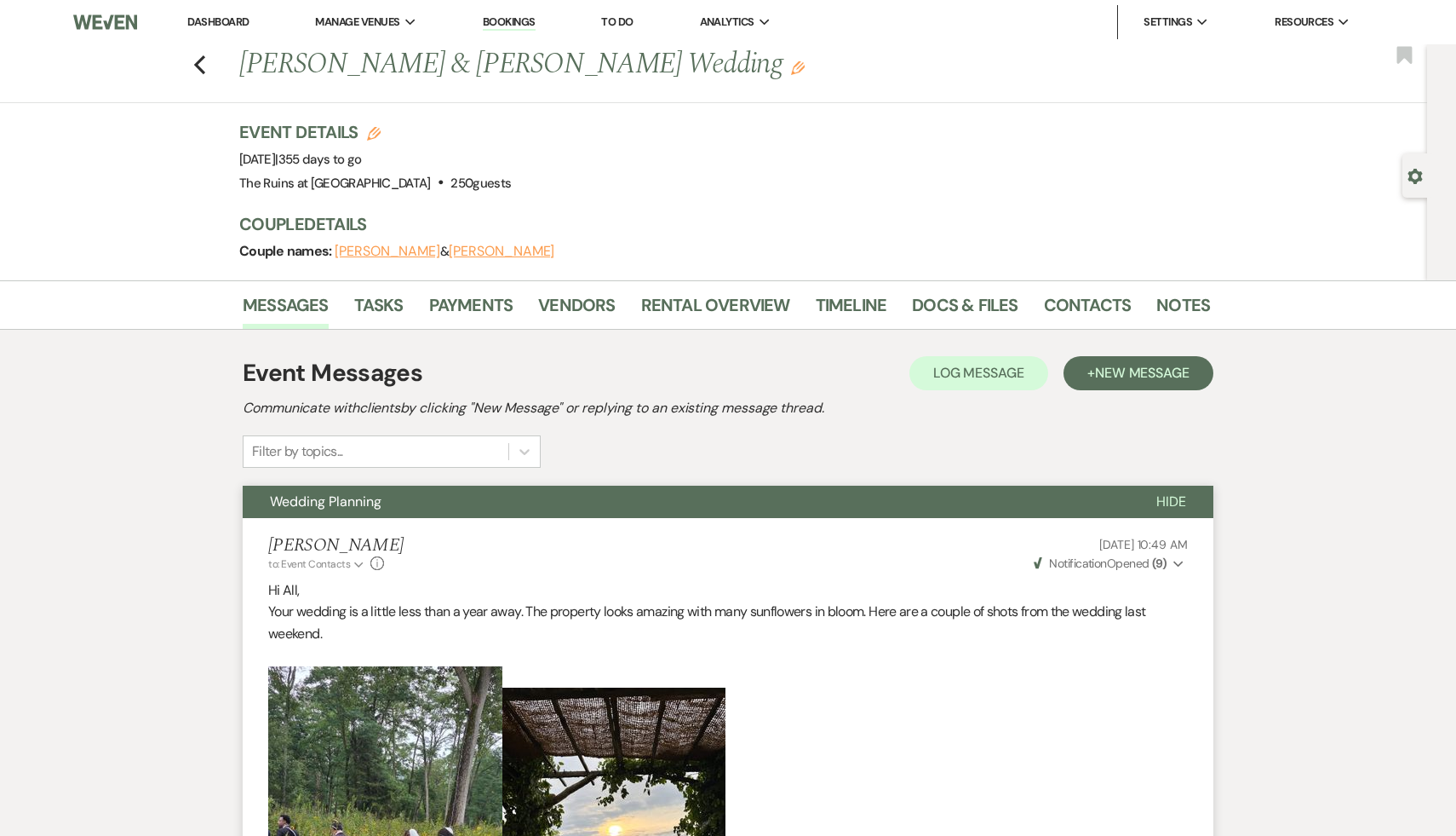
click at [233, 21] on link "Dashboard" at bounding box center [217, 21] width 61 height 15
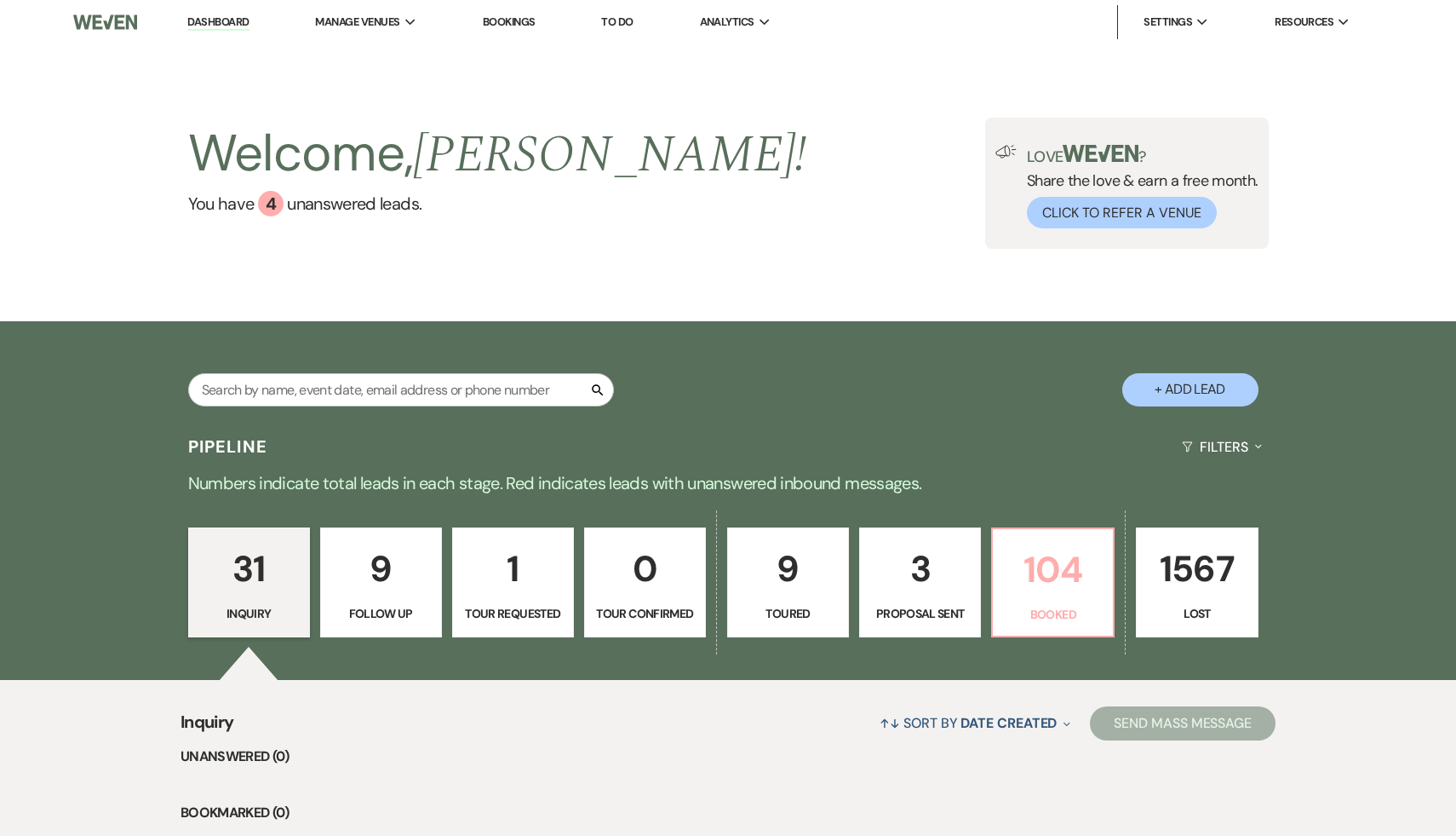
click at [1050, 571] on p "104" at bounding box center [1053, 569] width 100 height 57
